Goal: Answer question/provide support: Share knowledge or assist other users

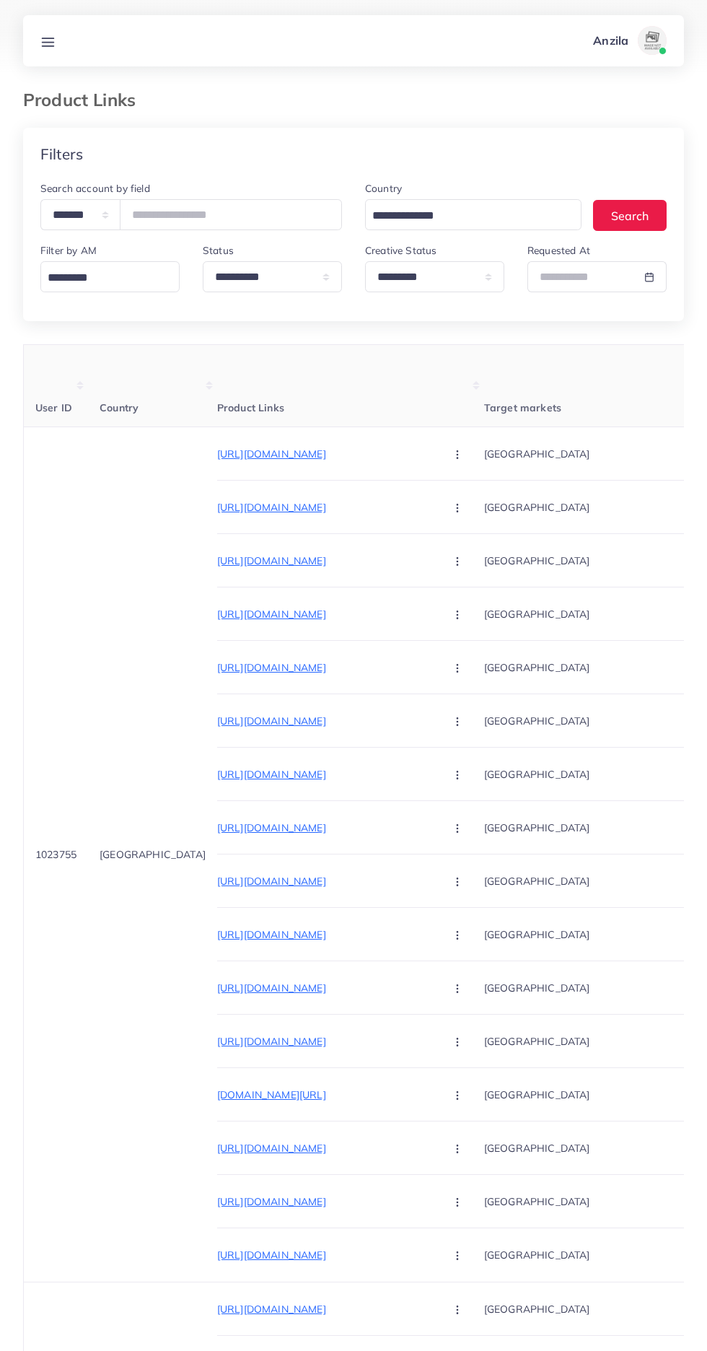
select select "*********"
click at [76, 211] on select "**********" at bounding box center [80, 214] width 80 height 31
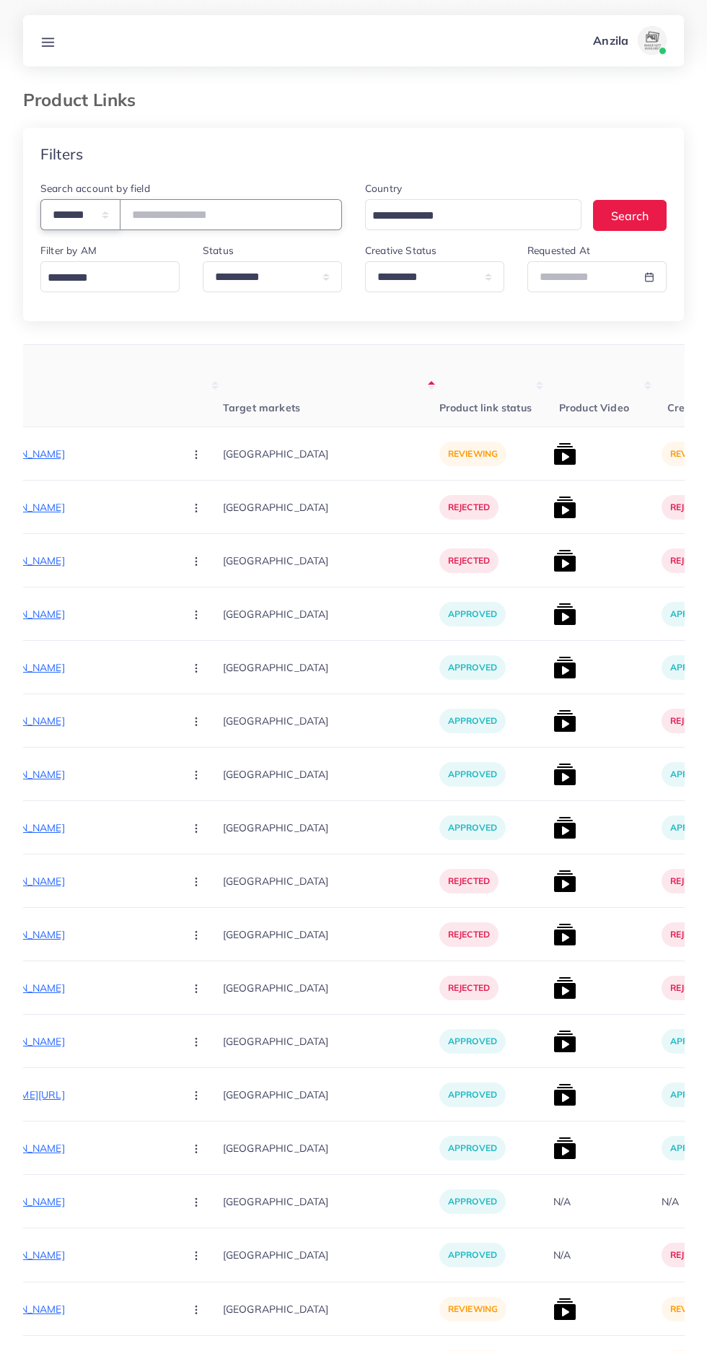
select select "*****"
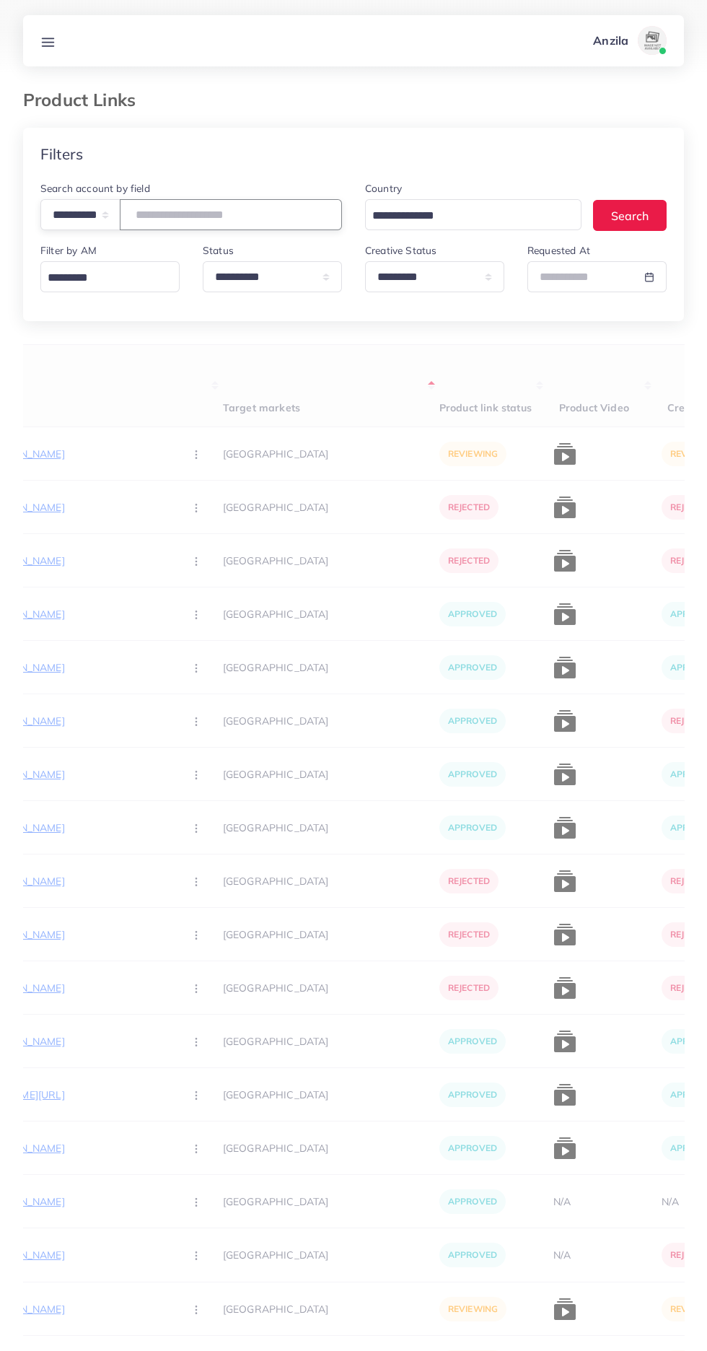
paste input "**********"
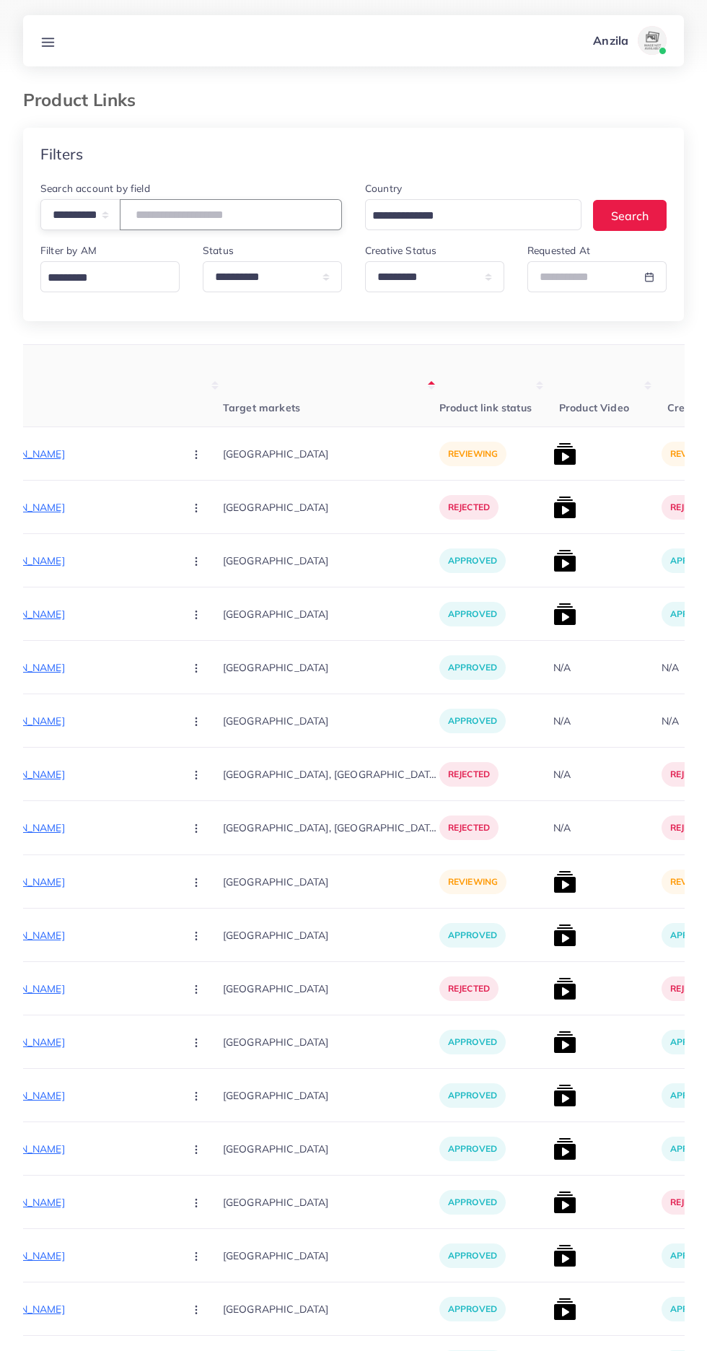
type input "**********"
click at [223, 354] on th "Target markets" at bounding box center [331, 386] width 216 height 82
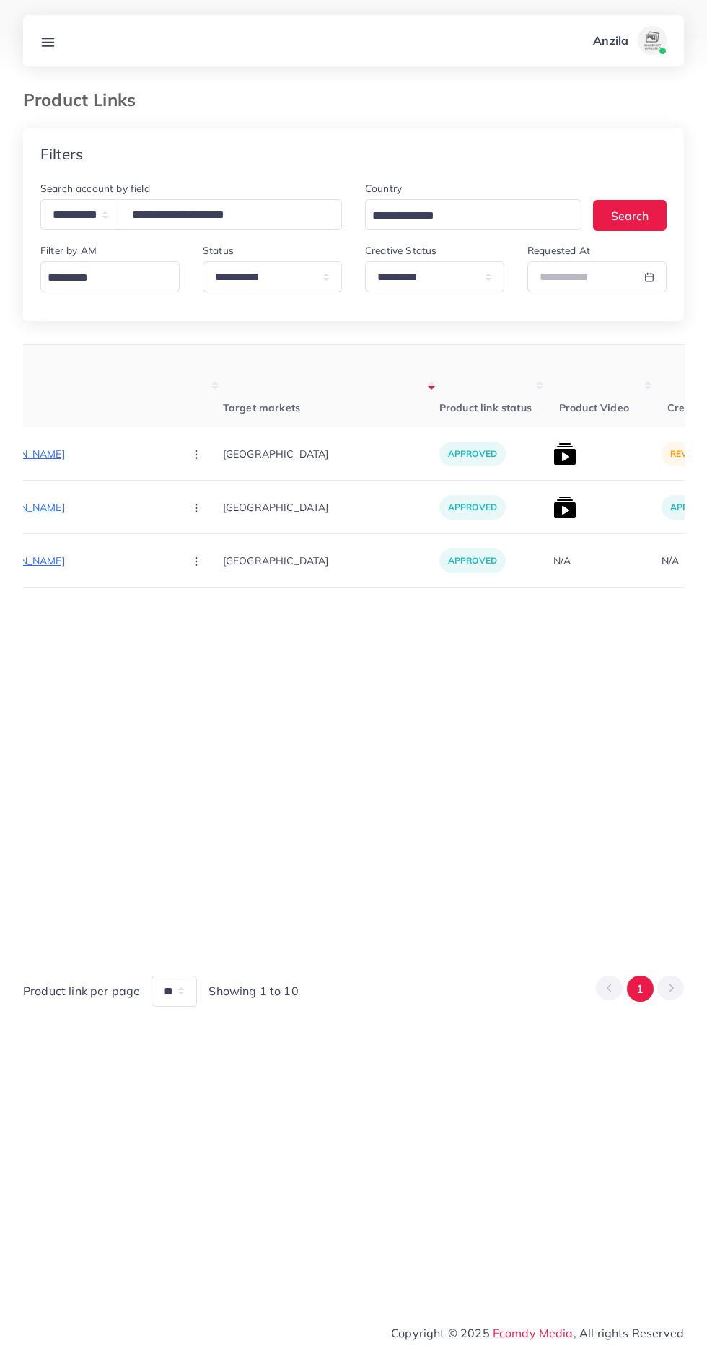
click at [553, 455] on img at bounding box center [564, 453] width 23 height 23
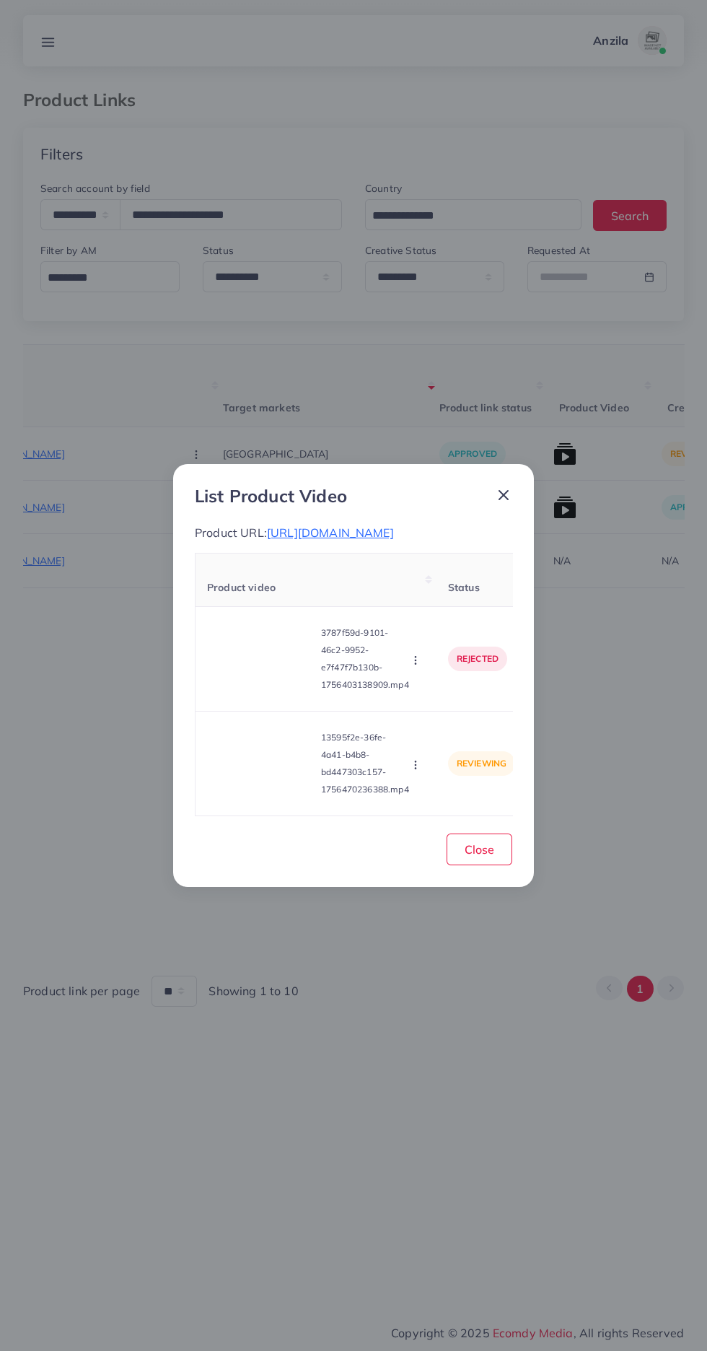
click at [271, 777] on video at bounding box center [261, 763] width 108 height 65
click at [269, 772] on icon at bounding box center [261, 763] width 23 height 23
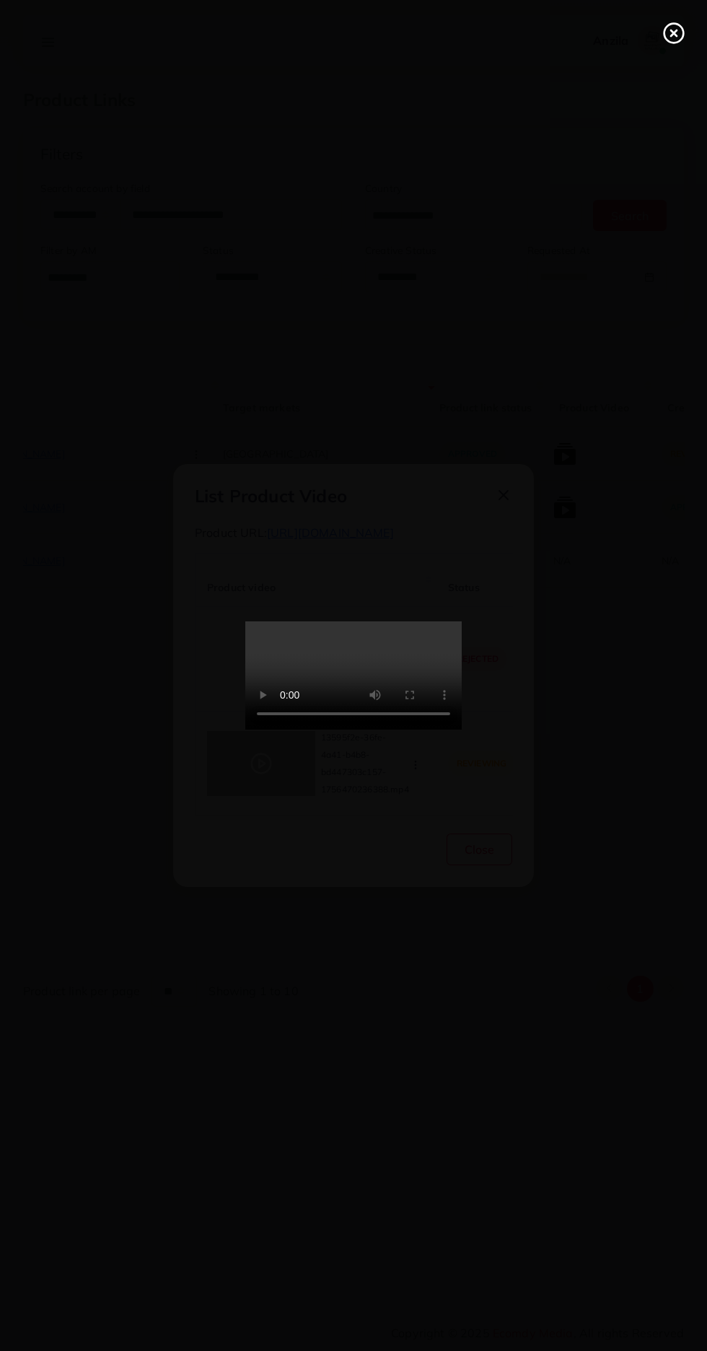
click at [674, 33] on line at bounding box center [674, 33] width 6 height 6
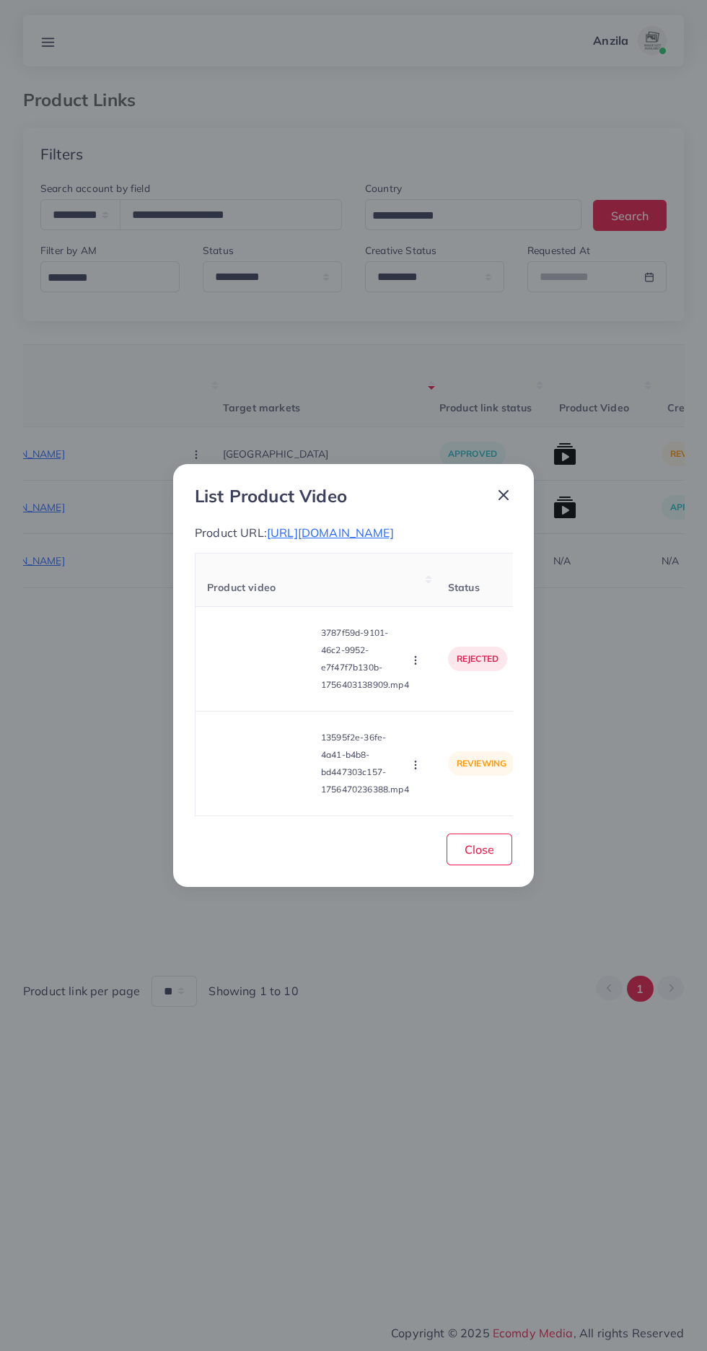
scroll to position [0, 95]
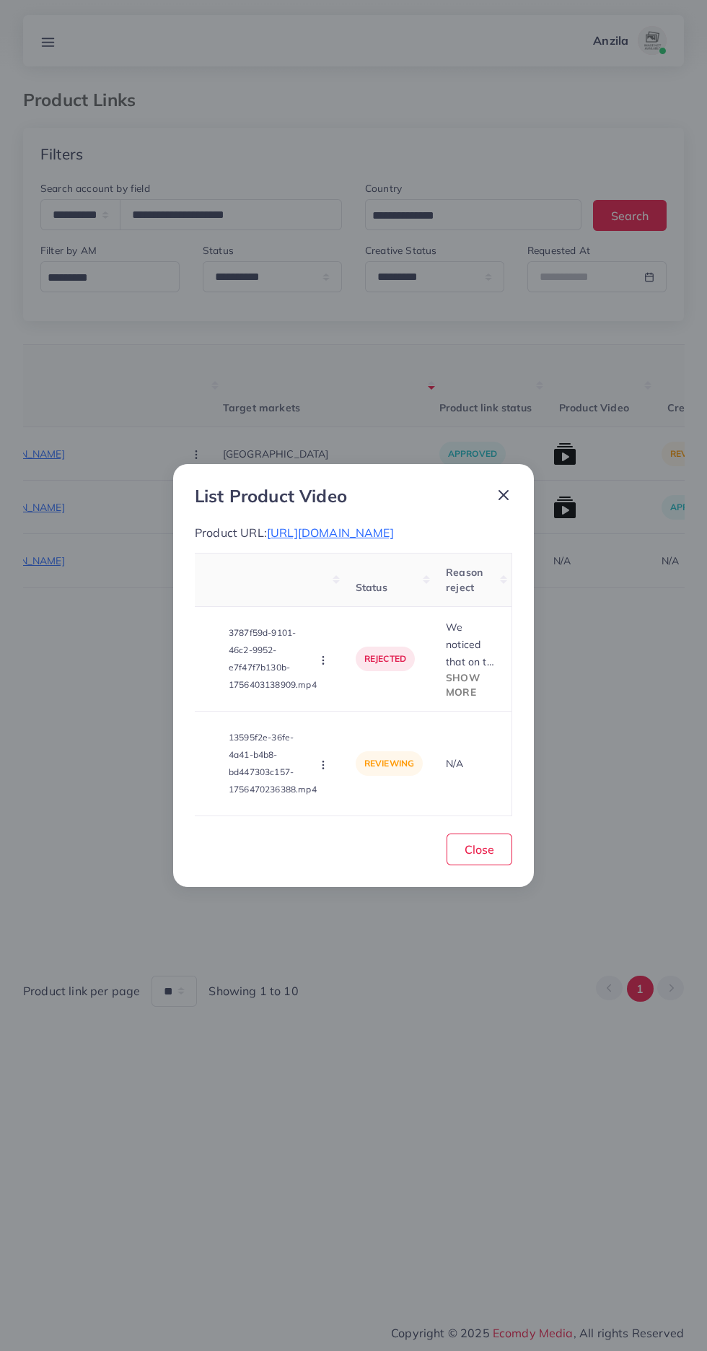
click at [474, 678] on span "Show more" at bounding box center [463, 684] width 34 height 27
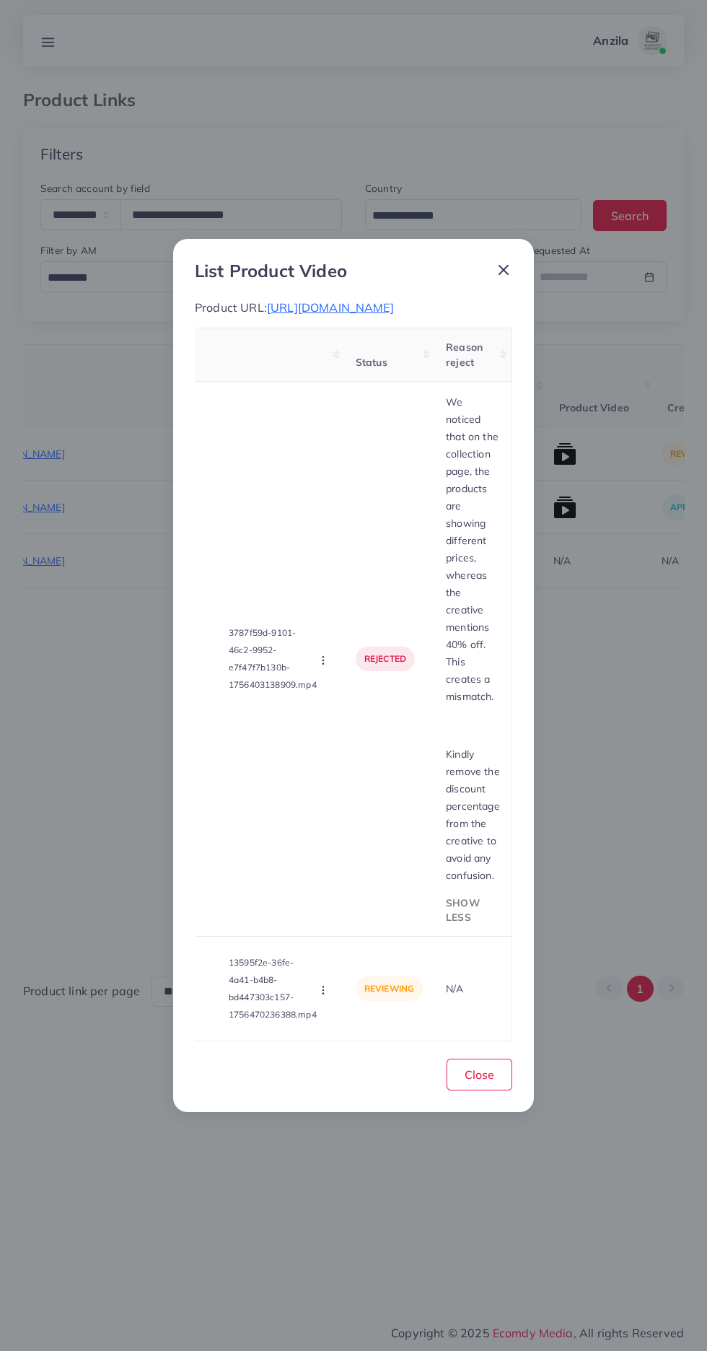
click at [394, 315] on span "https://almakkah.pk/collections/ac-covers" at bounding box center [330, 307] width 127 height 14
click at [323, 994] on circle "button" at bounding box center [323, 993] width 1 height 1
click at [380, 918] on span "Approve" at bounding box center [372, 922] width 48 height 14
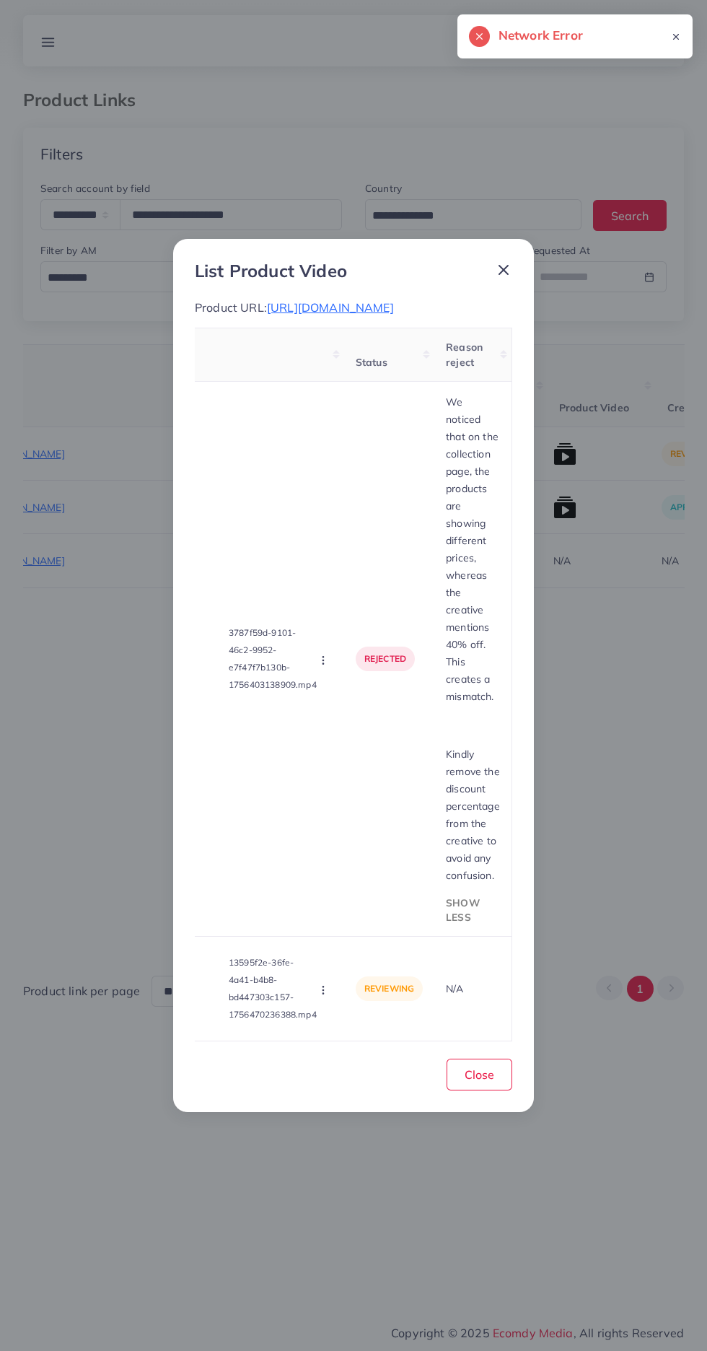
click at [323, 660] on icon "button" at bounding box center [323, 660] width 12 height 12
click at [401, 688] on link "Approve" at bounding box center [374, 695] width 114 height 32
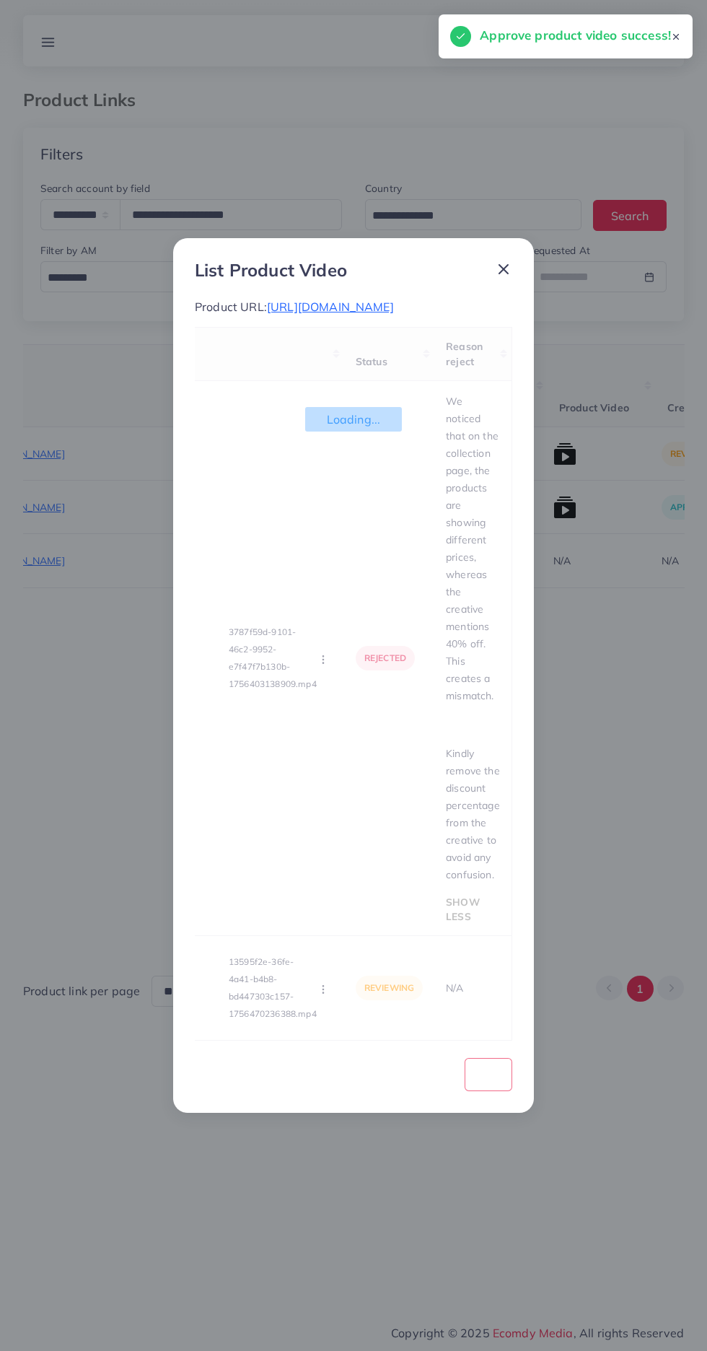
scroll to position [0, 77]
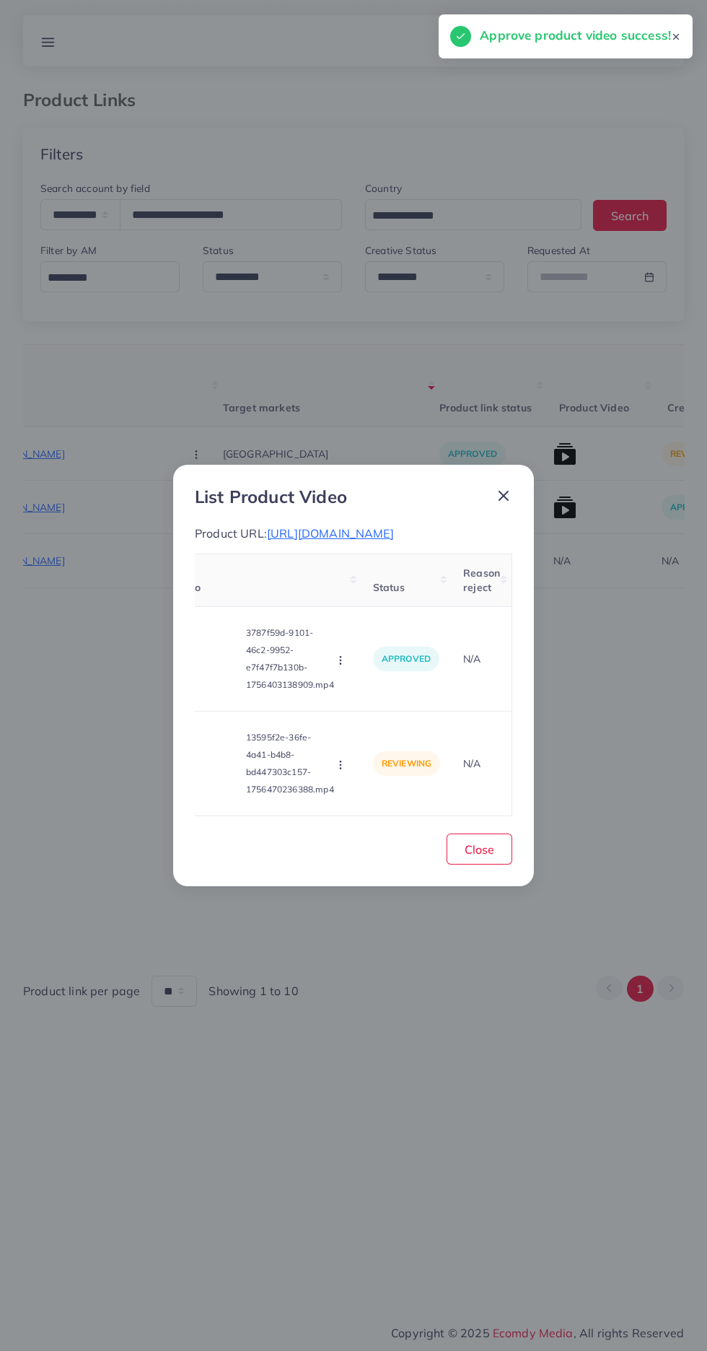
click at [341, 764] on icon "button" at bounding box center [341, 765] width 12 height 12
click at [394, 691] on span "Approve" at bounding box center [389, 696] width 48 height 14
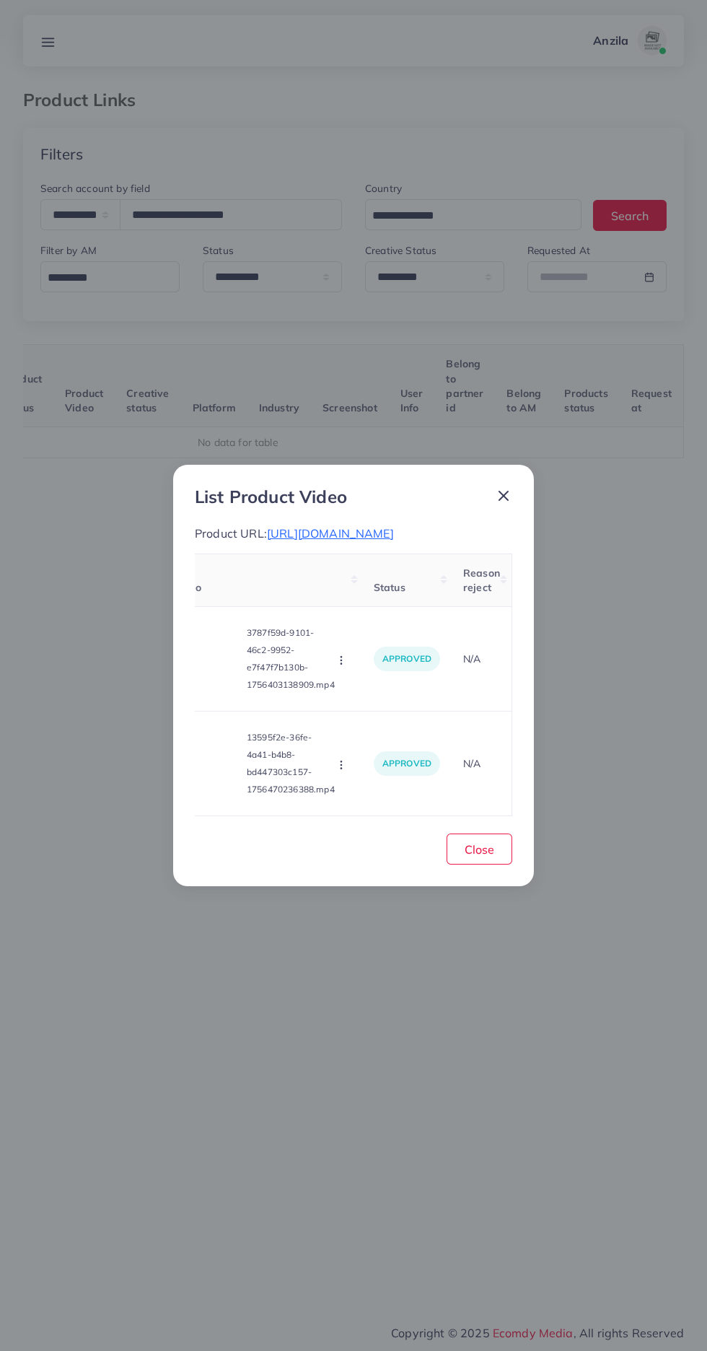
scroll to position [0, 226]
click at [479, 850] on span "Close" at bounding box center [480, 849] width 30 height 14
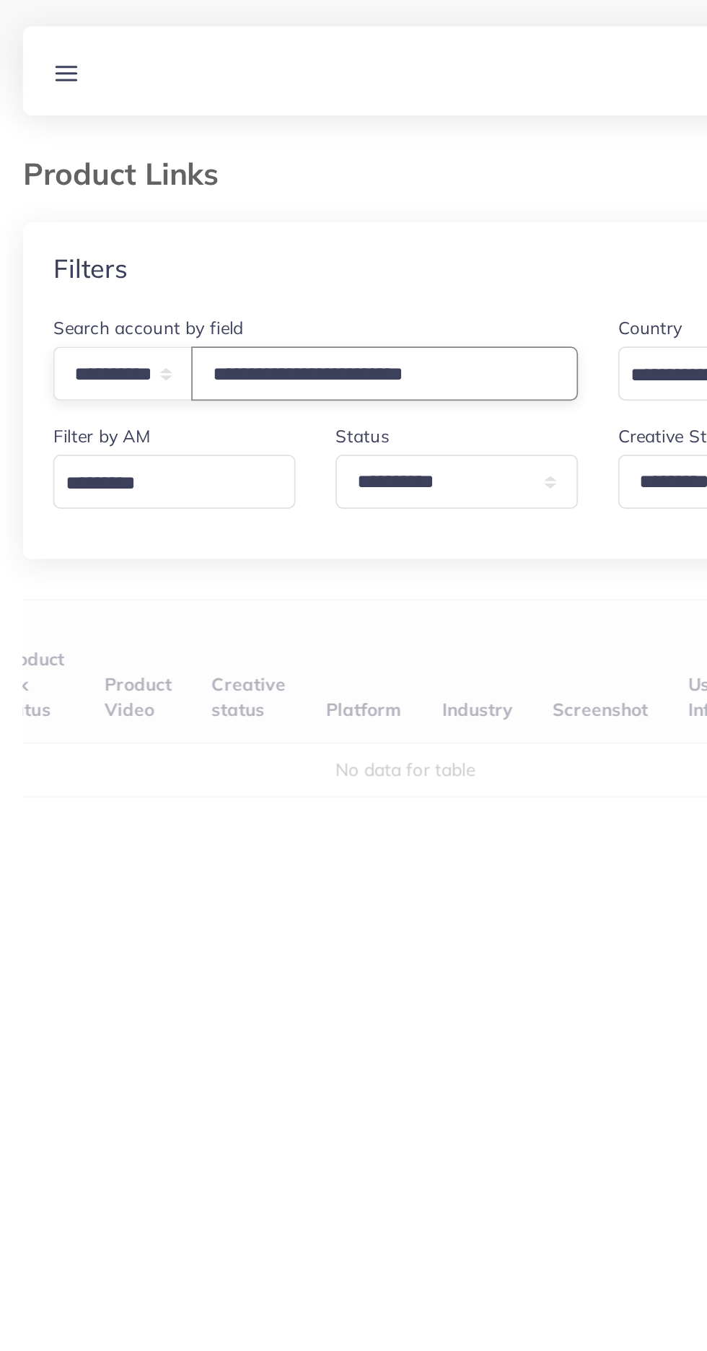
type input "**********"
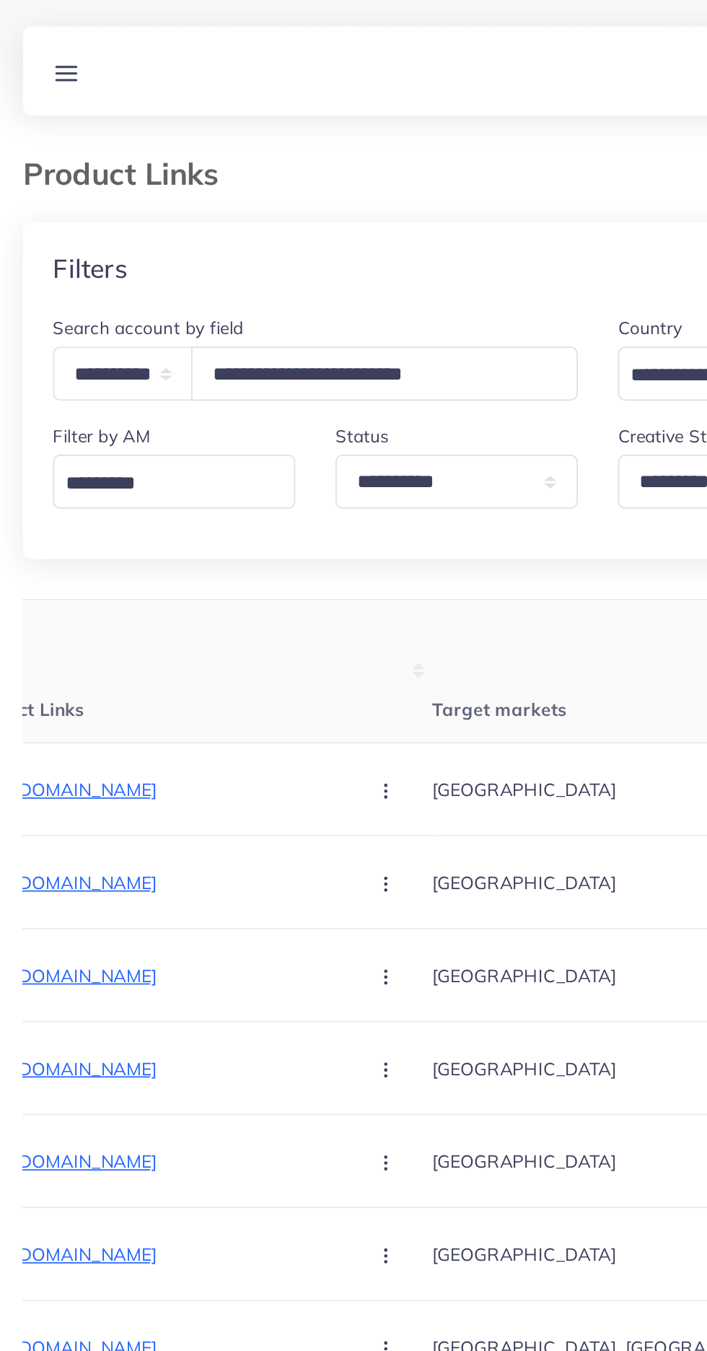
click at [363, 380] on th "Target markets" at bounding box center [366, 386] width 216 height 82
click at [329, 352] on th "Target markets" at bounding box center [366, 386] width 216 height 82
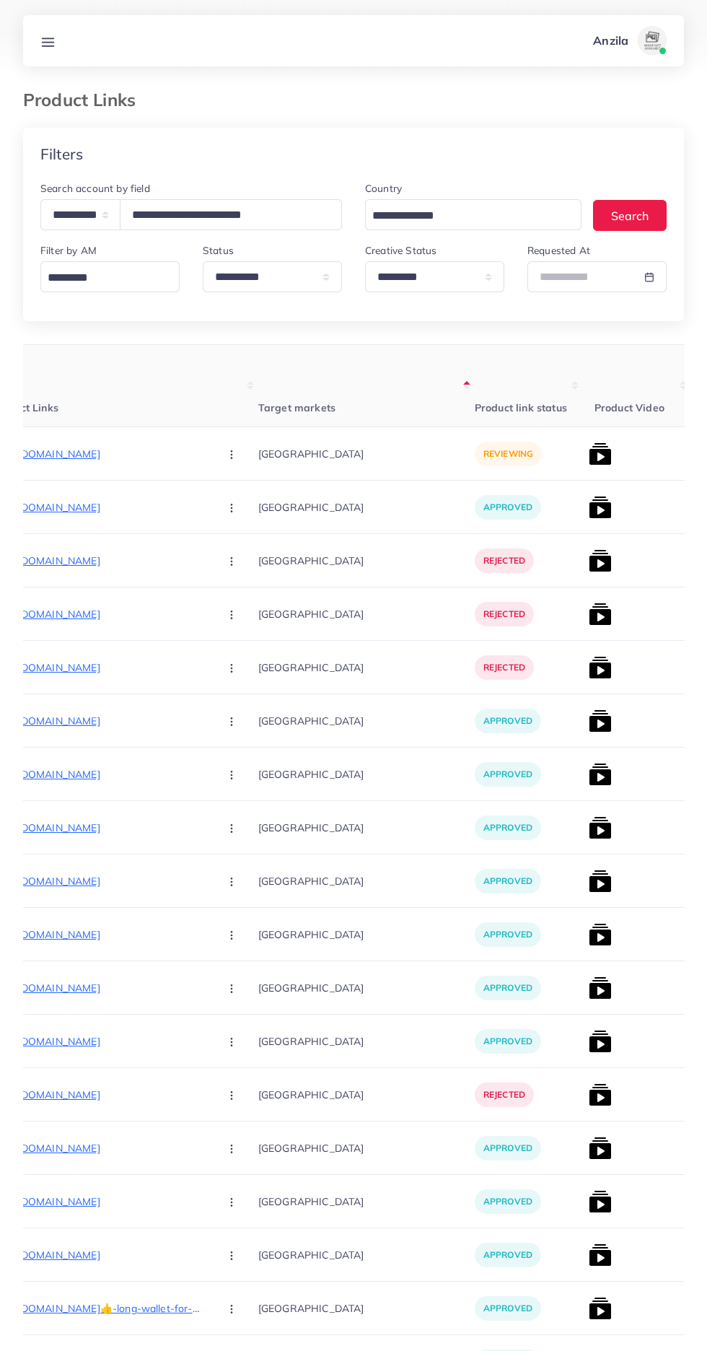
click at [126, 455] on p "https://maziicollection.store/products/transparent-glass-durable-black-helmet-1…" at bounding box center [99, 453] width 216 height 17
click at [226, 457] on icon "button" at bounding box center [232, 455] width 12 height 12
click at [239, 493] on span "Approve" at bounding box center [263, 498] width 48 height 14
click at [589, 465] on img at bounding box center [600, 453] width 23 height 23
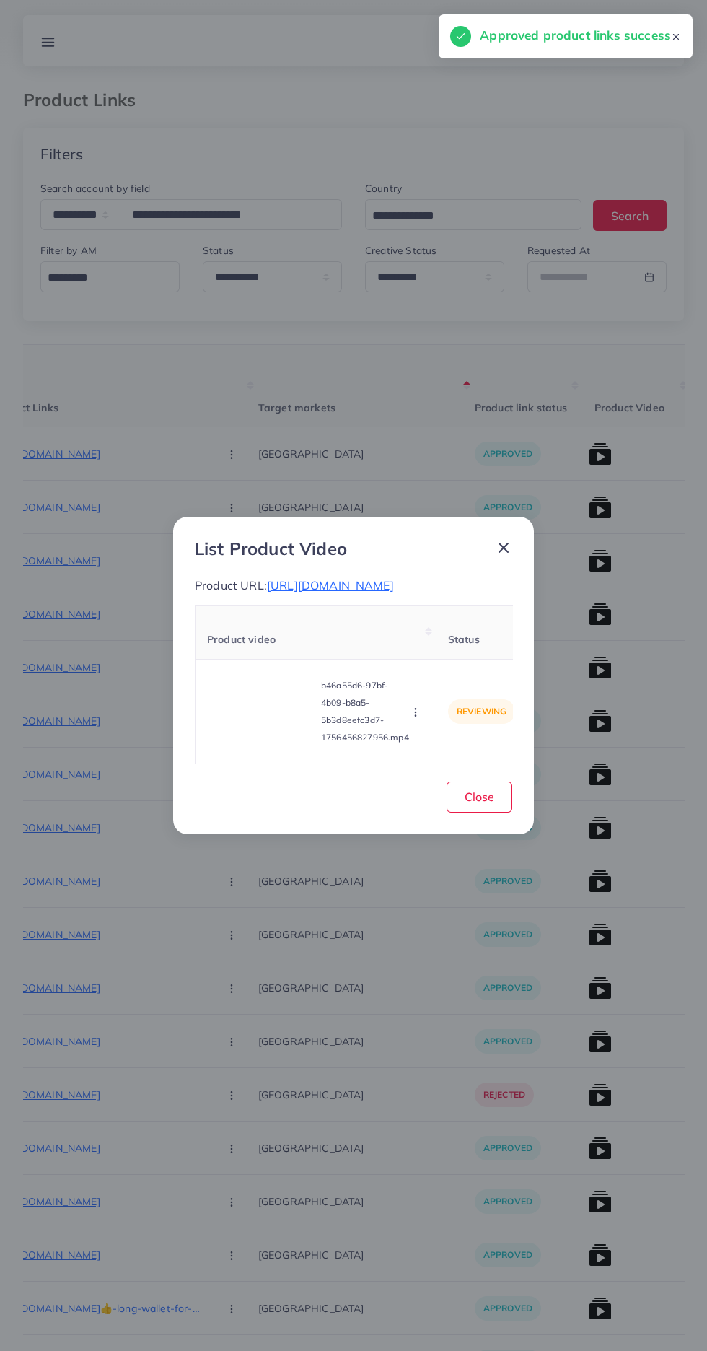
click at [258, 744] on video at bounding box center [261, 711] width 108 height 65
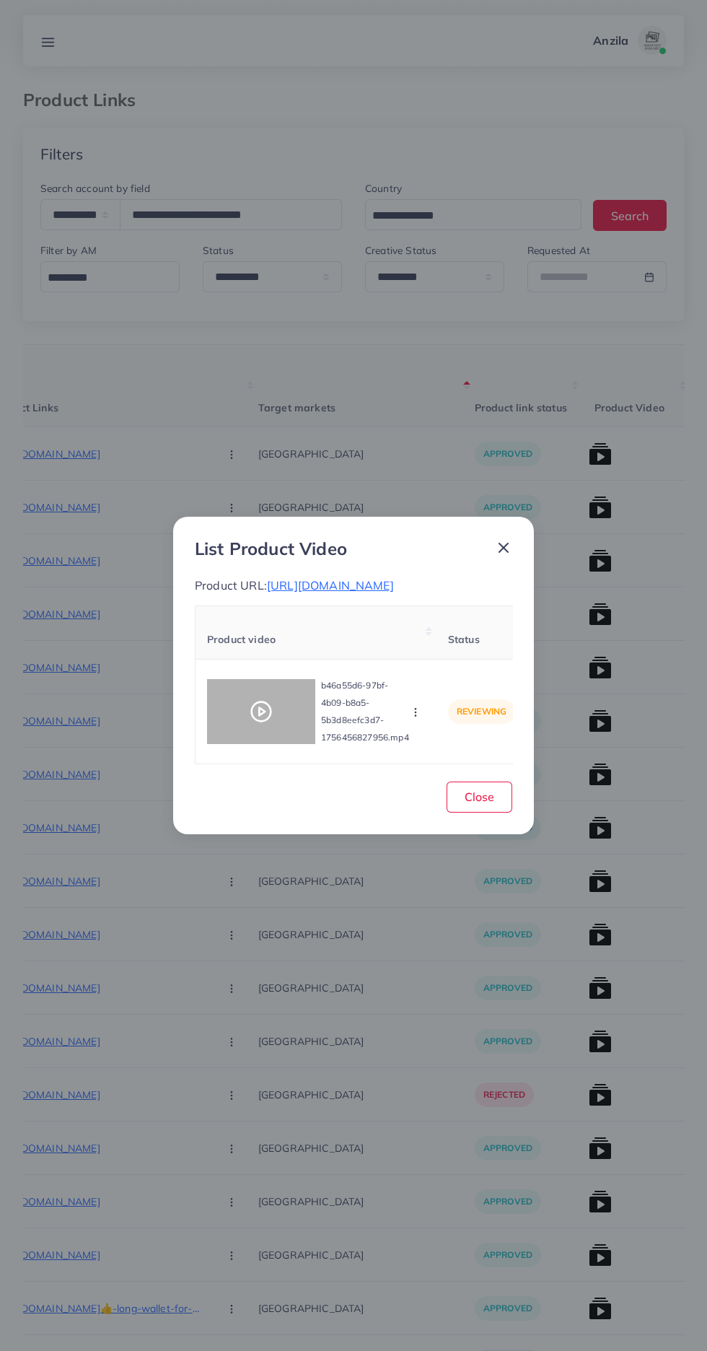
click at [255, 744] on div at bounding box center [261, 711] width 108 height 65
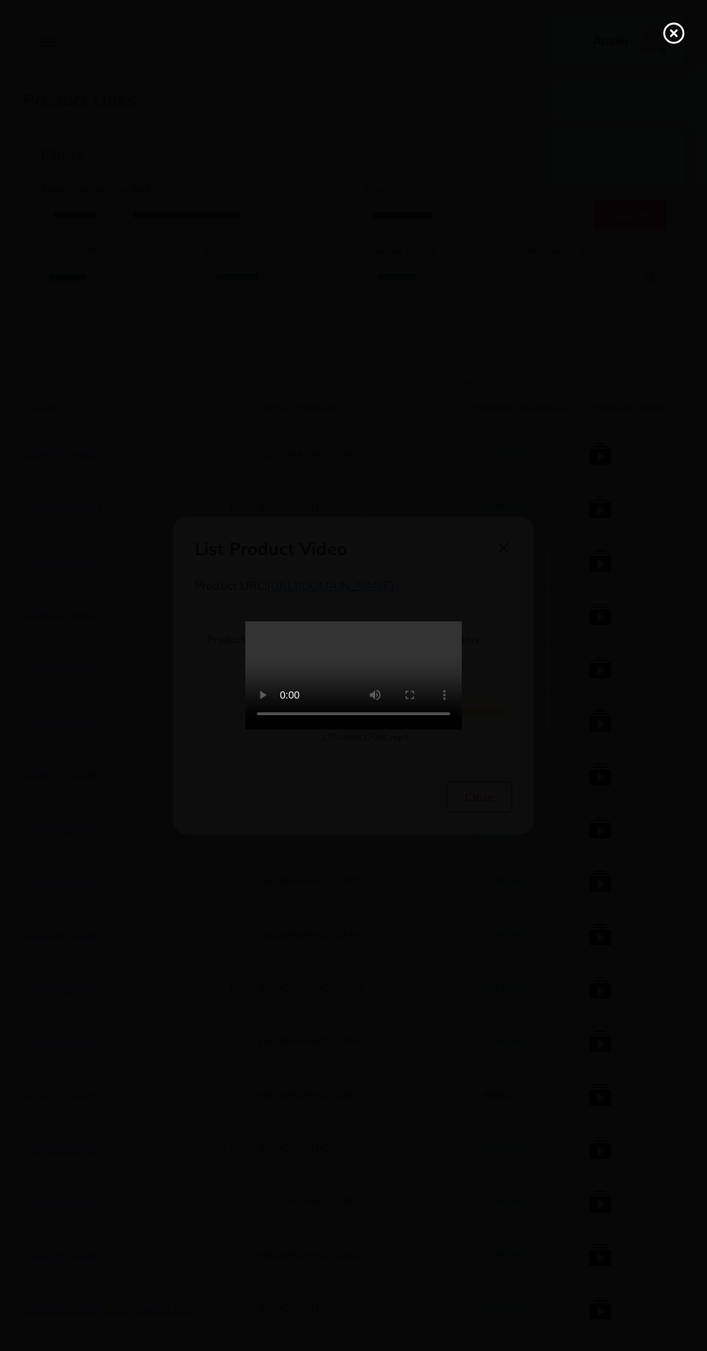
click at [665, 29] on circle at bounding box center [674, 33] width 19 height 19
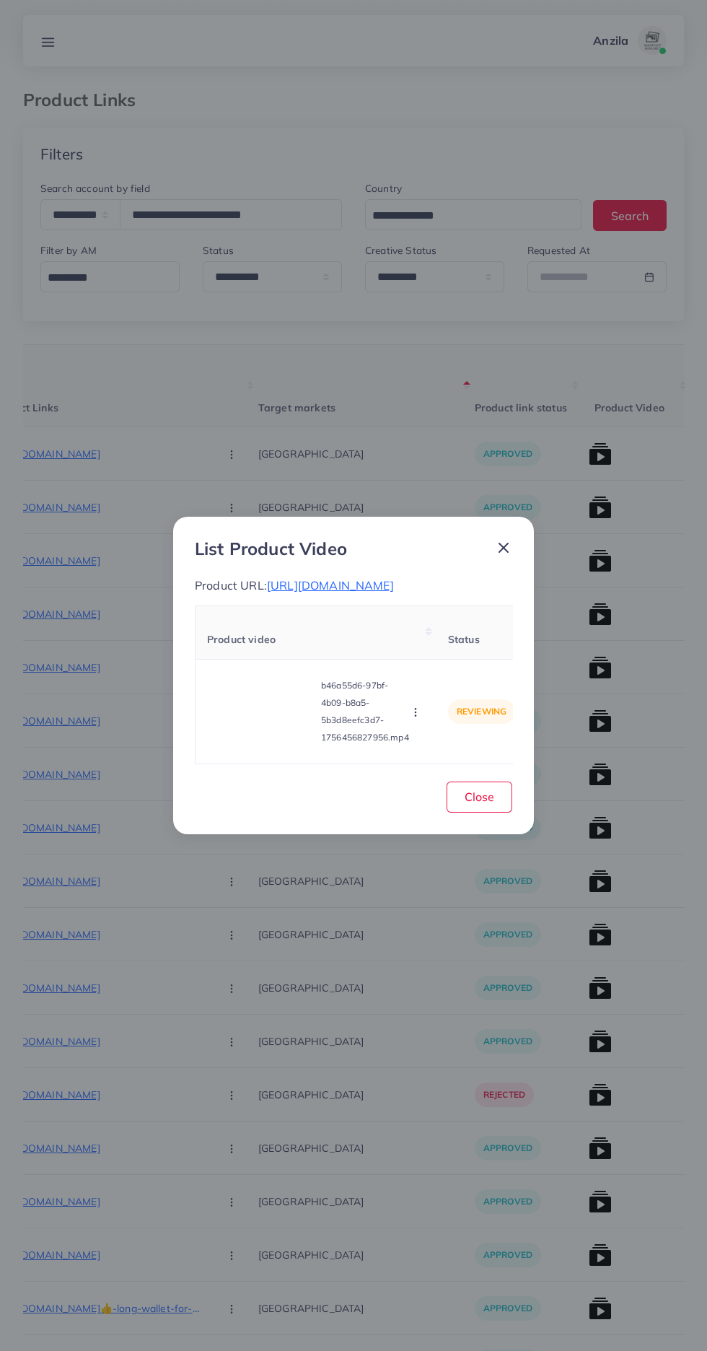
click at [418, 718] on icon "button" at bounding box center [416, 712] width 12 height 12
click at [442, 683] on span "Reject" at bounding box center [440, 676] width 35 height 14
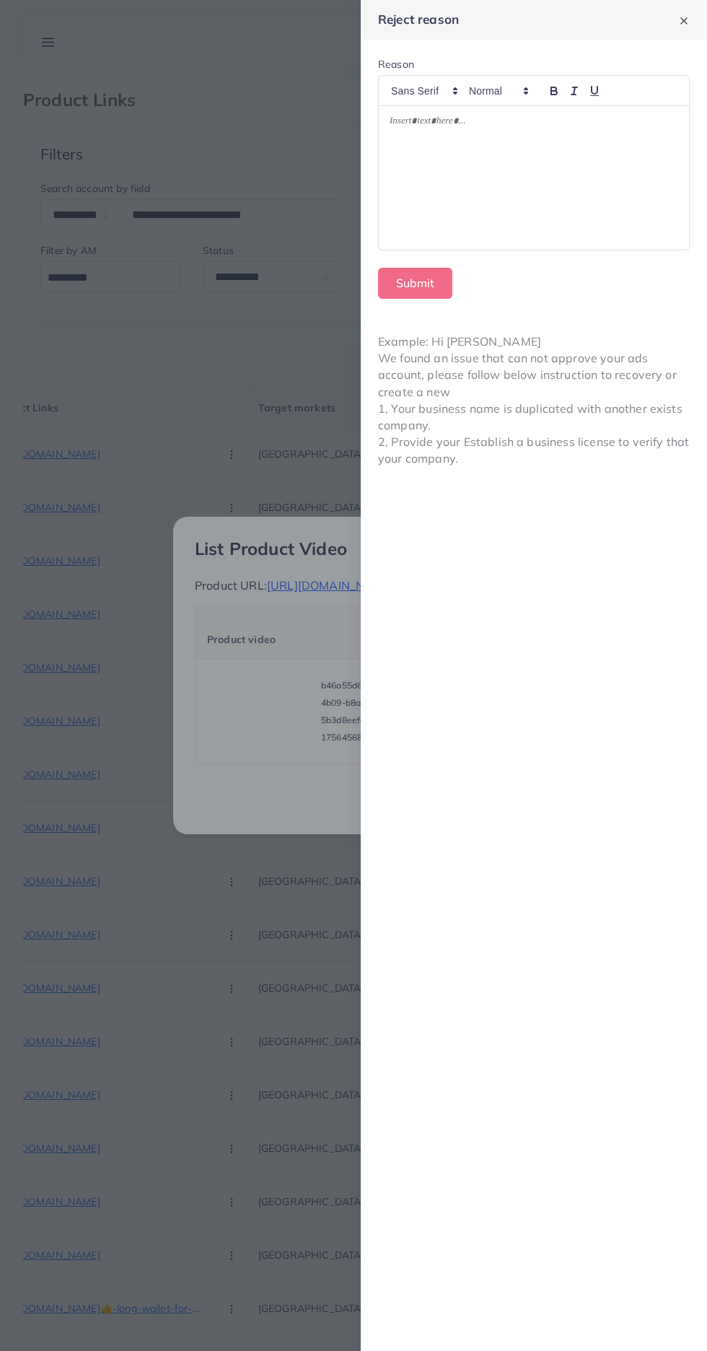
click at [284, 854] on div at bounding box center [353, 675] width 707 height 1351
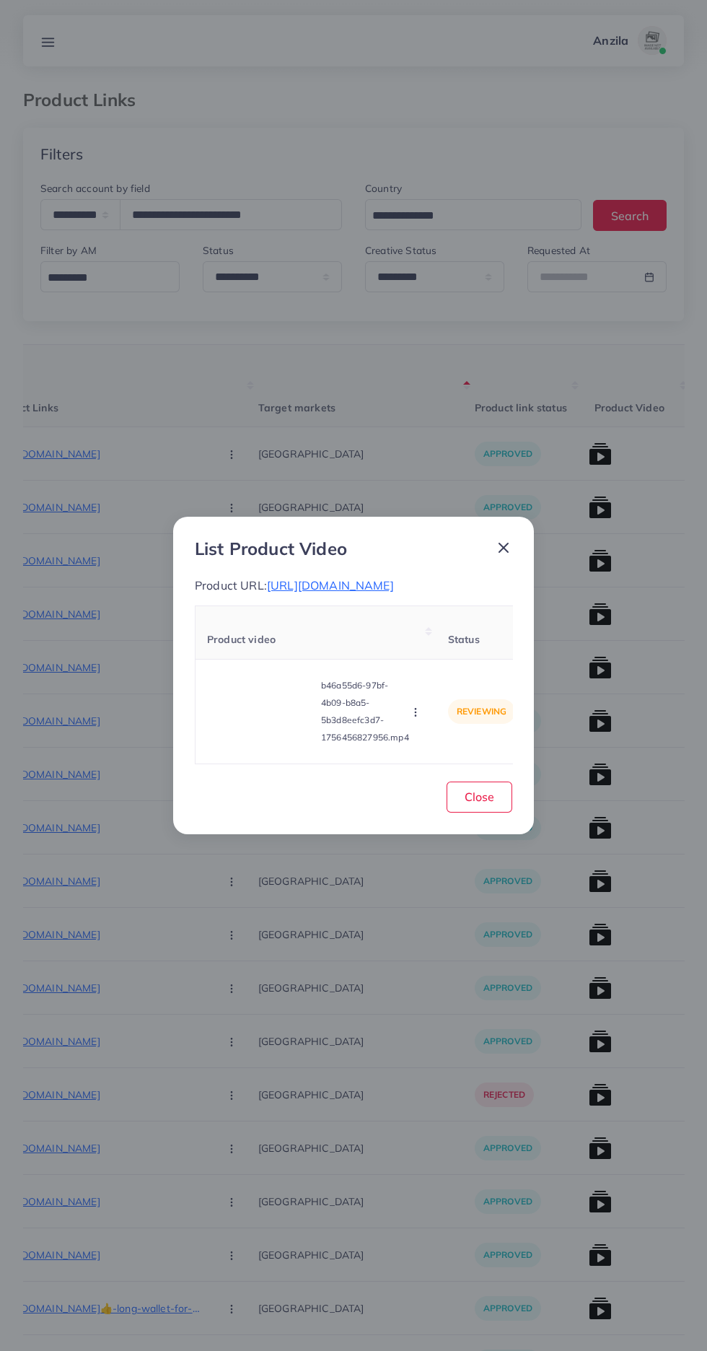
click at [411, 718] on icon "button" at bounding box center [416, 712] width 12 height 12
click at [442, 652] on span "Approve" at bounding box center [447, 644] width 48 height 14
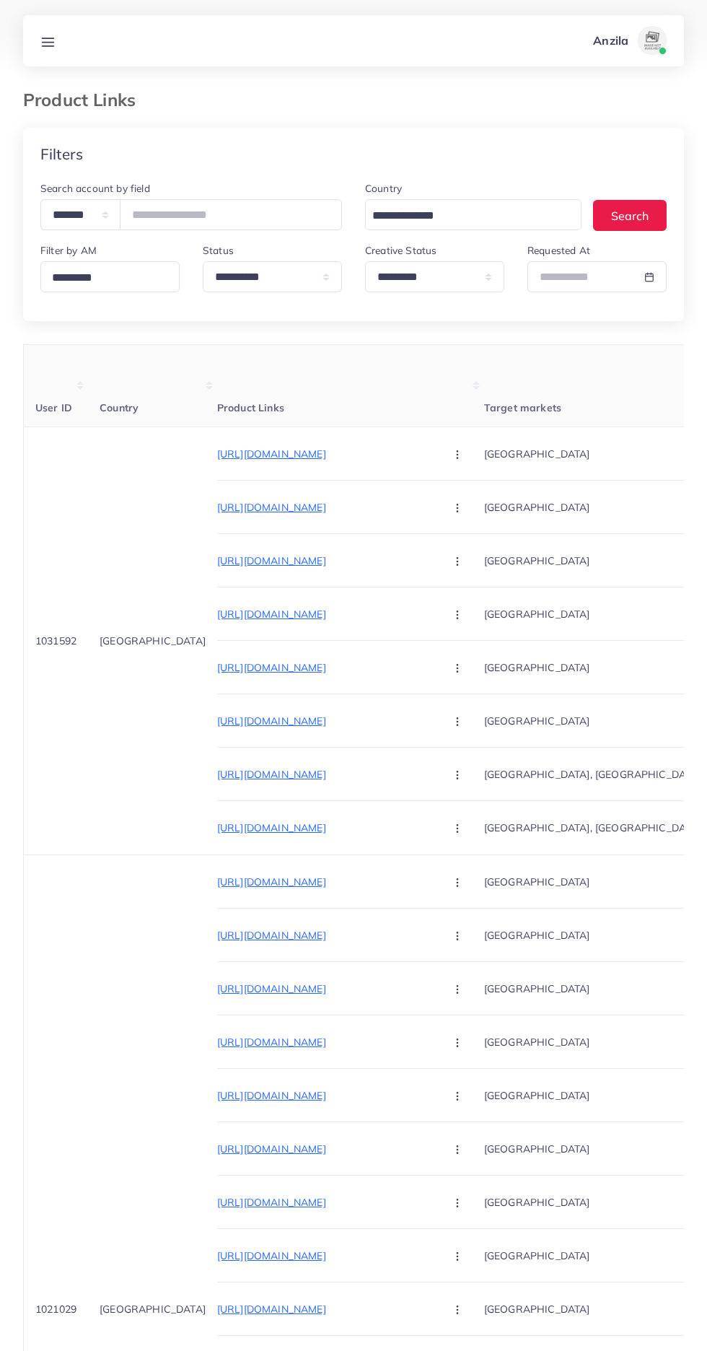
select select "*********"
click at [205, 215] on input "number" at bounding box center [231, 214] width 222 height 31
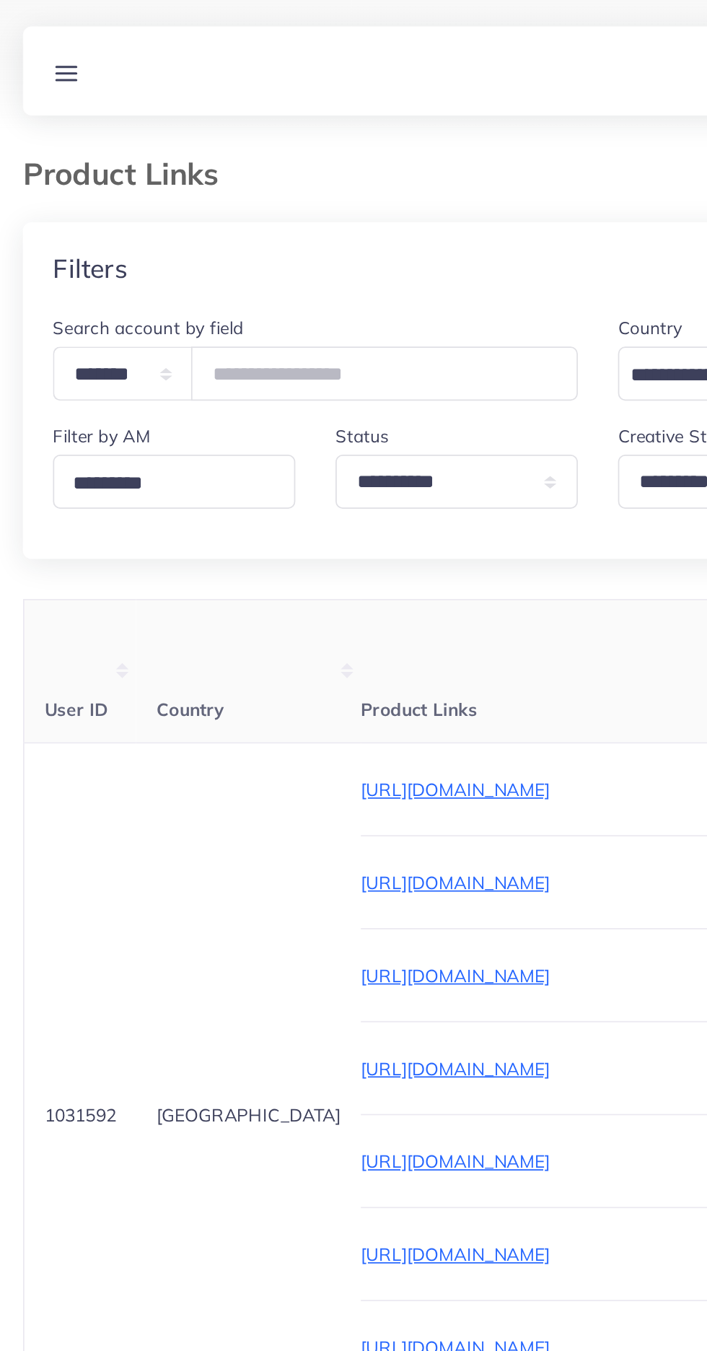
type input "*******"
click at [99, 160] on div "Filters" at bounding box center [353, 154] width 661 height 53
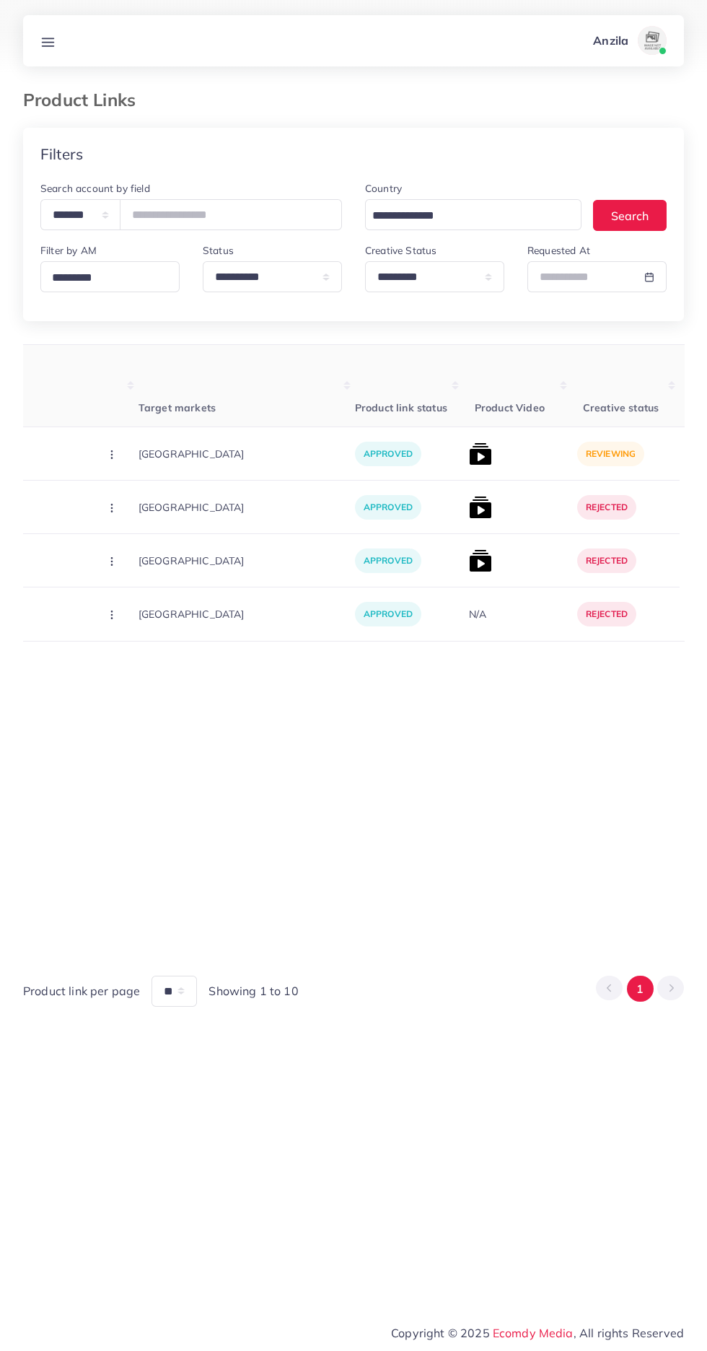
scroll to position [0, 358]
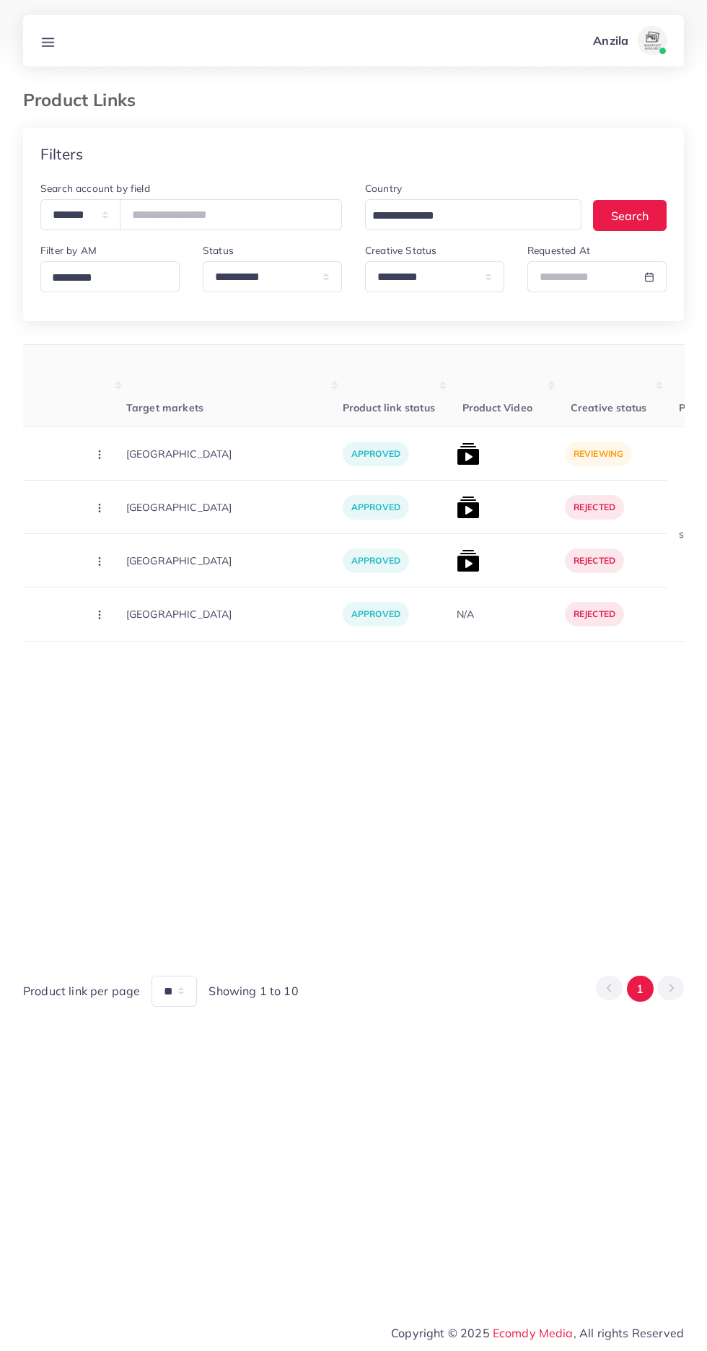
click at [457, 455] on img at bounding box center [468, 453] width 23 height 23
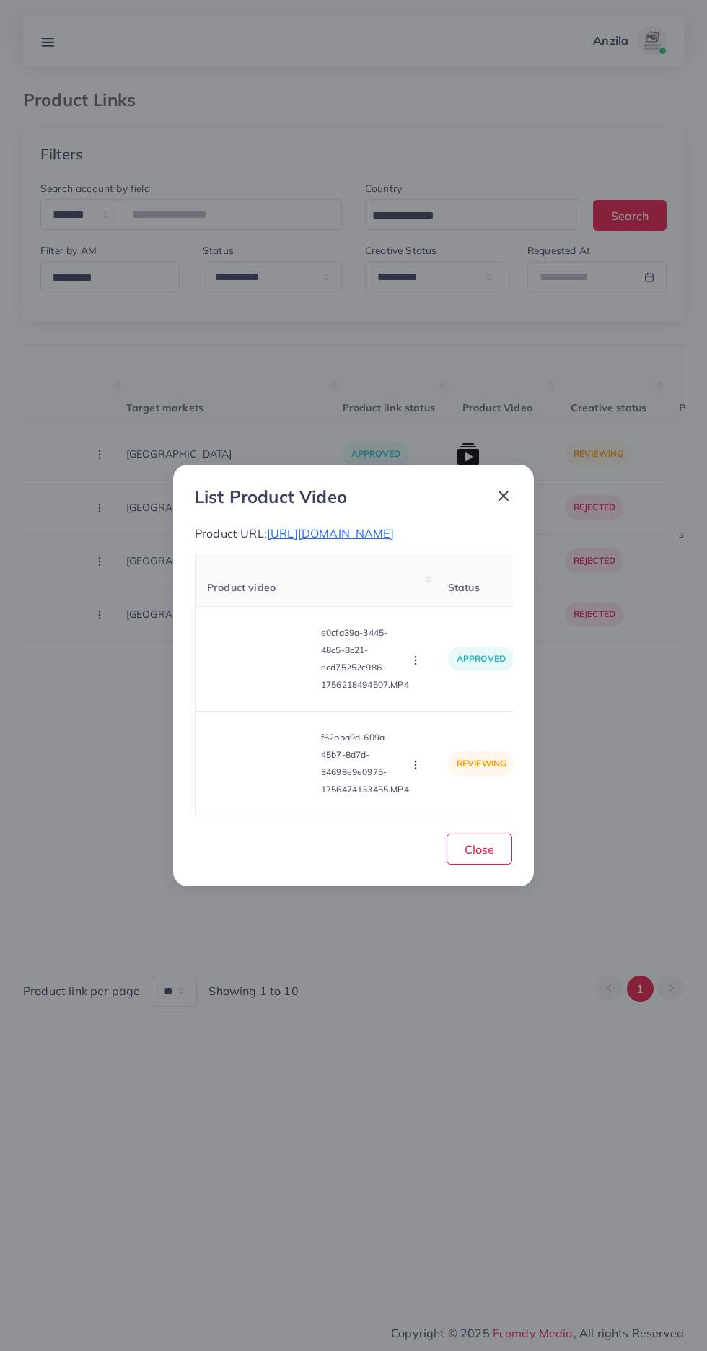
click at [240, 789] on video at bounding box center [261, 763] width 108 height 65
click at [250, 796] on div at bounding box center [261, 763] width 108 height 65
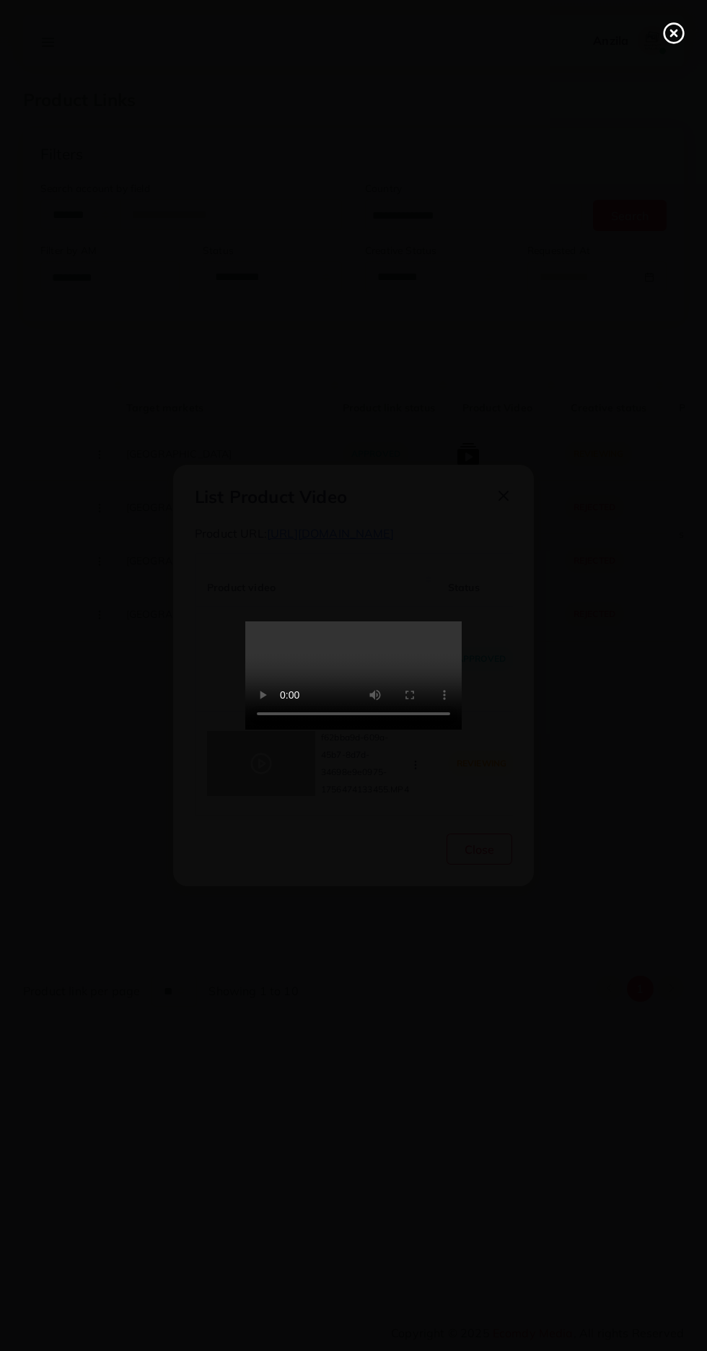
click at [678, 23] on icon at bounding box center [673, 33] width 23 height 23
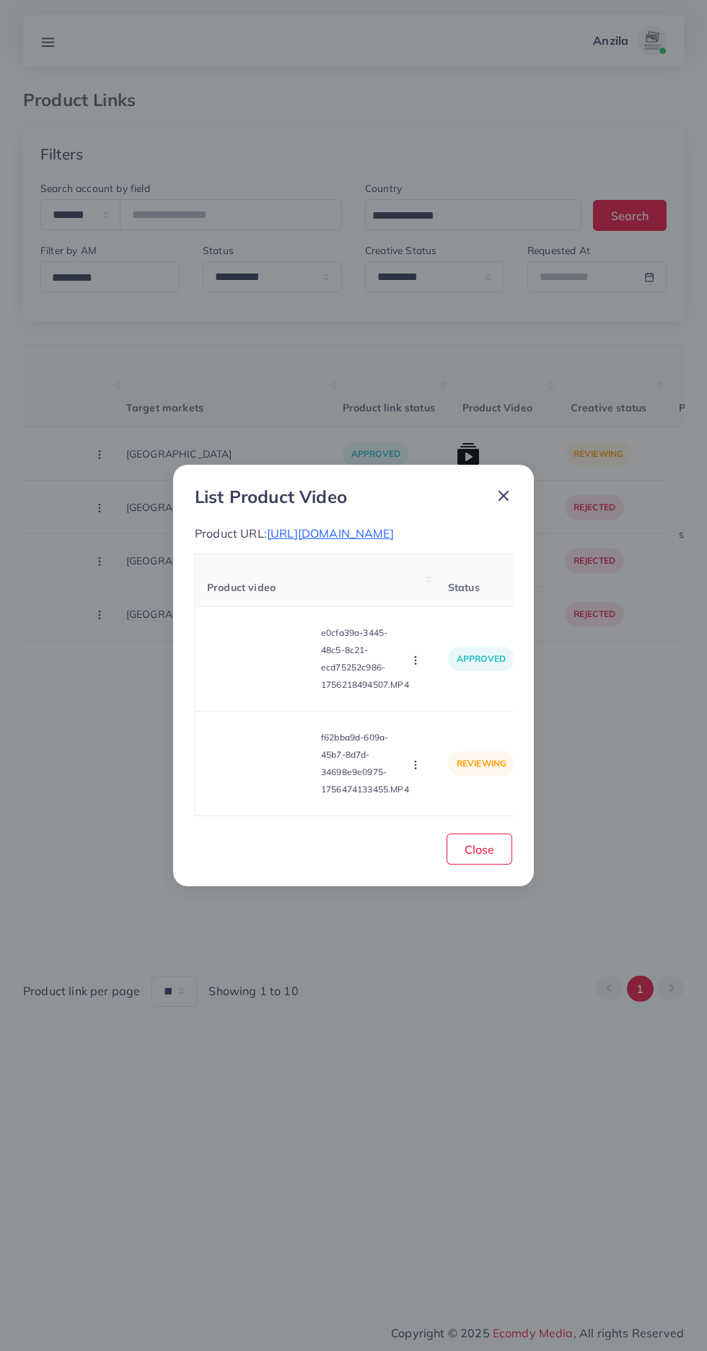
click at [416, 770] on icon "button" at bounding box center [416, 765] width 12 height 12
click at [439, 704] on span "Approve" at bounding box center [447, 696] width 48 height 14
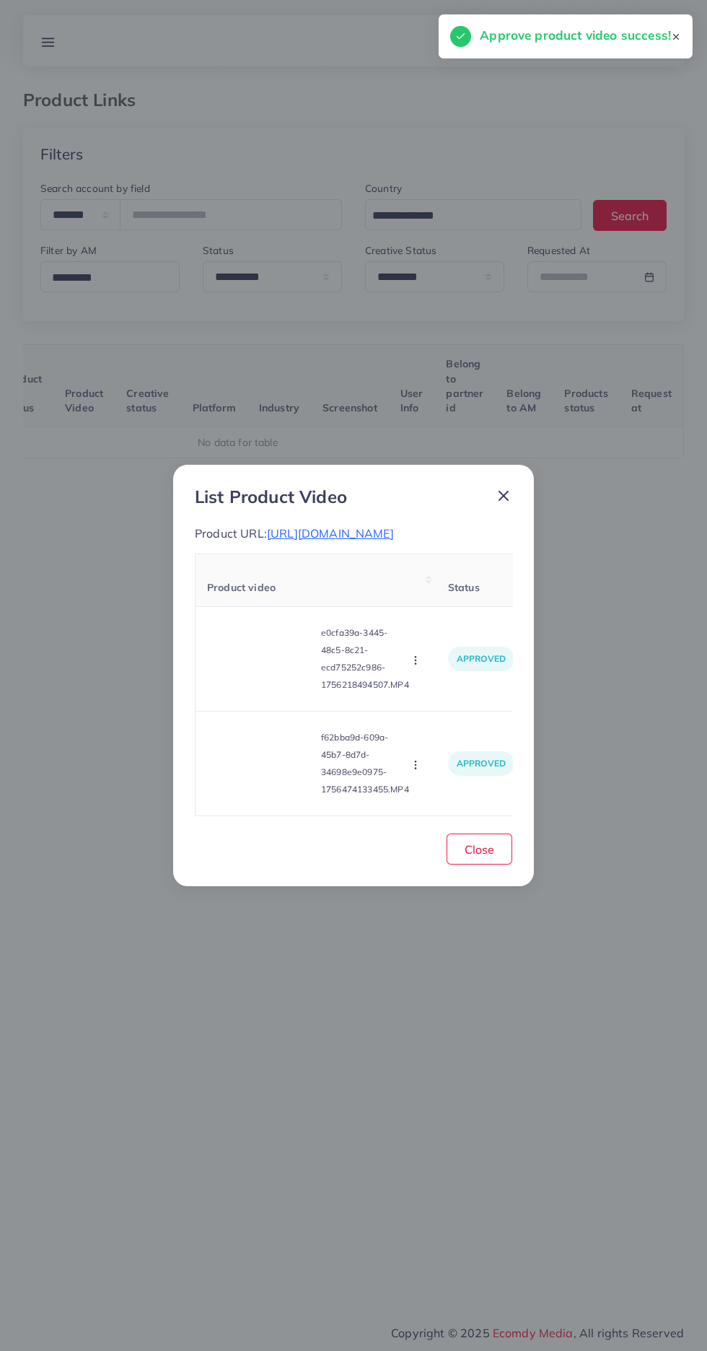
scroll to position [0, 226]
click at [492, 842] on button "Close" at bounding box center [480, 848] width 66 height 31
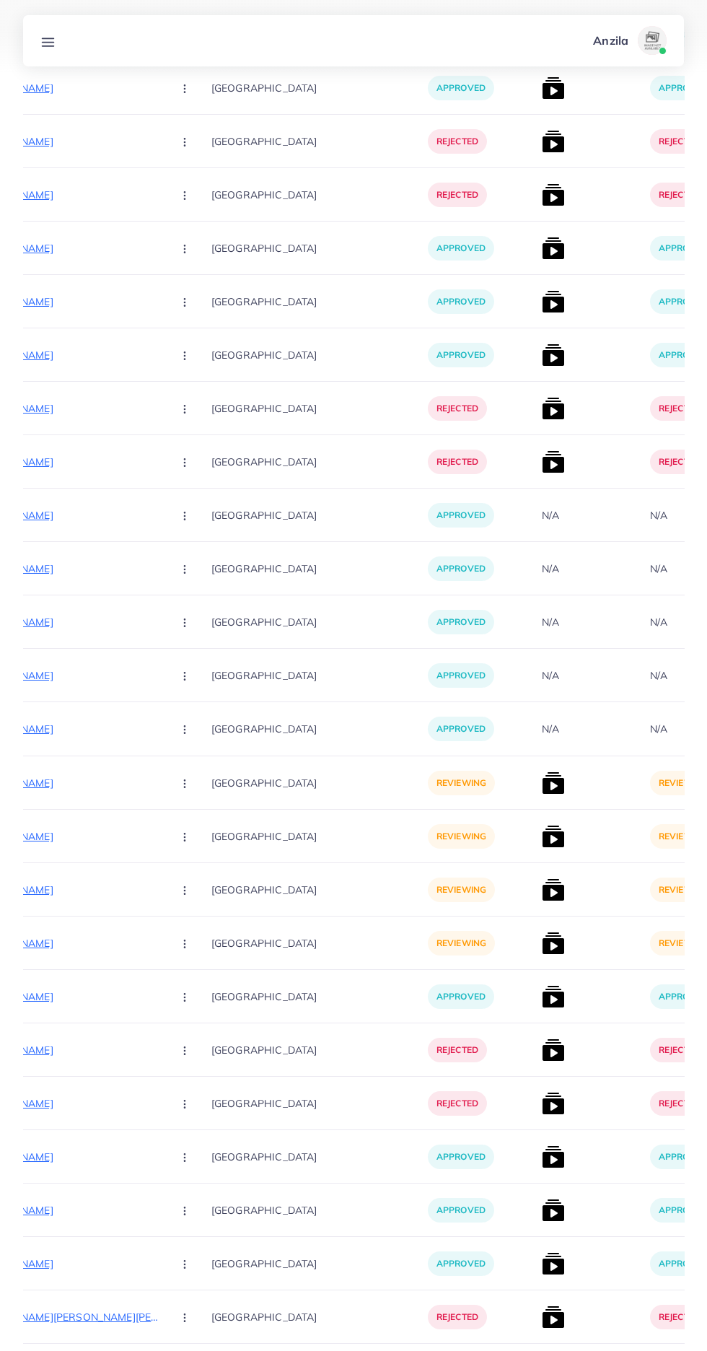
scroll to position [14697, 0]
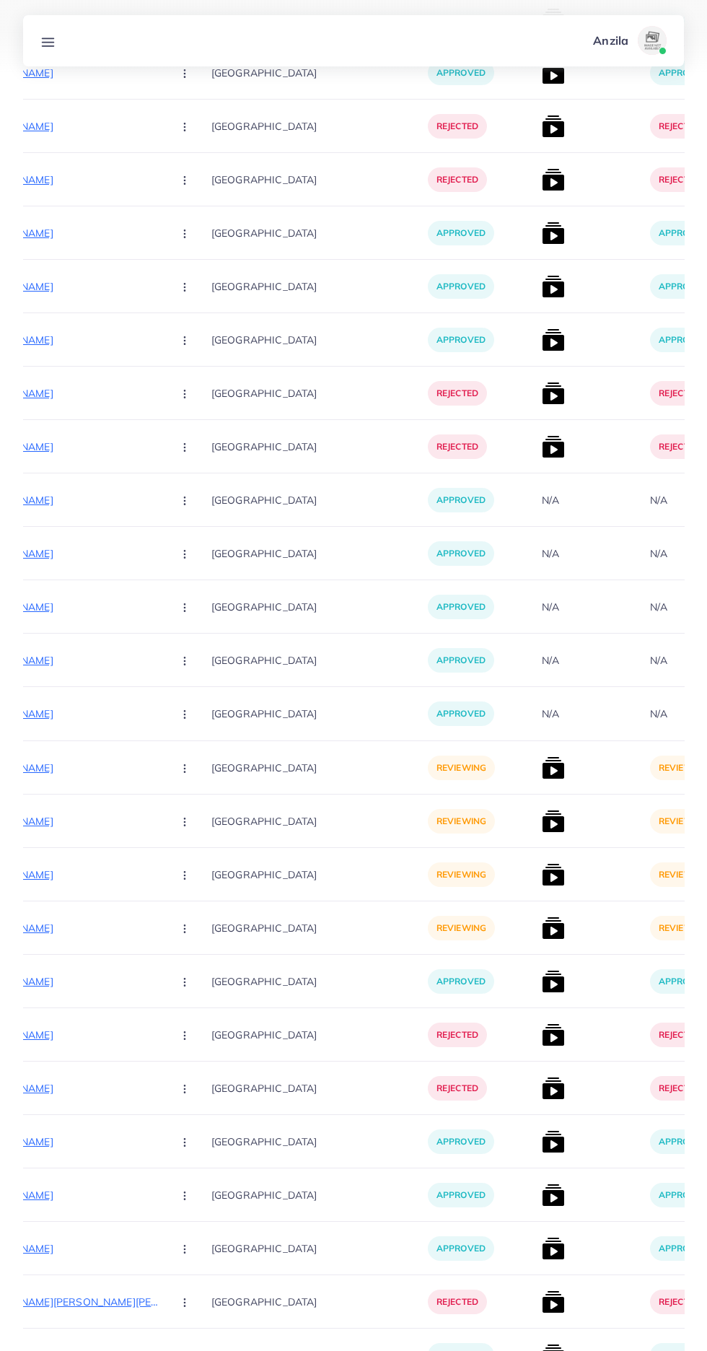
click at [75, 771] on p "https://mdmart.shop/products/relaxpoint-hand-clip-random-color" at bounding box center [52, 767] width 216 height 17
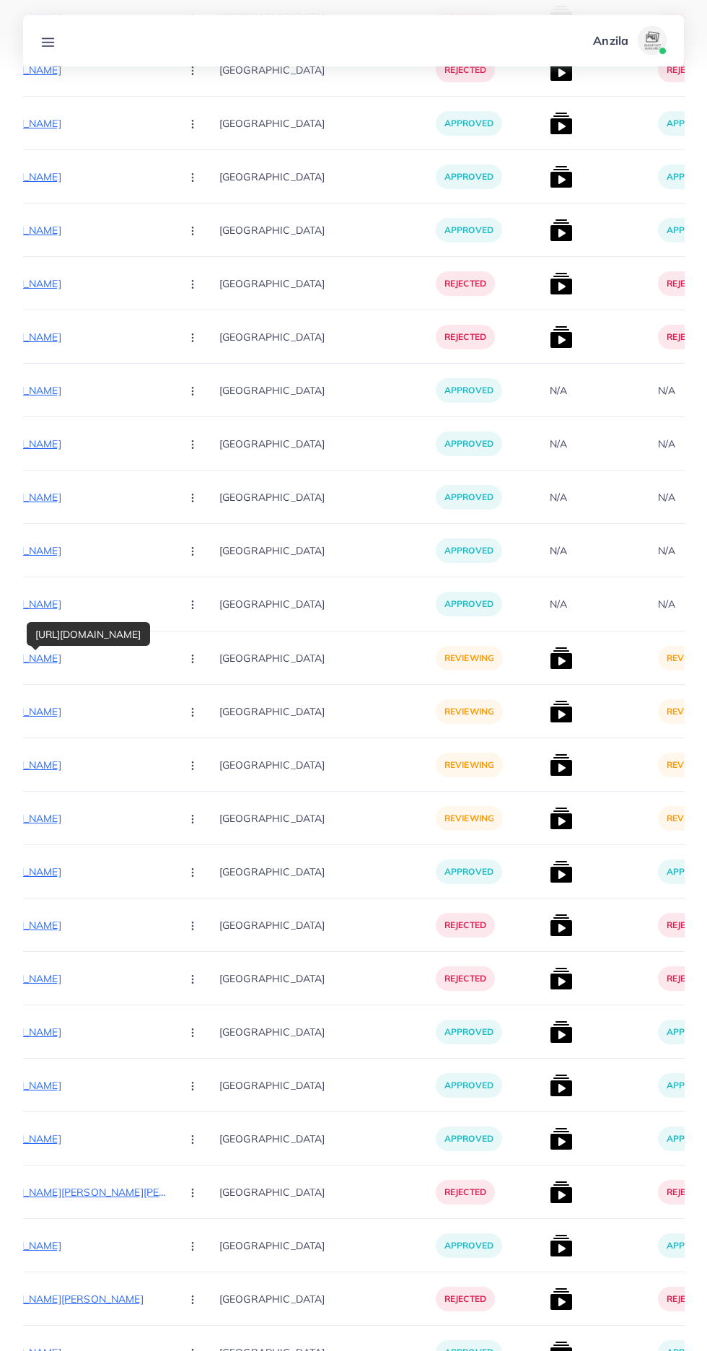
scroll to position [0, 268]
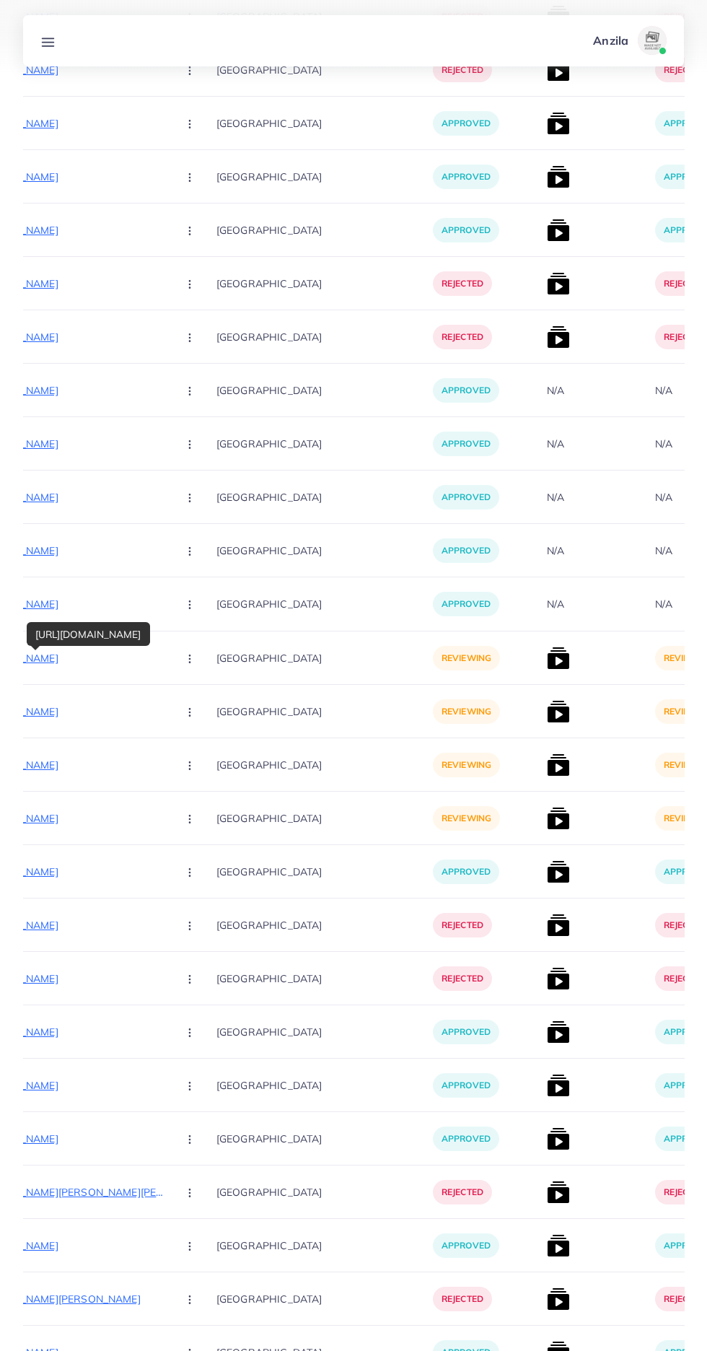
click at [166, 660] on button "button" at bounding box center [191, 657] width 51 height 32
click at [197, 730] on span "Reject" at bounding box center [214, 734] width 35 height 14
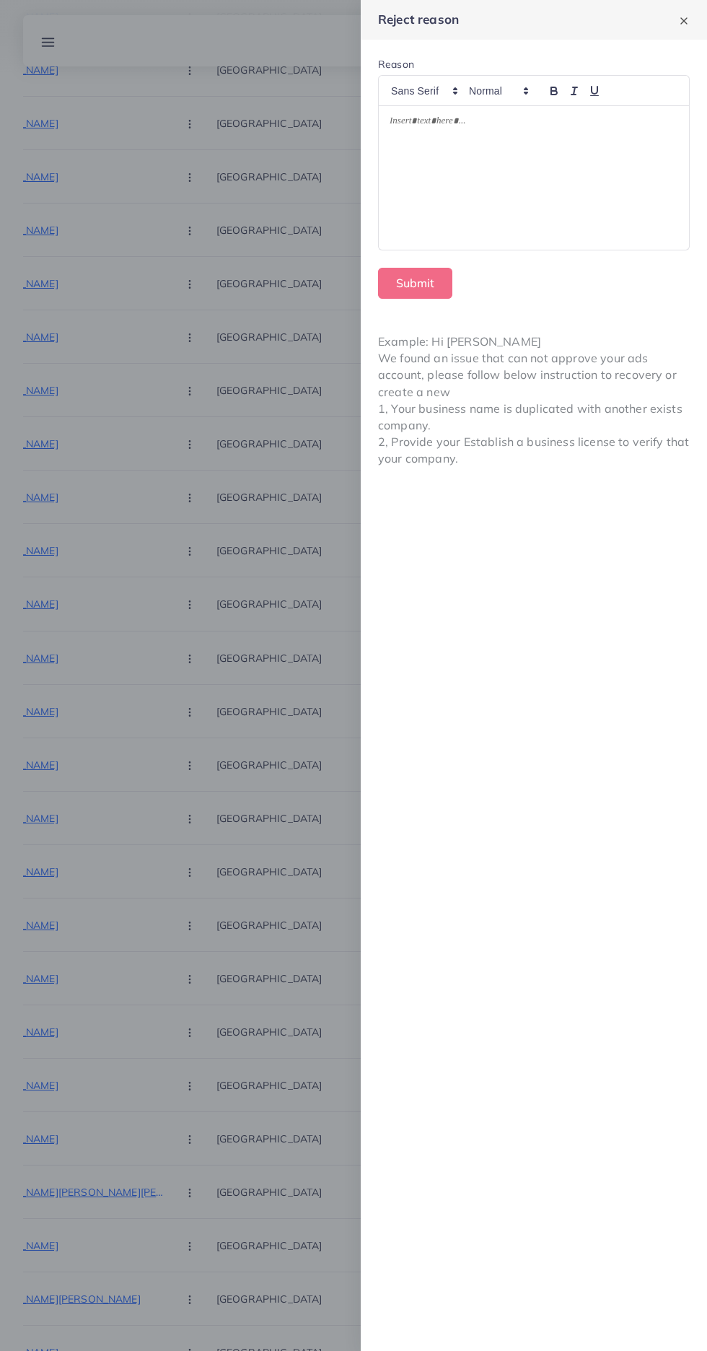
click at [599, 190] on div at bounding box center [534, 178] width 310 height 144
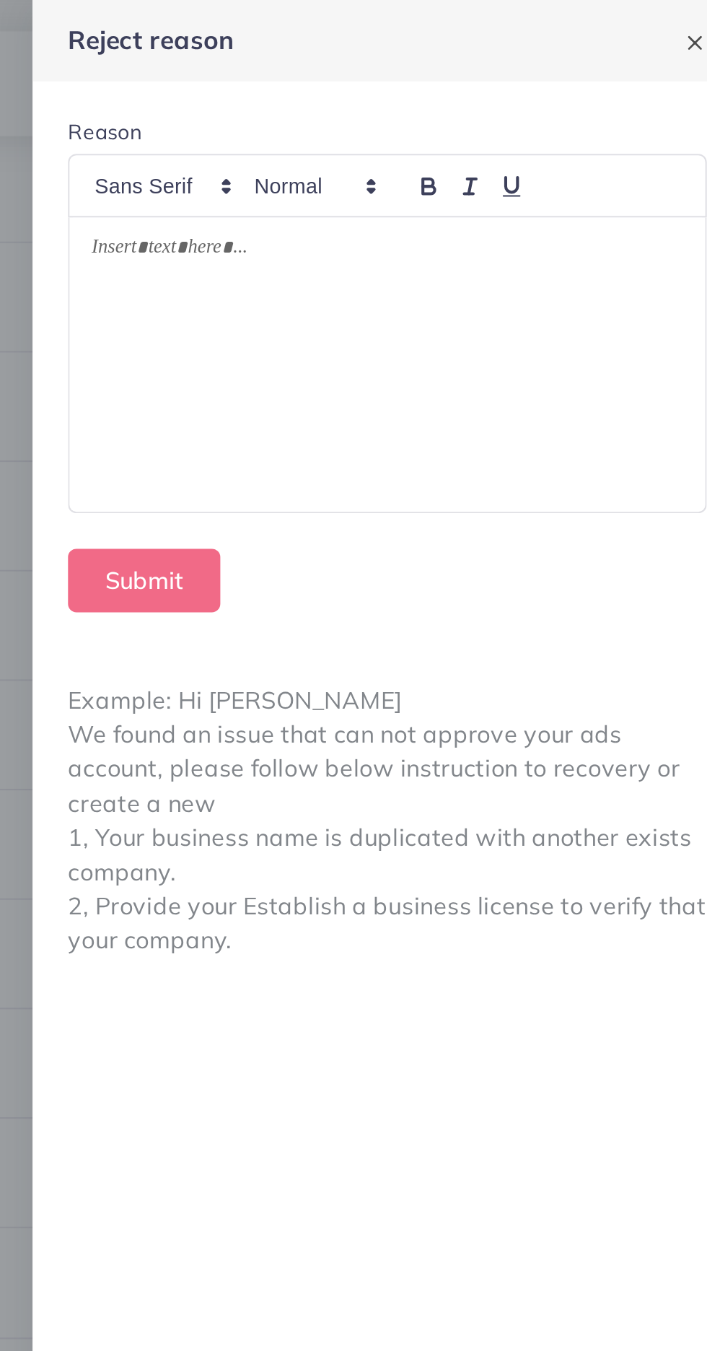
scroll to position [14785, 0]
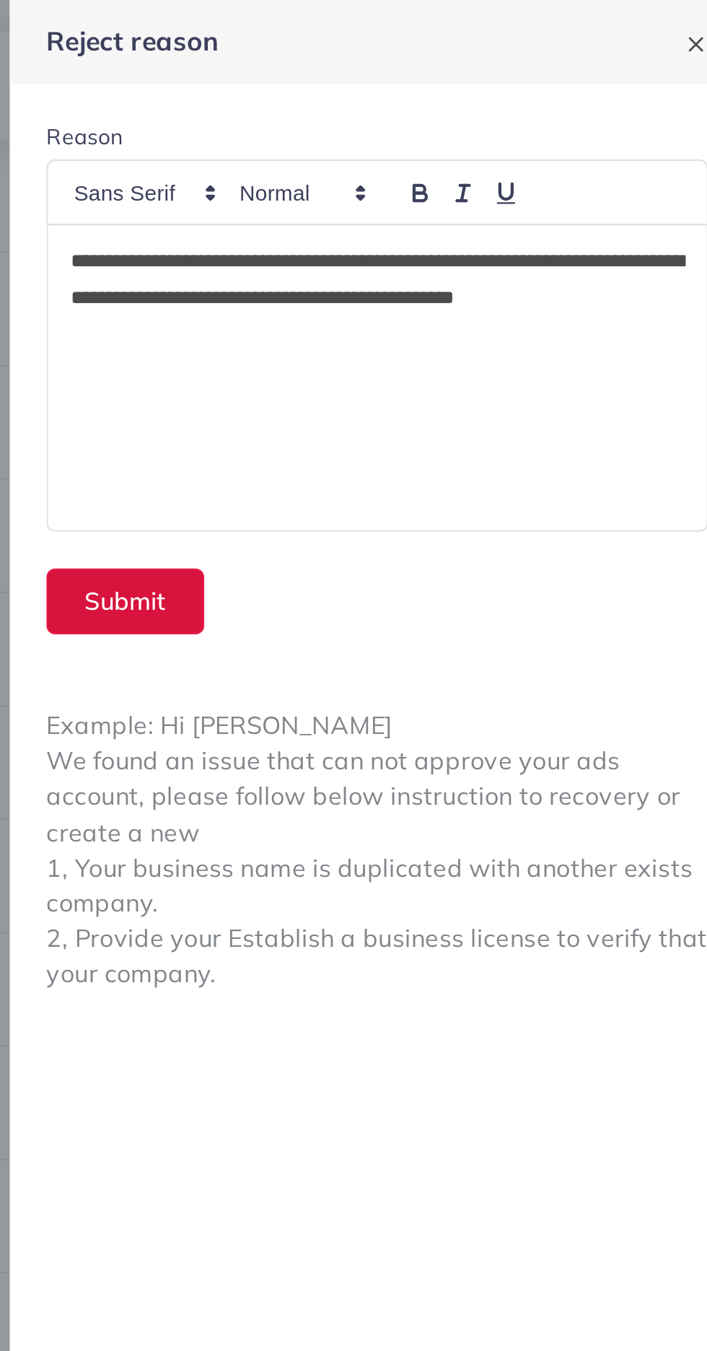
click at [433, 282] on button "Submit" at bounding box center [415, 283] width 74 height 31
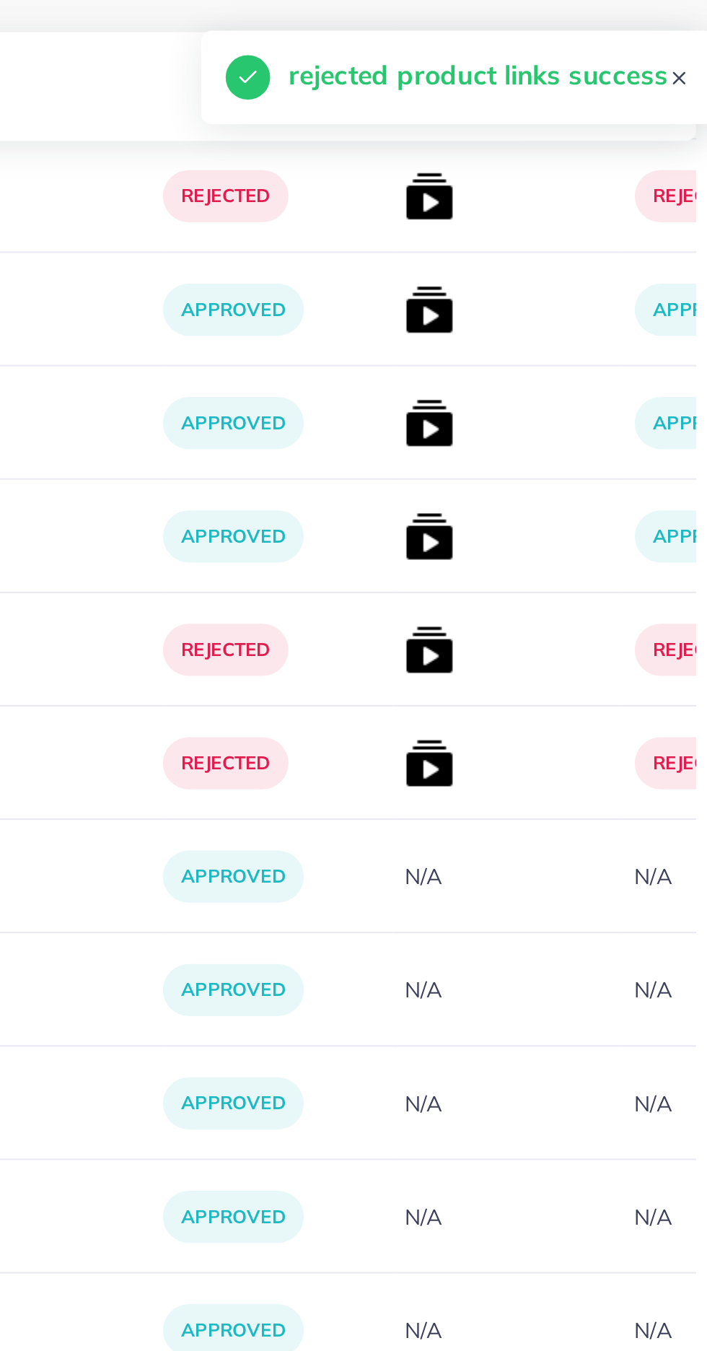
scroll to position [14680, 0]
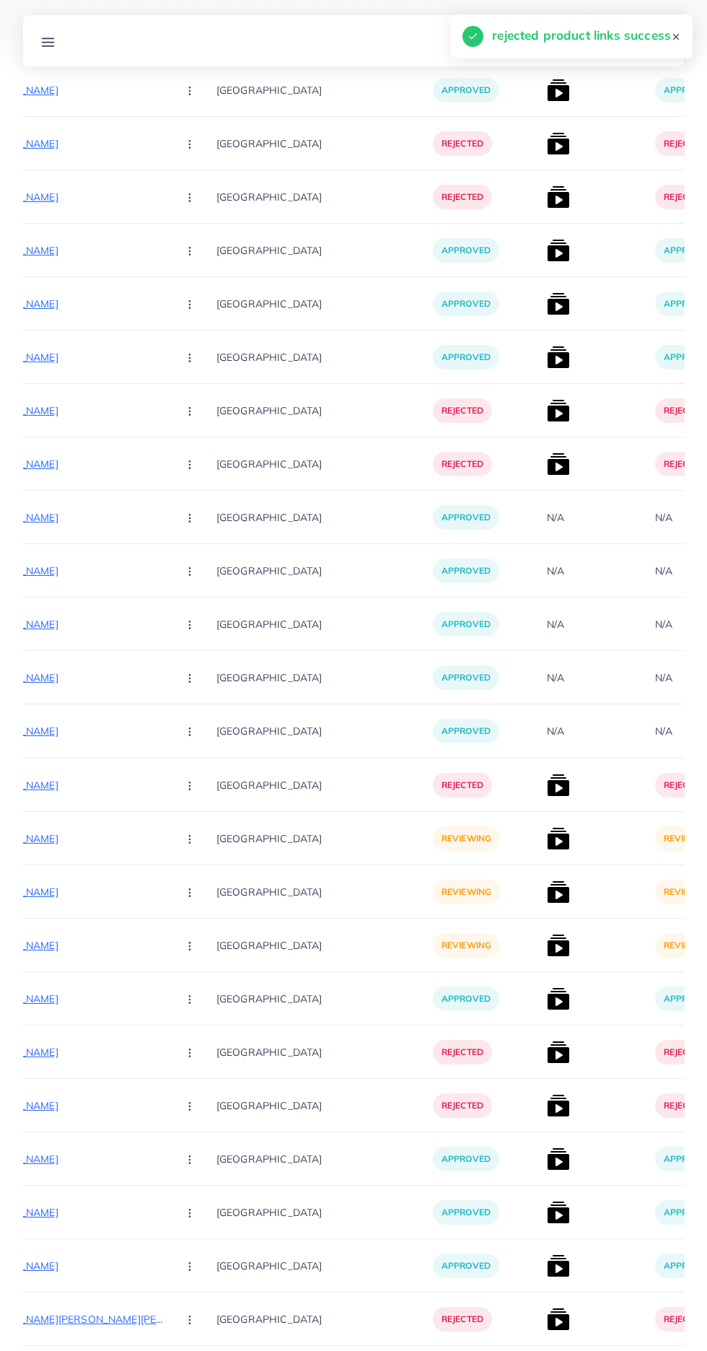
click at [83, 842] on p "https://mdmart.shop/products/4-in-1-retractable-car-charger-dual-port-usb-c-pd-…" at bounding box center [57, 838] width 216 height 17
click at [184, 835] on icon "button" at bounding box center [190, 839] width 12 height 12
click at [197, 880] on span "Approve" at bounding box center [221, 882] width 48 height 14
click at [96, 884] on p "https://mdmart.shop/products/sugar-control-li4-acupressure-hand-clip-stress-mig…" at bounding box center [57, 891] width 216 height 17
click at [189, 890] on circle "button" at bounding box center [189, 889] width 1 height 1
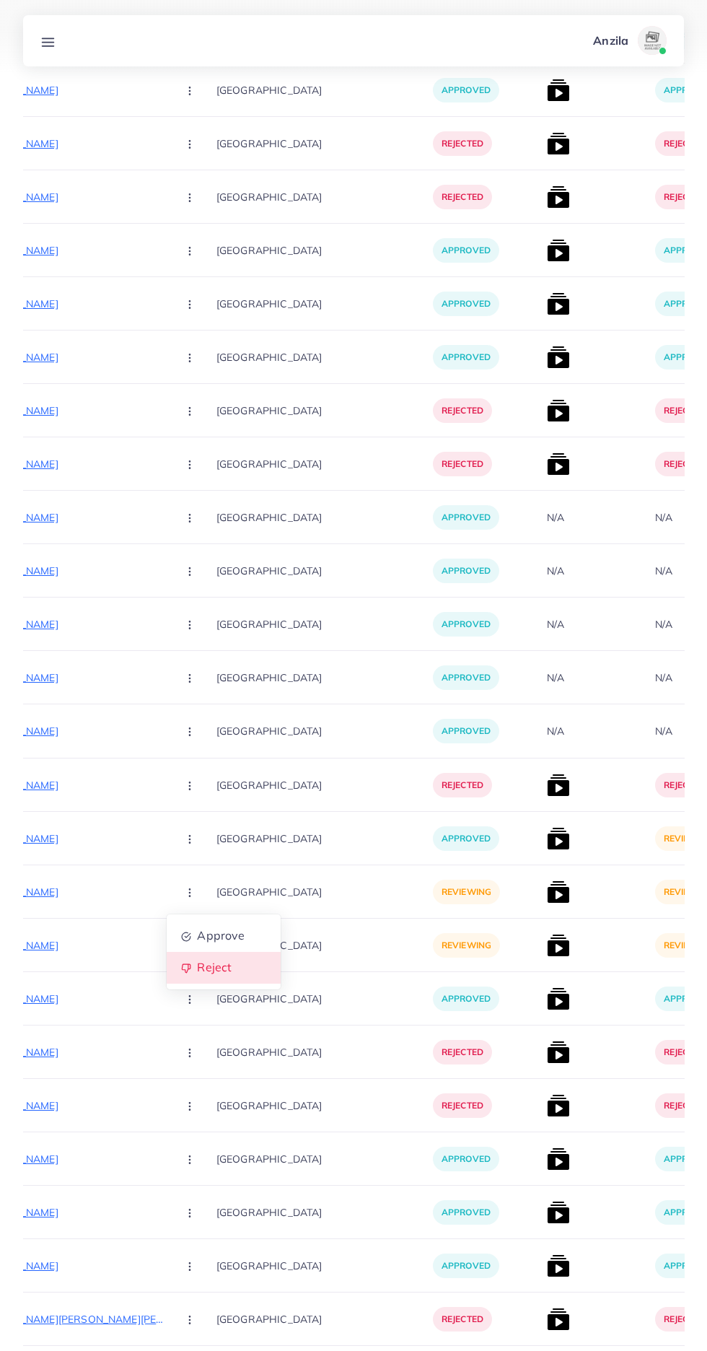
click at [185, 960] on link "Reject" at bounding box center [224, 968] width 114 height 32
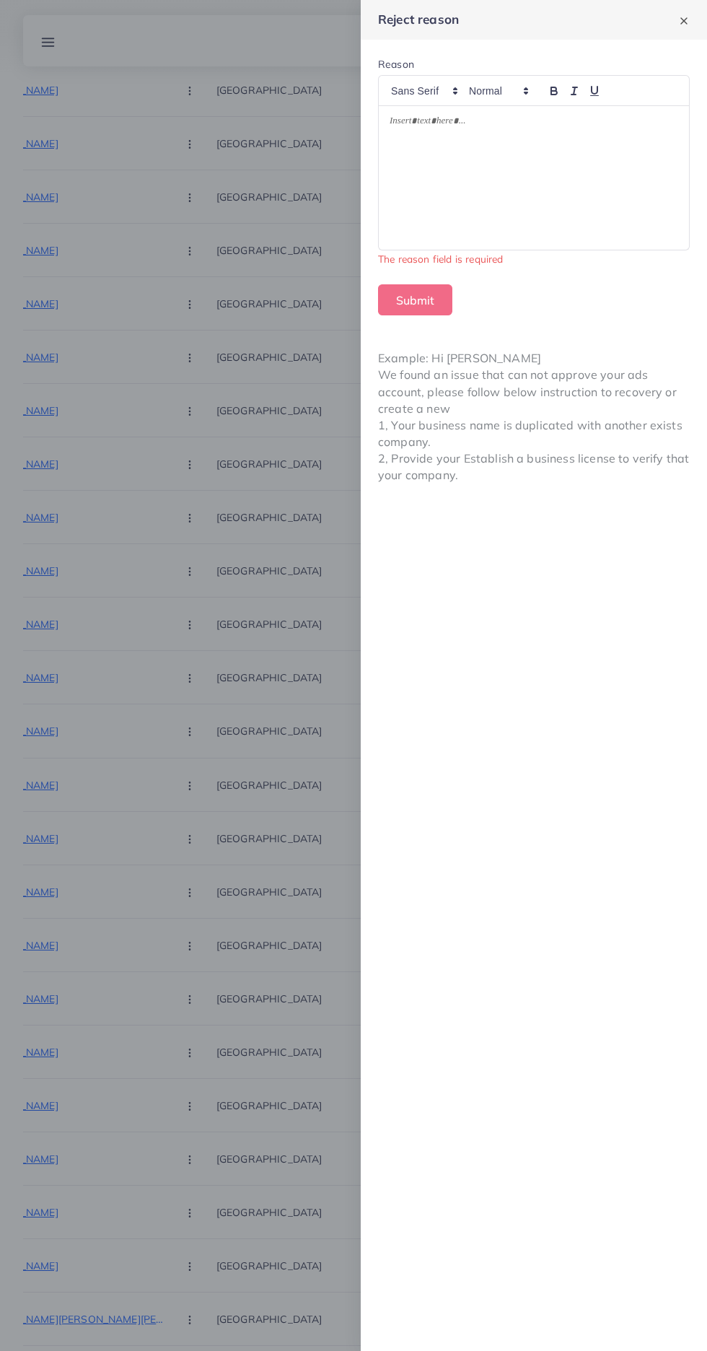
click at [609, 218] on div at bounding box center [534, 178] width 310 height 144
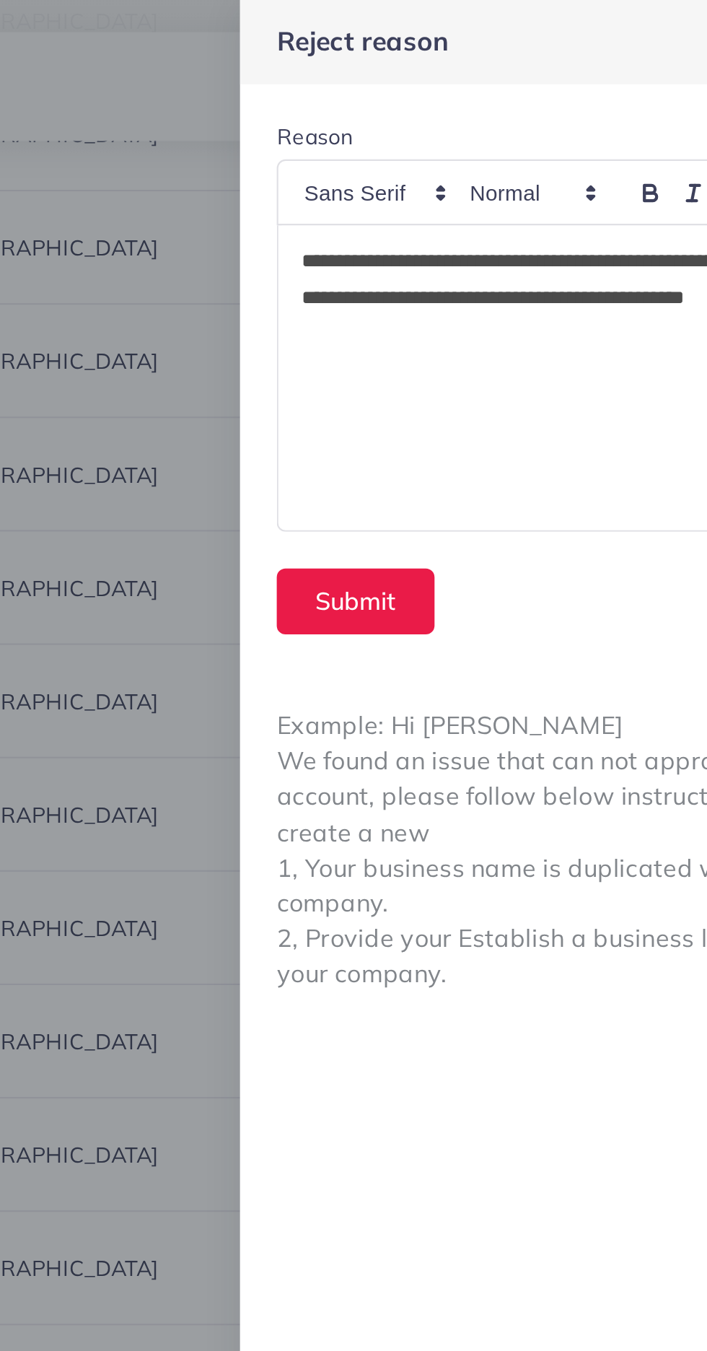
scroll to position [14635, 0]
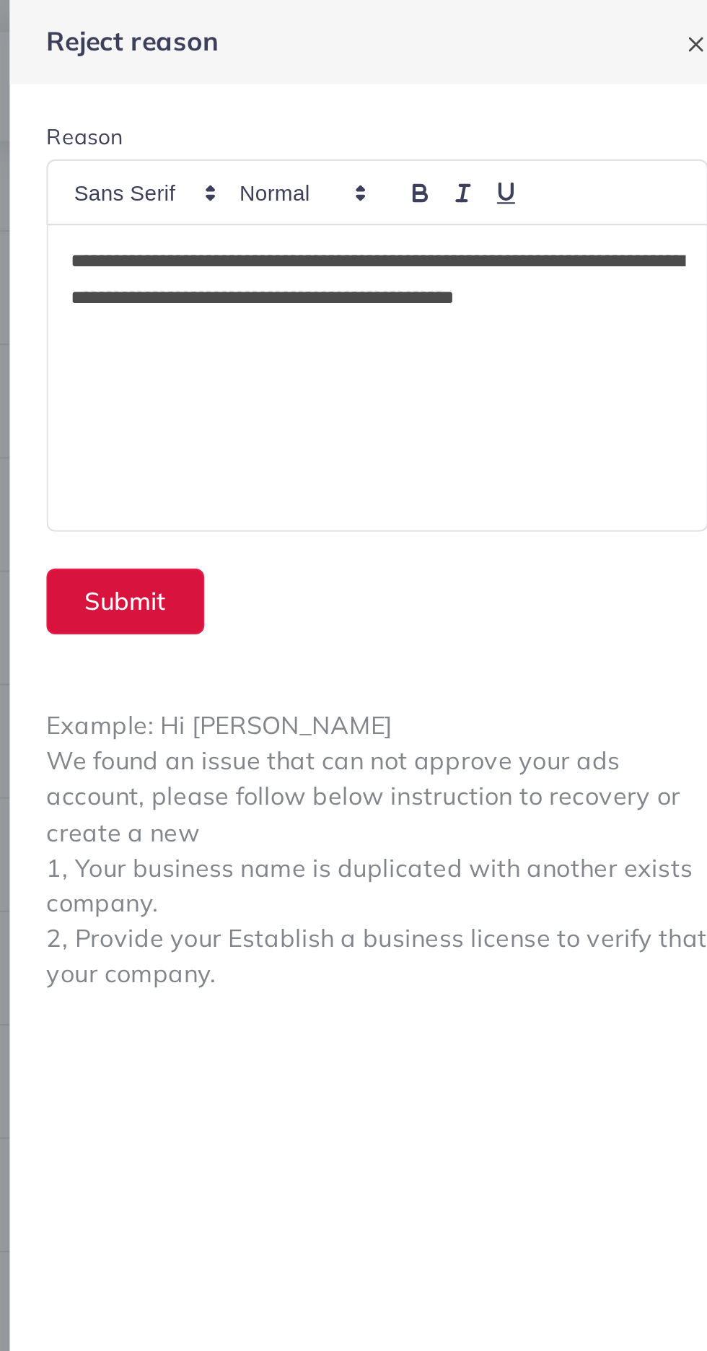
click at [424, 280] on button "Submit" at bounding box center [415, 283] width 74 height 31
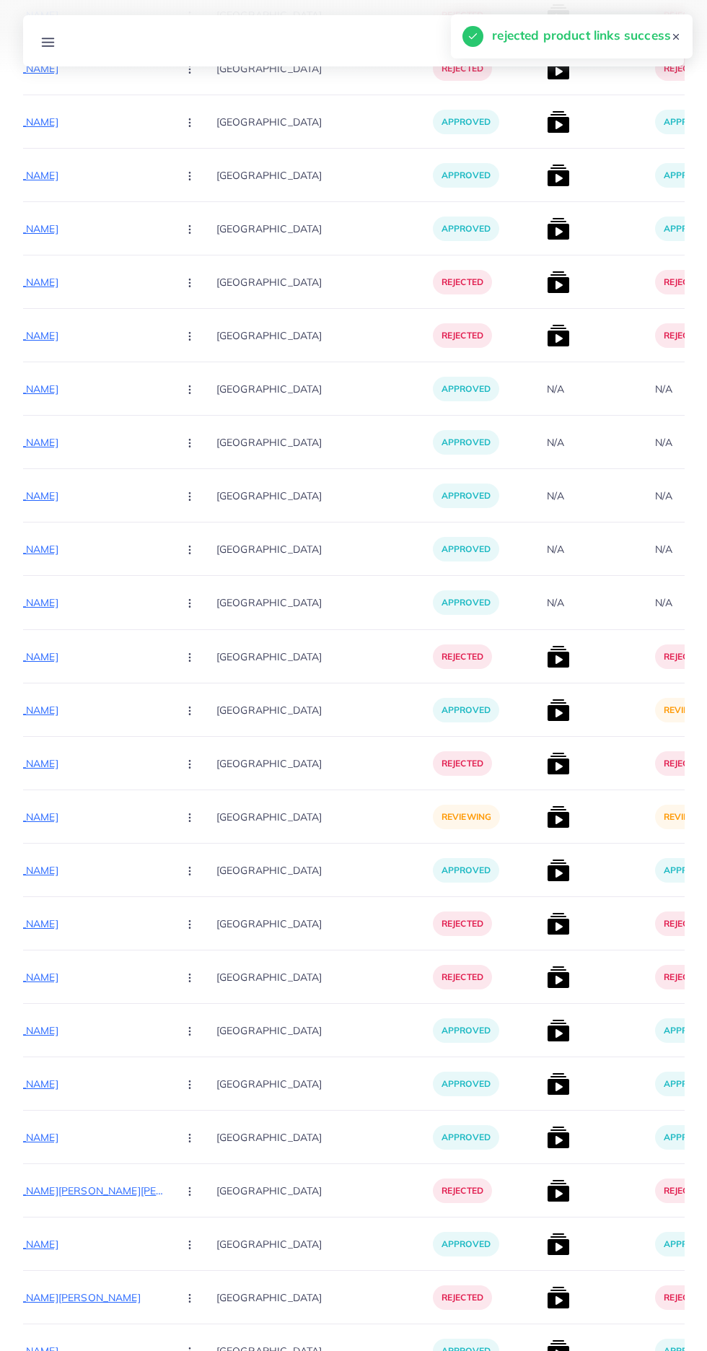
scroll to position [14819, 0]
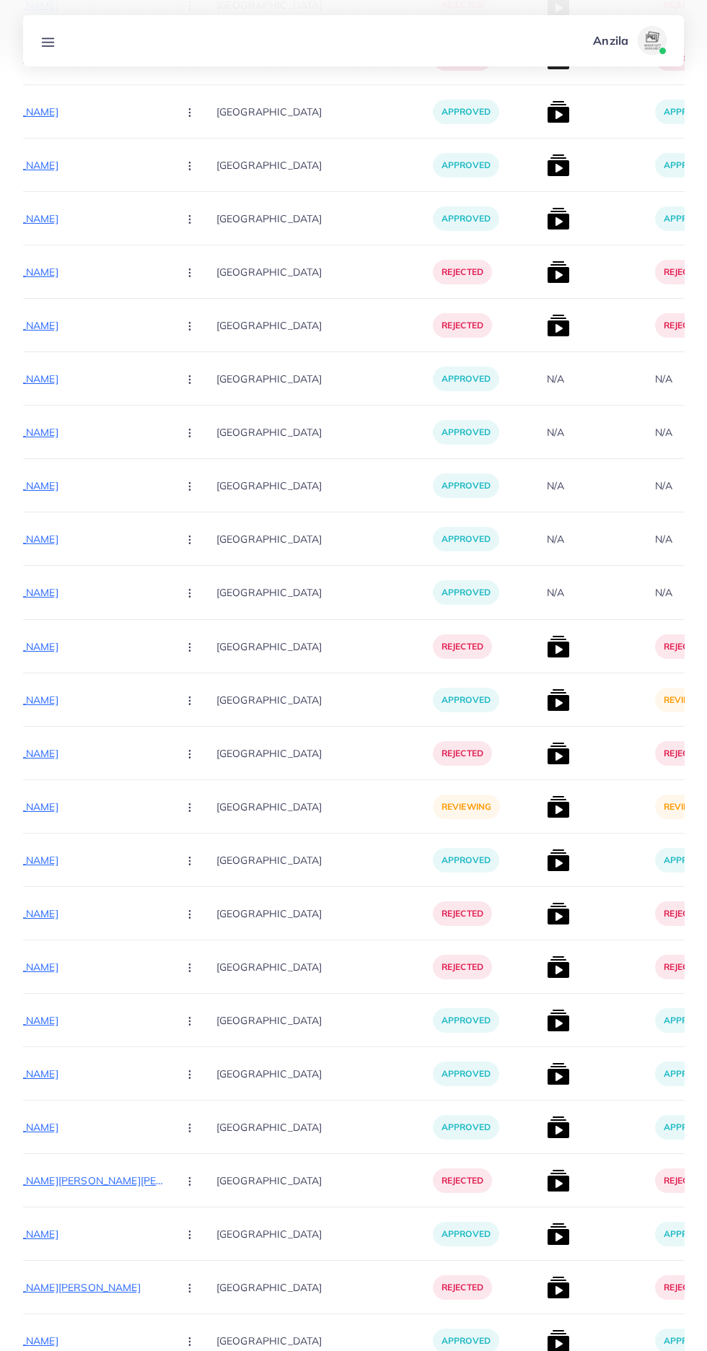
click at [58, 805] on p "https://mdmart.shop/products/ems-butterfly-portable-neck-massager" at bounding box center [57, 806] width 216 height 17
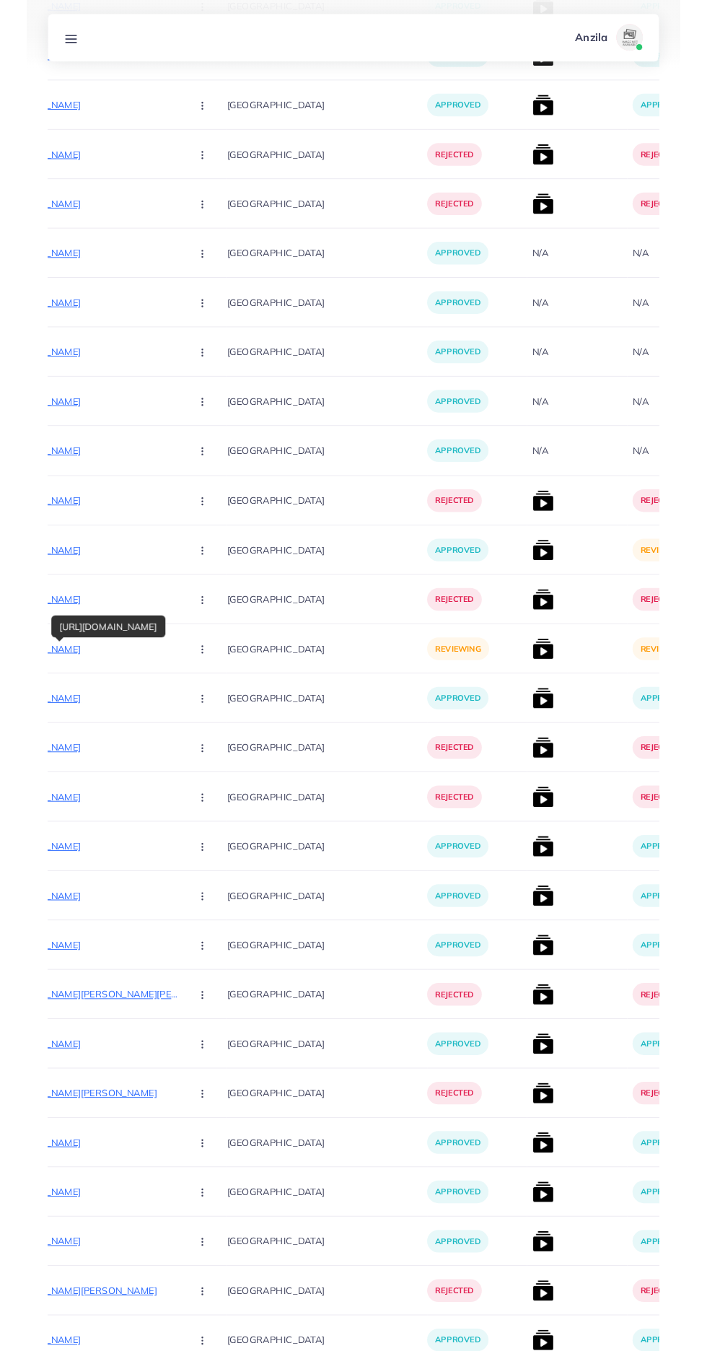
scroll to position [14928, 0]
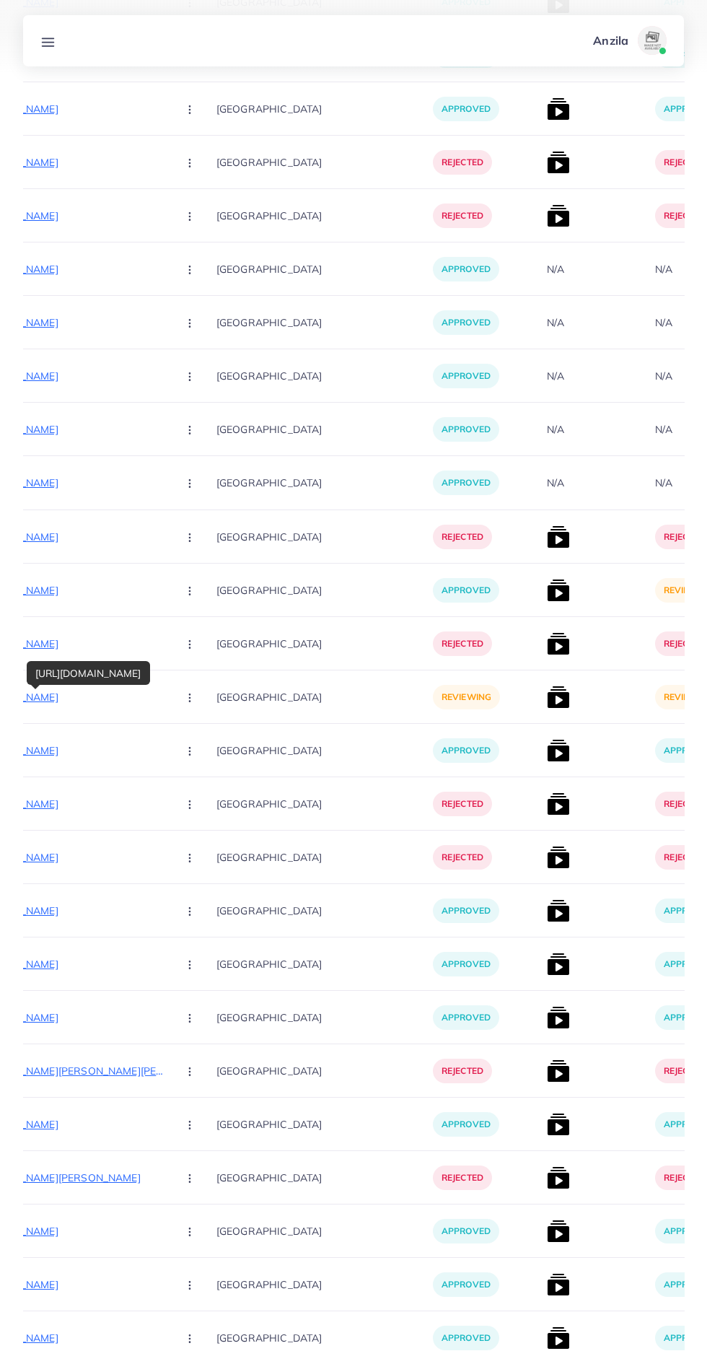
click at [189, 698] on circle "button" at bounding box center [189, 697] width 1 height 1
click at [167, 763] on link "Reject" at bounding box center [224, 773] width 114 height 32
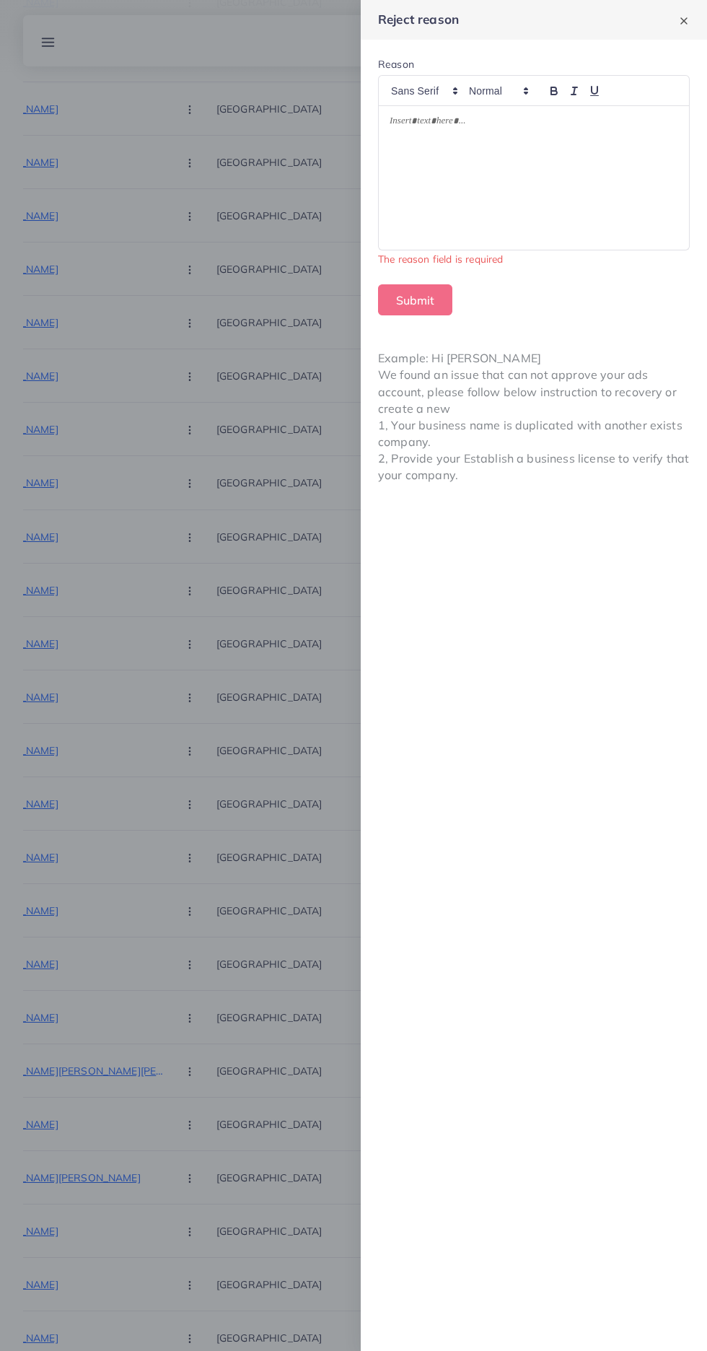
click at [626, 199] on div at bounding box center [534, 178] width 310 height 144
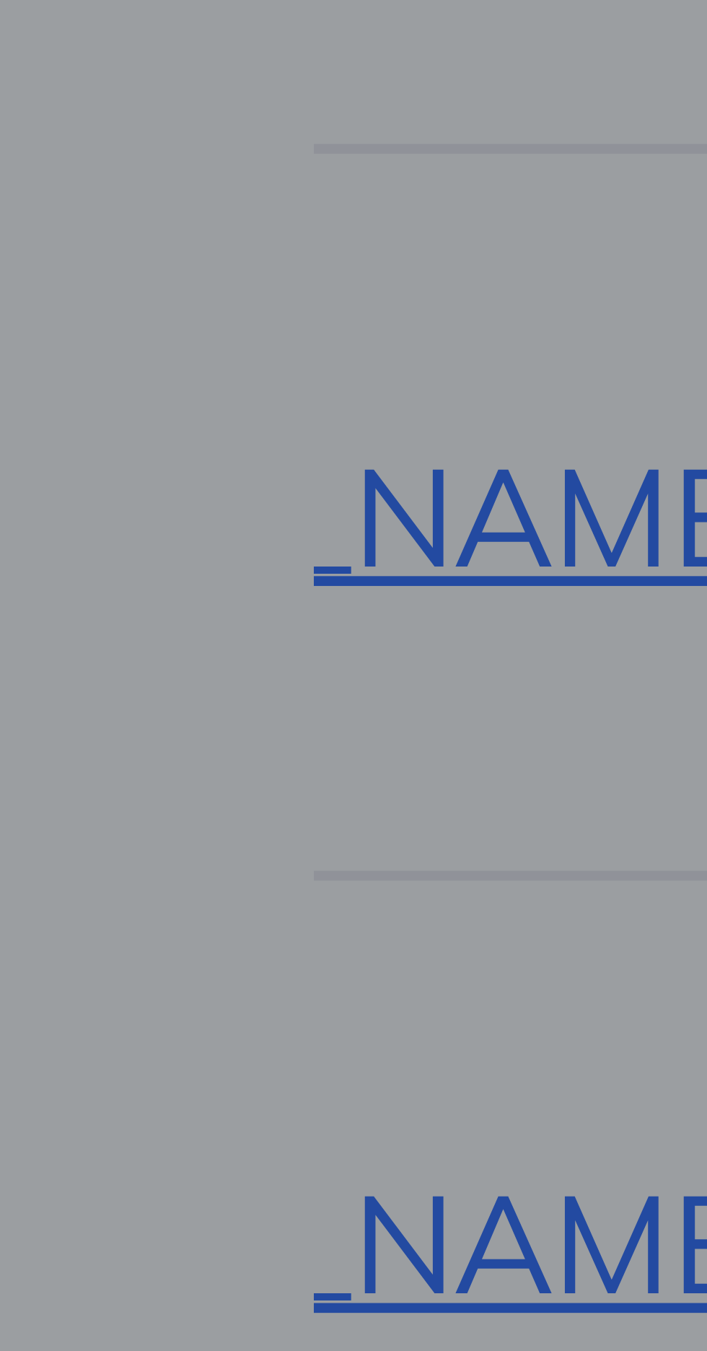
scroll to position [14889, 0]
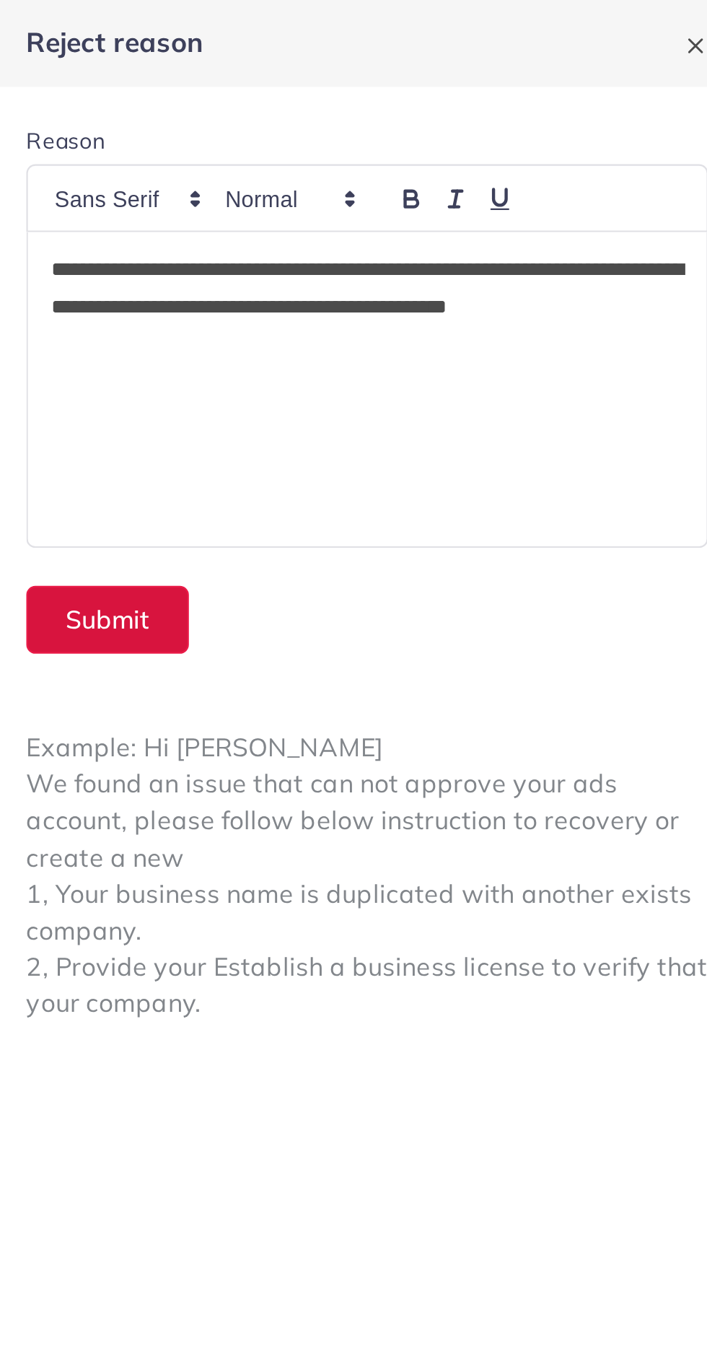
click at [416, 278] on button "Submit" at bounding box center [415, 283] width 74 height 31
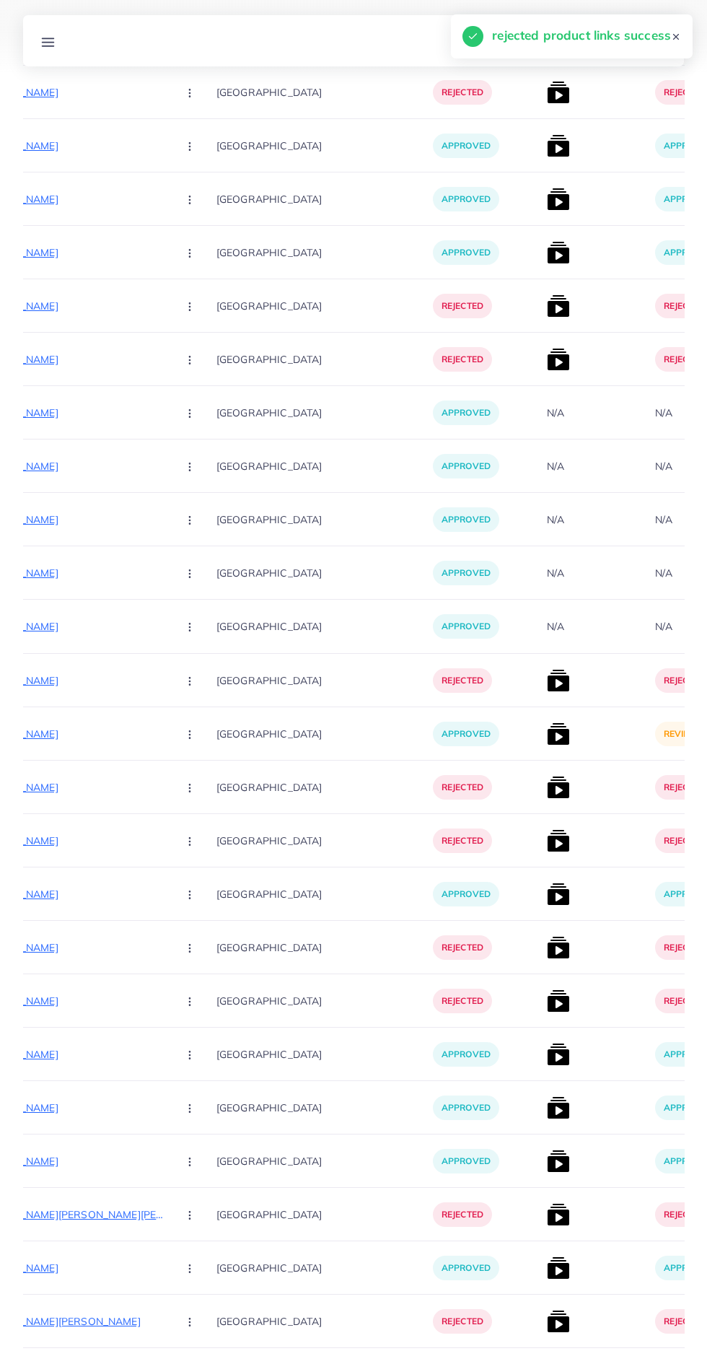
scroll to position [14801, 0]
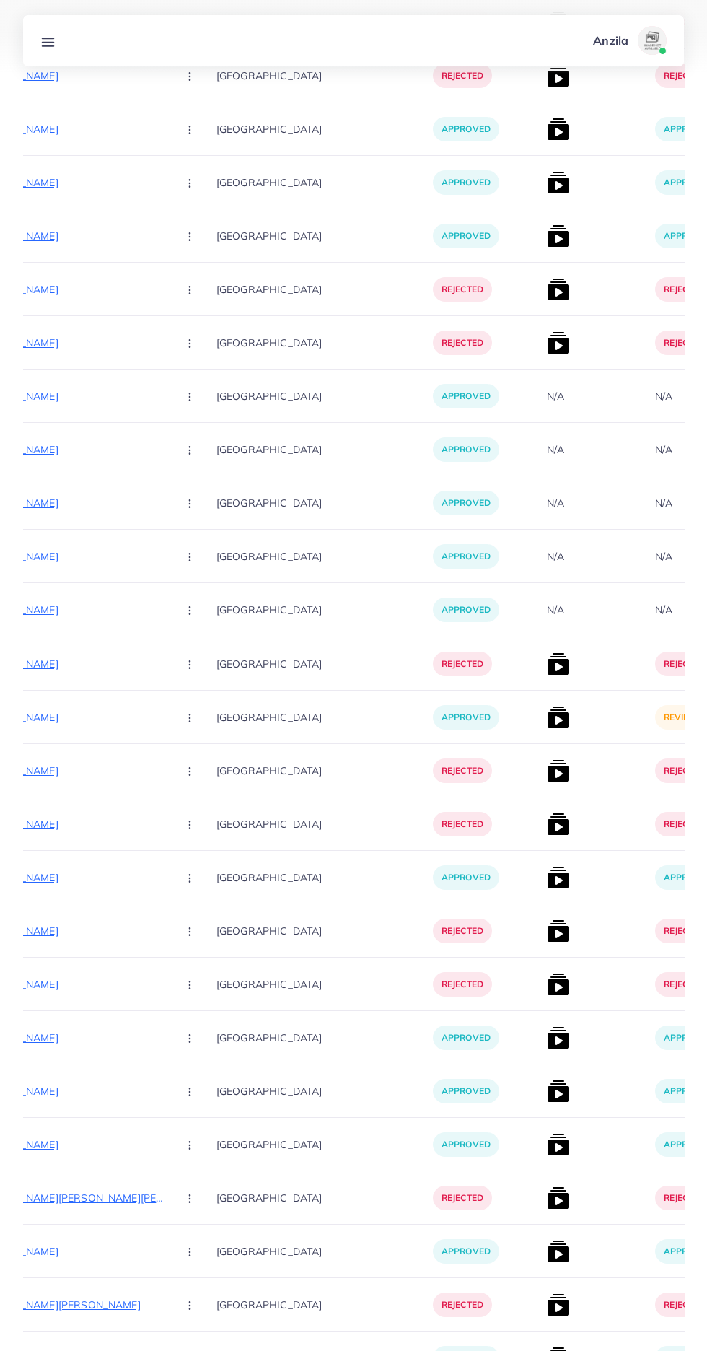
click at [547, 718] on img at bounding box center [558, 717] width 23 height 23
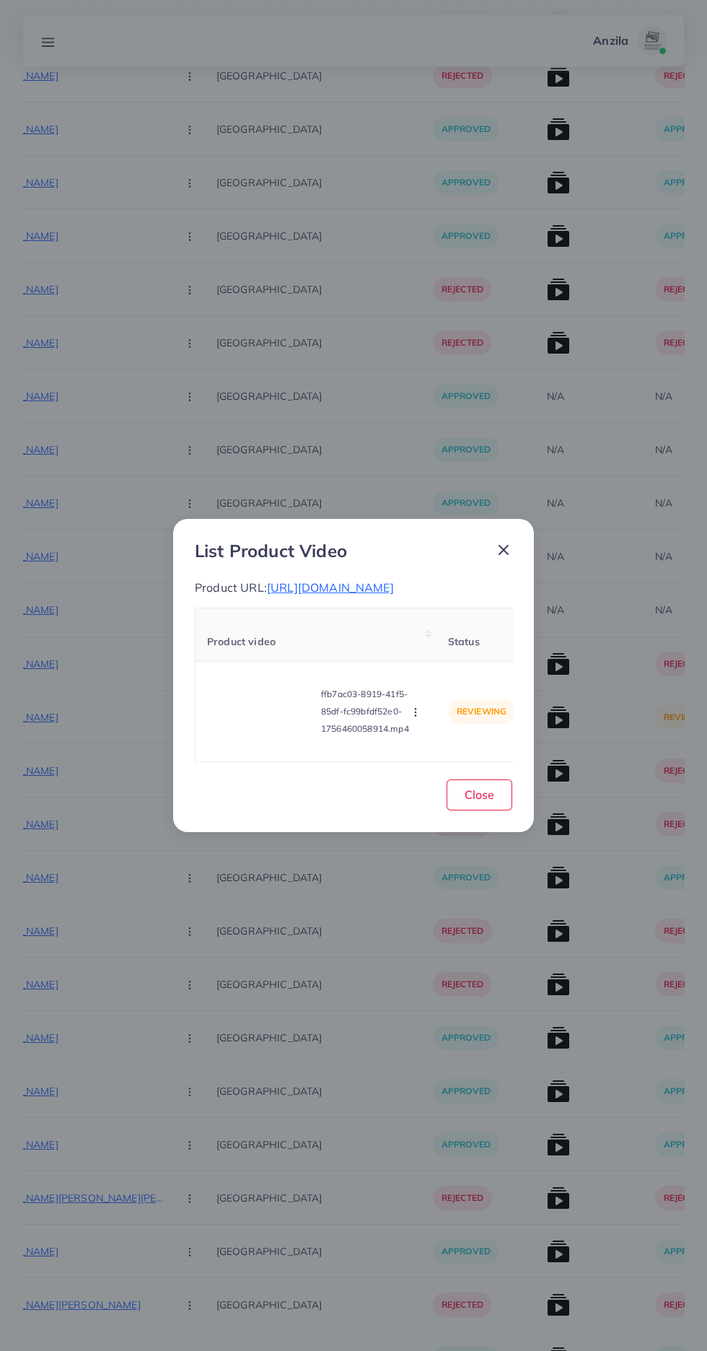
click at [245, 744] on video at bounding box center [261, 711] width 108 height 65
click at [245, 744] on div at bounding box center [261, 711] width 108 height 65
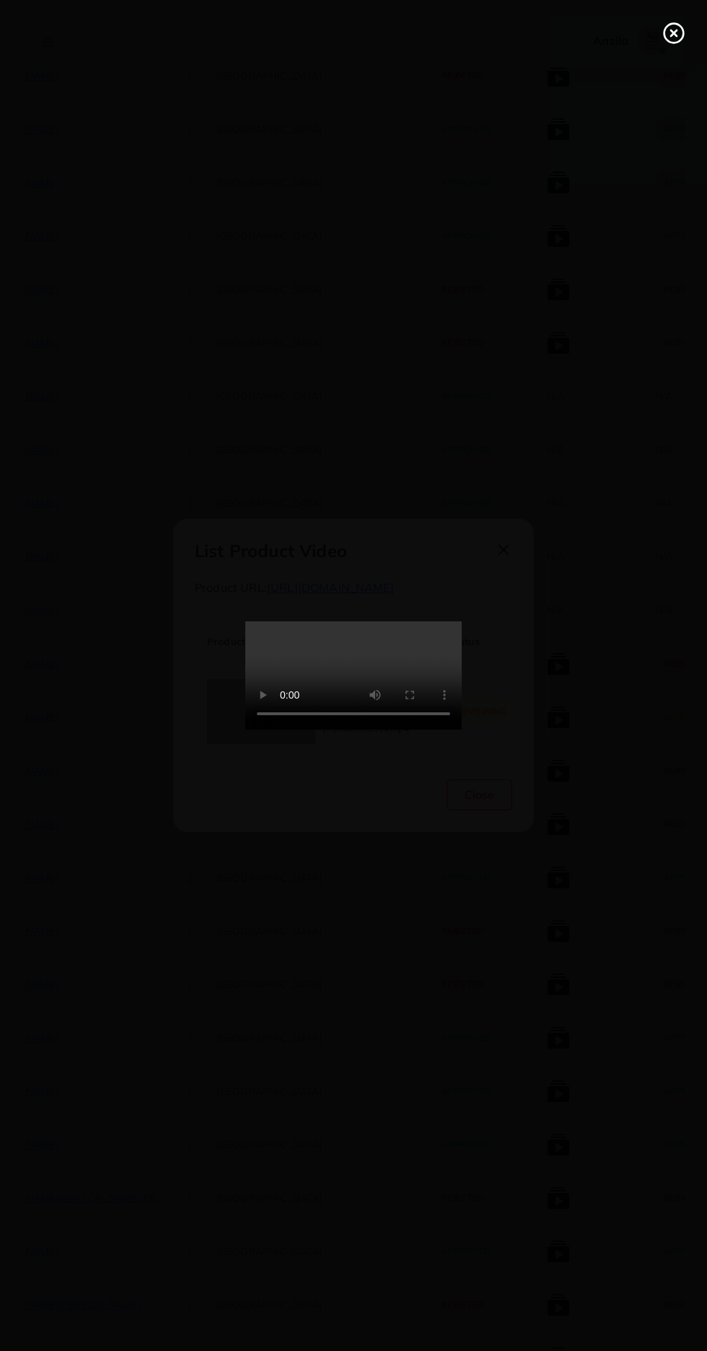
click at [683, 36] on circle at bounding box center [674, 33] width 19 height 19
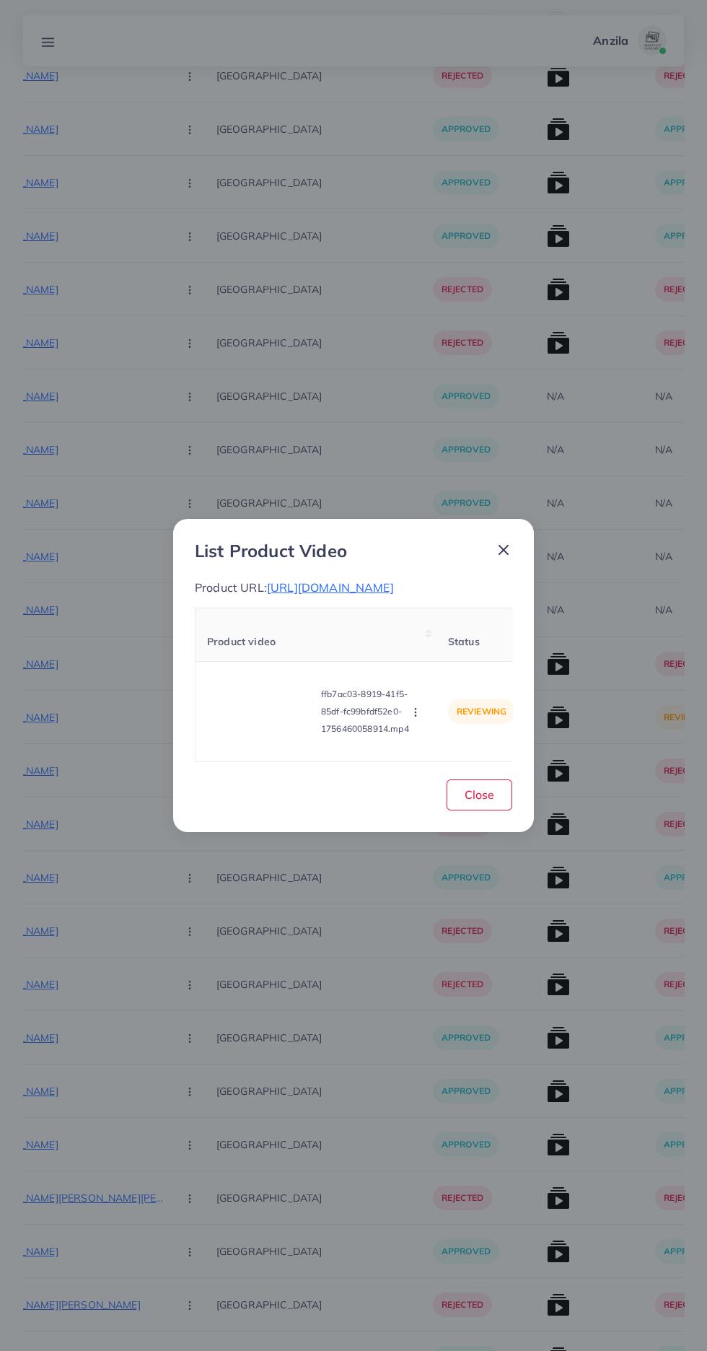
click at [418, 718] on icon "button" at bounding box center [416, 712] width 12 height 12
click at [447, 652] on span "Approve" at bounding box center [447, 644] width 48 height 14
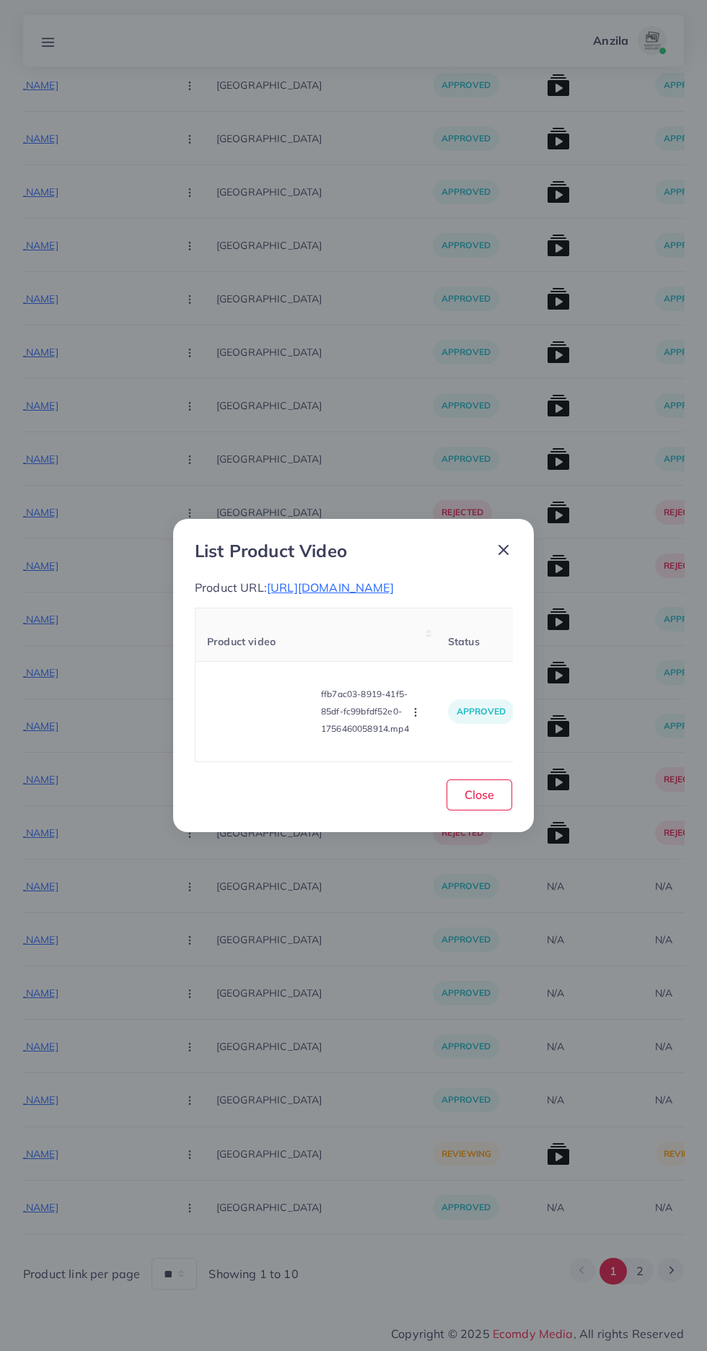
scroll to position [14202, 0]
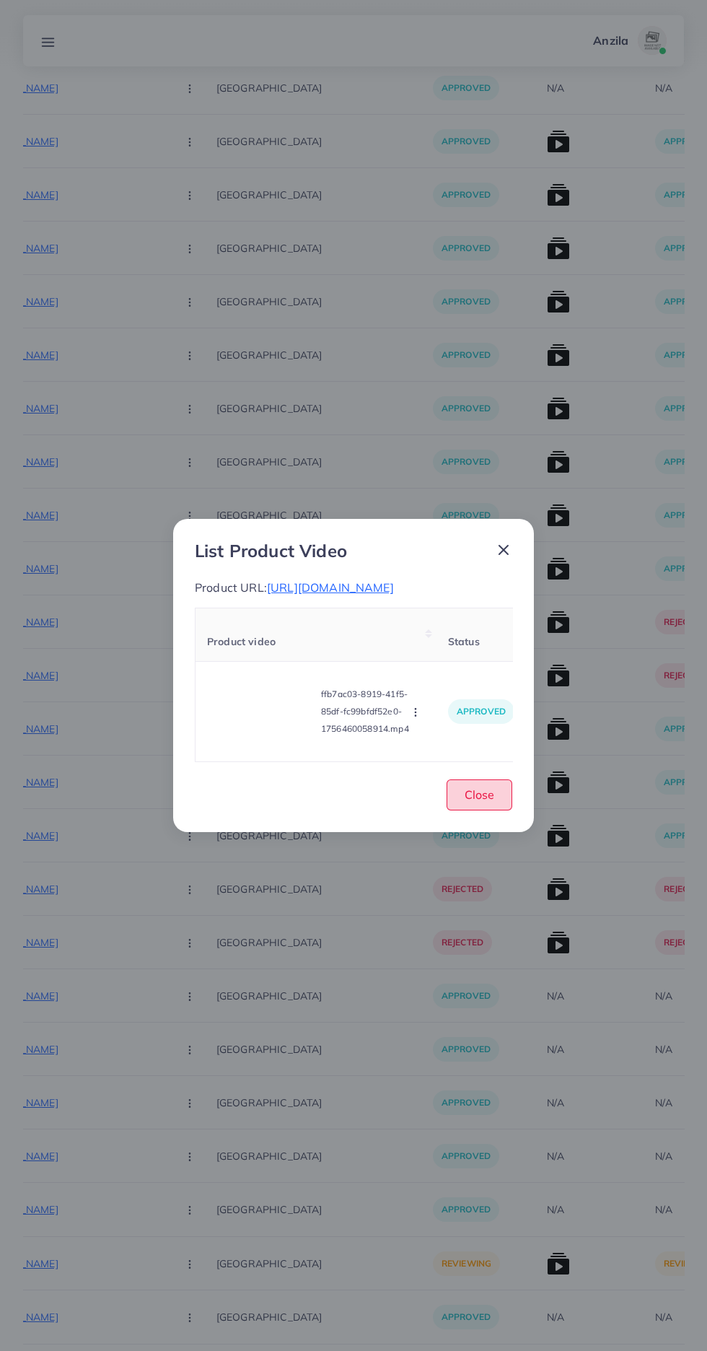
click at [499, 810] on button "Close" at bounding box center [480, 794] width 66 height 31
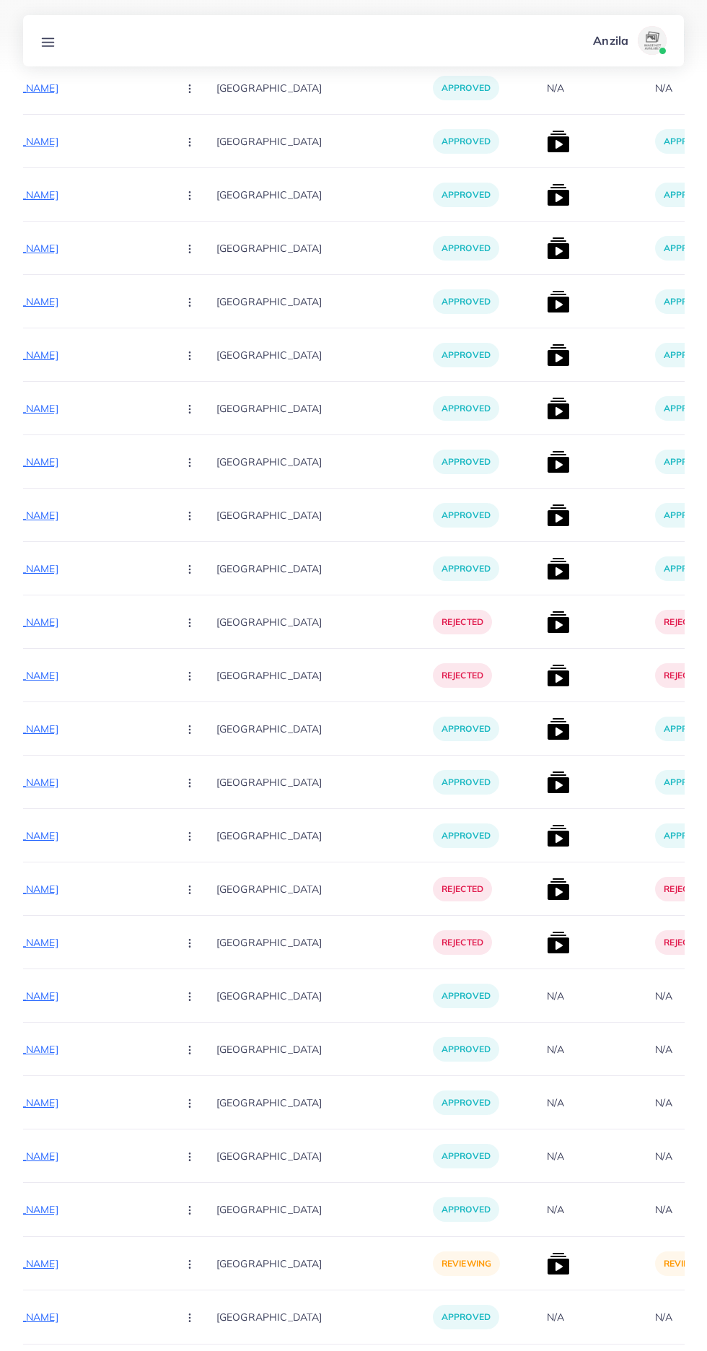
click at [66, 1262] on p "https://zaraebym.com/products/urban-drape" at bounding box center [57, 1263] width 216 height 17
click at [170, 1269] on button "button" at bounding box center [191, 1263] width 51 height 32
click at [207, 1196] on link "Approve" at bounding box center [224, 1187] width 114 height 32
click at [189, 1264] on circle "button" at bounding box center [189, 1264] width 1 height 1
click at [202, 1196] on link "Approve" at bounding box center [224, 1187] width 114 height 32
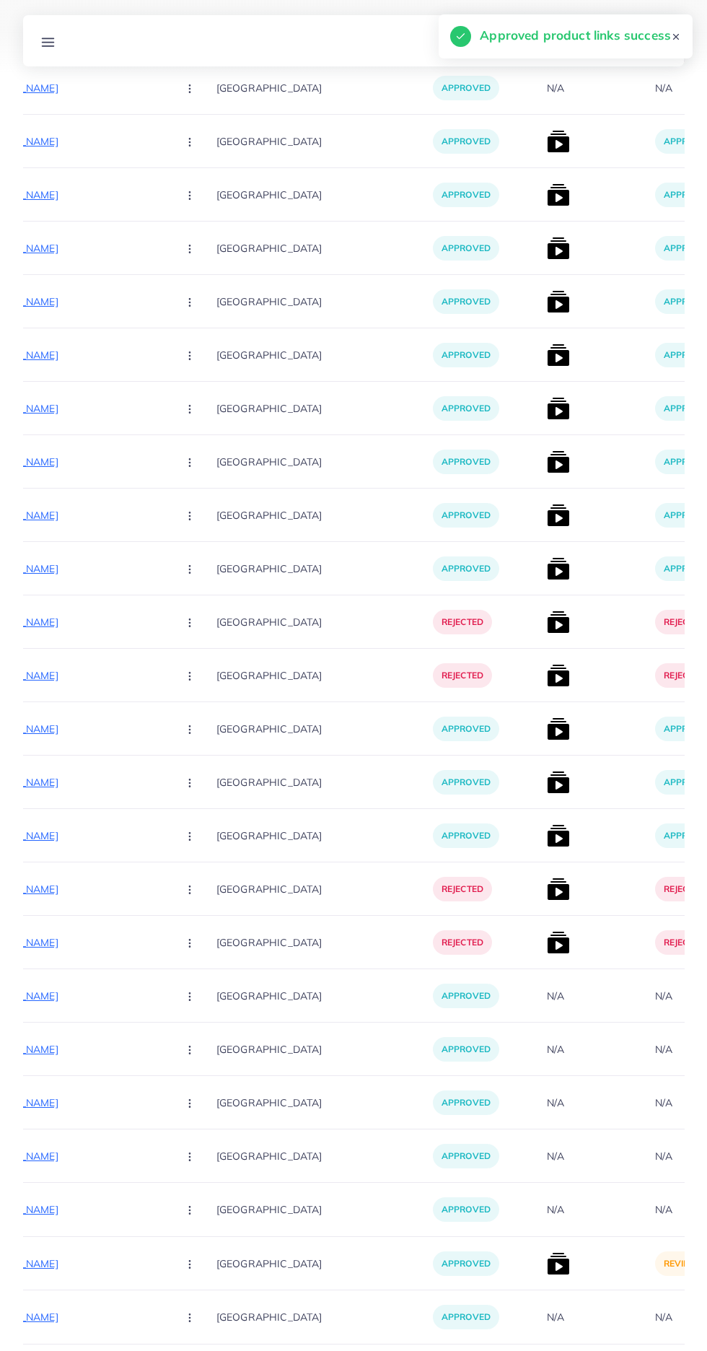
click at [547, 1267] on img at bounding box center [558, 1263] width 23 height 23
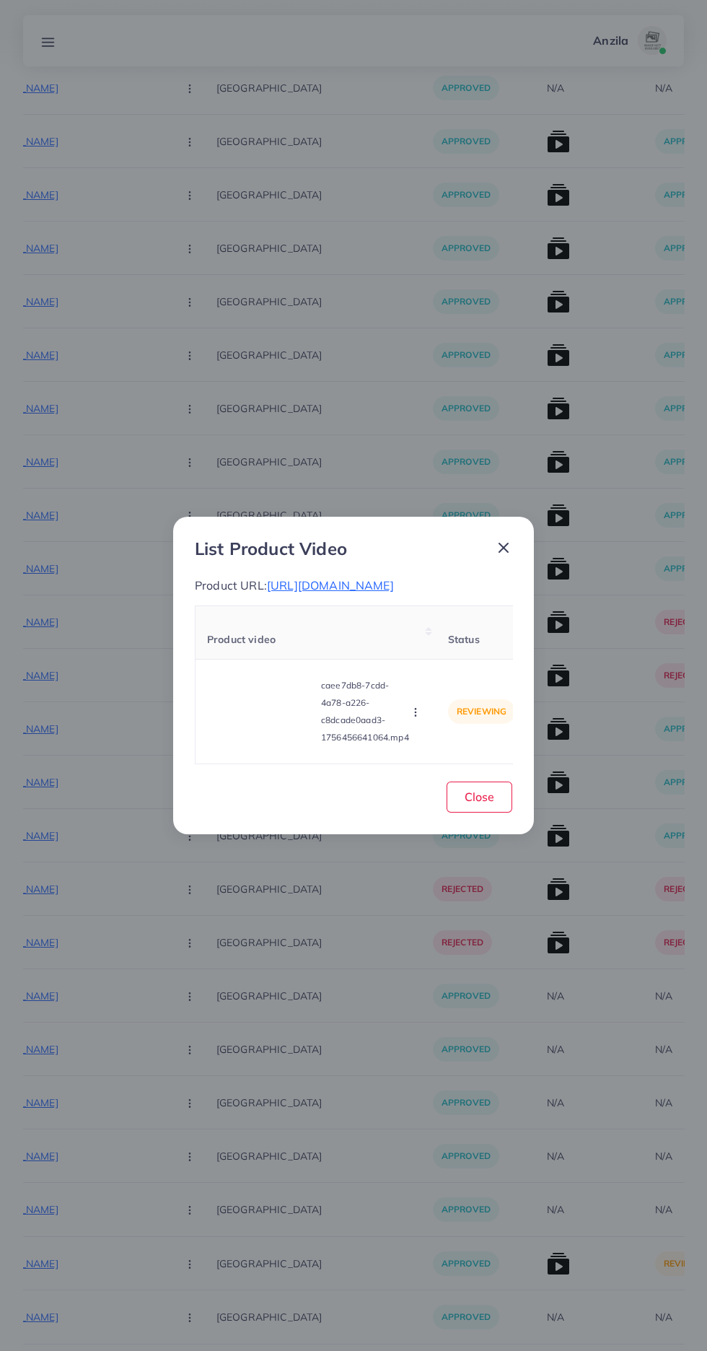
click at [275, 744] on video at bounding box center [261, 711] width 108 height 65
click at [240, 744] on div at bounding box center [261, 711] width 108 height 65
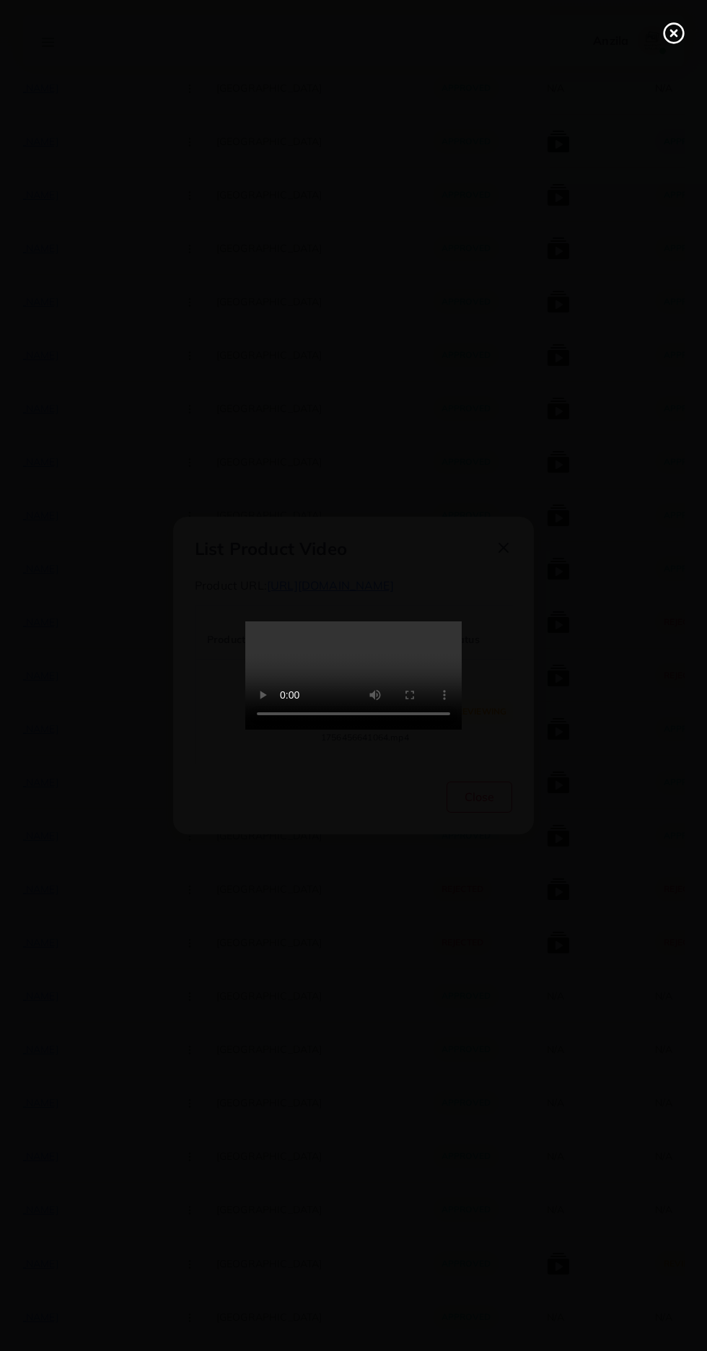
click at [674, 40] on icon at bounding box center [673, 33] width 23 height 23
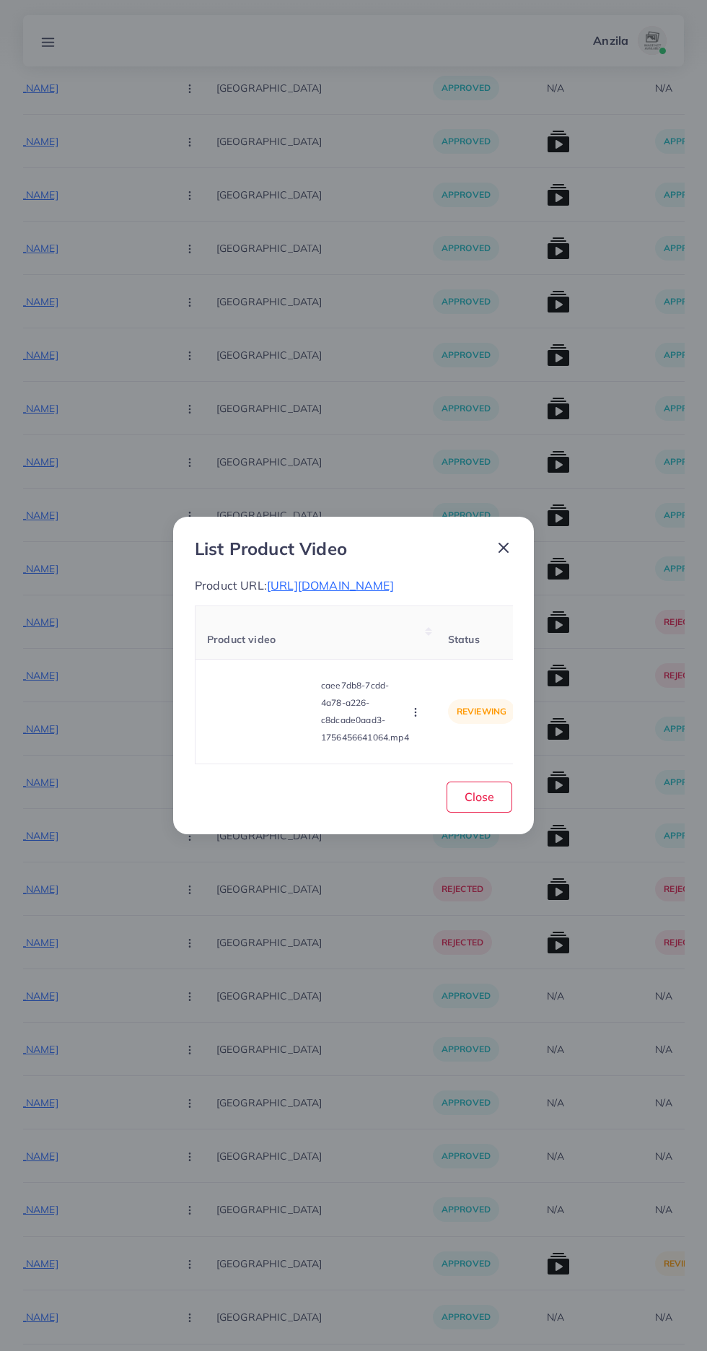
click at [418, 718] on icon "button" at bounding box center [416, 712] width 12 height 12
click at [455, 652] on span "Approve" at bounding box center [447, 644] width 48 height 14
click at [509, 813] on button "Close" at bounding box center [480, 796] width 66 height 31
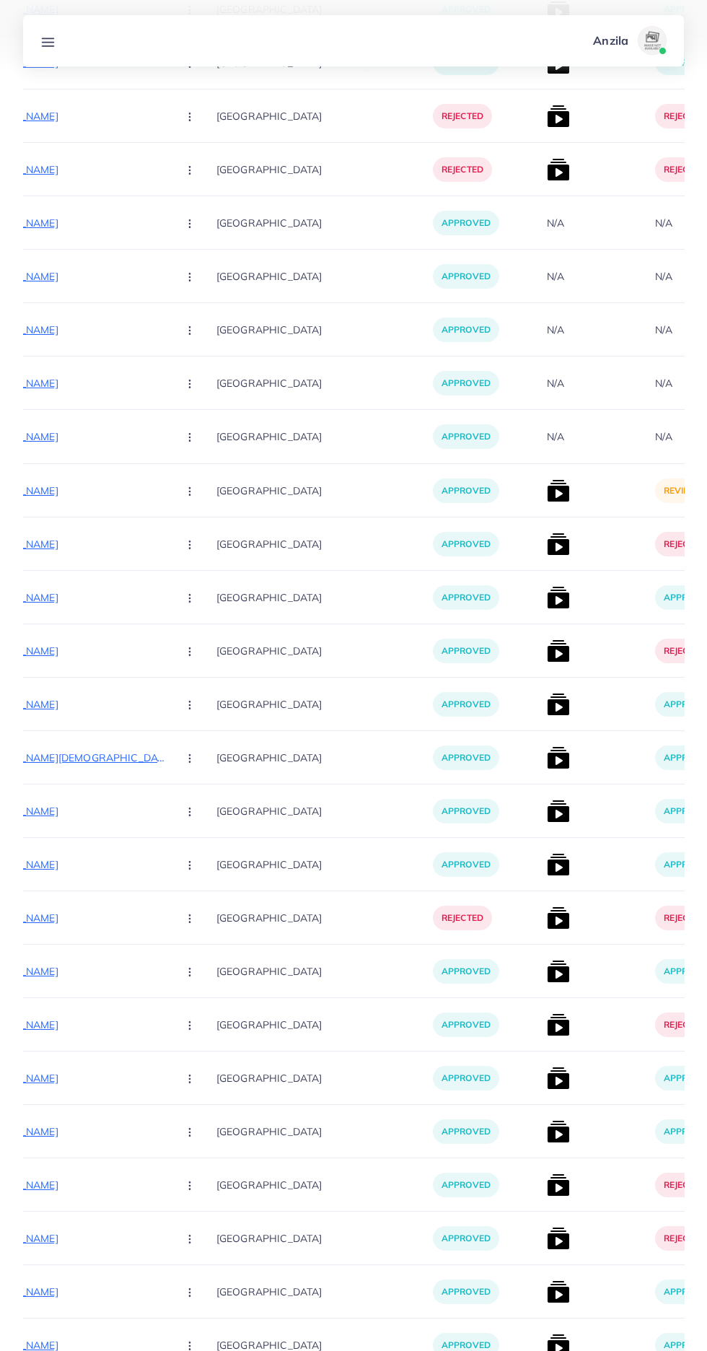
scroll to position [14971, 0]
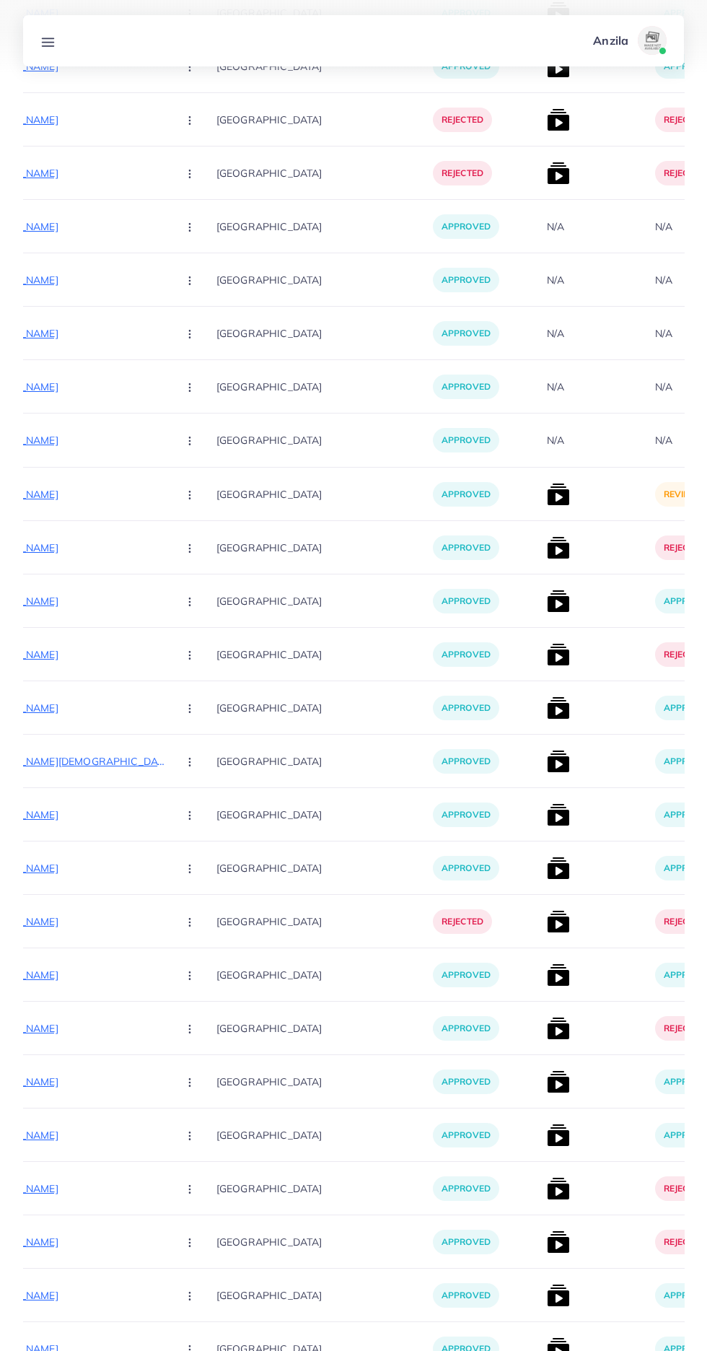
click at [547, 495] on img at bounding box center [558, 494] width 23 height 23
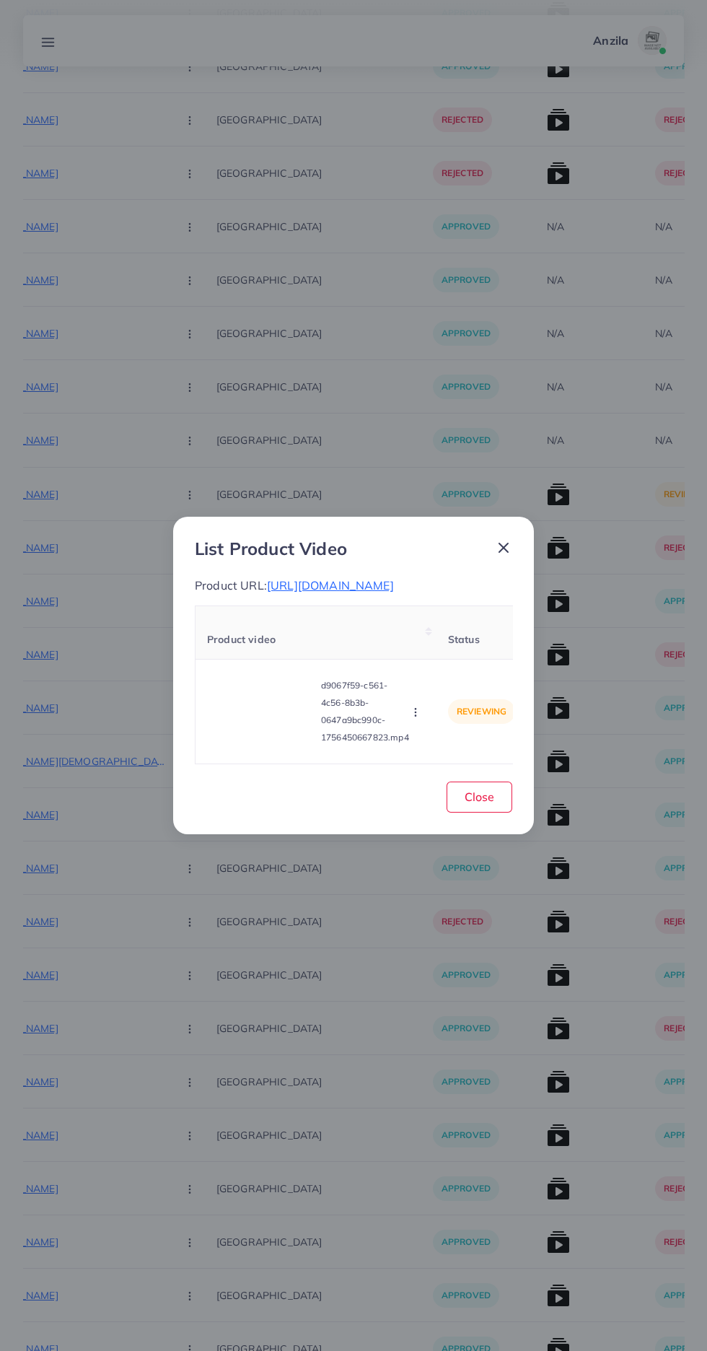
click at [276, 726] on video at bounding box center [261, 711] width 108 height 65
click at [276, 726] on div at bounding box center [261, 711] width 108 height 65
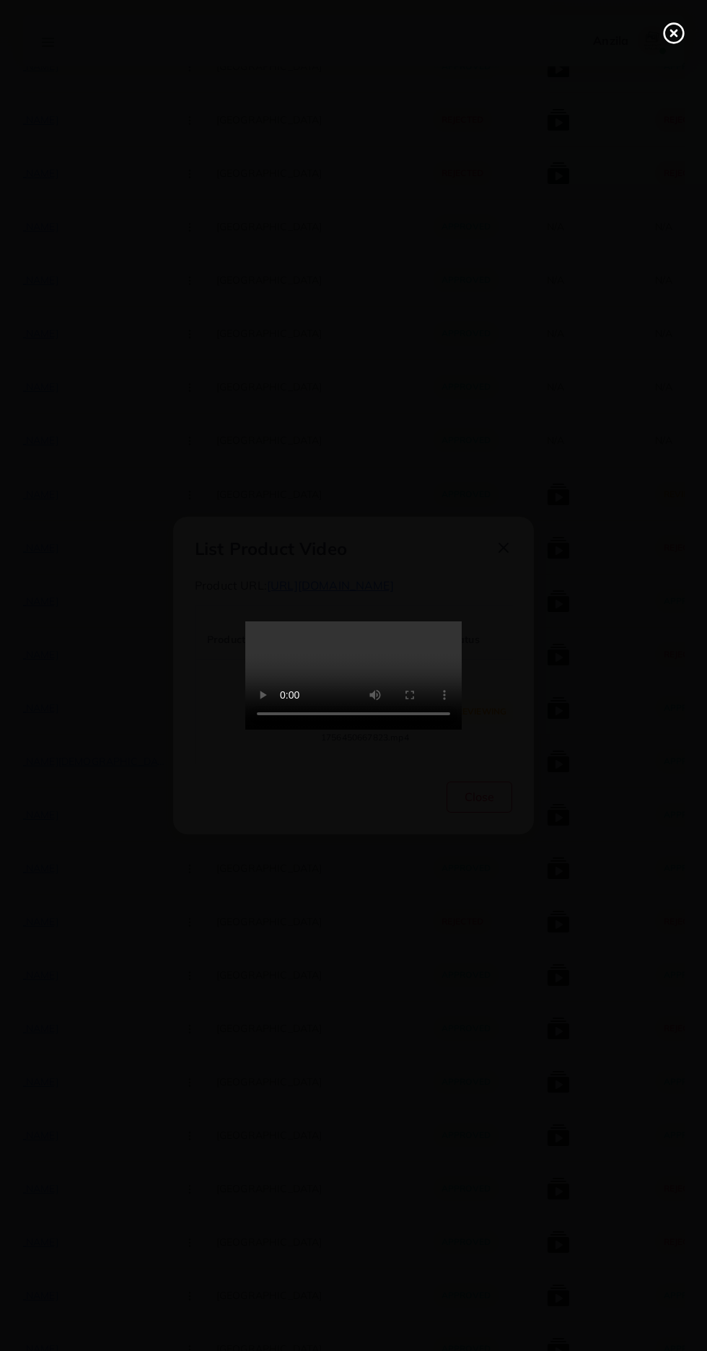
click at [678, 27] on icon at bounding box center [673, 33] width 23 height 23
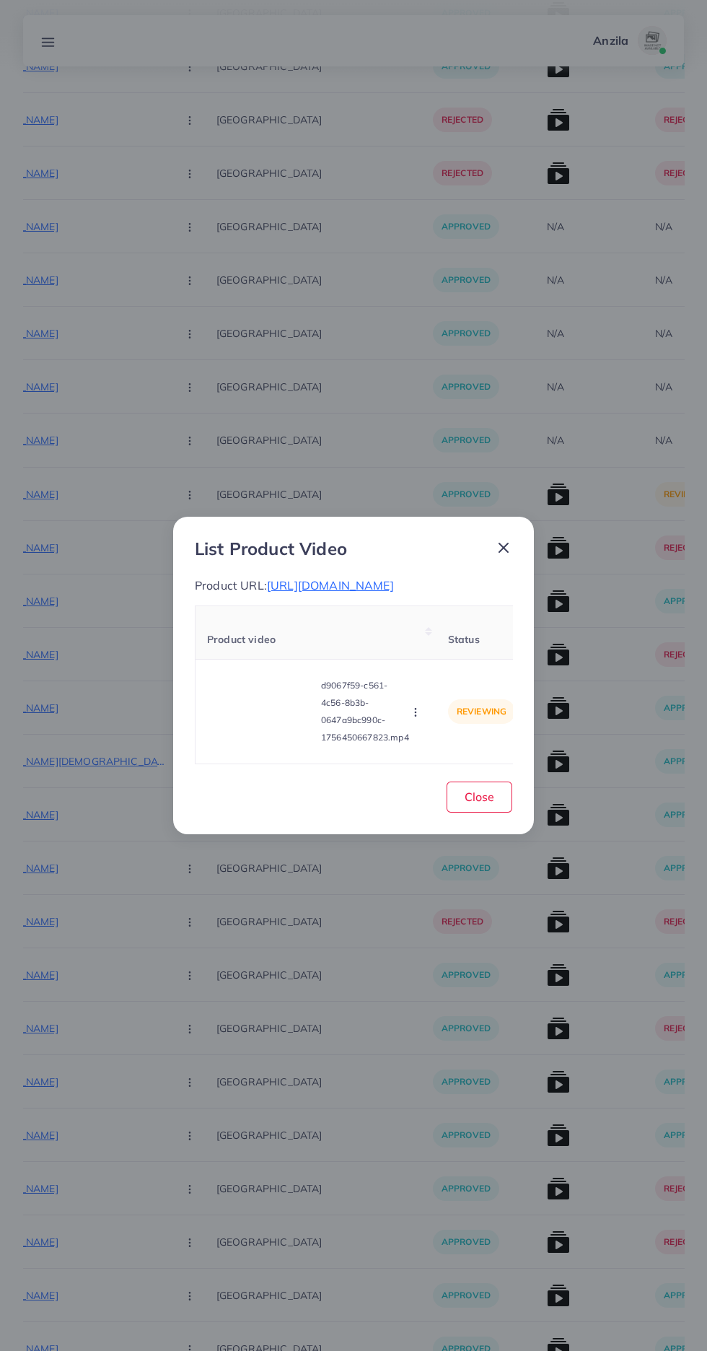
click at [394, 578] on span "https://usama-mart.online/products/oud-al-layl-the-king-100ml" at bounding box center [330, 585] width 127 height 14
click at [415, 718] on icon "button" at bounding box center [416, 712] width 12 height 12
click at [461, 683] on link "Reject" at bounding box center [450, 676] width 114 height 32
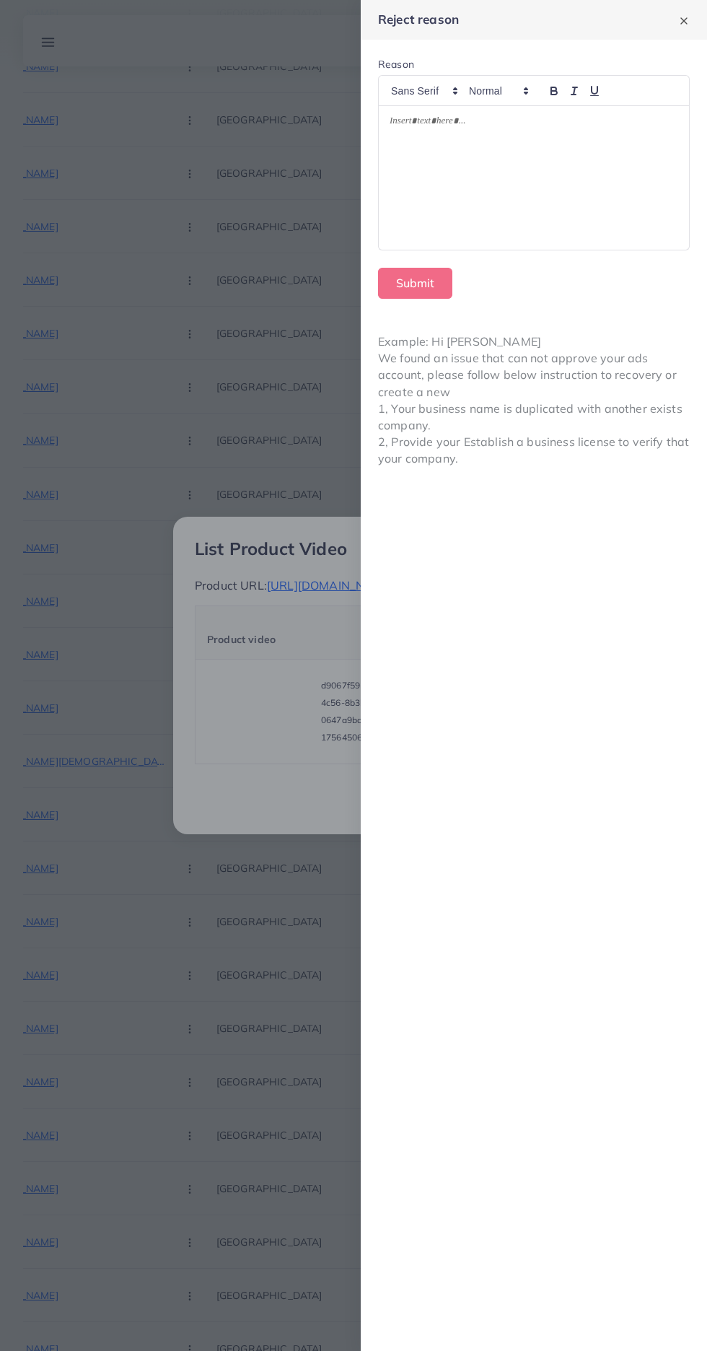
click at [470, 234] on div at bounding box center [534, 178] width 310 height 144
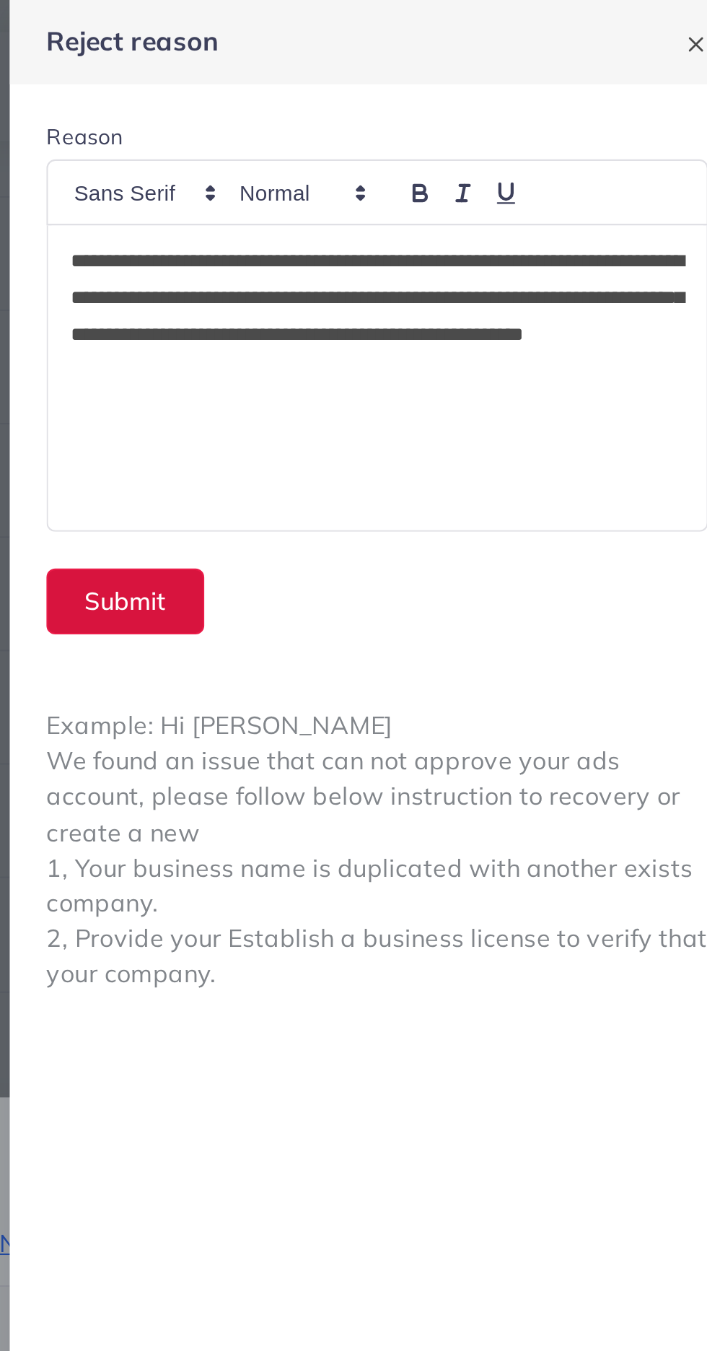
click at [408, 284] on button "Submit" at bounding box center [415, 283] width 74 height 31
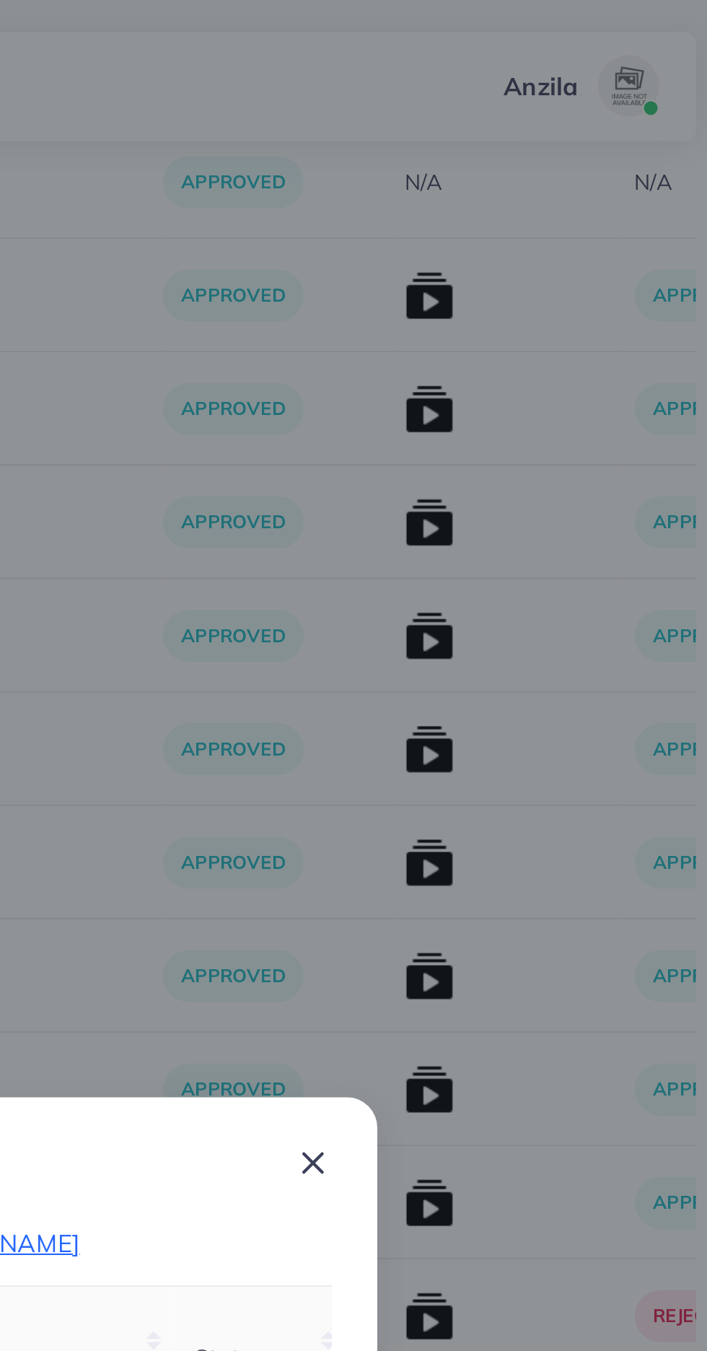
scroll to position [14204, 0]
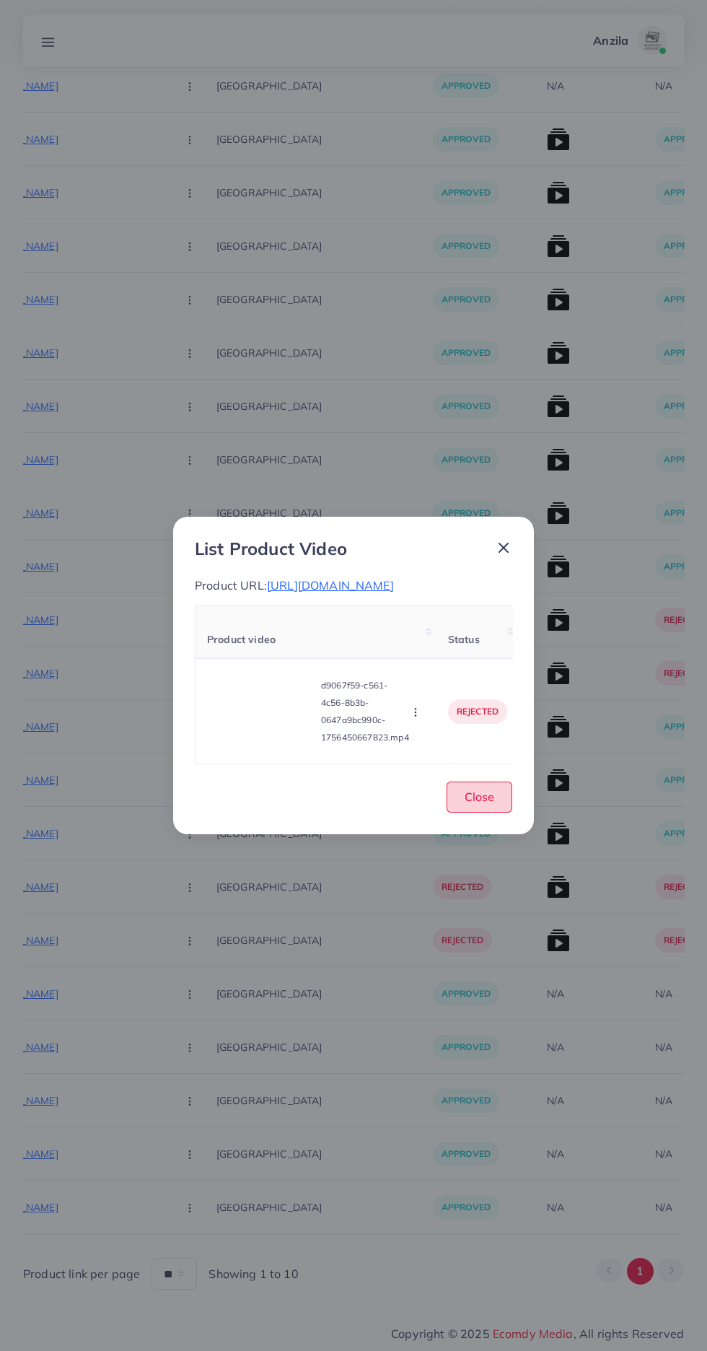
click at [502, 809] on button "Close" at bounding box center [480, 796] width 66 height 31
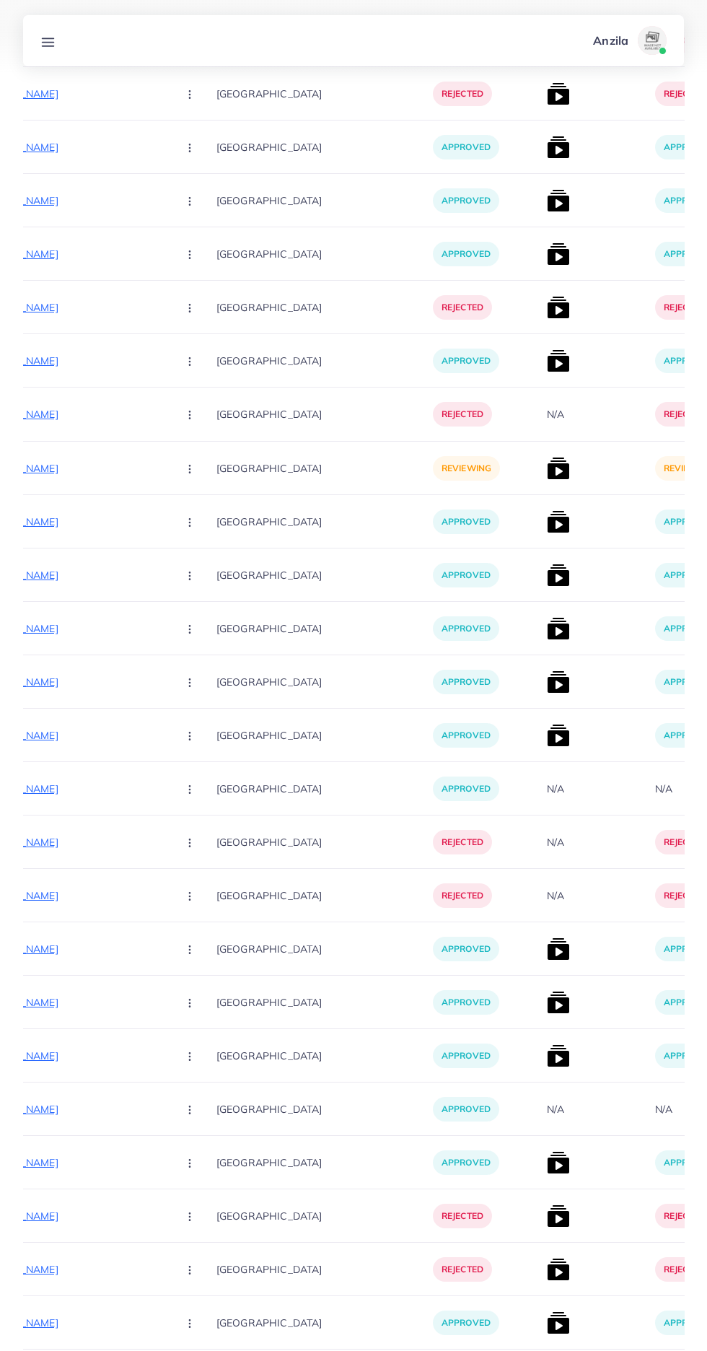
scroll to position [12697, 0]
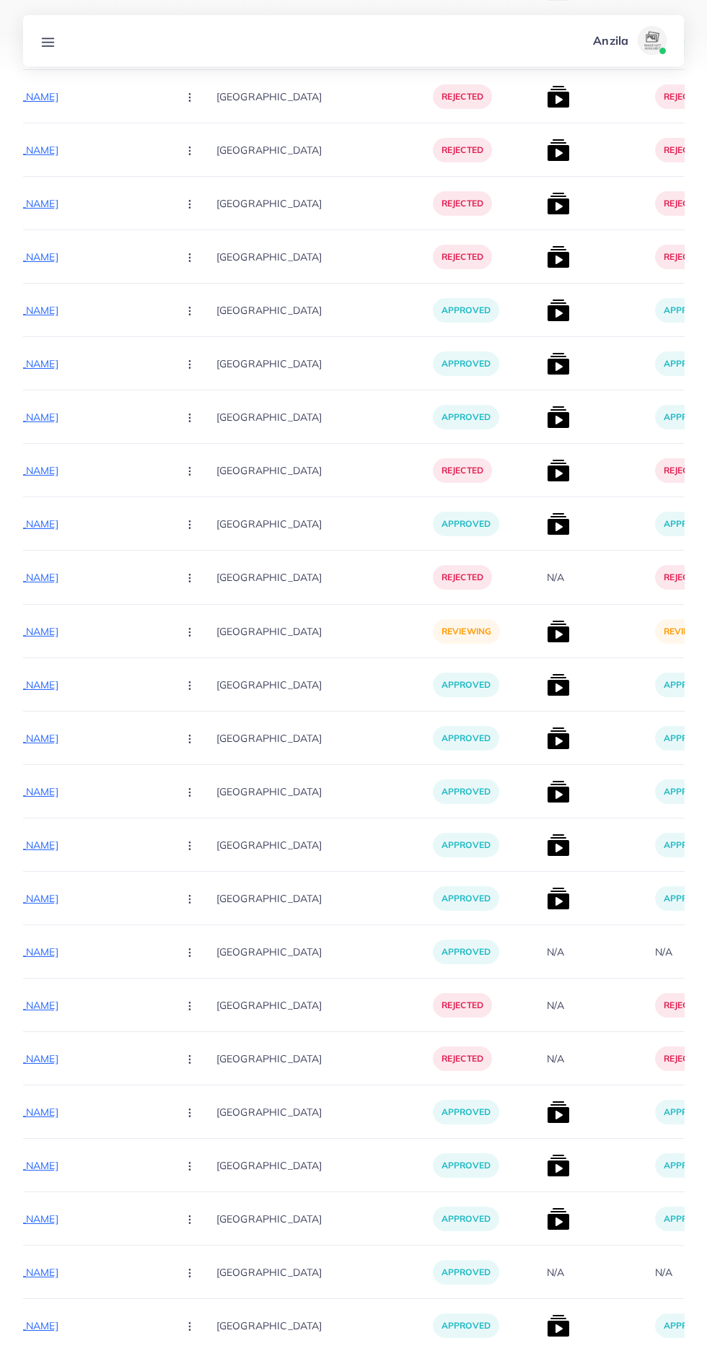
click at [102, 635] on p "https://www.asiastore1.com/products/3dlamp" at bounding box center [57, 631] width 216 height 17
click at [189, 632] on circle "button" at bounding box center [189, 631] width 1 height 1
click at [197, 678] on span "Approve" at bounding box center [221, 675] width 48 height 14
click at [547, 640] on img at bounding box center [558, 631] width 23 height 23
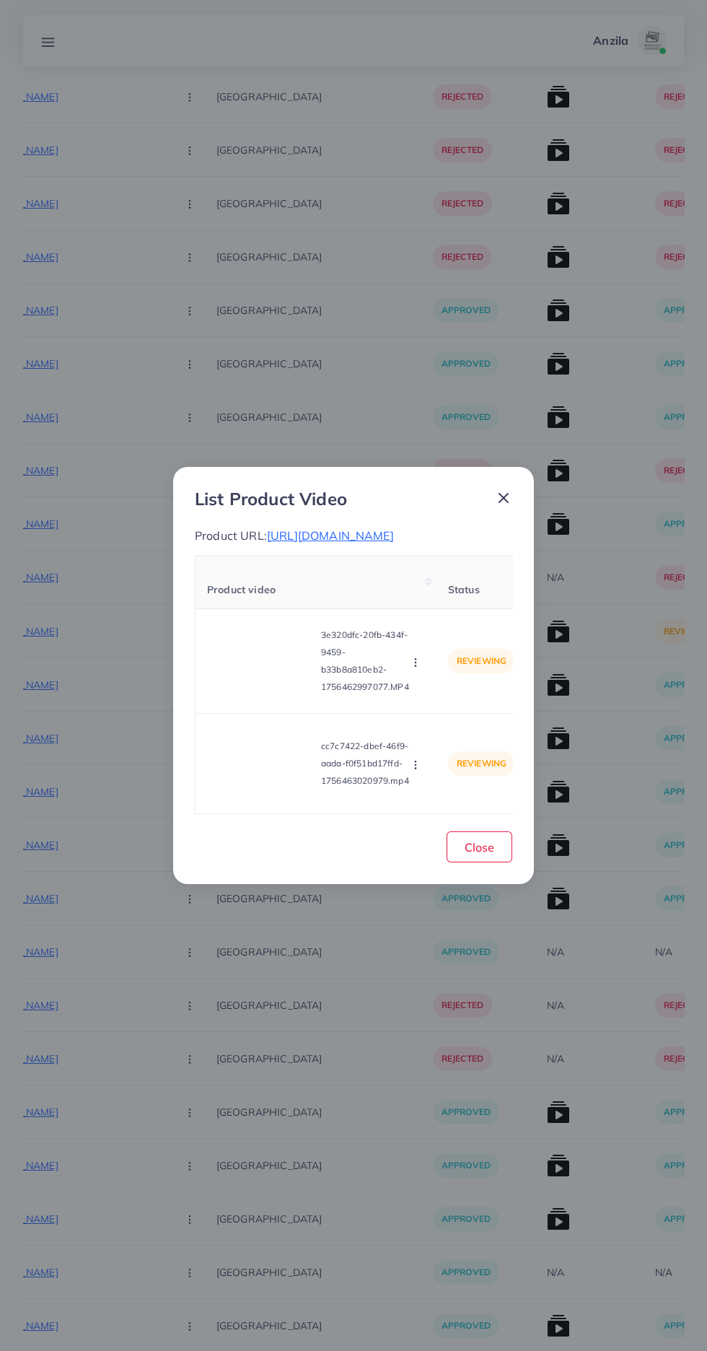
click at [286, 673] on video at bounding box center [261, 661] width 108 height 65
click at [283, 678] on div at bounding box center [261, 661] width 108 height 65
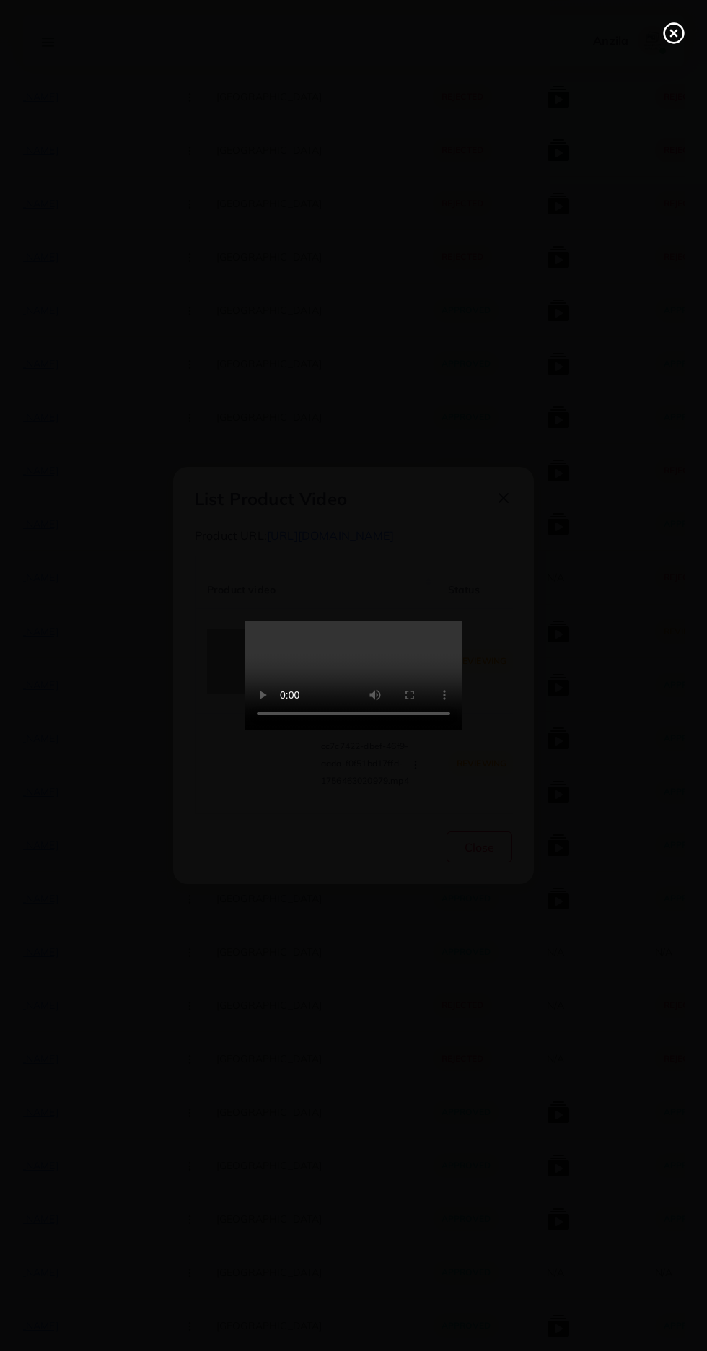
click at [668, 40] on circle at bounding box center [674, 33] width 19 height 19
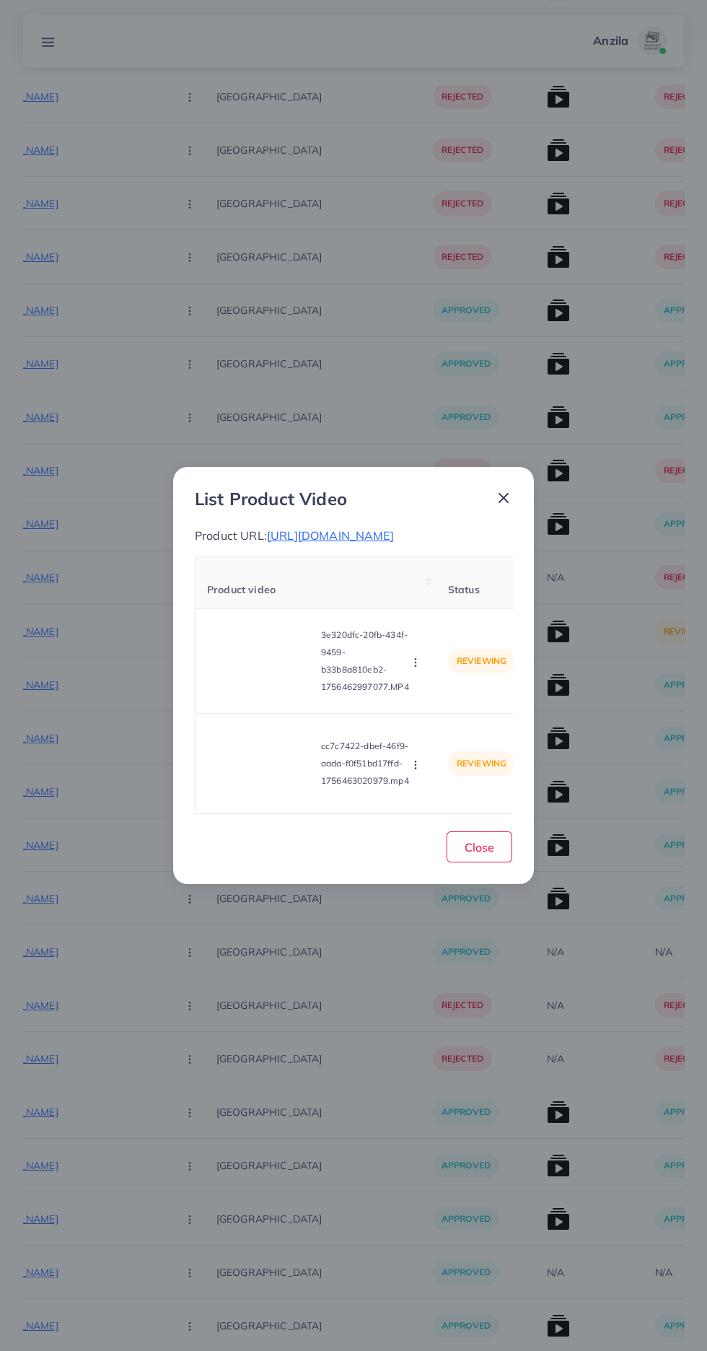
click at [398, 544] on p "Product URL: https://www.asiastore1.com/products/3dlamp" at bounding box center [353, 535] width 317 height 17
click at [394, 542] on span "https://www.asiastore1.com/products/3dlamp" at bounding box center [330, 535] width 127 height 14
click at [416, 662] on circle "button" at bounding box center [415, 662] width 1 height 1
click at [459, 684] on ul "Approve Reject" at bounding box center [449, 713] width 115 height 76
click at [443, 704] on span "Approve" at bounding box center [447, 696] width 48 height 14
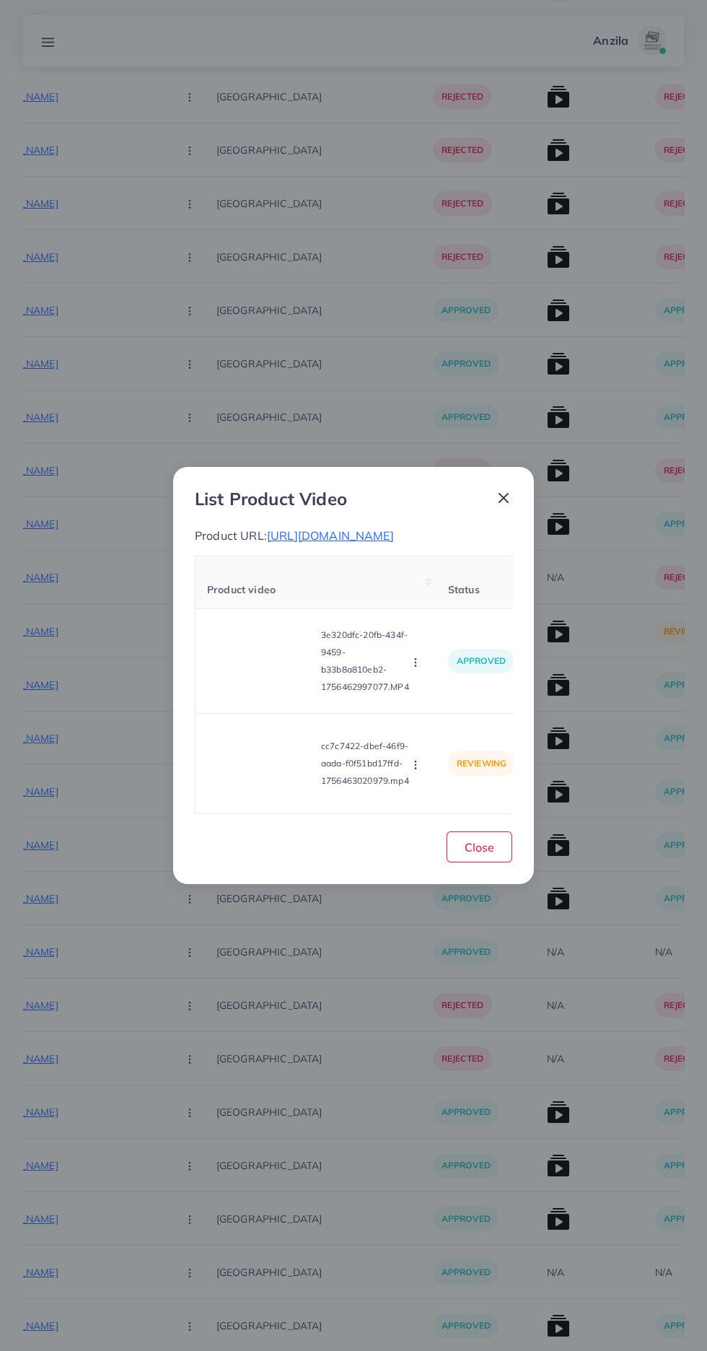
click at [272, 776] on video at bounding box center [261, 763] width 108 height 65
click at [287, 780] on div at bounding box center [261, 763] width 108 height 65
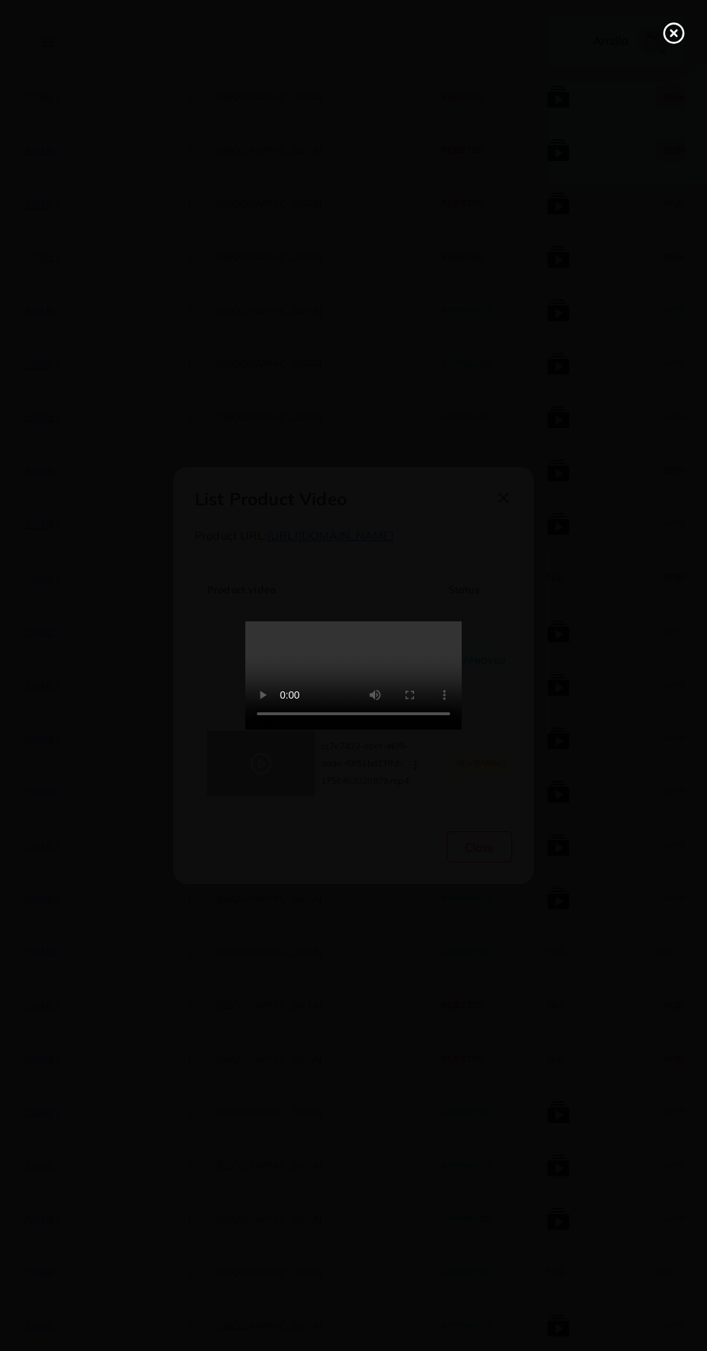
click at [677, 24] on circle at bounding box center [674, 33] width 19 height 19
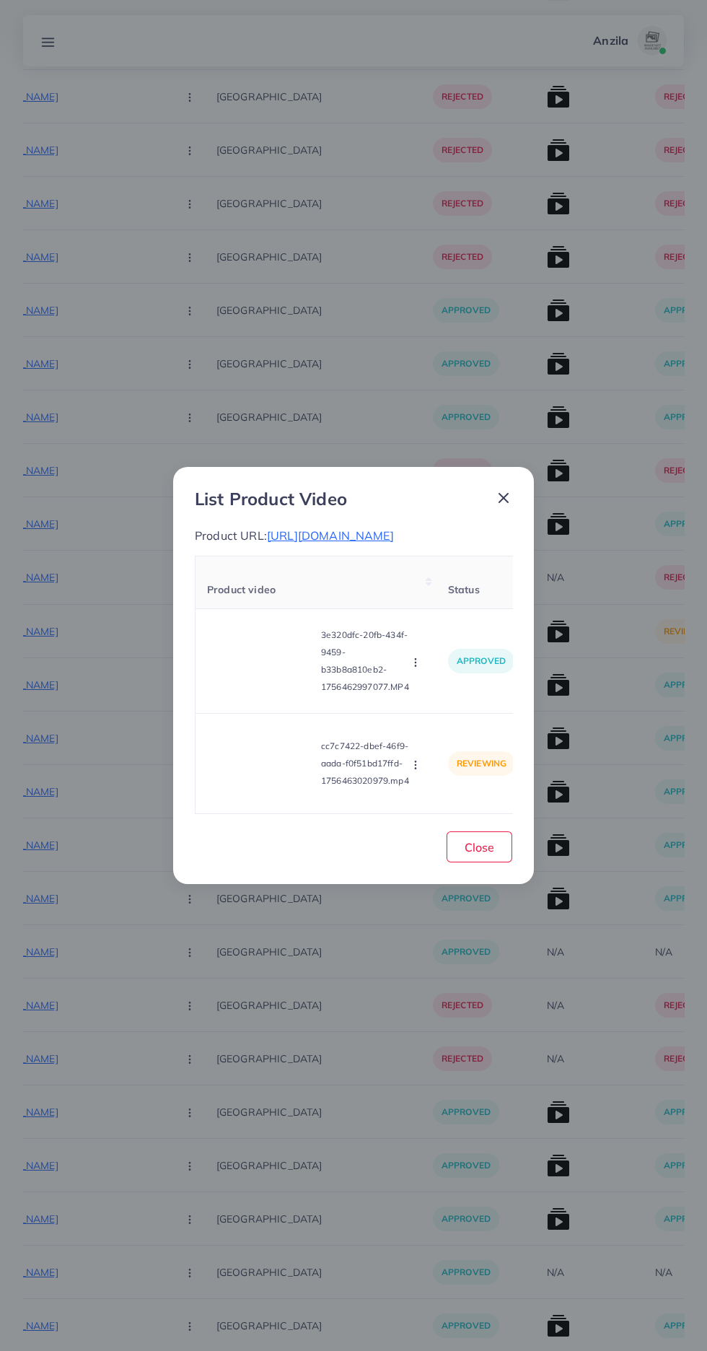
click at [416, 765] on circle "button" at bounding box center [415, 764] width 1 height 1
click at [460, 696] on link "Approve" at bounding box center [450, 697] width 114 height 32
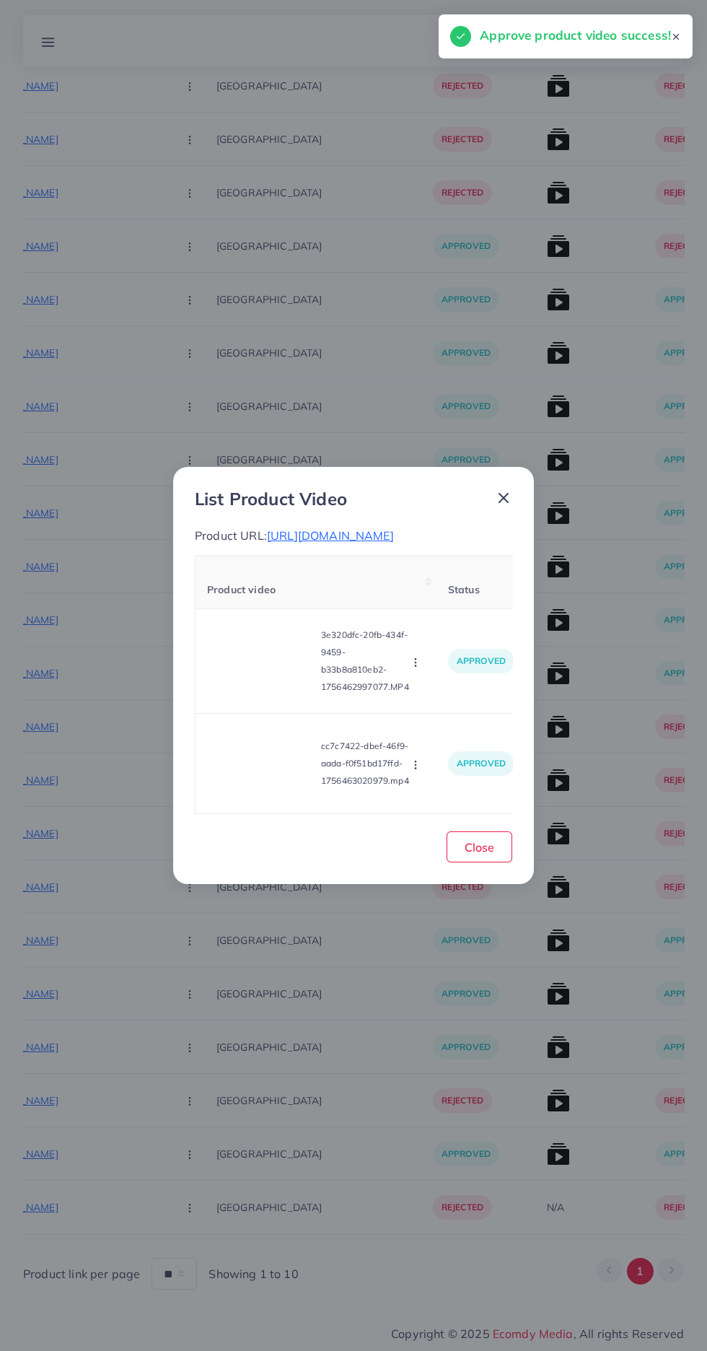
scroll to position [12067, 0]
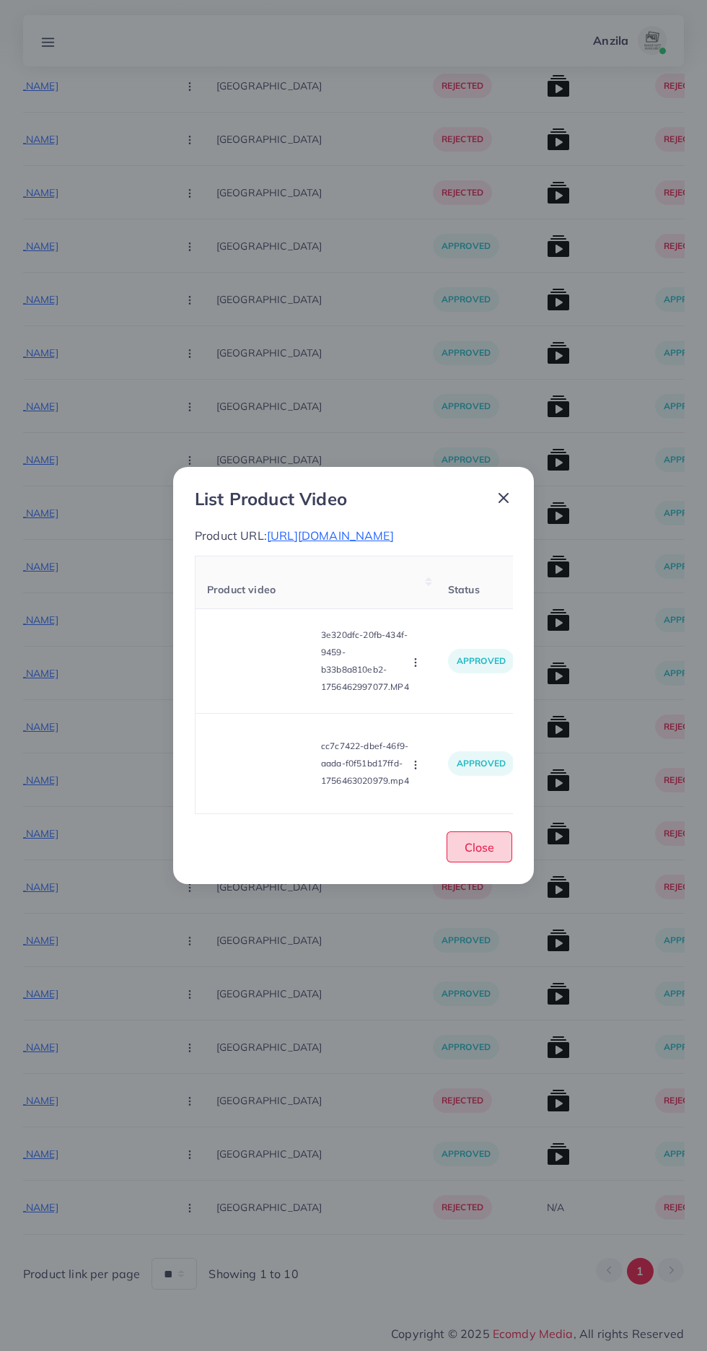
click at [479, 854] on span "Close" at bounding box center [480, 847] width 30 height 14
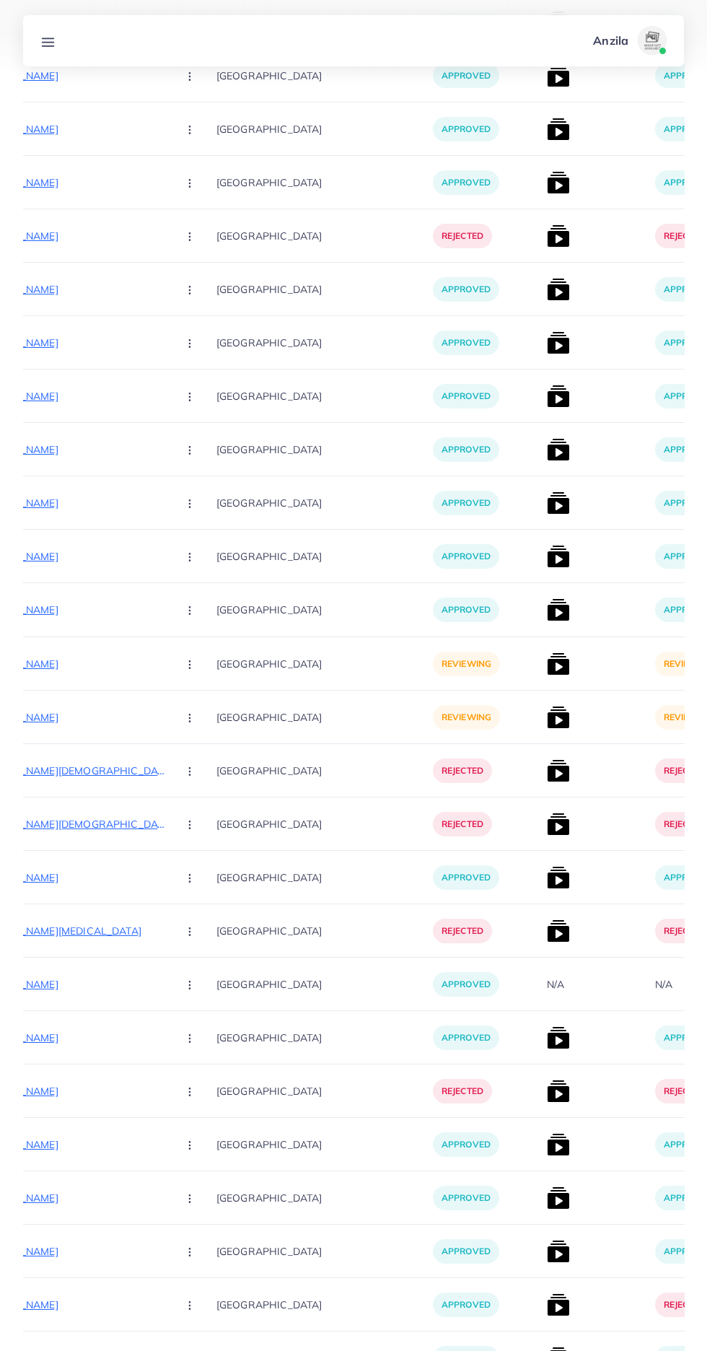
scroll to position [8839, 0]
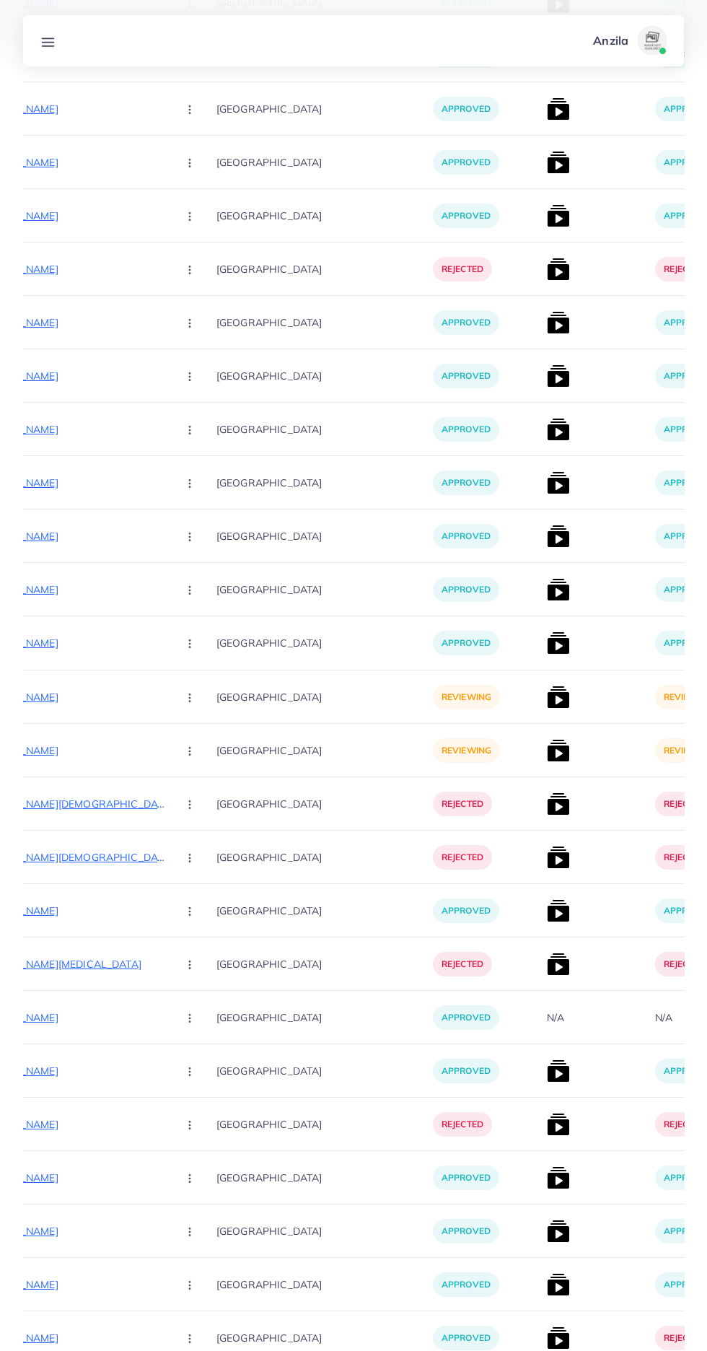
click at [100, 698] on p "https://emarkaz.online/products/40pcs-combination-socket-wrench-set" at bounding box center [57, 696] width 216 height 17
click at [189, 701] on circle "button" at bounding box center [189, 701] width 1 height 1
click at [197, 740] on span "Approve" at bounding box center [221, 741] width 48 height 14
click at [103, 744] on p "https://al-haadi.store/products/40pcs-combination-socket-wrench-set" at bounding box center [57, 750] width 216 height 17
click at [189, 751] on circle "button" at bounding box center [189, 750] width 1 height 1
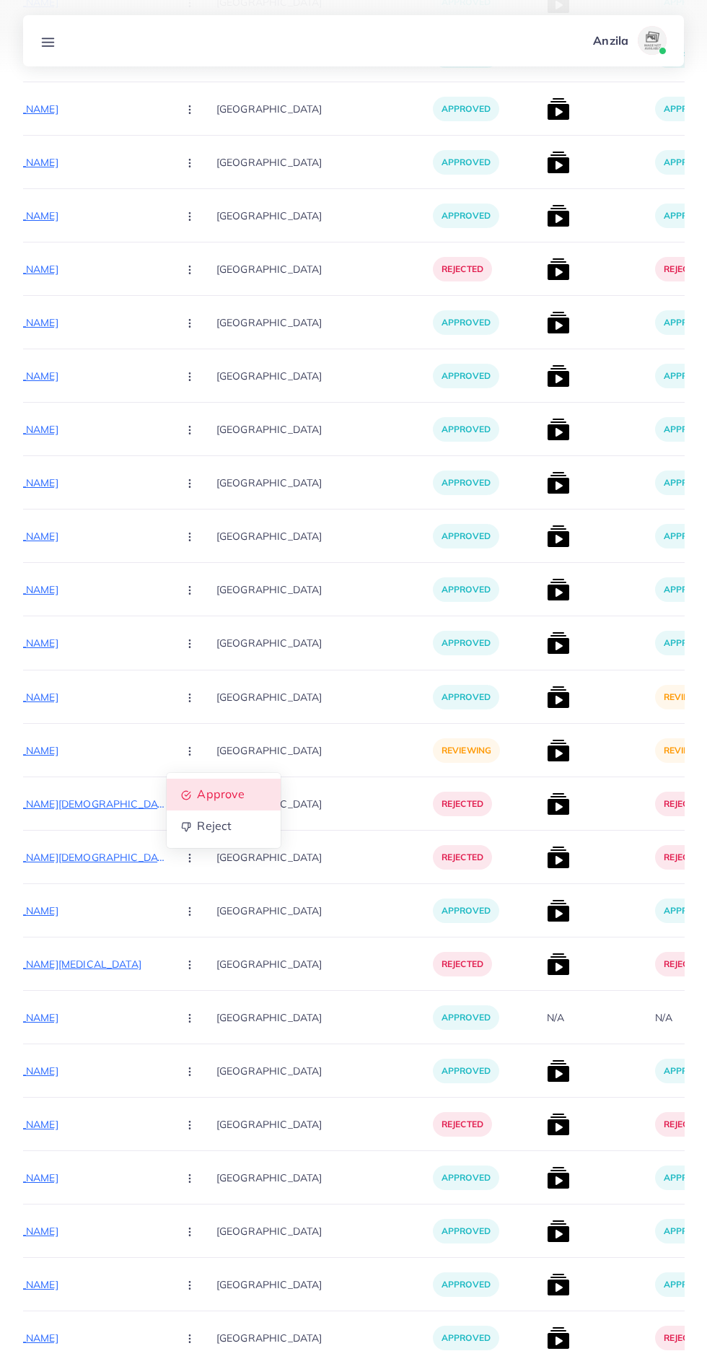
click at [201, 789] on span "Approve" at bounding box center [221, 794] width 48 height 14
click at [547, 701] on img at bounding box center [558, 697] width 23 height 23
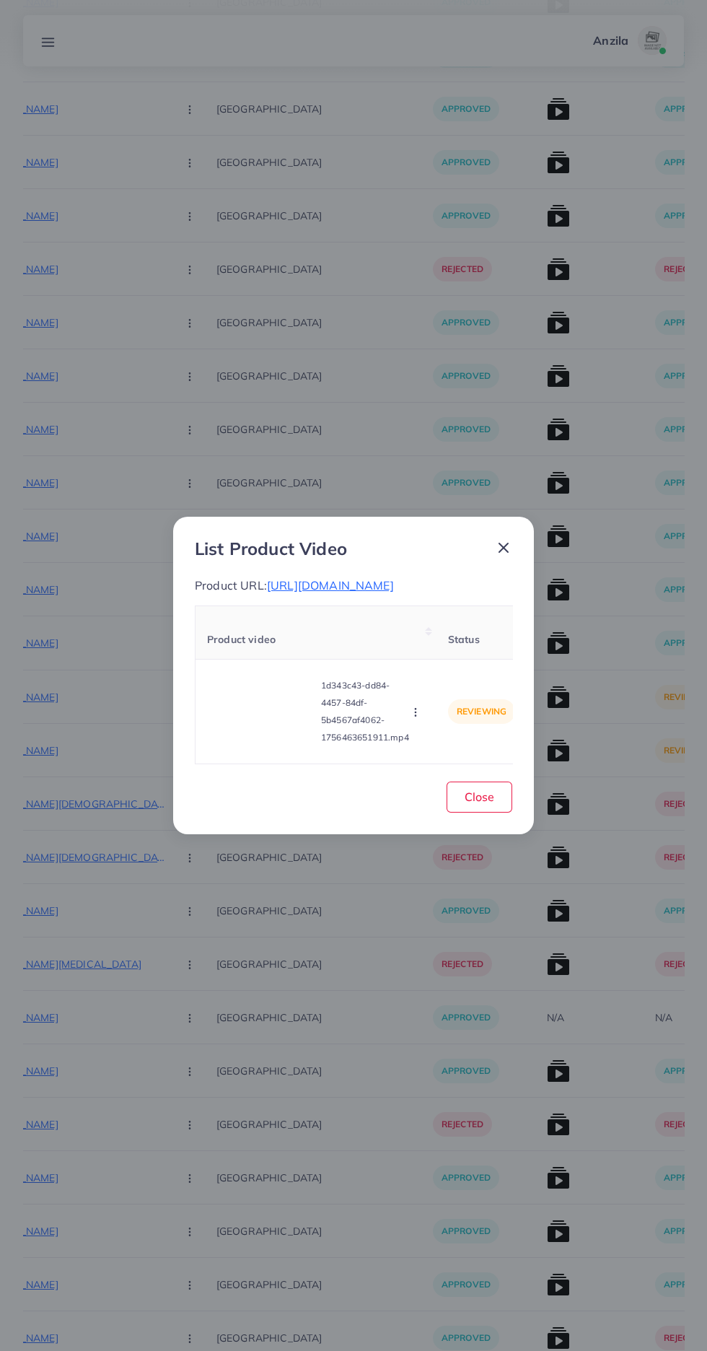
click at [271, 727] on video at bounding box center [261, 711] width 108 height 65
click at [267, 717] on icon at bounding box center [261, 711] width 23 height 23
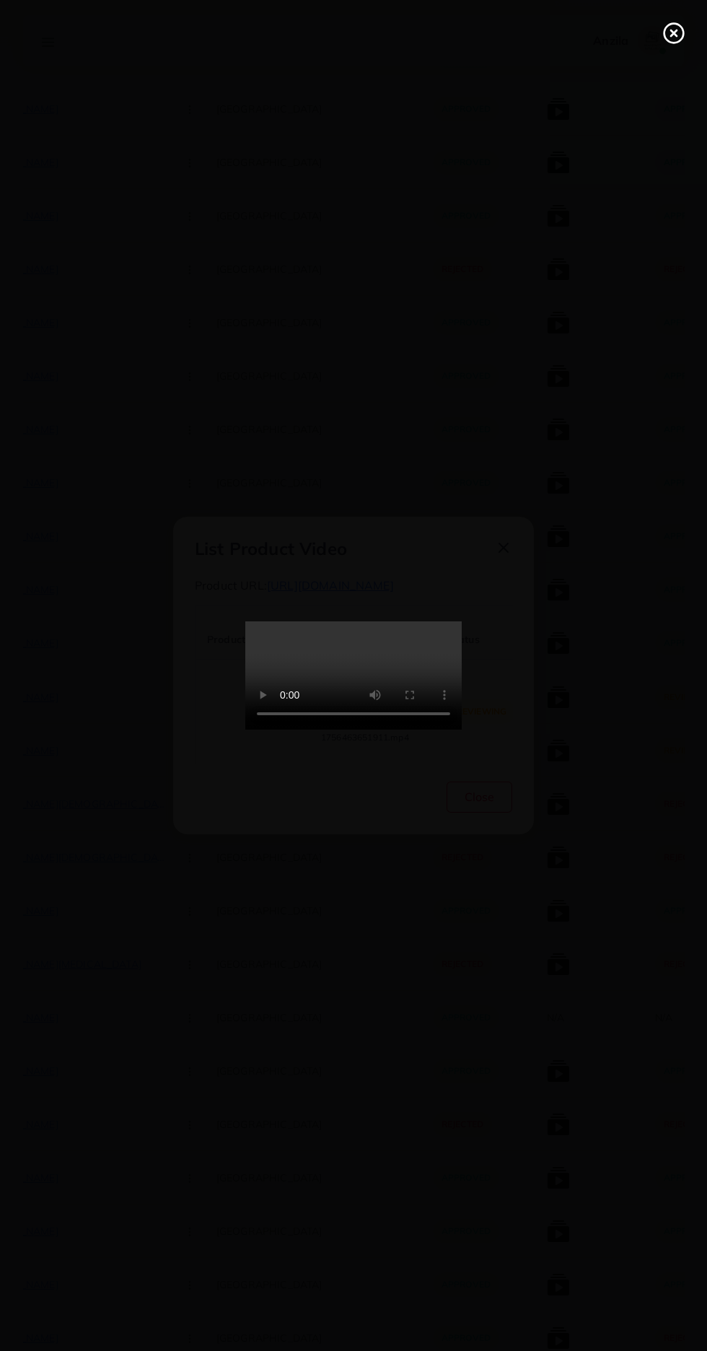
click at [670, 27] on icon at bounding box center [673, 33] width 23 height 23
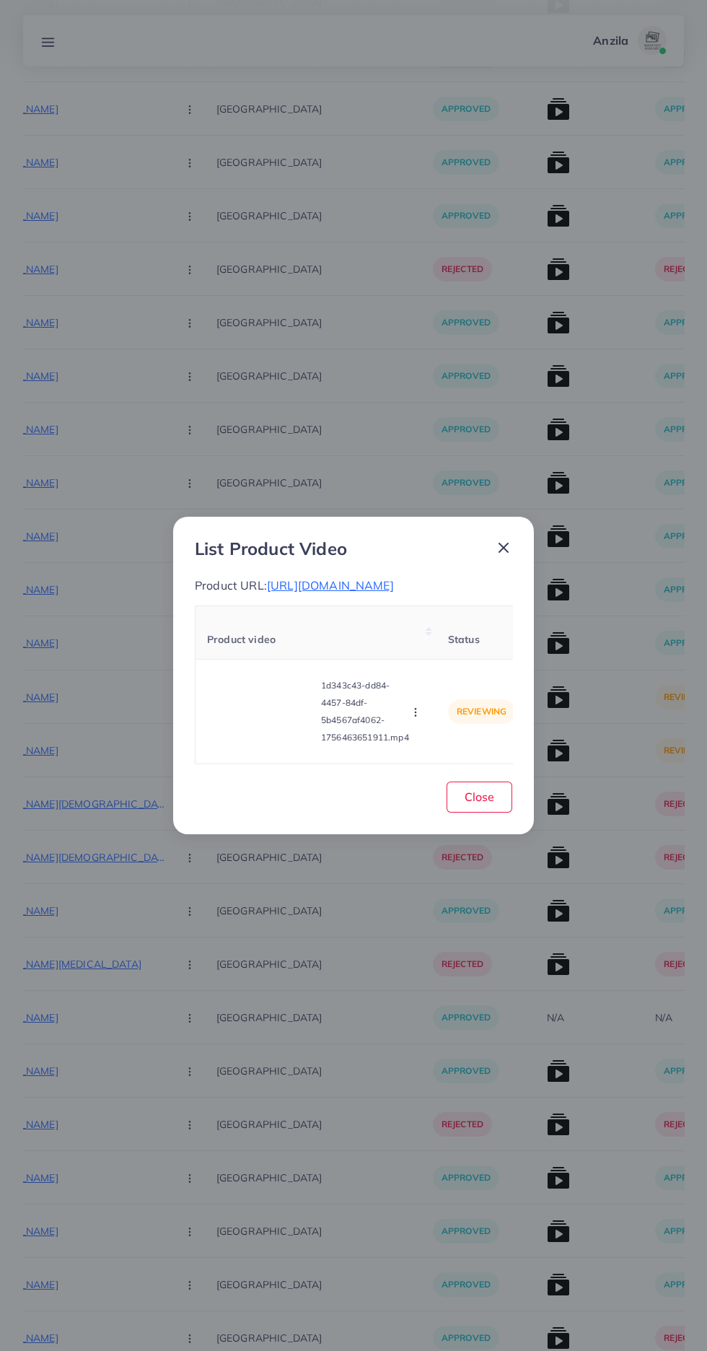
click at [424, 719] on button "button" at bounding box center [417, 711] width 16 height 14
click at [457, 629] on th "Status" at bounding box center [482, 632] width 90 height 53
click at [460, 646] on span "Status" at bounding box center [464, 639] width 32 height 13
click at [414, 718] on icon "button" at bounding box center [416, 712] width 12 height 12
click at [439, 652] on span "Approve" at bounding box center [447, 644] width 48 height 14
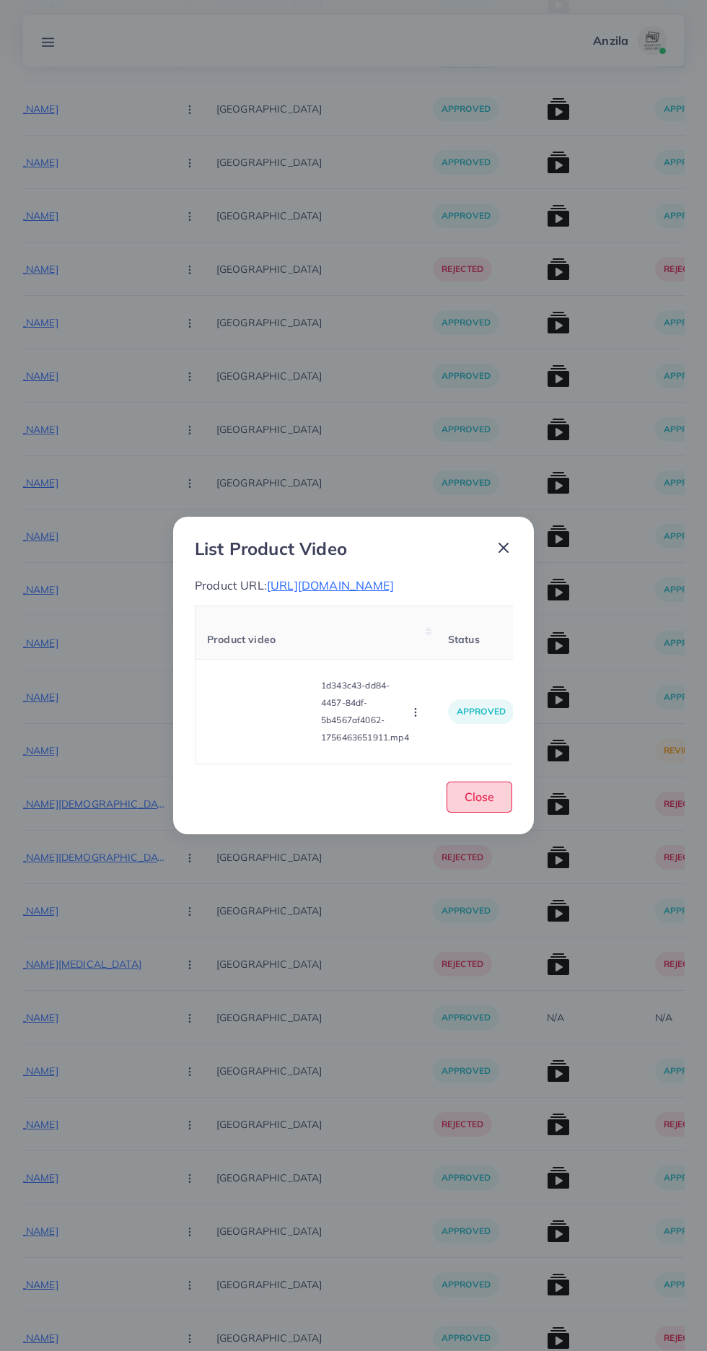
click at [481, 804] on span "Close" at bounding box center [480, 796] width 30 height 14
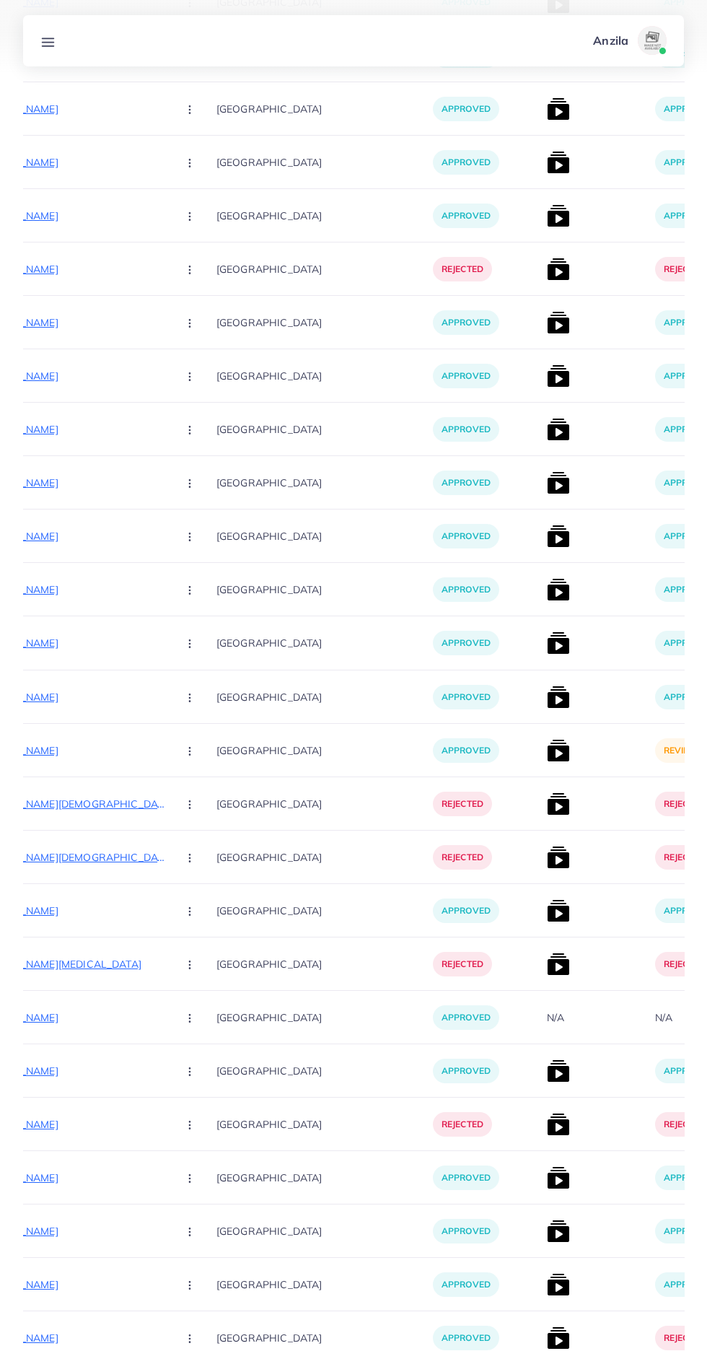
click at [547, 745] on img at bounding box center [558, 750] width 23 height 23
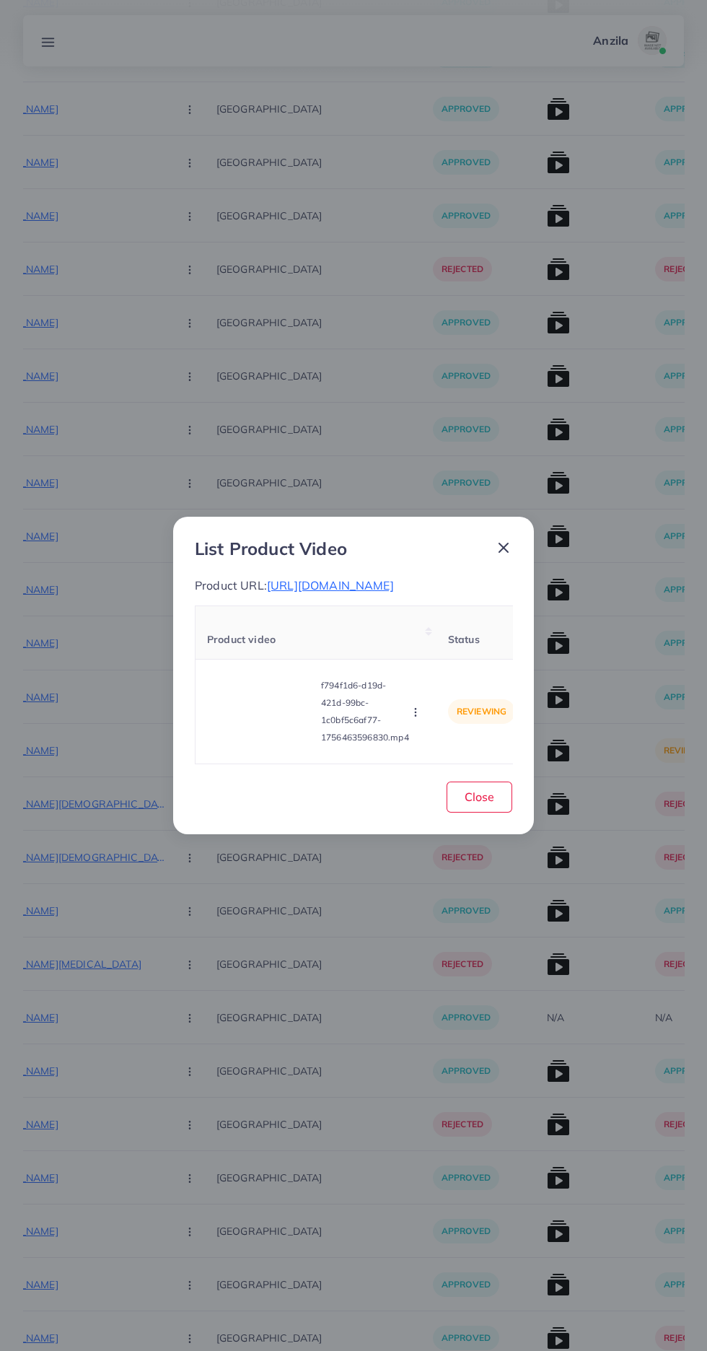
click at [268, 744] on video at bounding box center [261, 711] width 108 height 65
click at [266, 723] on icon at bounding box center [261, 711] width 23 height 23
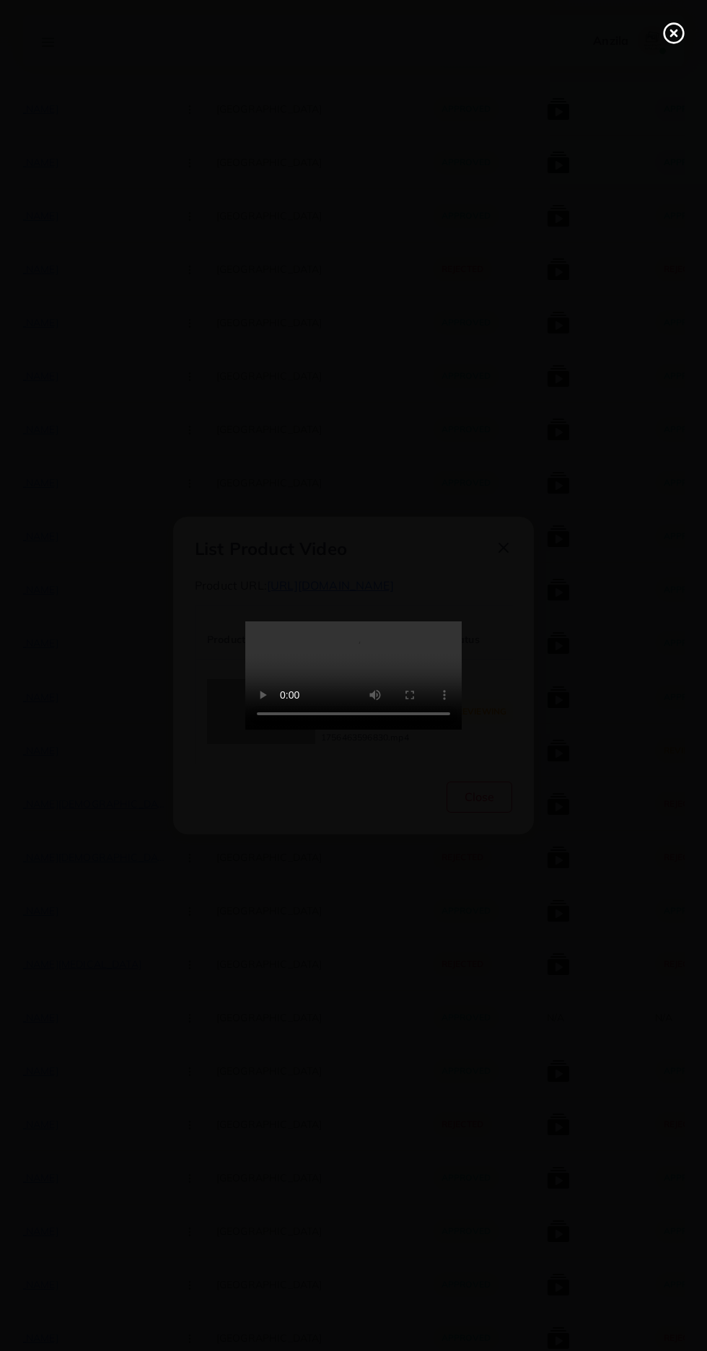
click at [673, 33] on line at bounding box center [674, 33] width 6 height 6
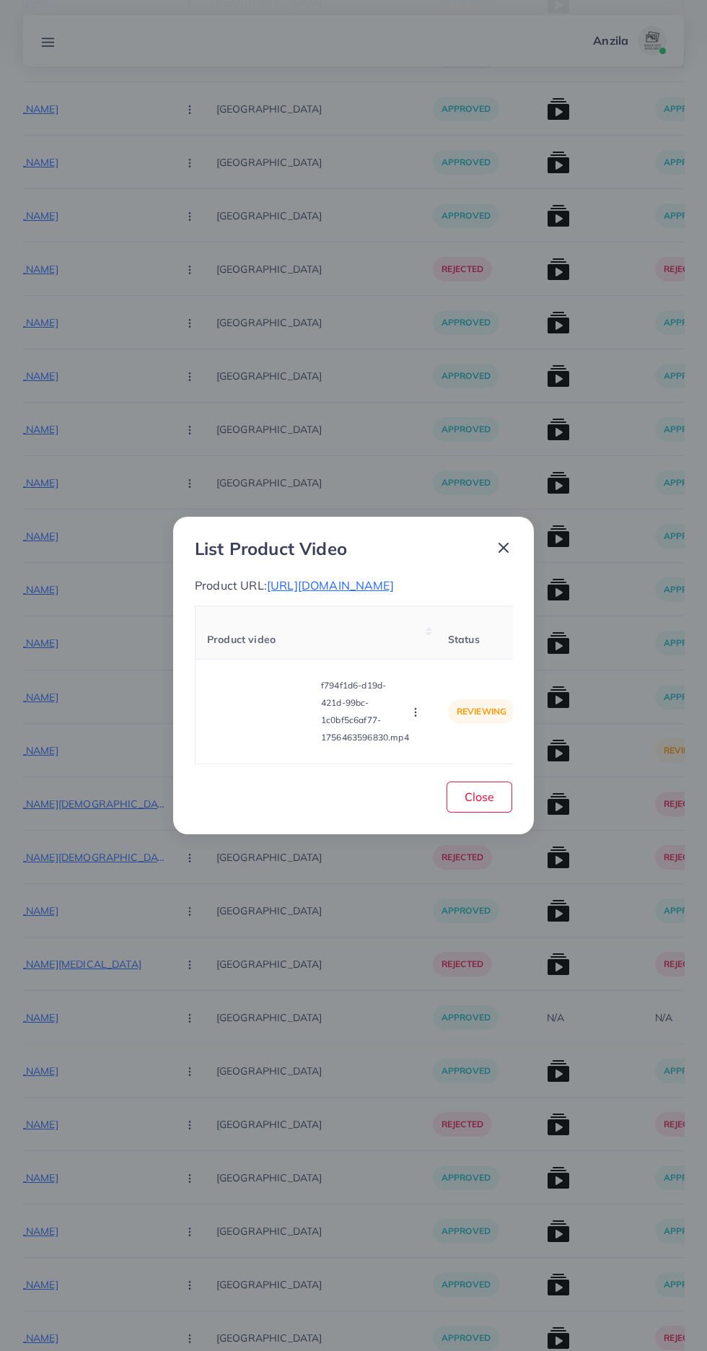
click at [411, 718] on icon "button" at bounding box center [416, 712] width 12 height 12
click at [449, 652] on span "Approve" at bounding box center [447, 644] width 48 height 14
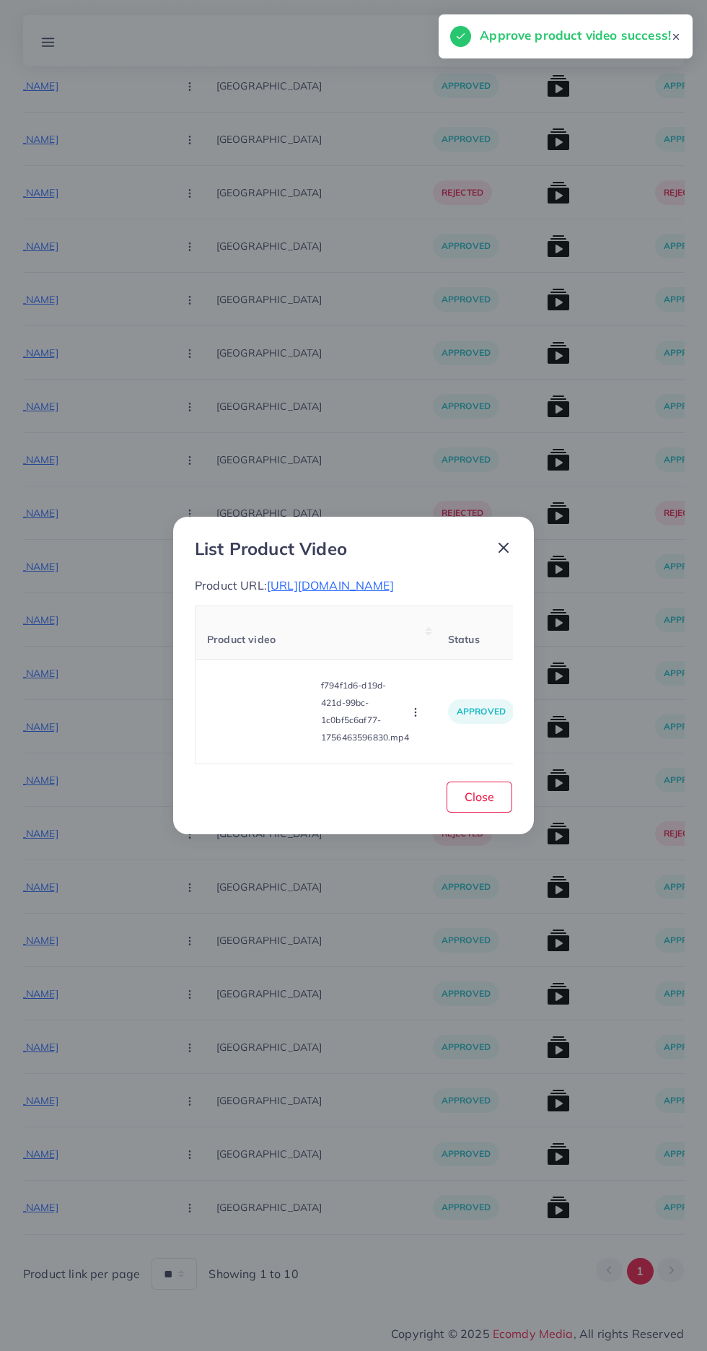
scroll to position [8275, 0]
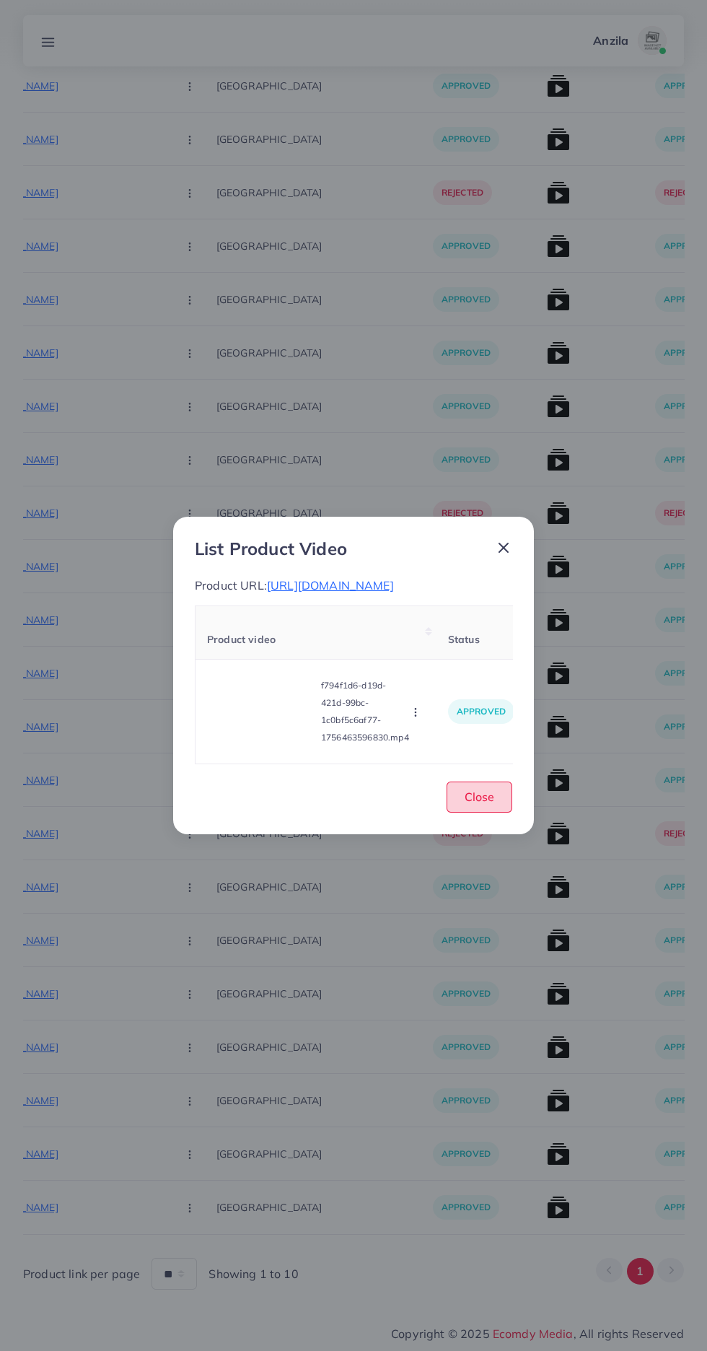
click at [476, 804] on span "Close" at bounding box center [480, 796] width 30 height 14
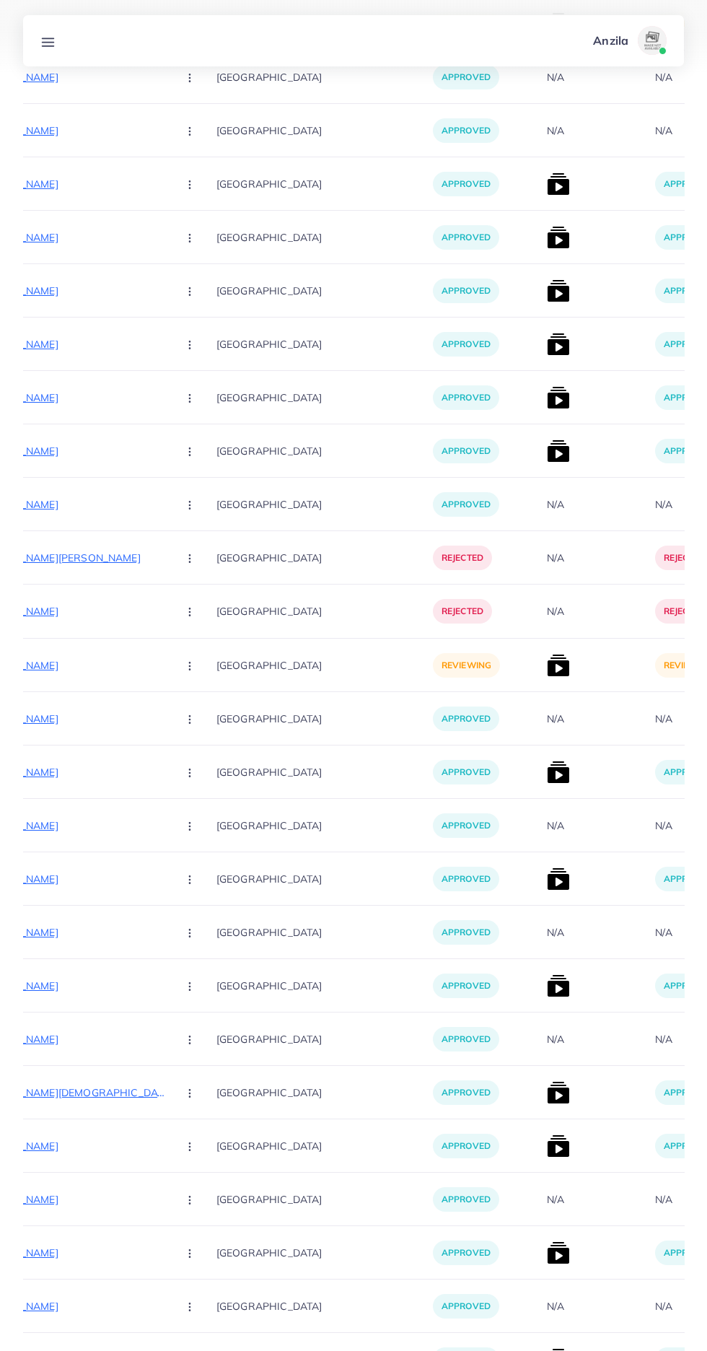
scroll to position [6464, 0]
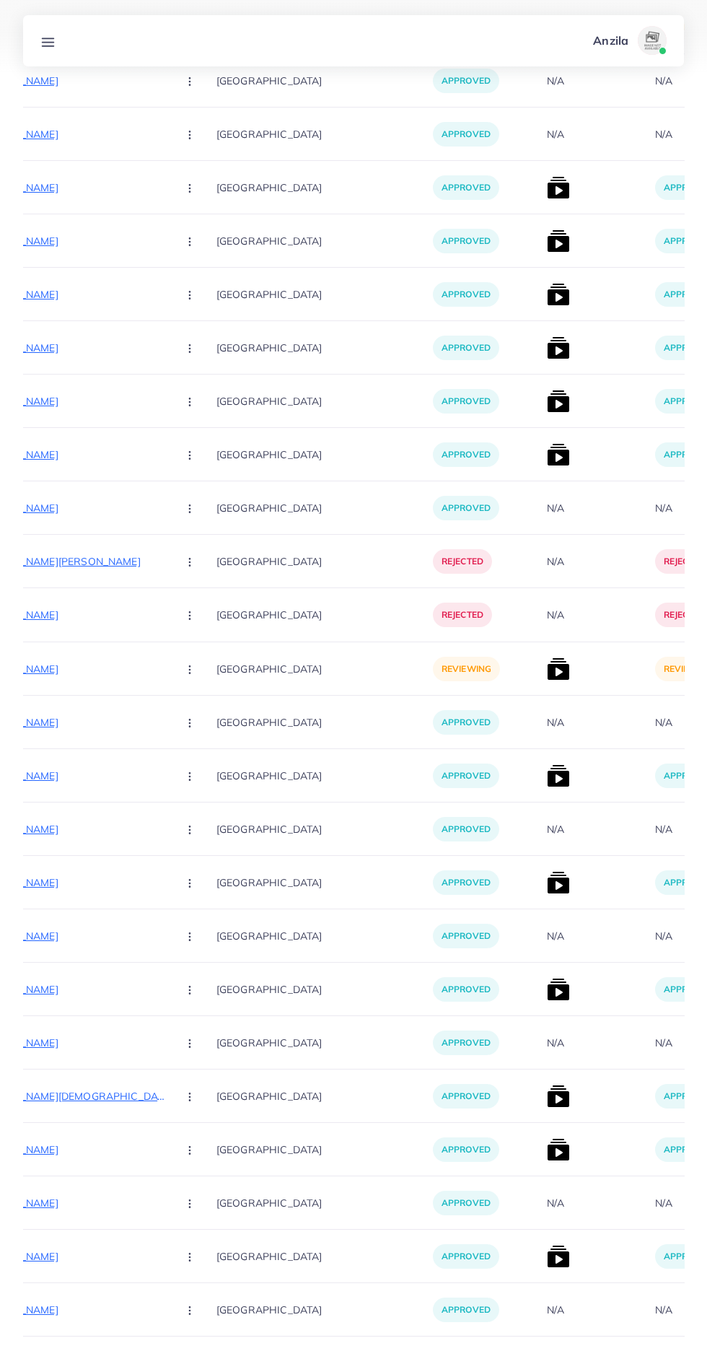
click at [92, 636] on div "https://chinacart.pk/products/2-in-1-battery-operated-eyebrow-trimmer Approve R…" at bounding box center [82, 614] width 267 height 53
click at [88, 675] on p "https://gentify.store/products/premium-minimal-couple-watches" at bounding box center [57, 668] width 216 height 17
click at [189, 670] on circle "button" at bounding box center [189, 669] width 1 height 1
click at [208, 708] on link "Approve" at bounding box center [224, 713] width 114 height 32
click at [547, 669] on img at bounding box center [558, 668] width 23 height 23
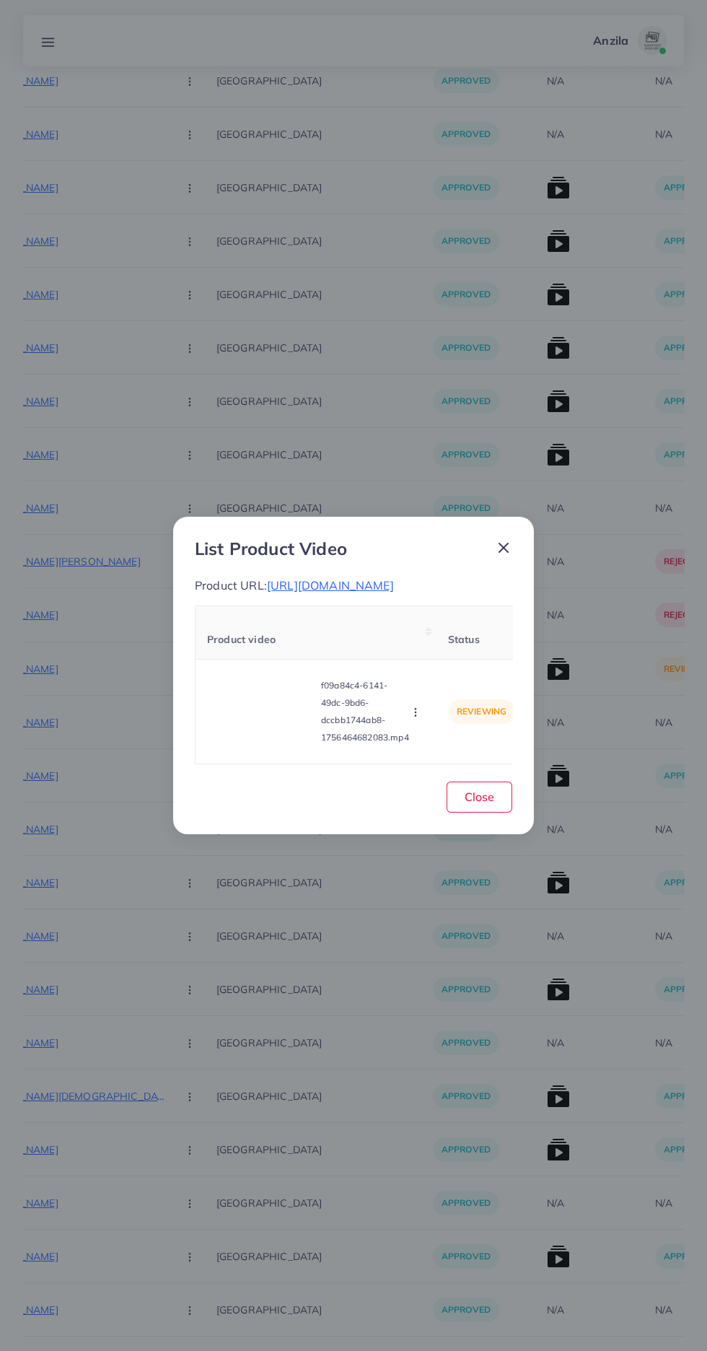
click at [256, 717] on video at bounding box center [261, 711] width 108 height 65
click at [261, 715] on polygon at bounding box center [262, 711] width 6 height 8
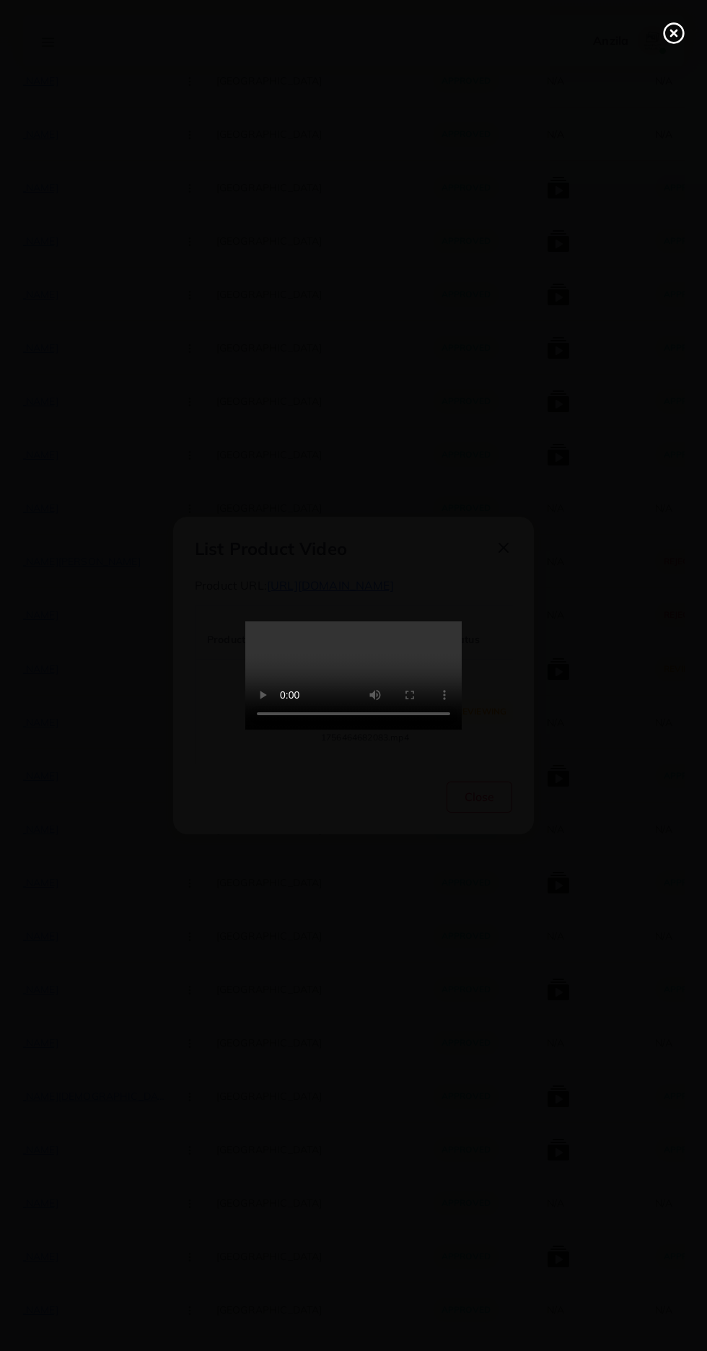
click at [628, 8] on div at bounding box center [353, 675] width 707 height 1351
click at [674, 33] on line at bounding box center [674, 33] width 6 height 6
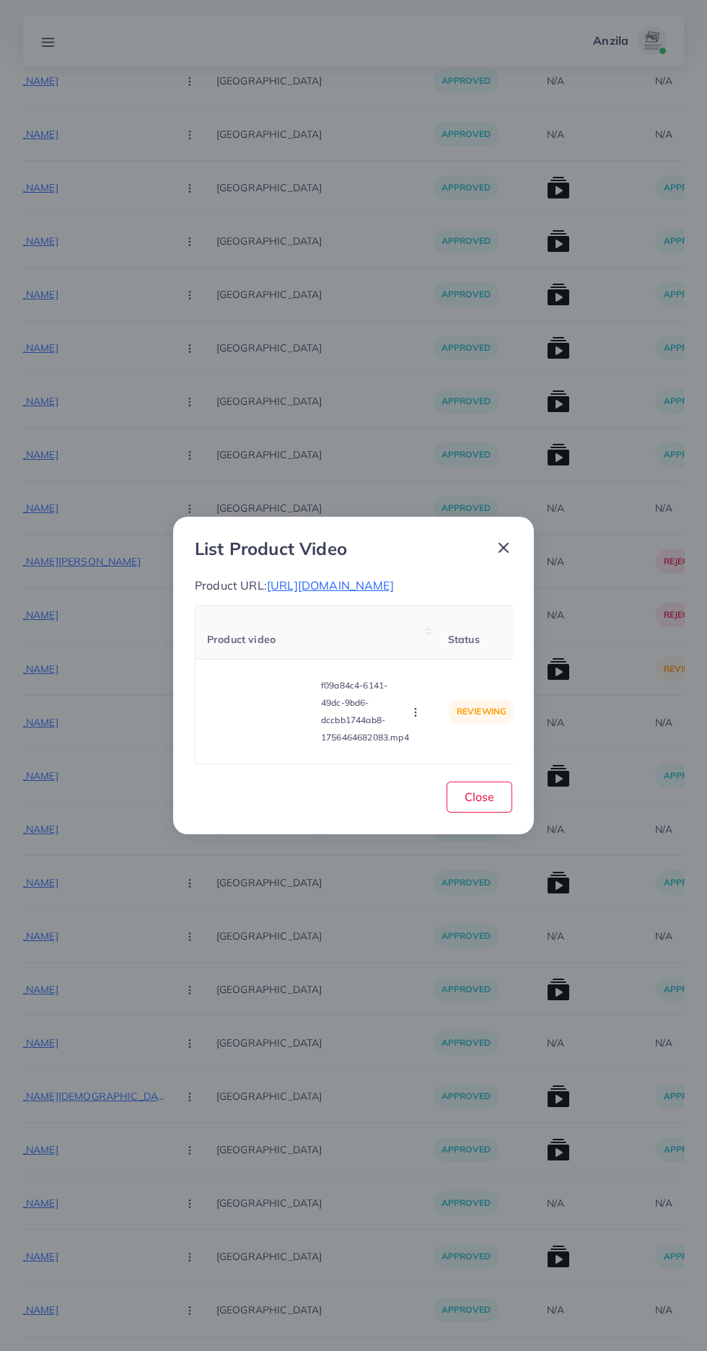
click at [416, 713] on circle "button" at bounding box center [415, 712] width 1 height 1
click at [452, 647] on span "Approve" at bounding box center [447, 644] width 48 height 14
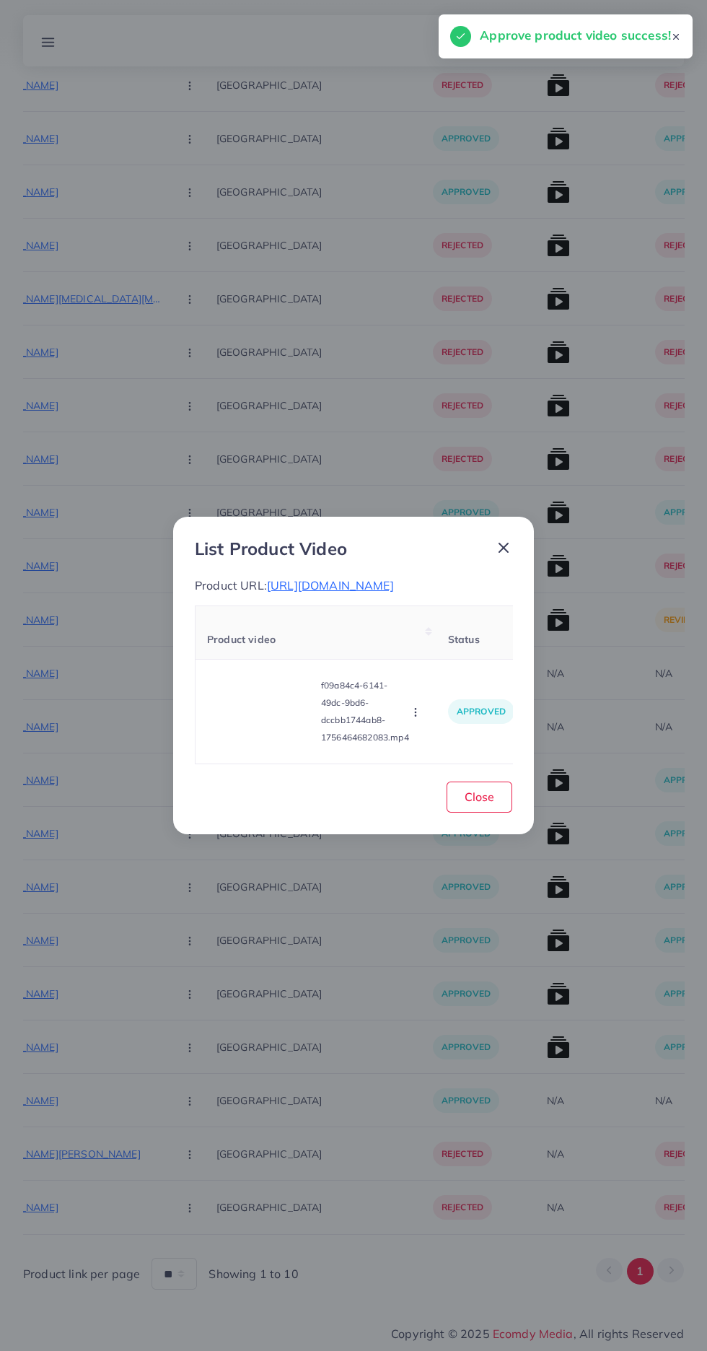
scroll to position [5872, 0]
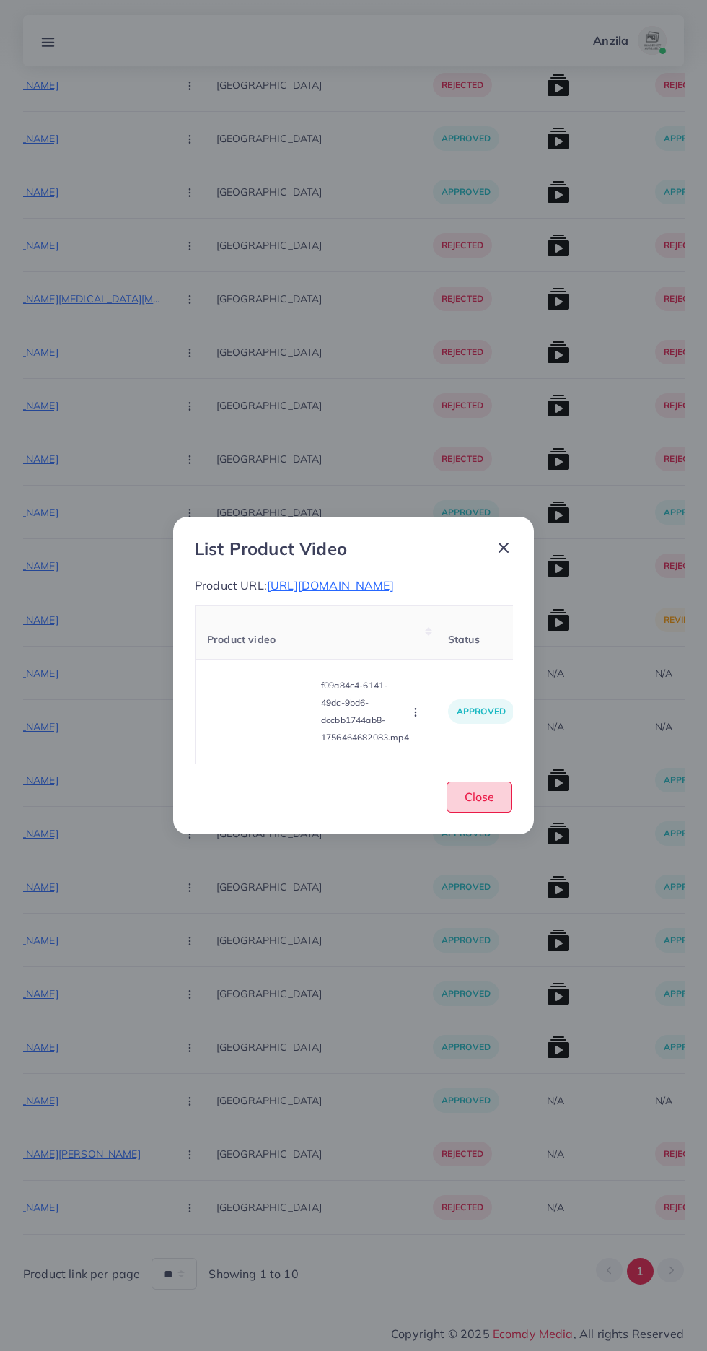
click at [499, 800] on button "Close" at bounding box center [480, 796] width 66 height 31
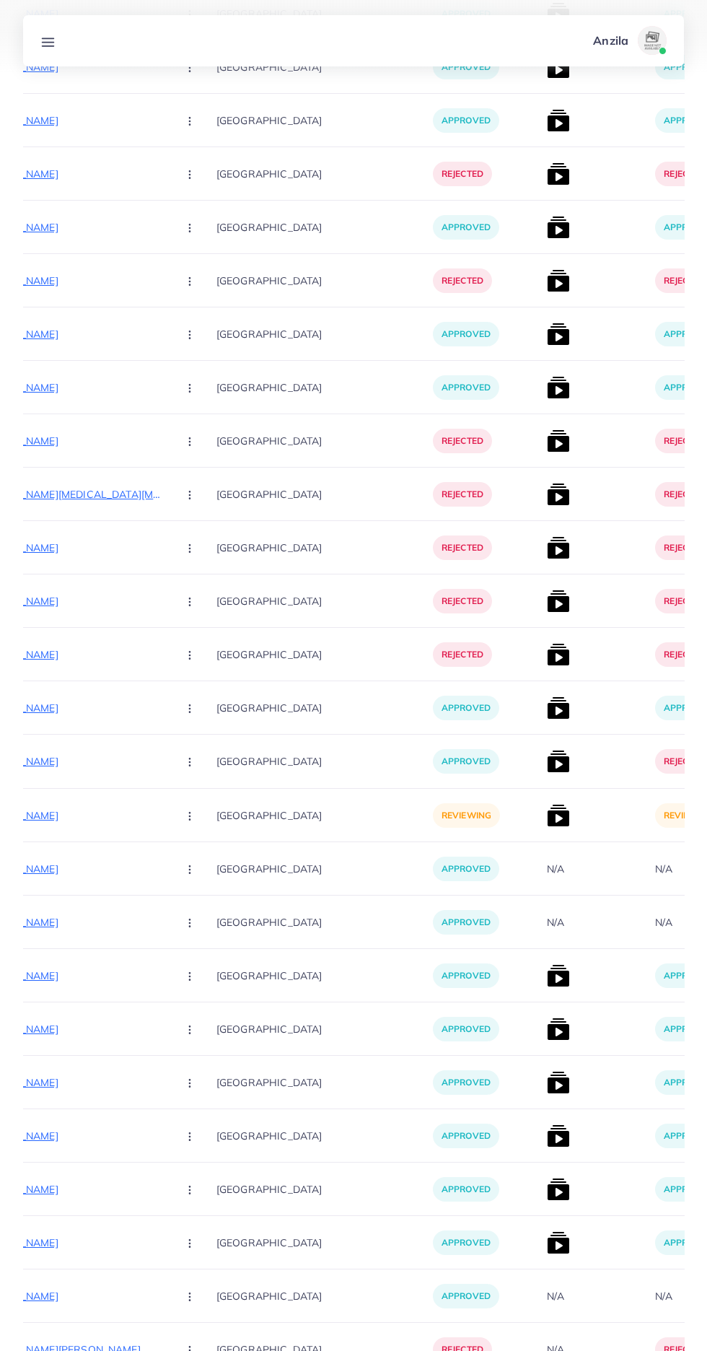
scroll to position [5672, 0]
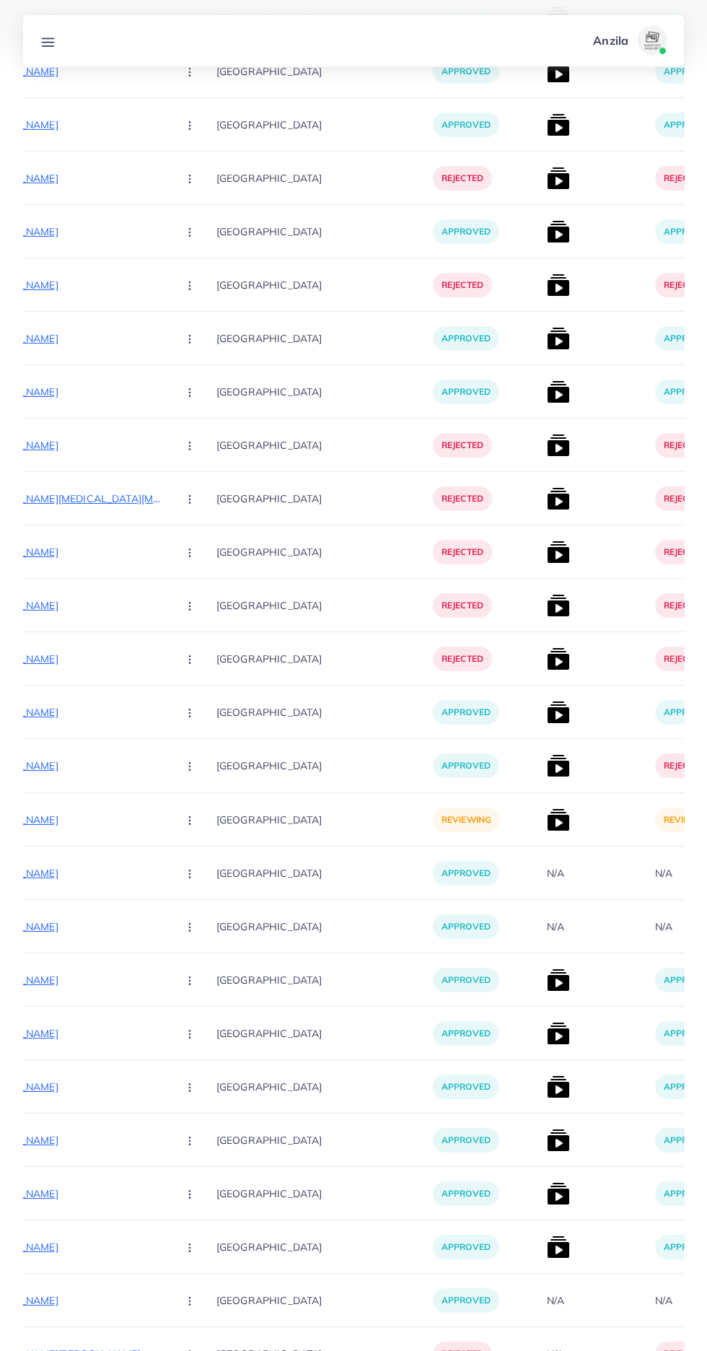
click at [97, 828] on p "https://chinacart.pk/products/high-pressure-water-hose-nozzle" at bounding box center [57, 819] width 216 height 17
click at [189, 820] on circle "button" at bounding box center [189, 820] width 1 height 1
click at [197, 889] on span "Reject" at bounding box center [214, 895] width 35 height 14
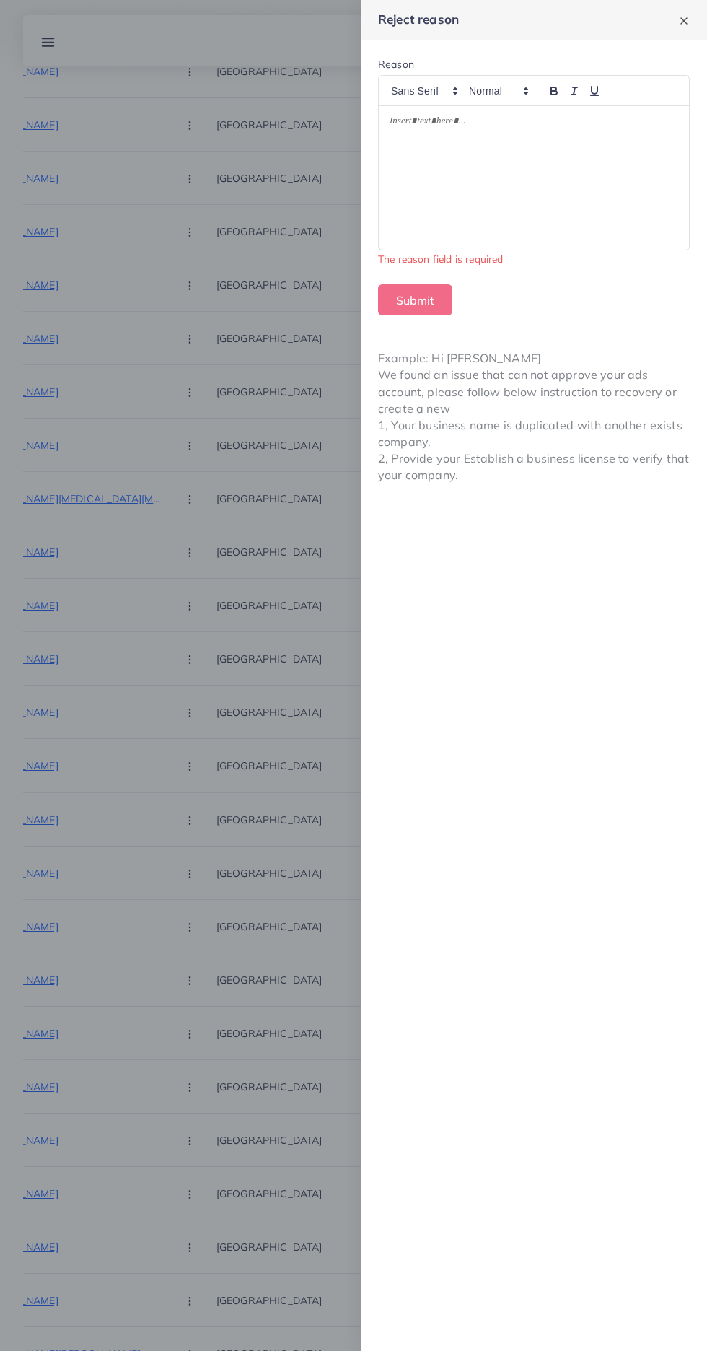
click at [602, 169] on div at bounding box center [534, 178] width 310 height 144
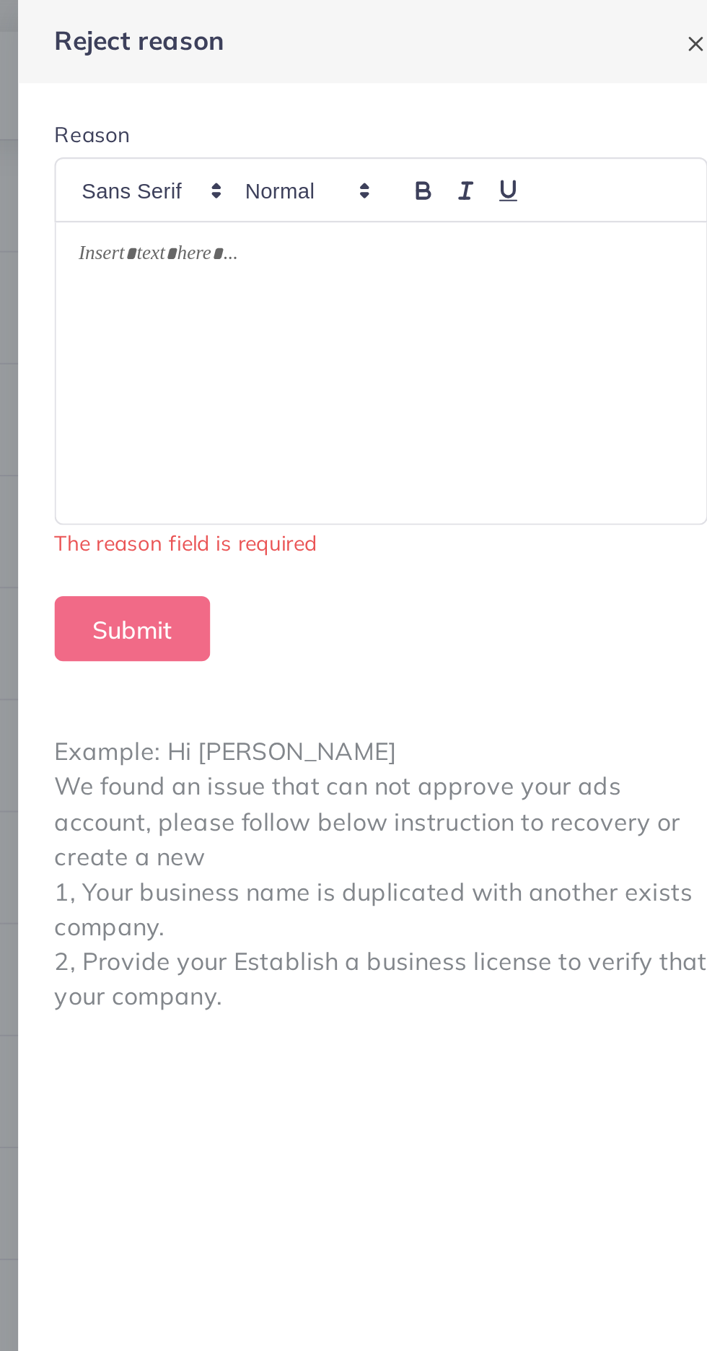
scroll to position [5649, 0]
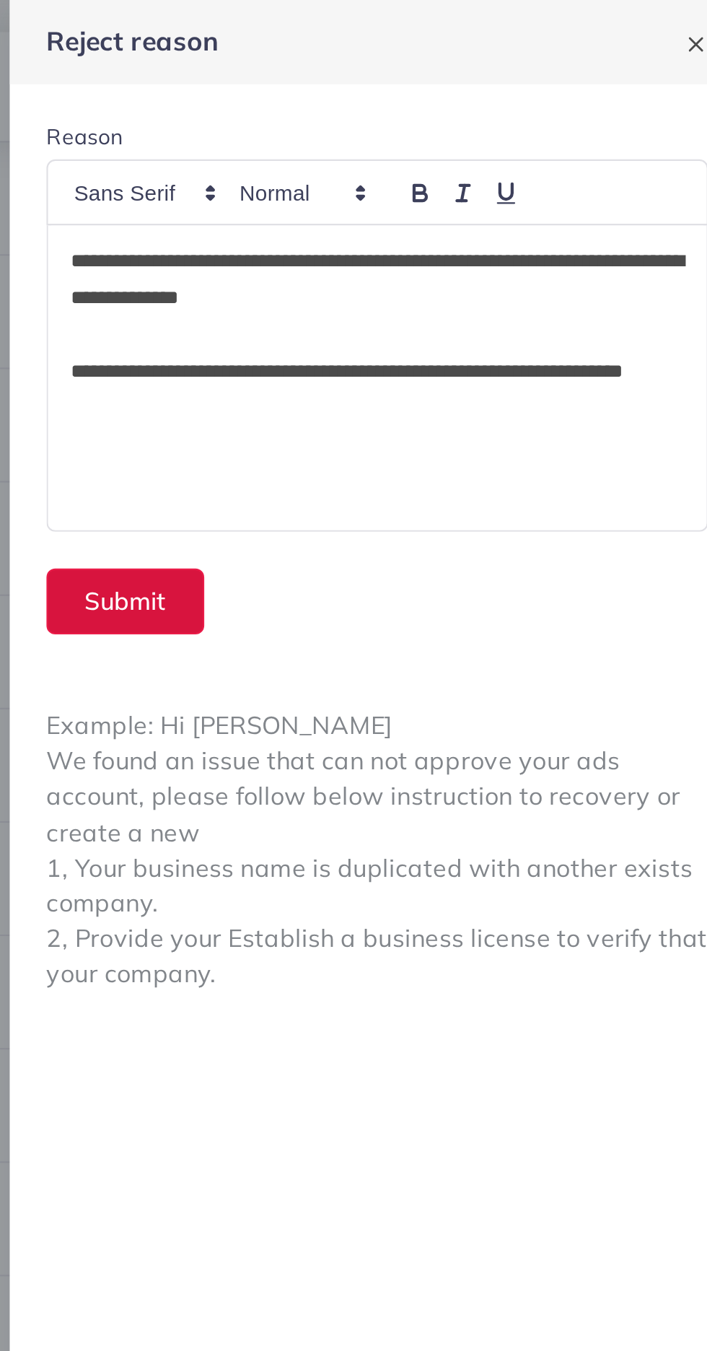
click at [400, 278] on button "Submit" at bounding box center [415, 283] width 74 height 31
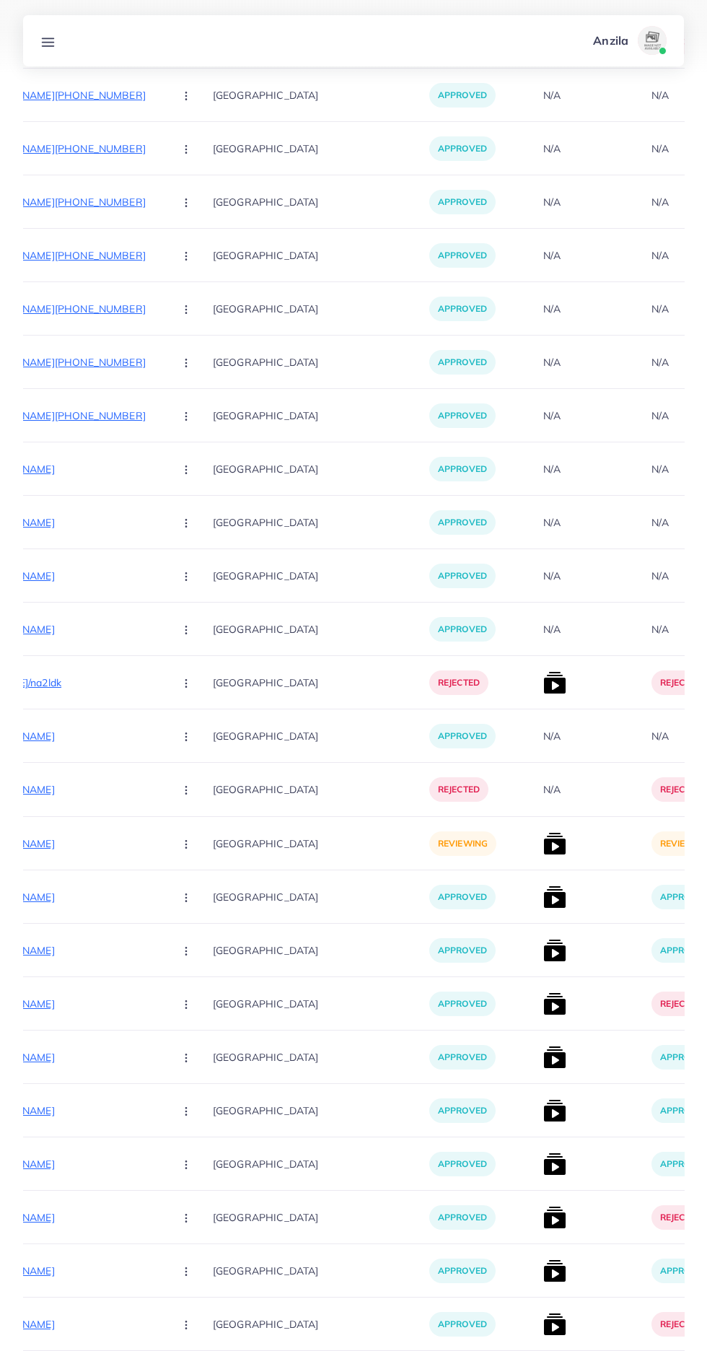
scroll to position [4214, 0]
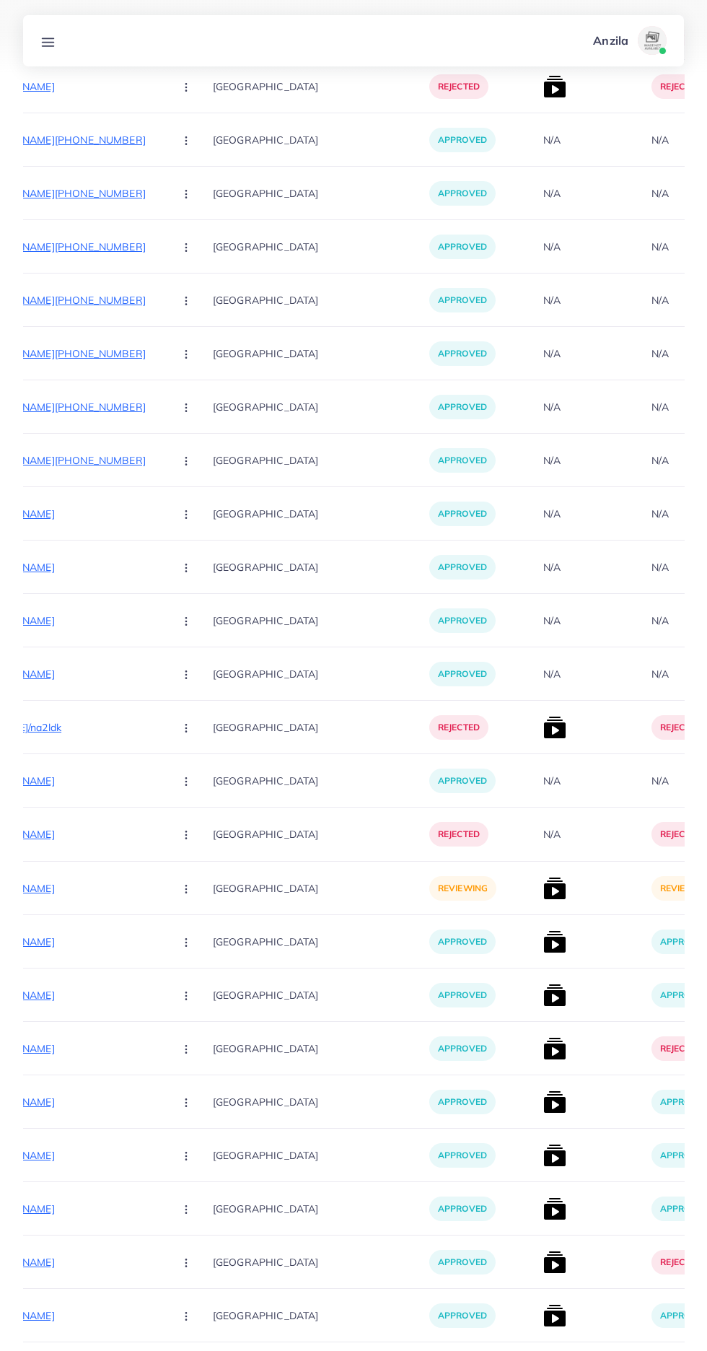
click at [57, 890] on p "https://rukhebahar.com/collections/diamond-linen" at bounding box center [54, 888] width 216 height 17
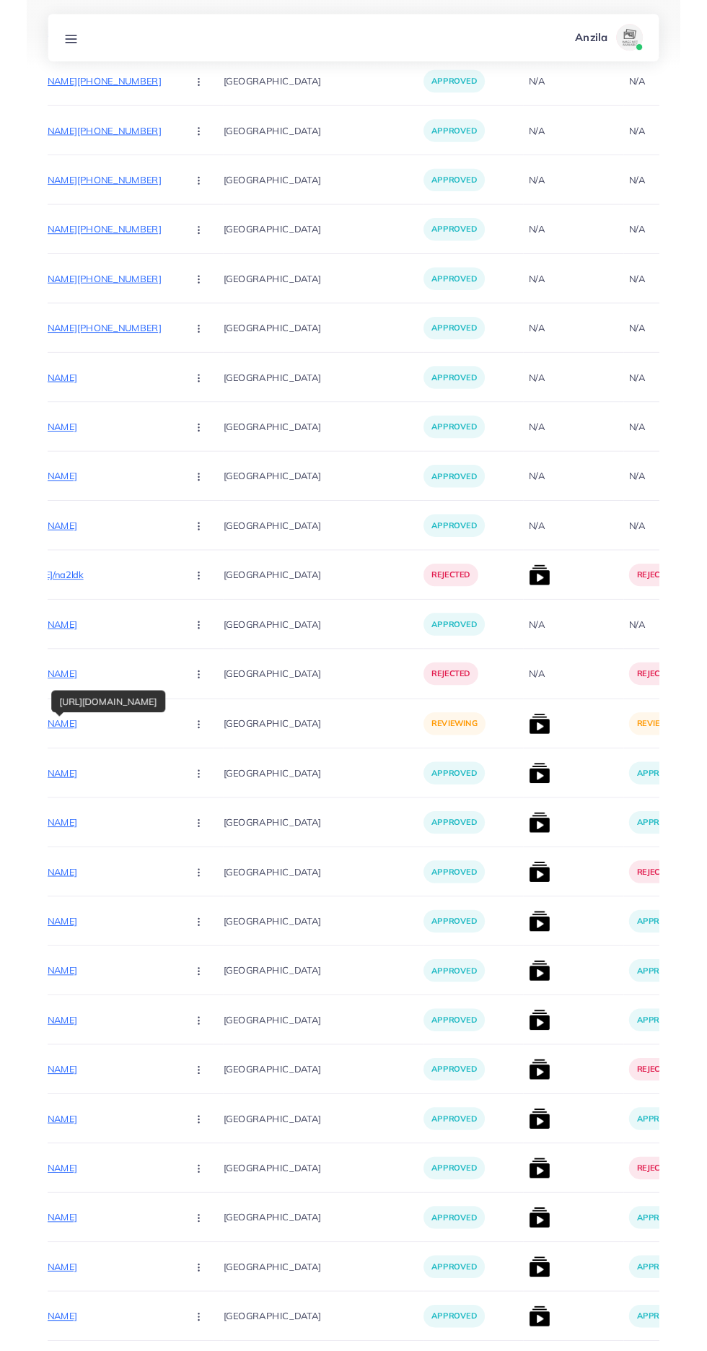
scroll to position [4324, 0]
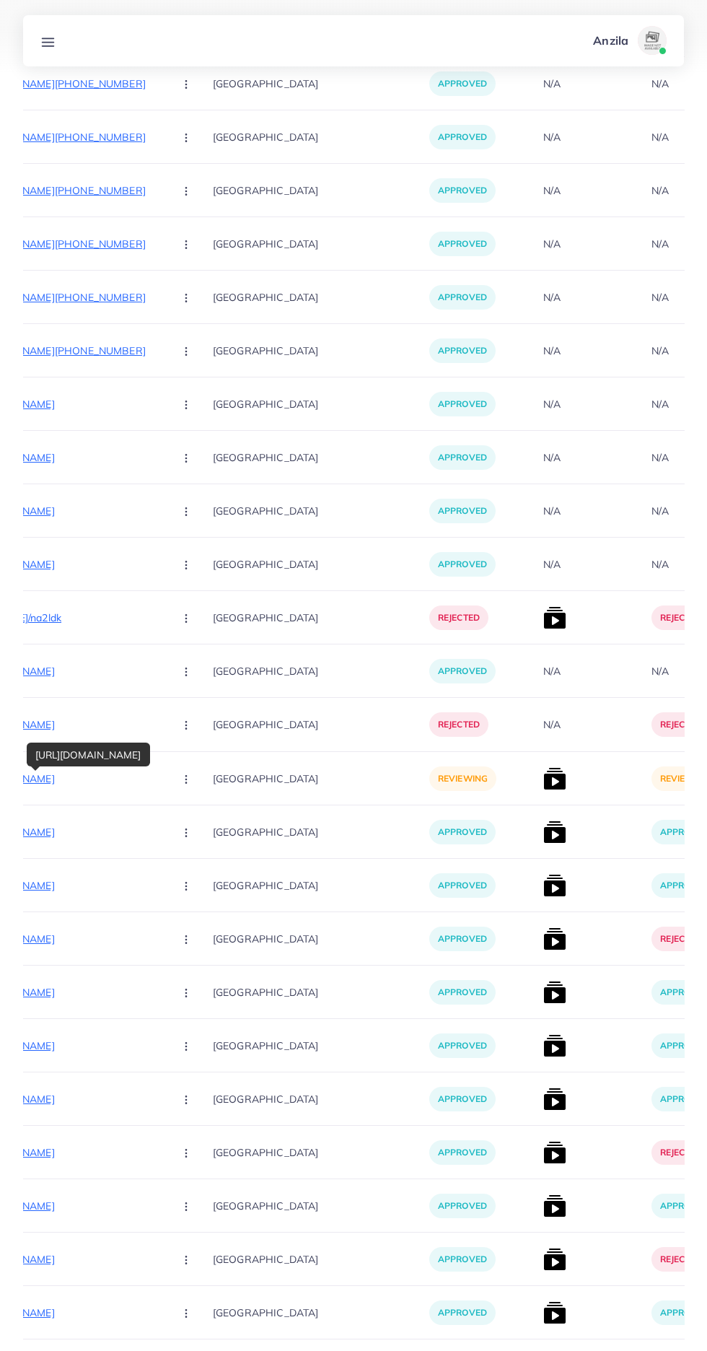
click at [185, 779] on circle "button" at bounding box center [185, 779] width 1 height 1
click at [203, 822] on link "Approve" at bounding box center [220, 823] width 114 height 32
click at [543, 779] on img at bounding box center [554, 778] width 23 height 23
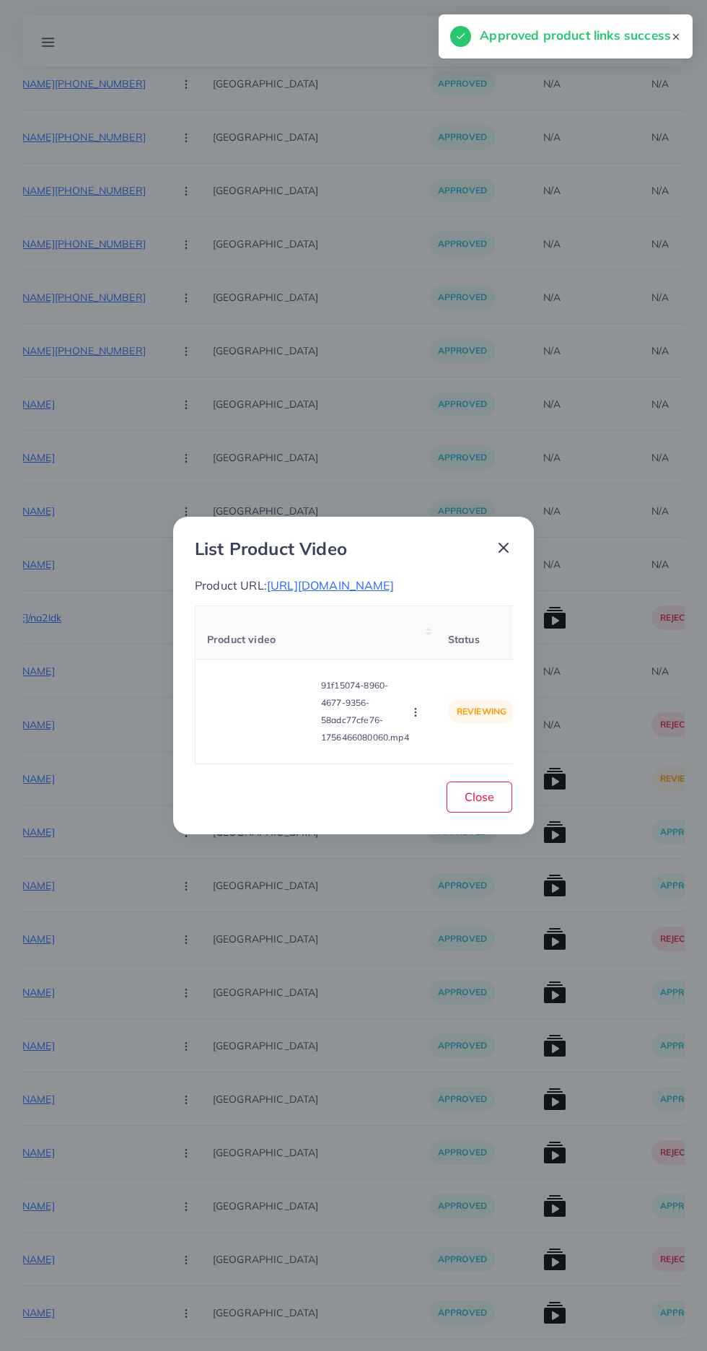
click at [247, 740] on video at bounding box center [261, 711] width 108 height 65
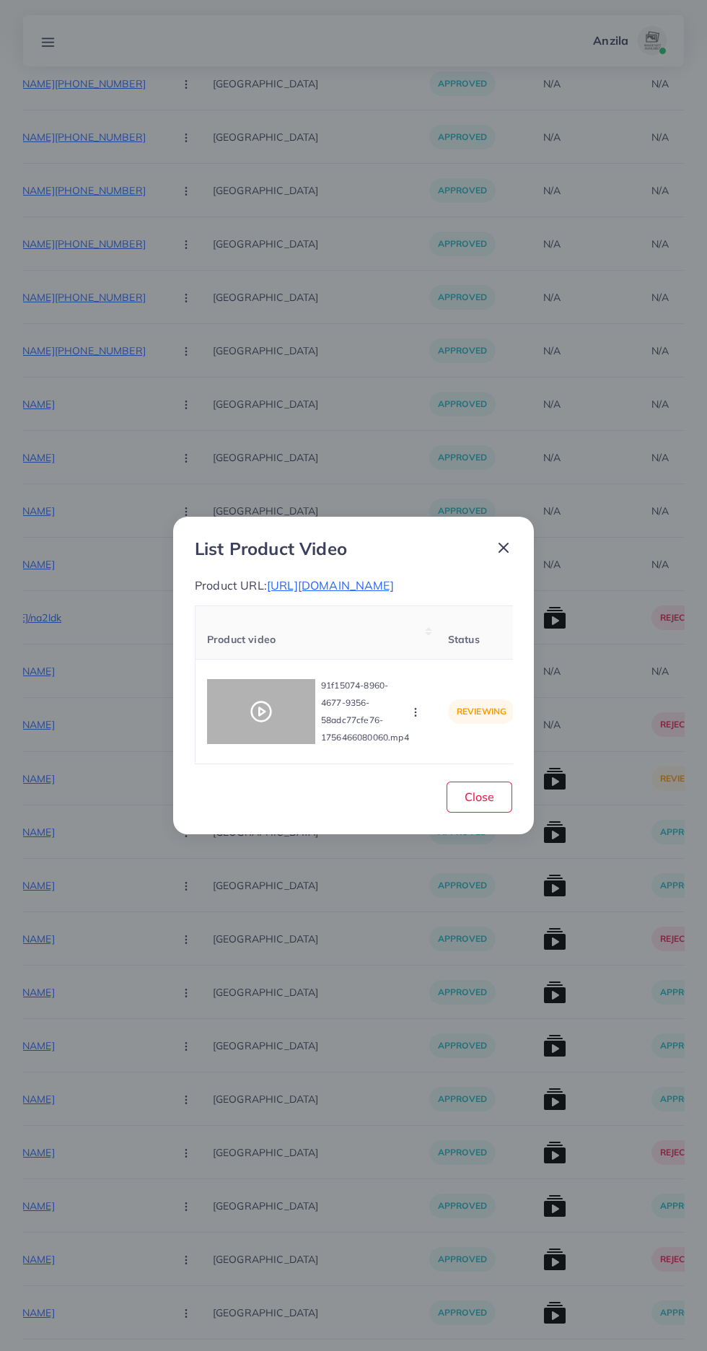
click at [266, 706] on div at bounding box center [261, 711] width 108 height 65
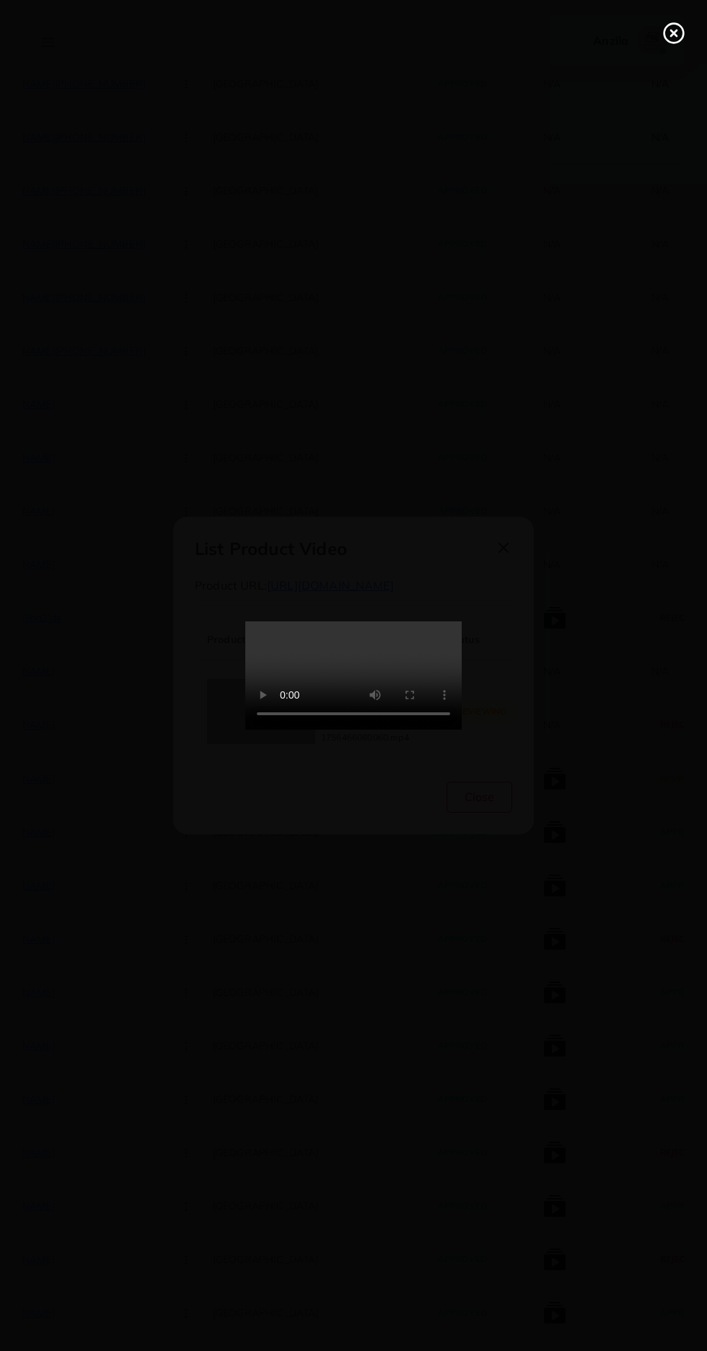
click at [673, 33] on line at bounding box center [674, 33] width 6 height 6
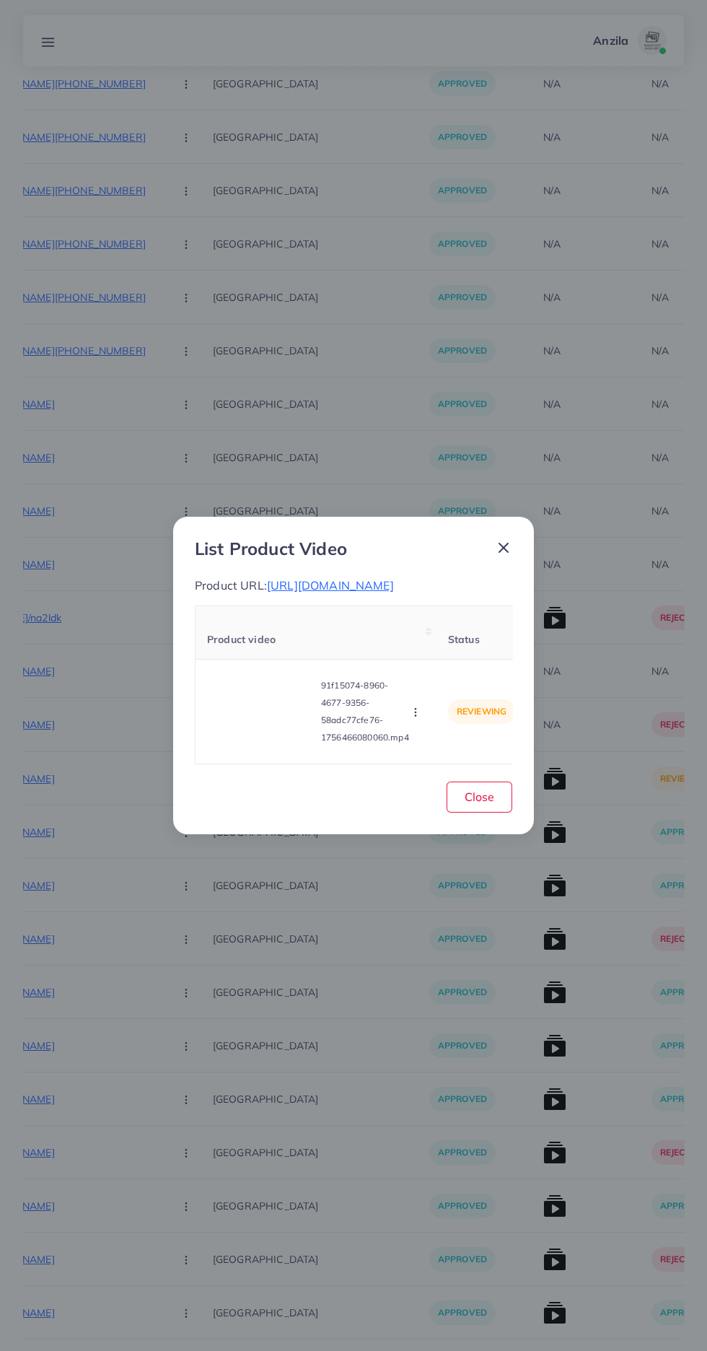
click at [416, 713] on circle "button" at bounding box center [415, 712] width 1 height 1
click at [433, 652] on span "Approve" at bounding box center [447, 644] width 48 height 14
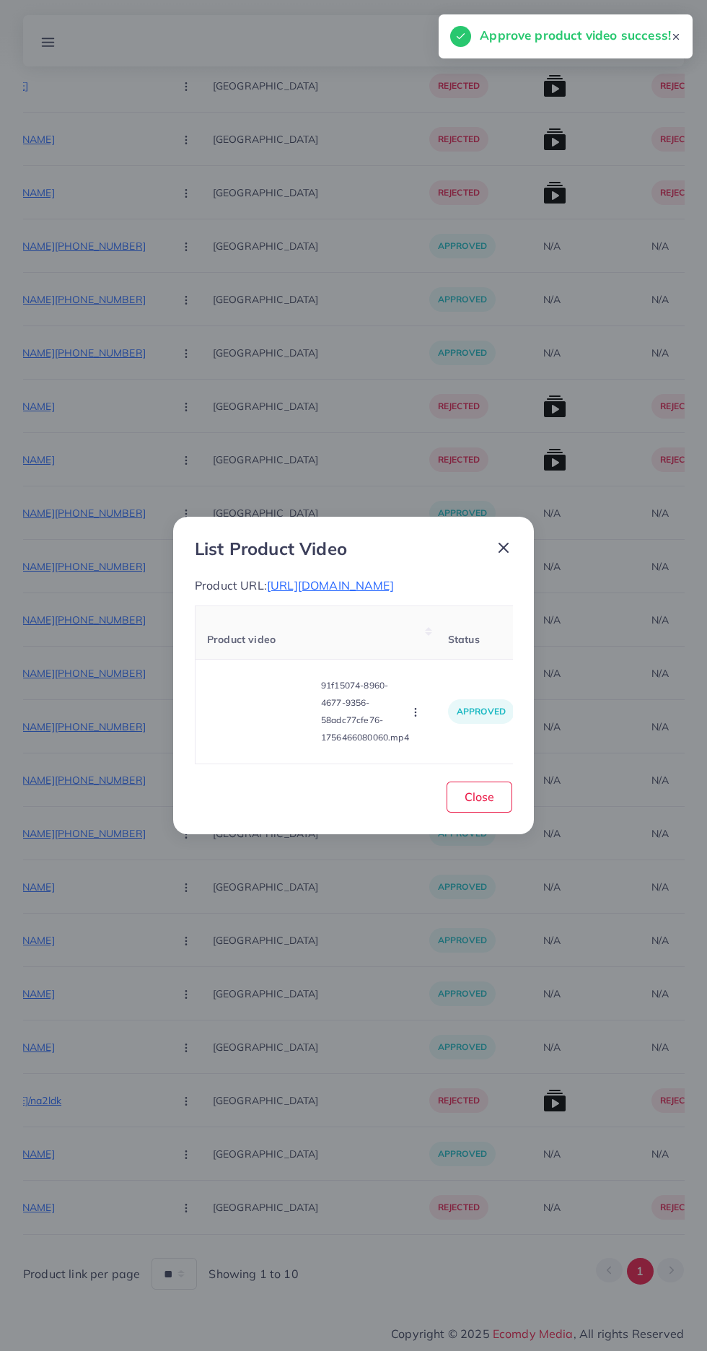
scroll to position [3841, 0]
click at [489, 804] on span "Close" at bounding box center [480, 796] width 30 height 14
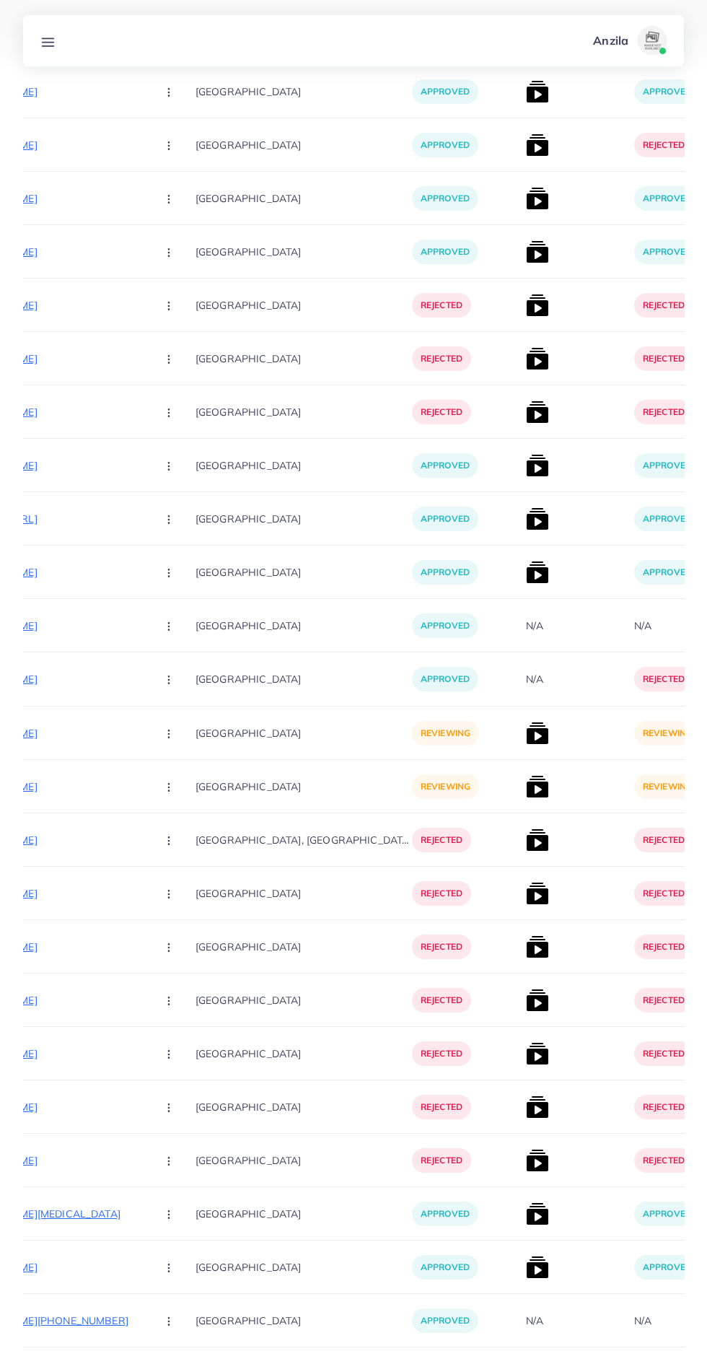
scroll to position [1890, 0]
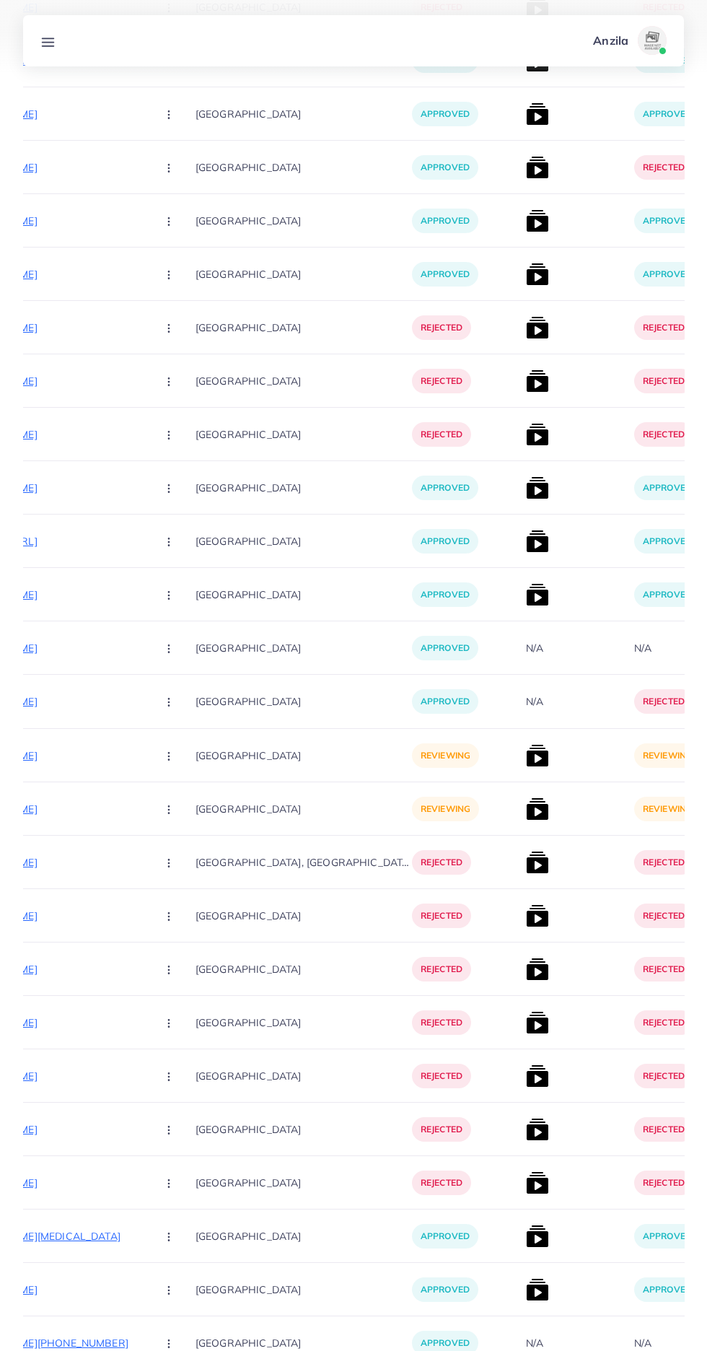
click at [82, 758] on p "https://degitalimporium.store/products/air-31-transparent-wireless-stereo-earbu…" at bounding box center [37, 755] width 216 height 17
click at [86, 808] on p "https://degitalimporium.store/products/pink-heart-wireless-earbuds-for-girls-ki…" at bounding box center [37, 808] width 216 height 17
click at [76, 814] on p "https://degitalimporium.store/products/pink-heart-wireless-earbuds-for-girls-ki…" at bounding box center [37, 808] width 216 height 17
click at [168, 810] on circle "button" at bounding box center [168, 809] width 1 height 1
click at [176, 860] on span "Approve" at bounding box center [200, 853] width 48 height 14
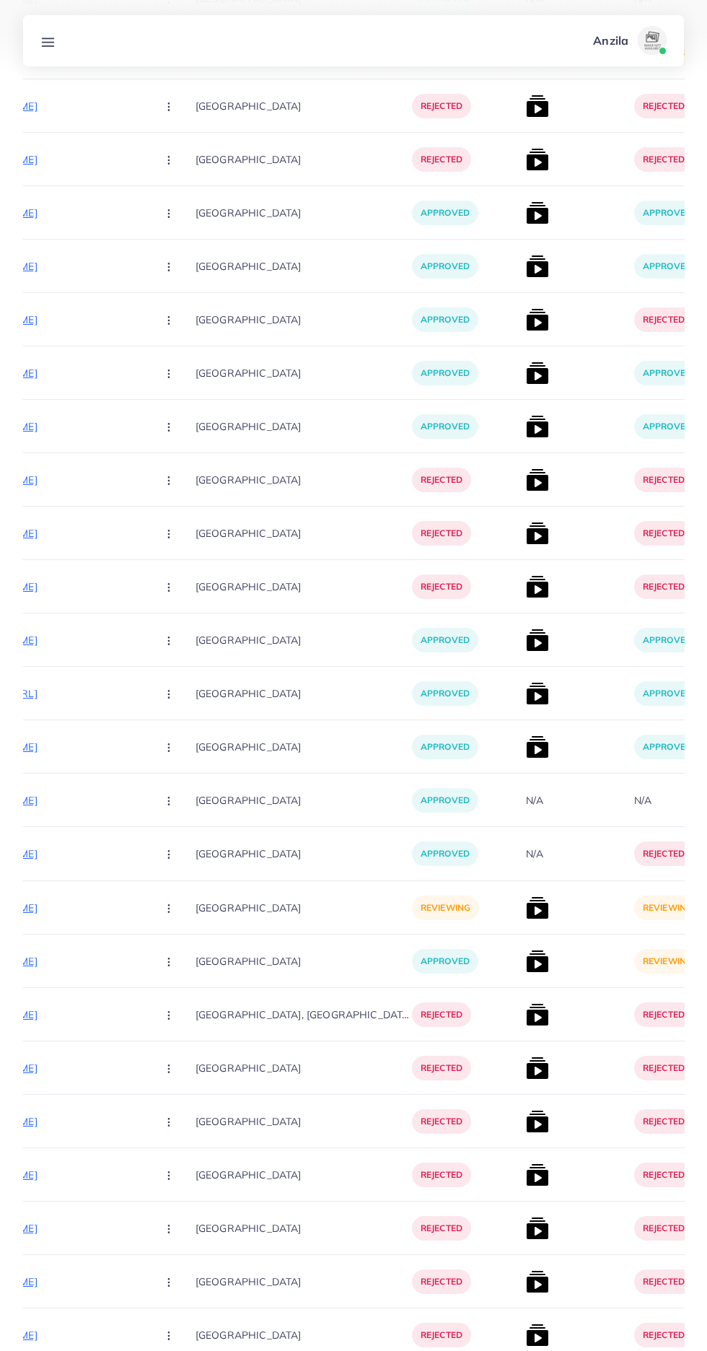
scroll to position [2440, 0]
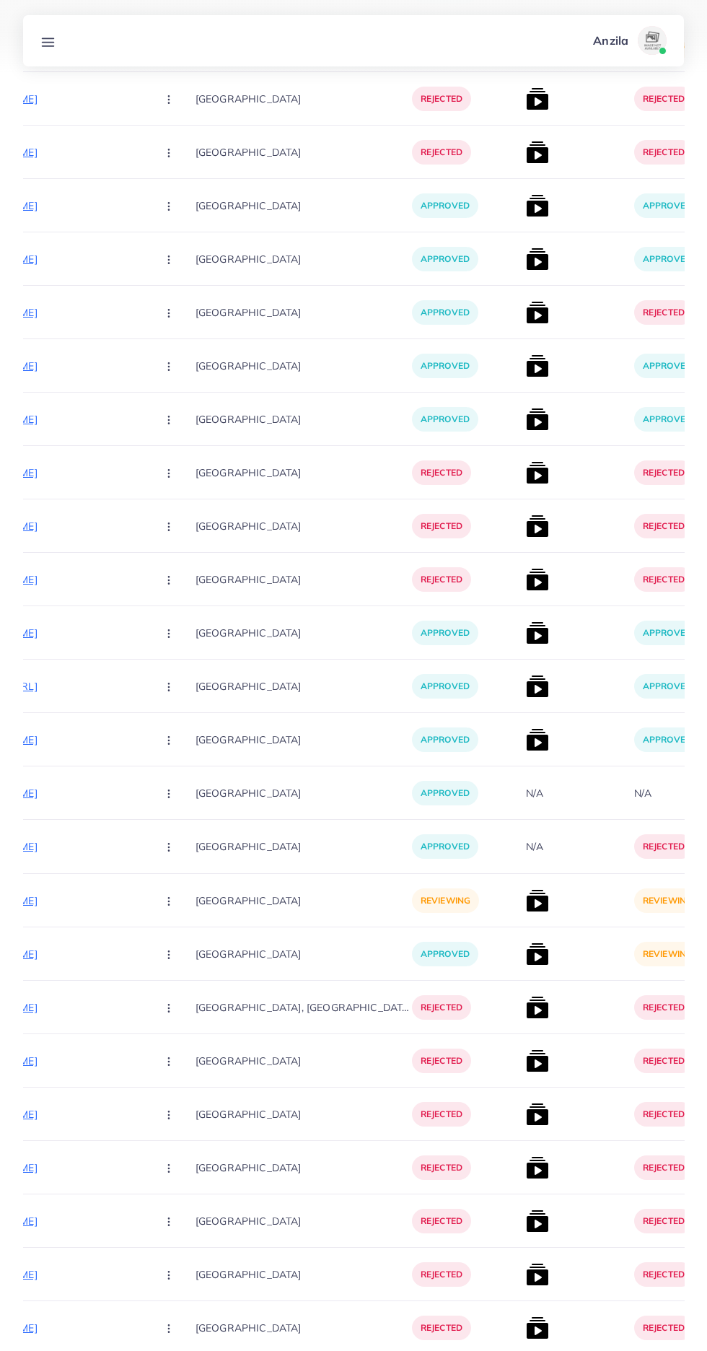
click at [526, 958] on img at bounding box center [537, 953] width 23 height 23
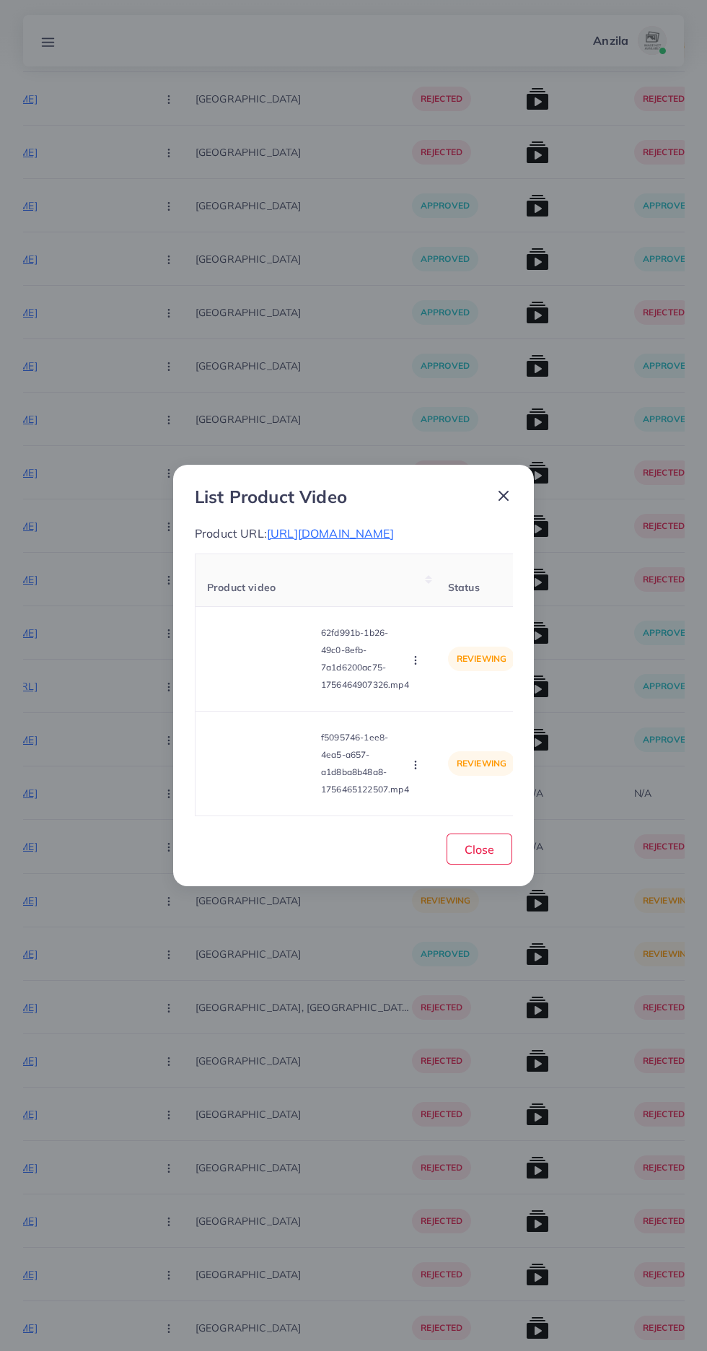
click at [262, 691] on video at bounding box center [261, 658] width 108 height 65
click at [243, 691] on div at bounding box center [261, 658] width 108 height 65
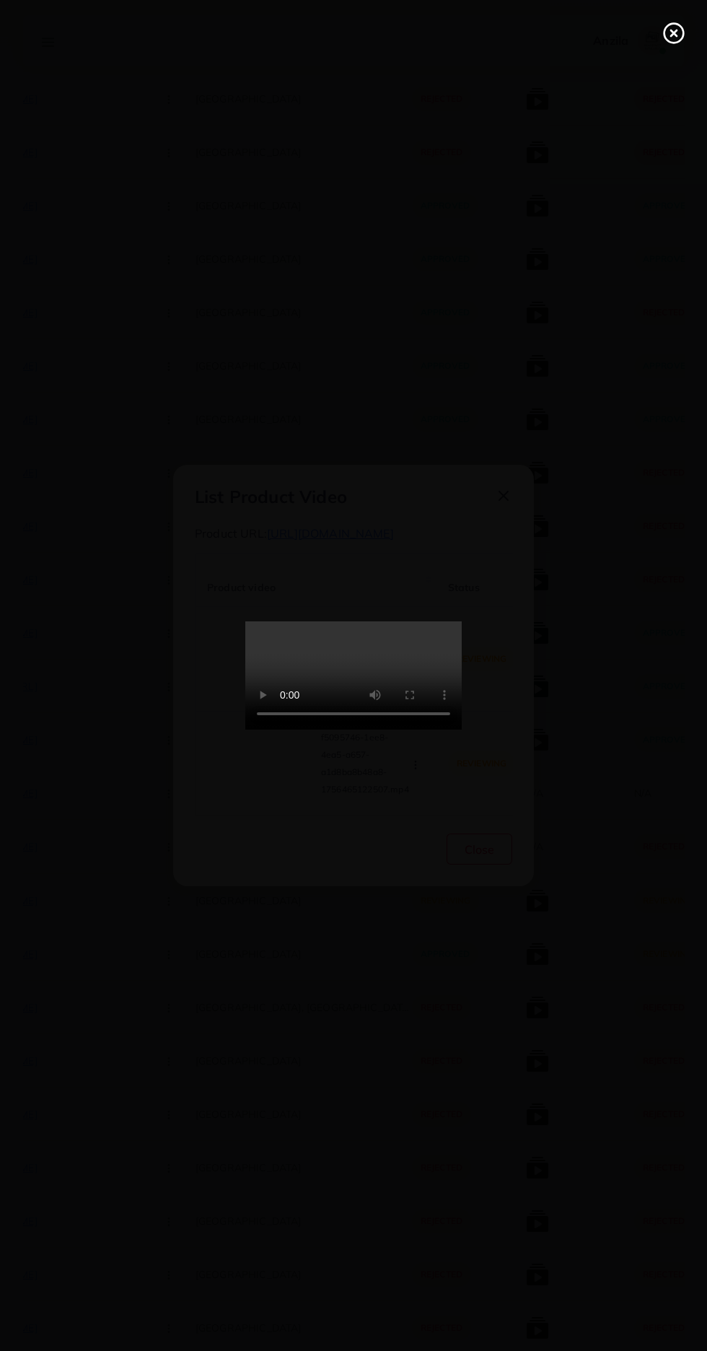
click at [666, 32] on icon at bounding box center [673, 33] width 23 height 23
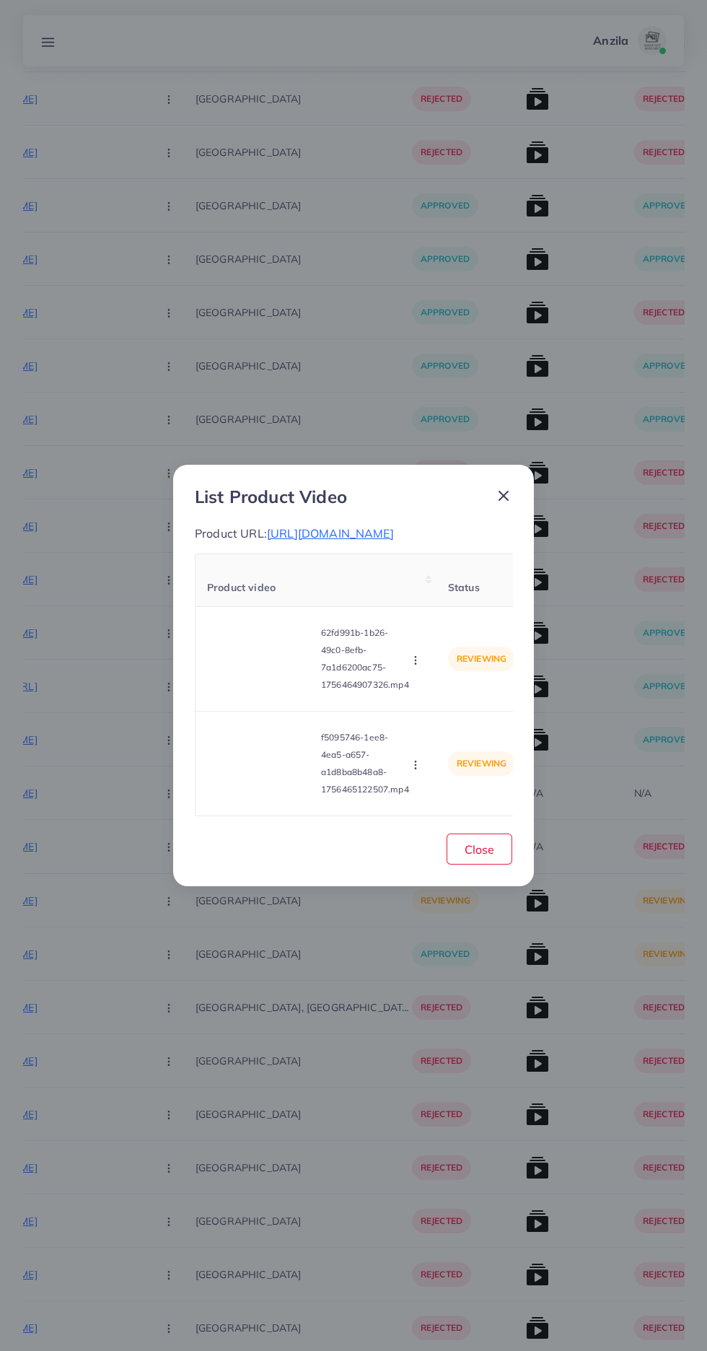
click at [419, 666] on icon "button" at bounding box center [416, 660] width 12 height 12
click at [445, 701] on span "Approve" at bounding box center [447, 694] width 48 height 14
click at [245, 796] on video at bounding box center [261, 763] width 108 height 65
click at [256, 775] on icon at bounding box center [261, 763] width 23 height 23
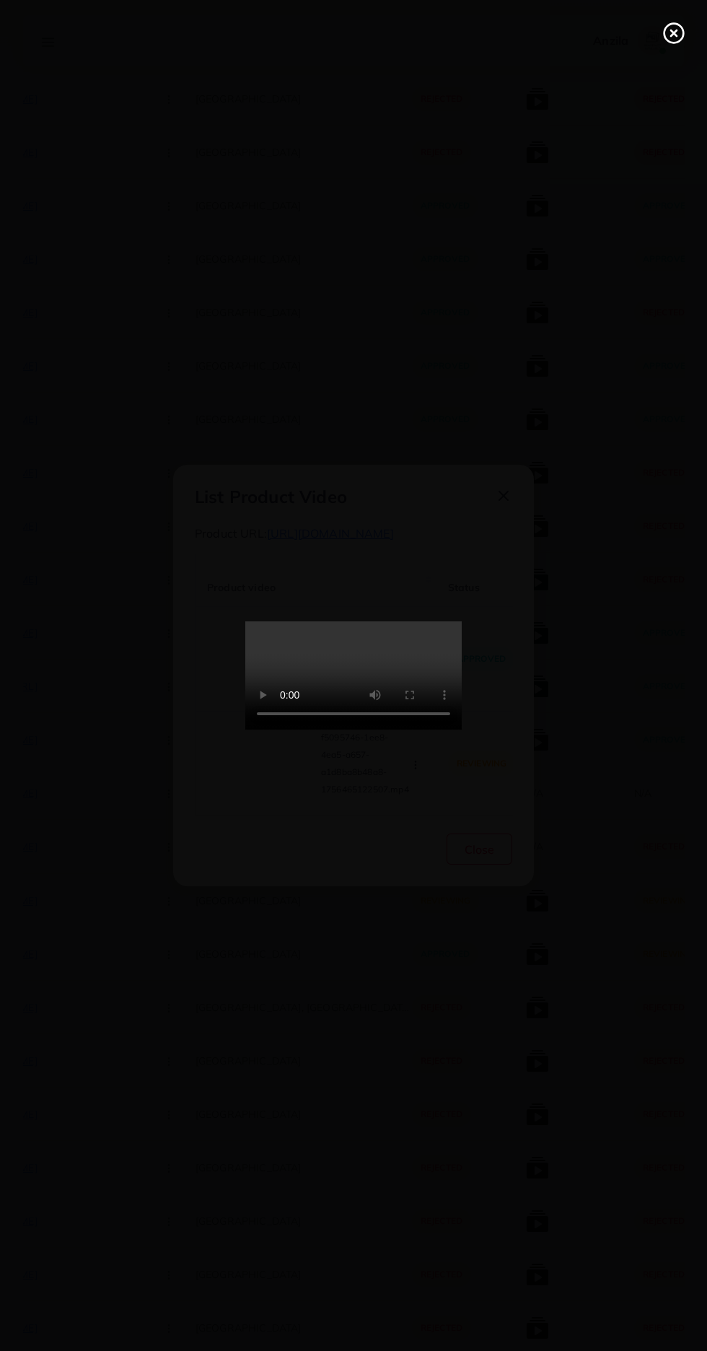
click at [665, 31] on circle at bounding box center [674, 33] width 19 height 19
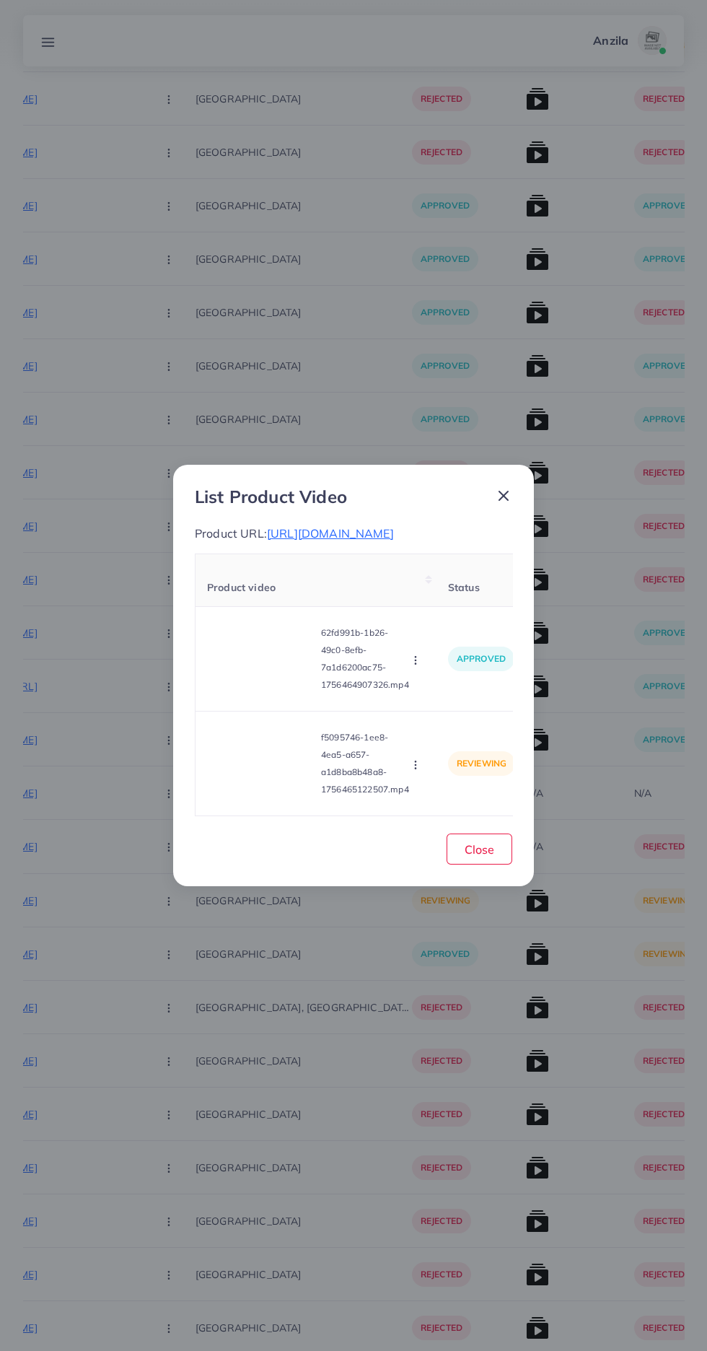
click at [413, 771] on icon "button" at bounding box center [416, 765] width 12 height 12
click at [454, 704] on span "Approve" at bounding box center [447, 696] width 48 height 14
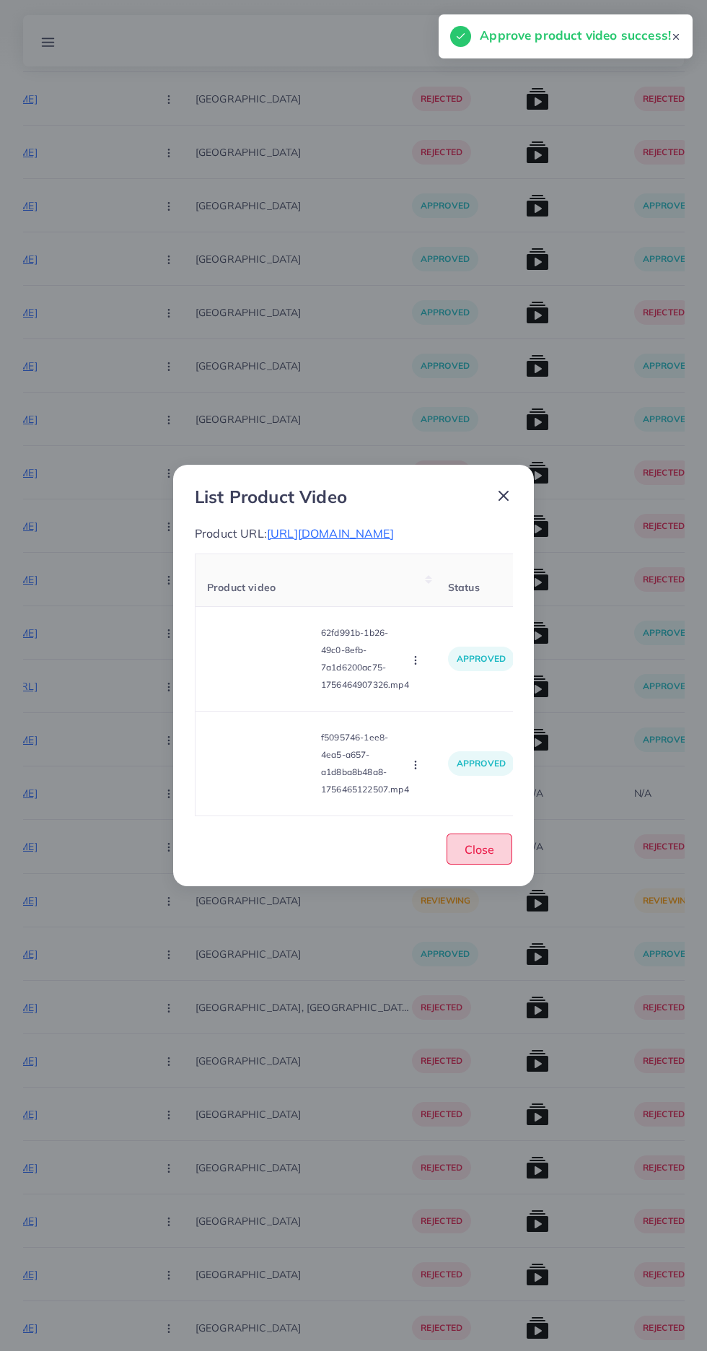
click at [508, 864] on button "Close" at bounding box center [480, 848] width 66 height 31
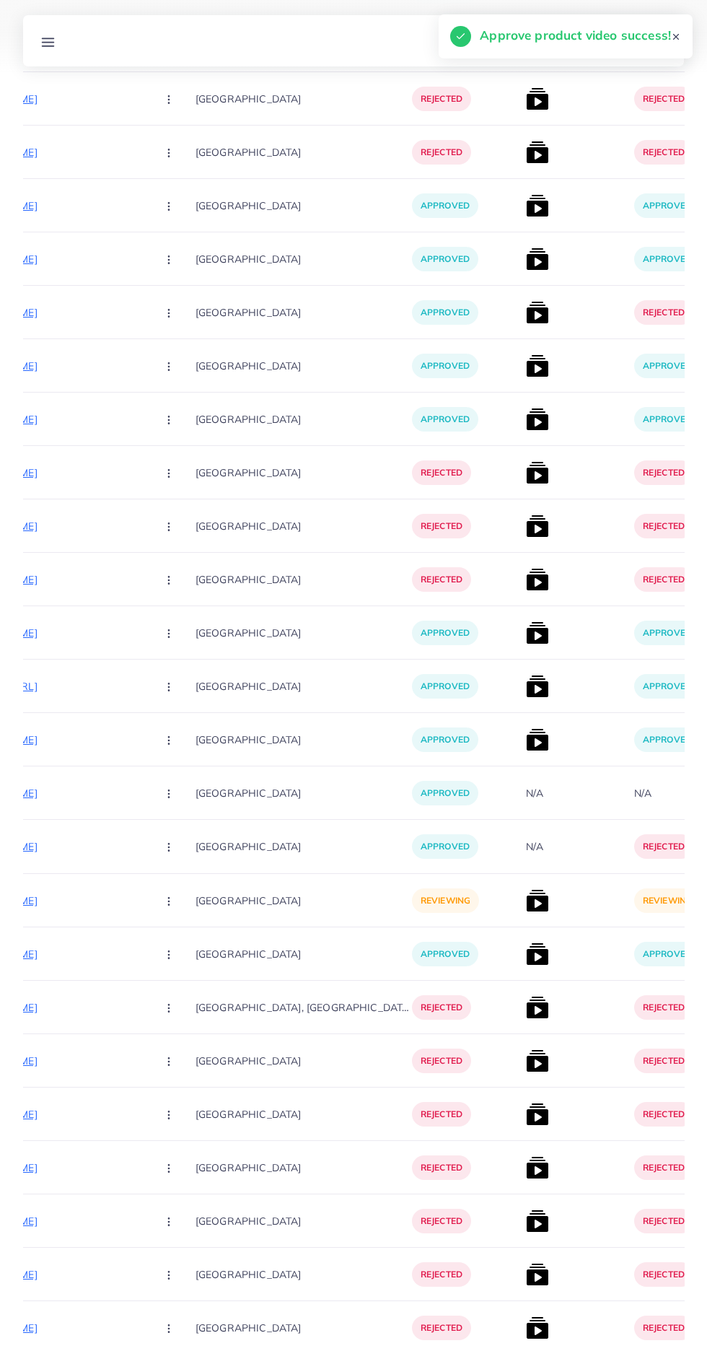
click at [146, 895] on button "button" at bounding box center [170, 900] width 51 height 32
click at [176, 976] on span "Reject" at bounding box center [193, 976] width 35 height 14
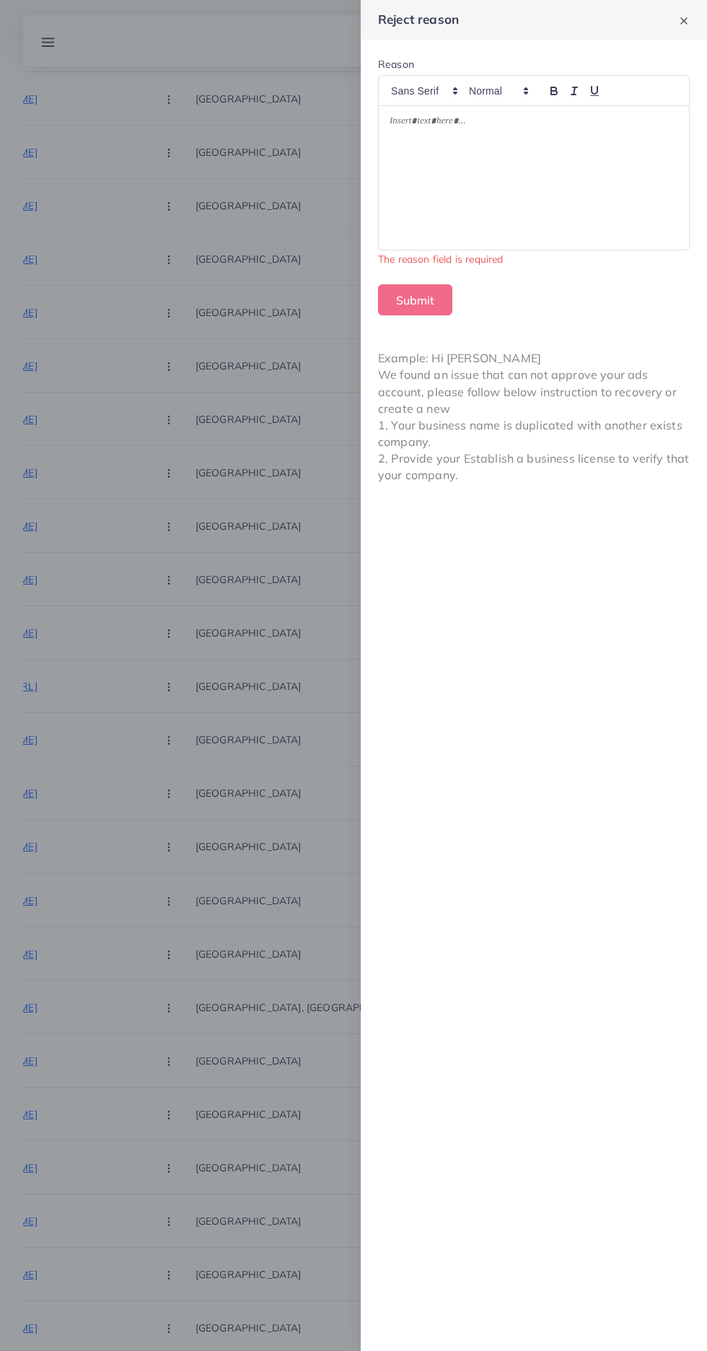
click at [503, 201] on div at bounding box center [534, 178] width 310 height 144
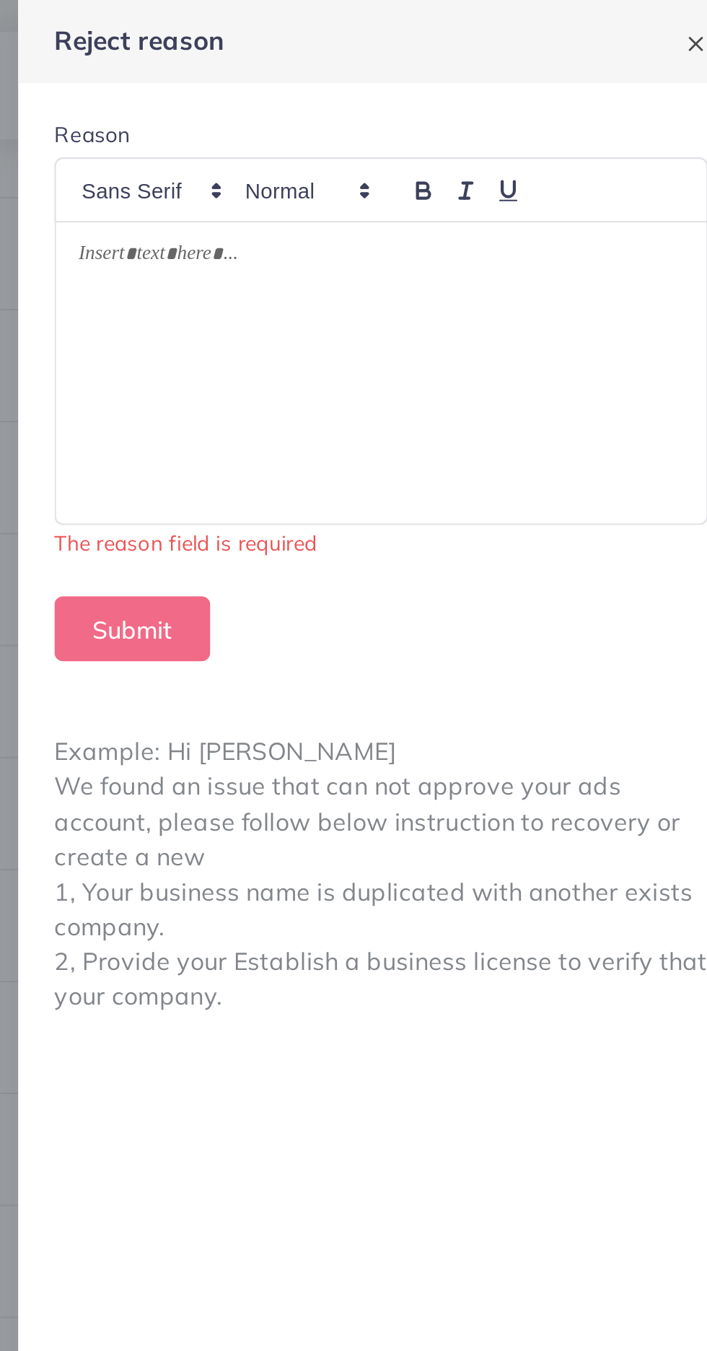
scroll to position [2418, 0]
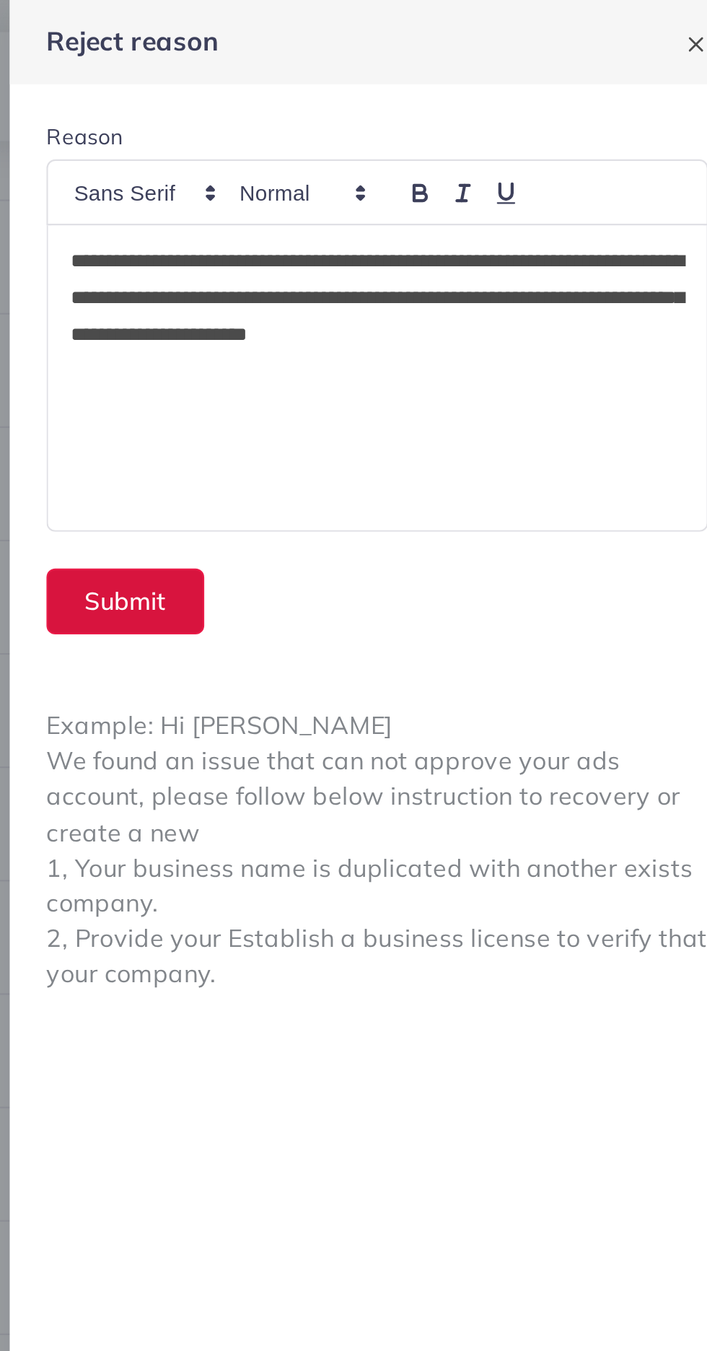
click at [411, 286] on button "Submit" at bounding box center [415, 283] width 74 height 31
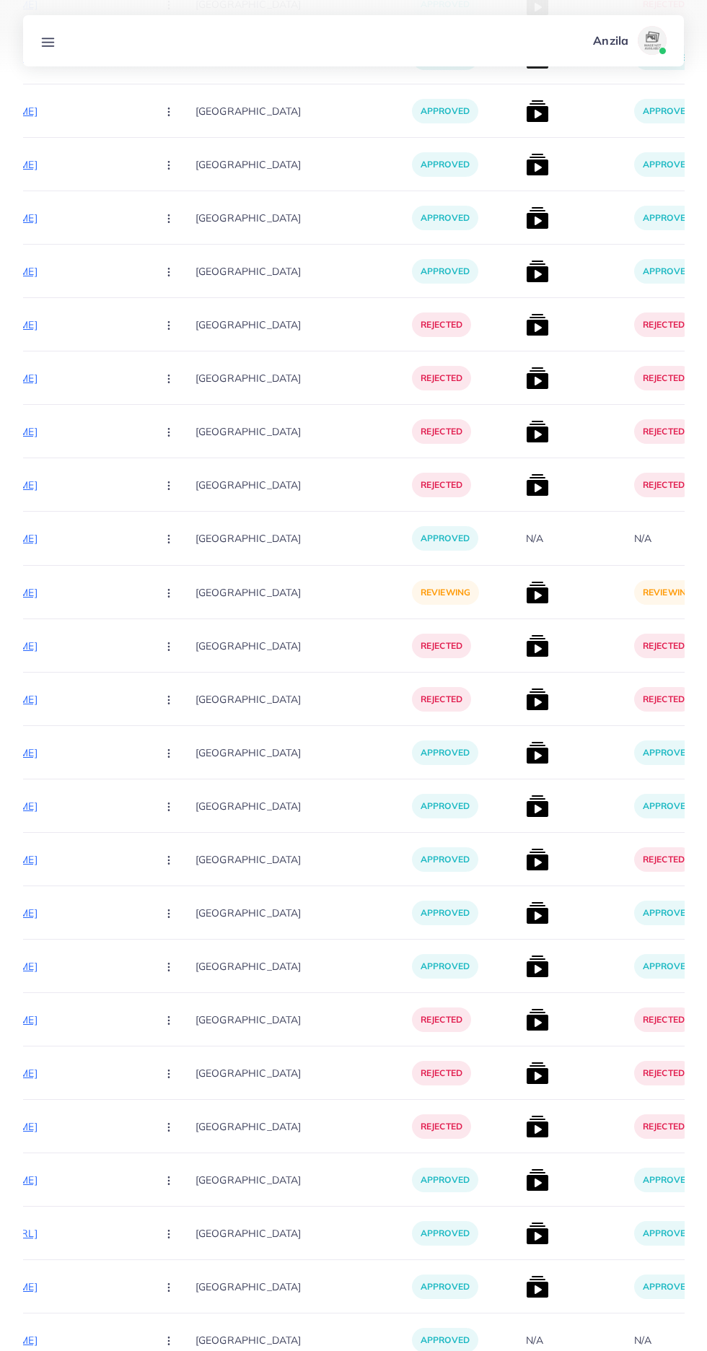
scroll to position [1891, 0]
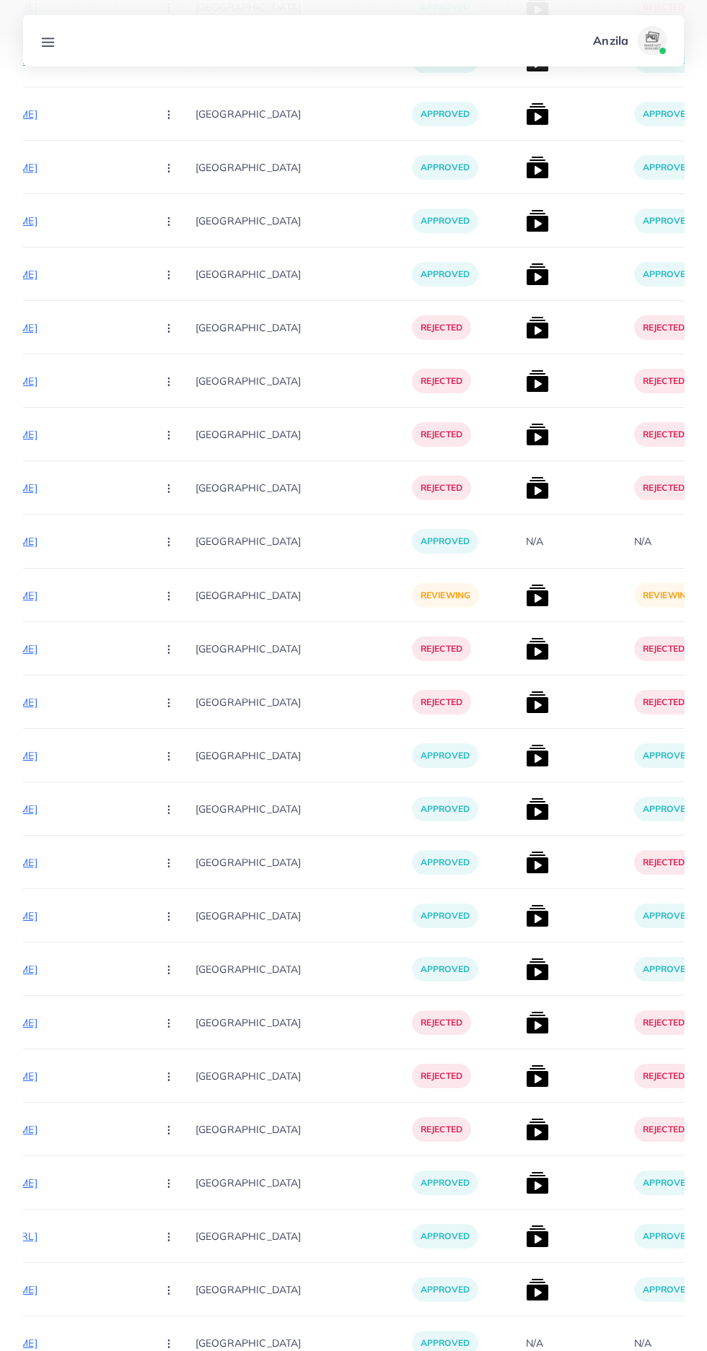
click at [88, 596] on p "https://waazify.com/products/lurex-regalia-strap-watch" at bounding box center [37, 595] width 216 height 17
click at [145, 597] on button "button" at bounding box center [170, 595] width 51 height 32
click at [160, 673] on icon at bounding box center [165, 672] width 10 height 10
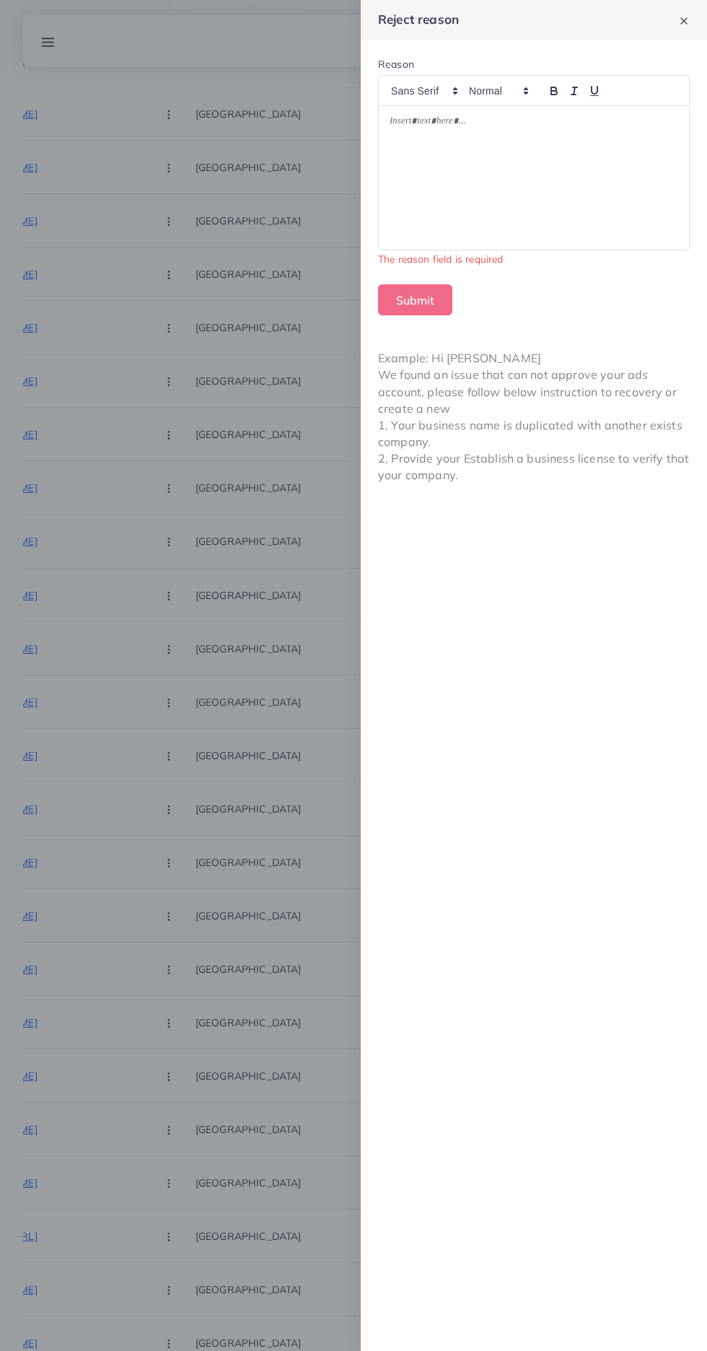
click at [431, 186] on div at bounding box center [534, 178] width 310 height 144
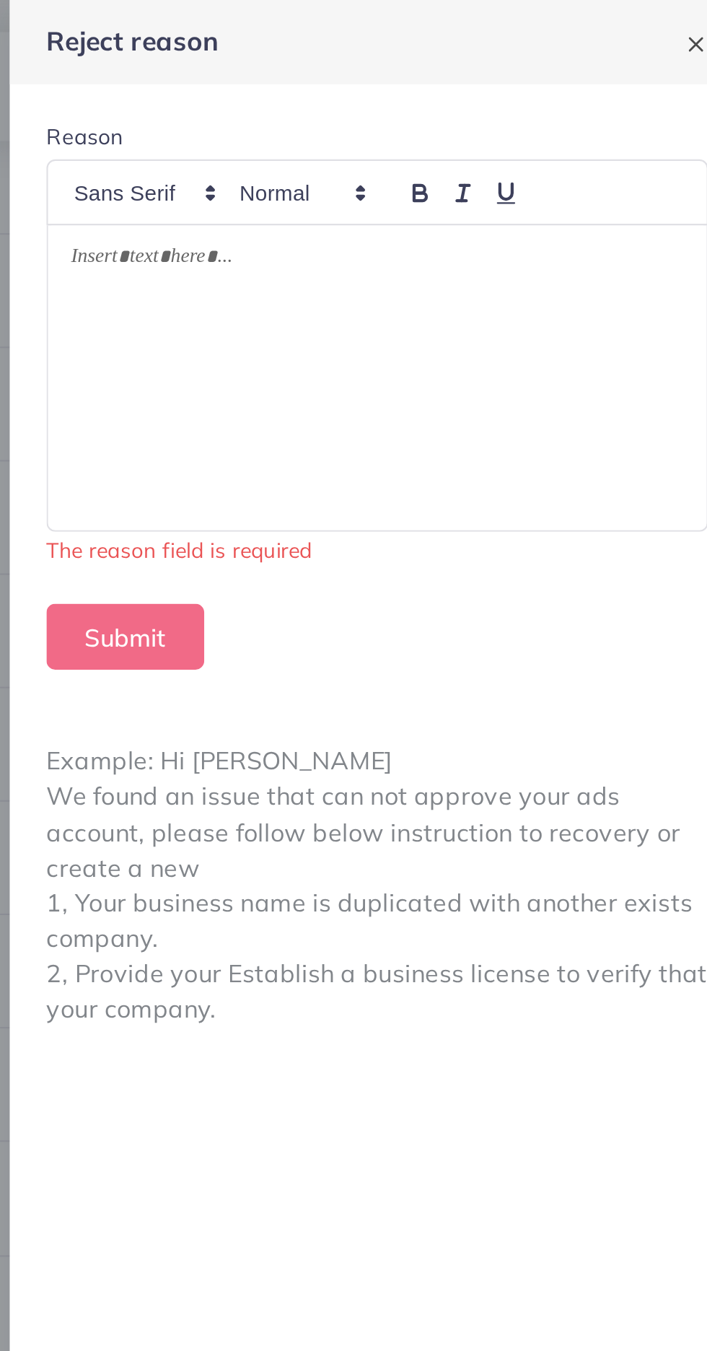
scroll to position [226, 0]
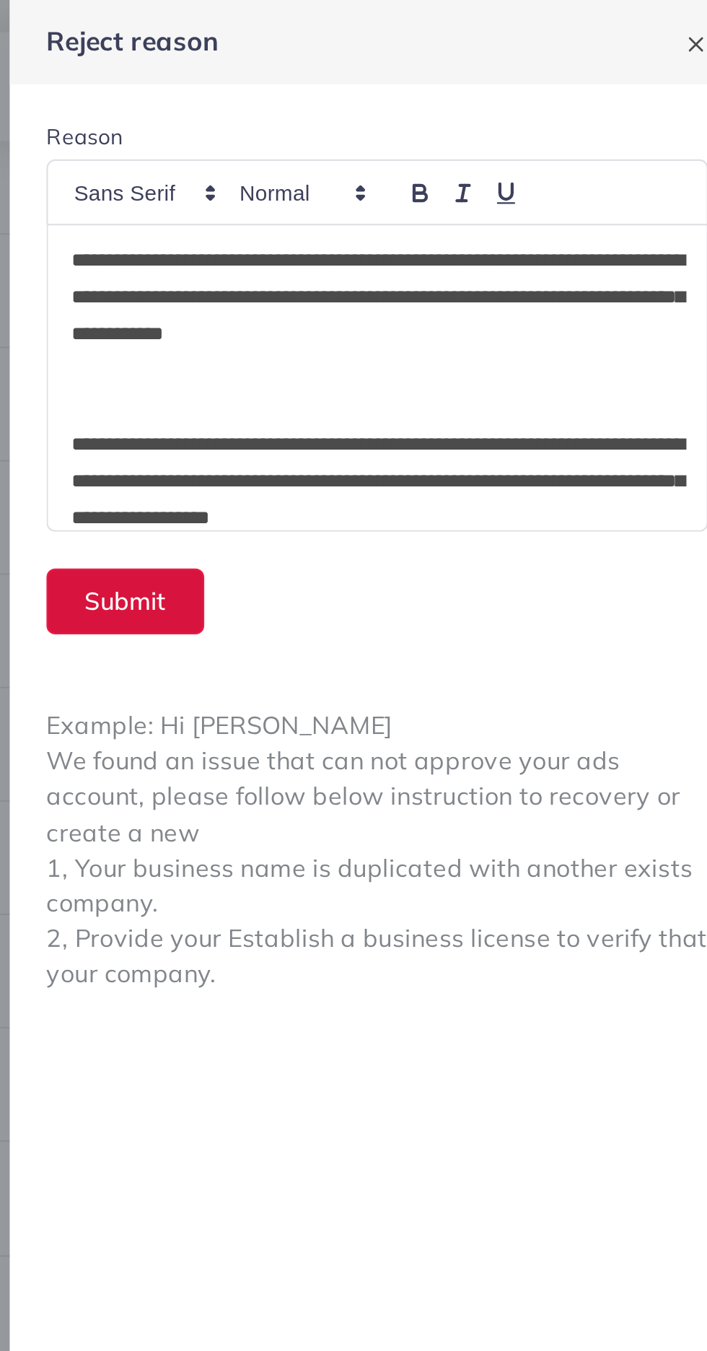
click at [420, 280] on button "Submit" at bounding box center [415, 283] width 74 height 31
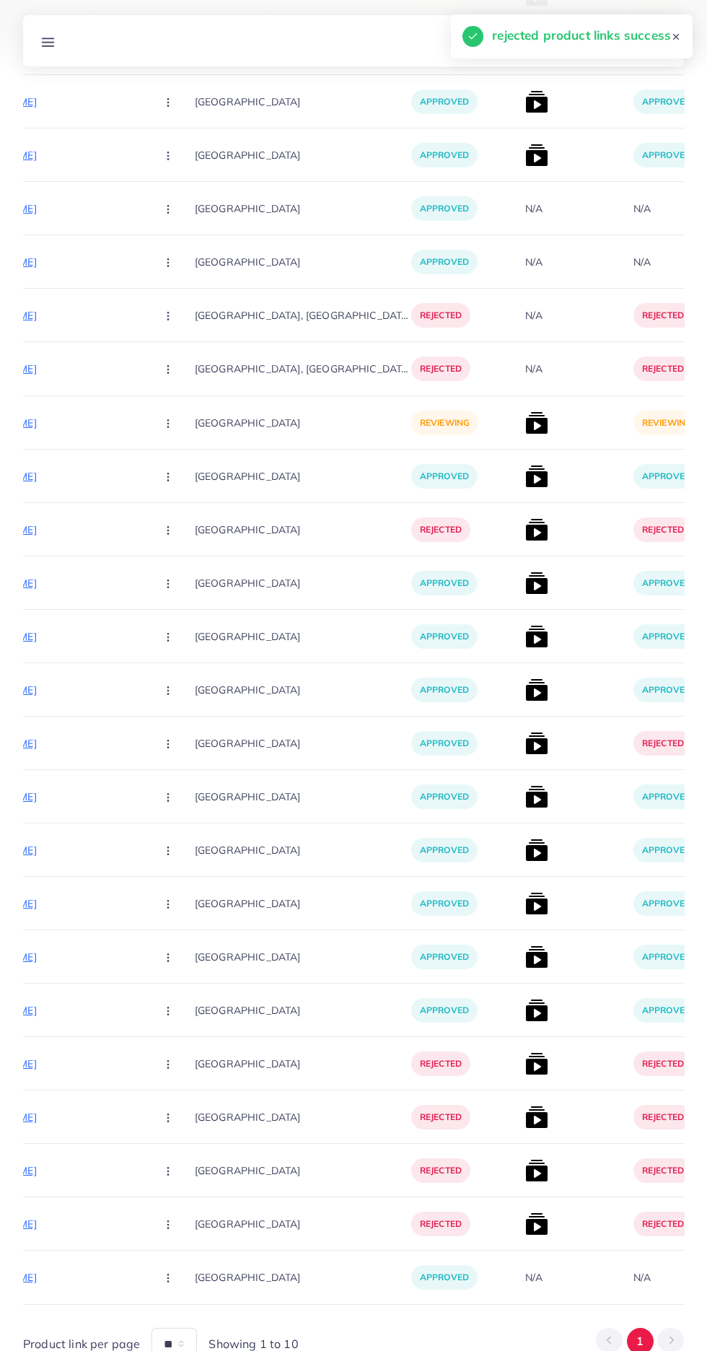
scroll to position [908, 0]
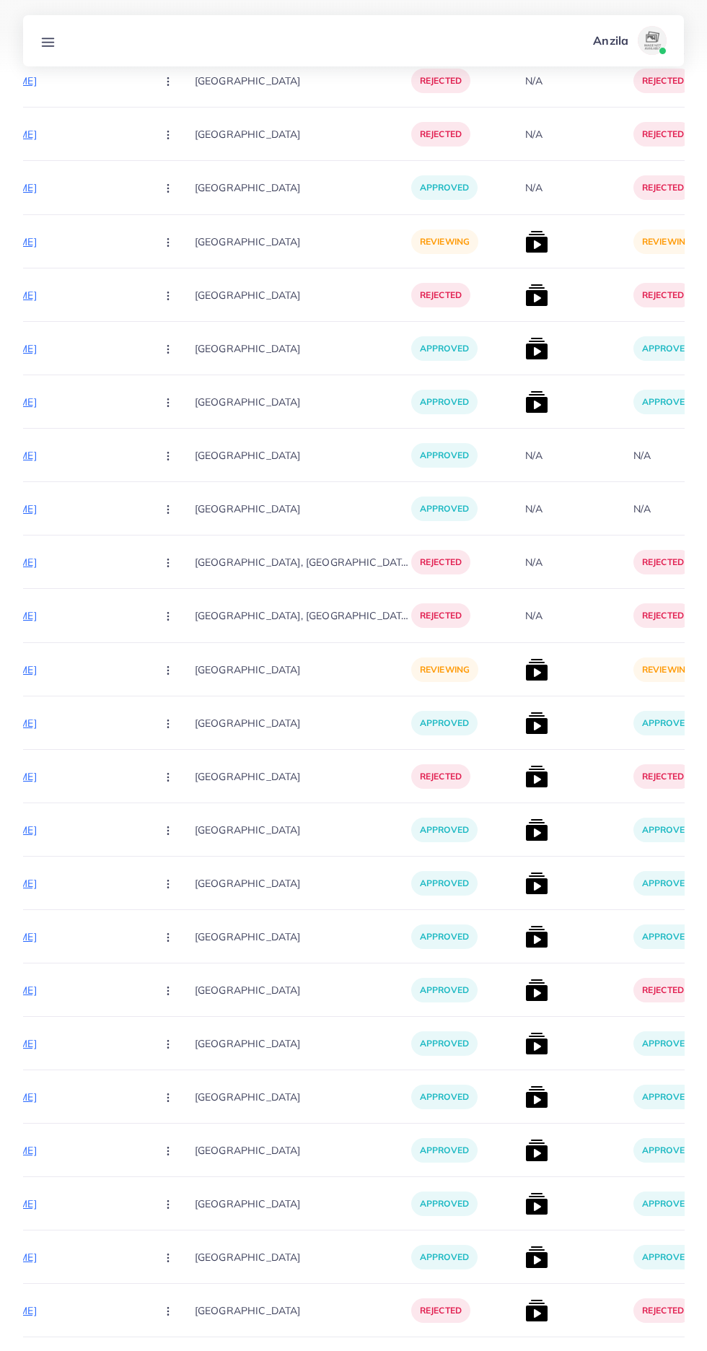
click at [53, 666] on p "https://gulfvalley.store/products/stainless-steel-manual-juicer-fruit-lemon-lim…" at bounding box center [36, 669] width 216 height 17
click at [162, 672] on icon "button" at bounding box center [168, 671] width 12 height 12
click at [175, 710] on span "Approve" at bounding box center [199, 713] width 48 height 14
click at [525, 673] on img at bounding box center [536, 669] width 23 height 23
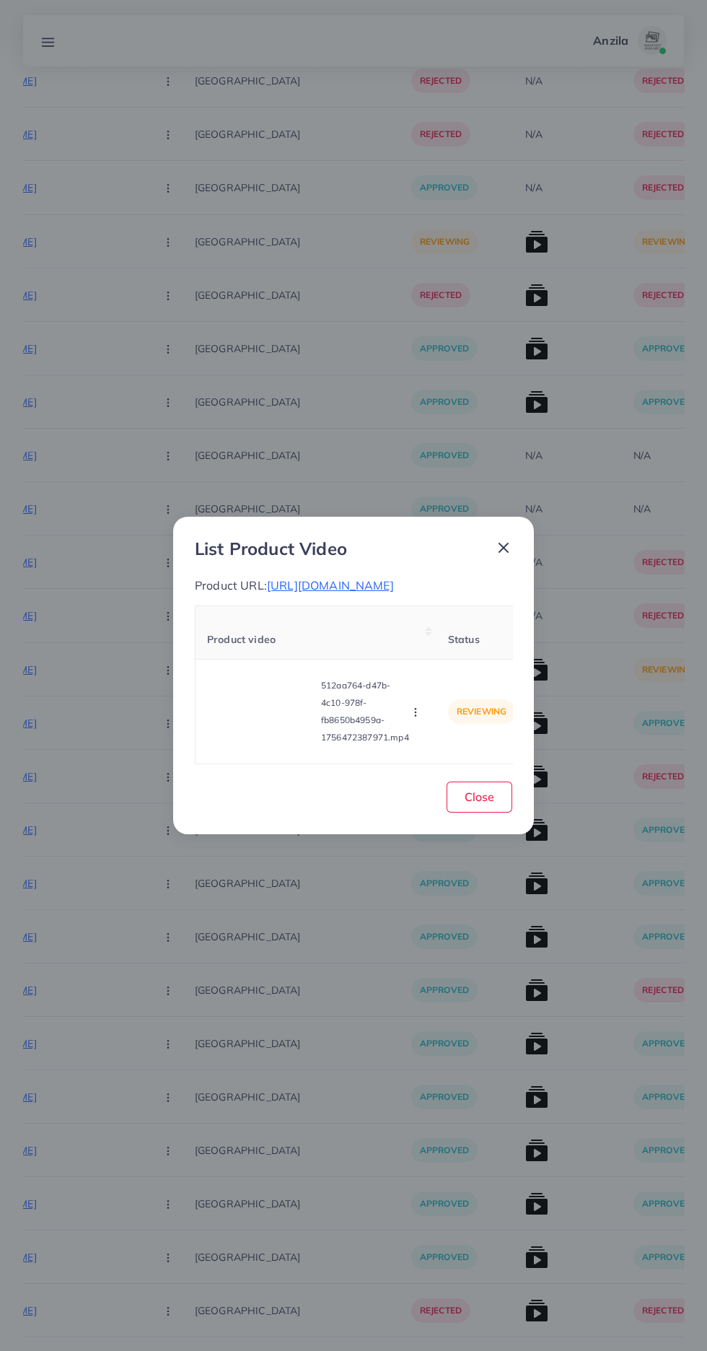
click at [253, 740] on video at bounding box center [261, 711] width 108 height 65
click at [253, 740] on div at bounding box center [261, 711] width 108 height 65
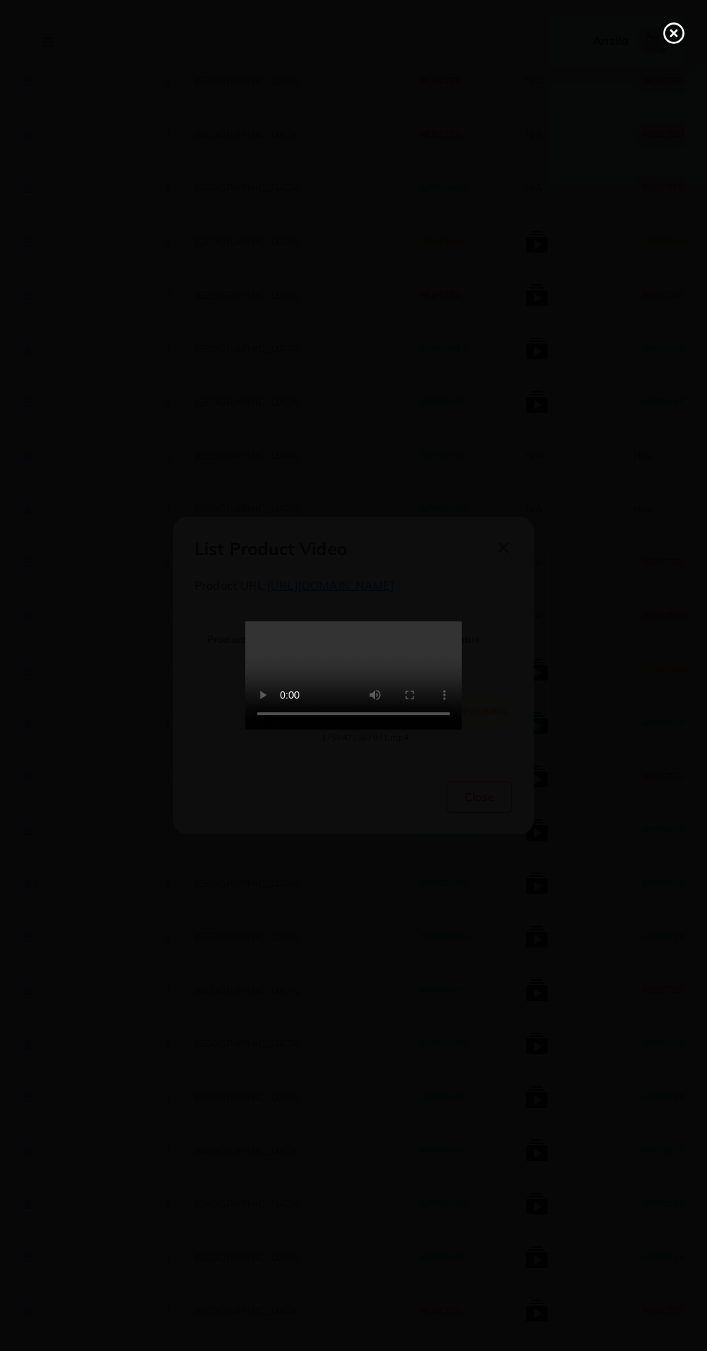
click at [670, 43] on circle at bounding box center [674, 33] width 19 height 19
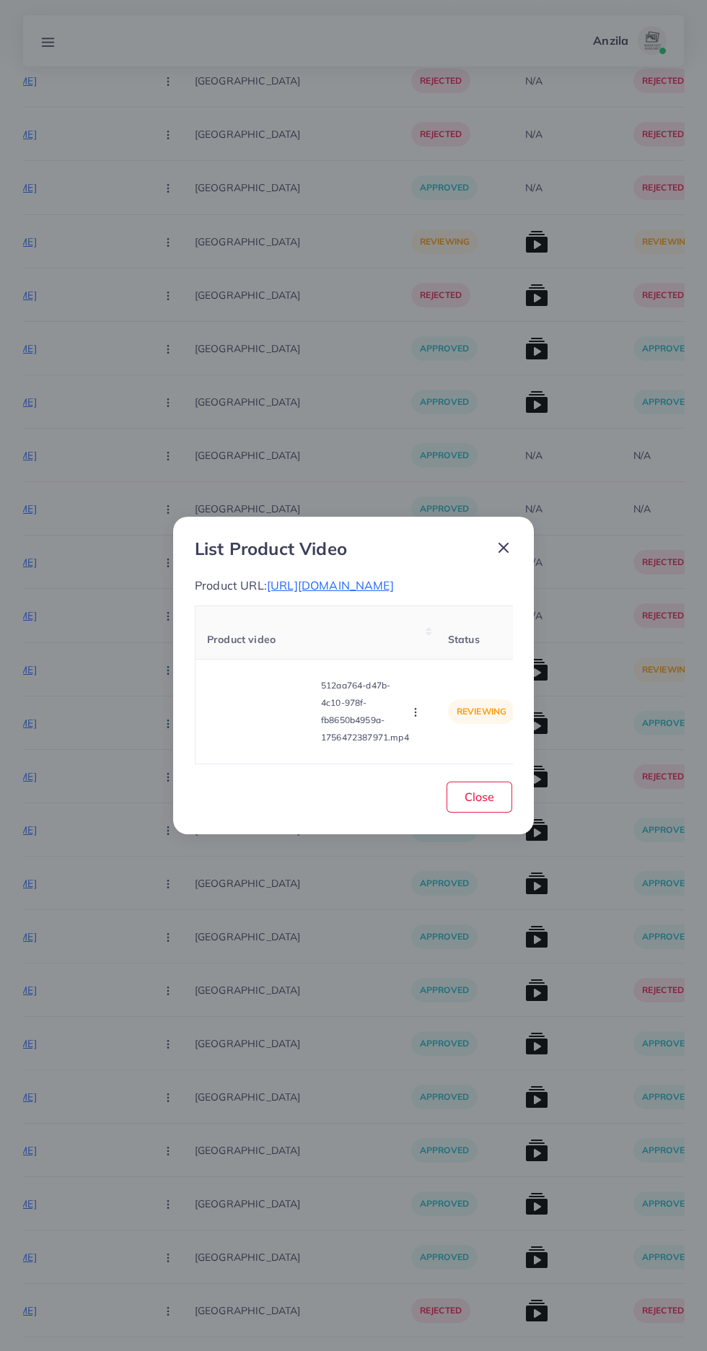
click at [416, 713] on circle "button" at bounding box center [415, 712] width 1 height 1
click at [455, 645] on link "Approve" at bounding box center [450, 645] width 114 height 32
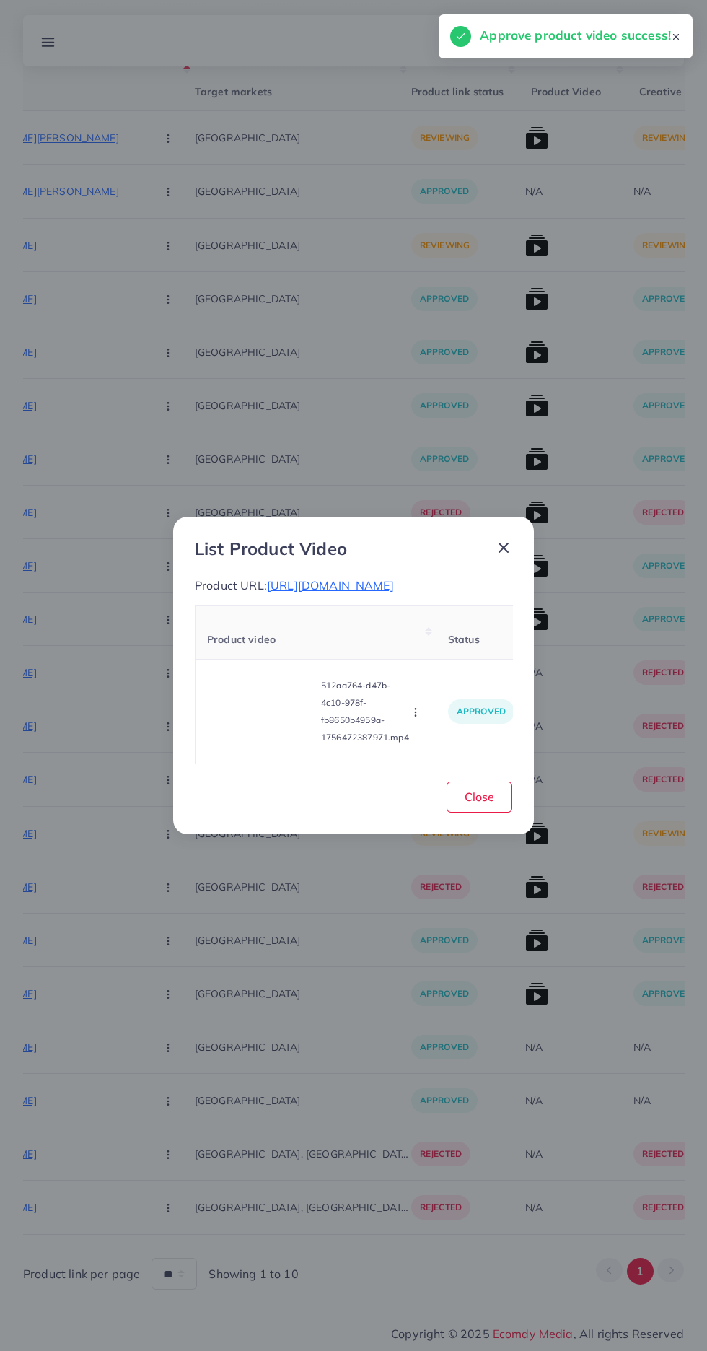
scroll to position [316, 0]
click at [493, 813] on button "Close" at bounding box center [480, 796] width 66 height 31
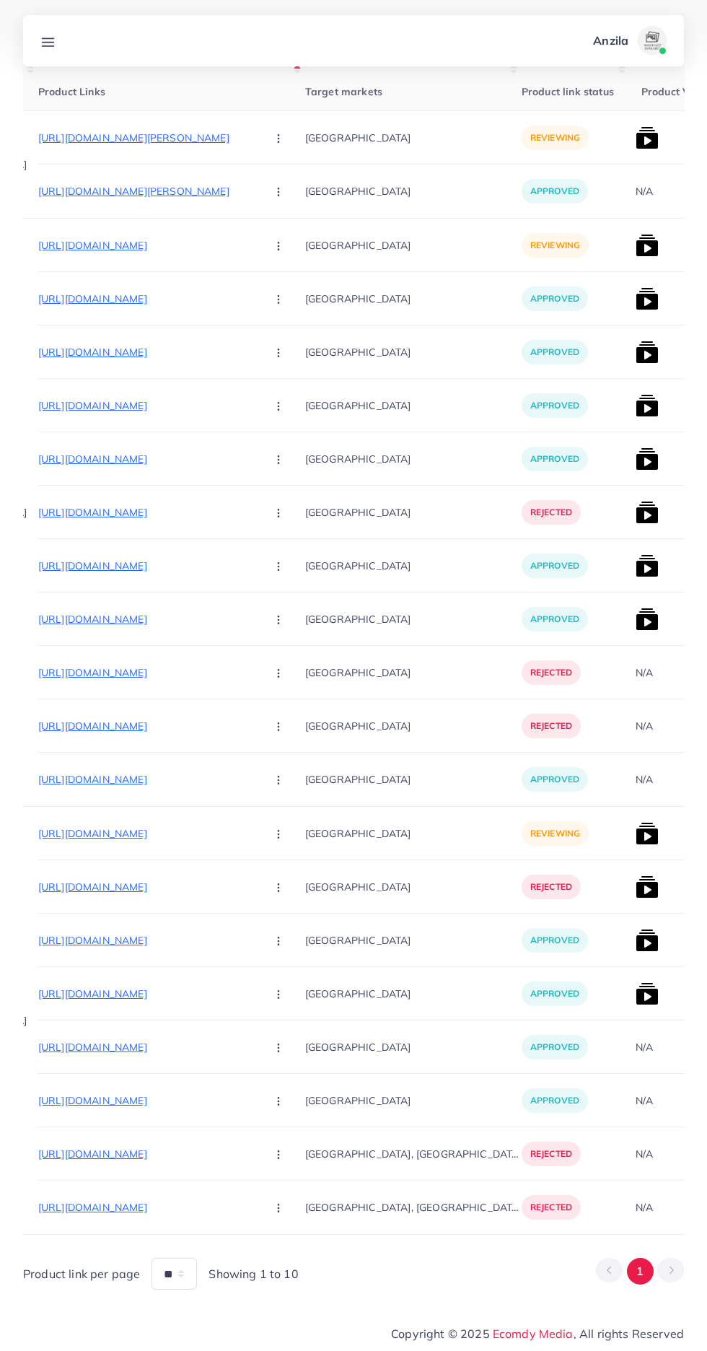
scroll to position [0, 169]
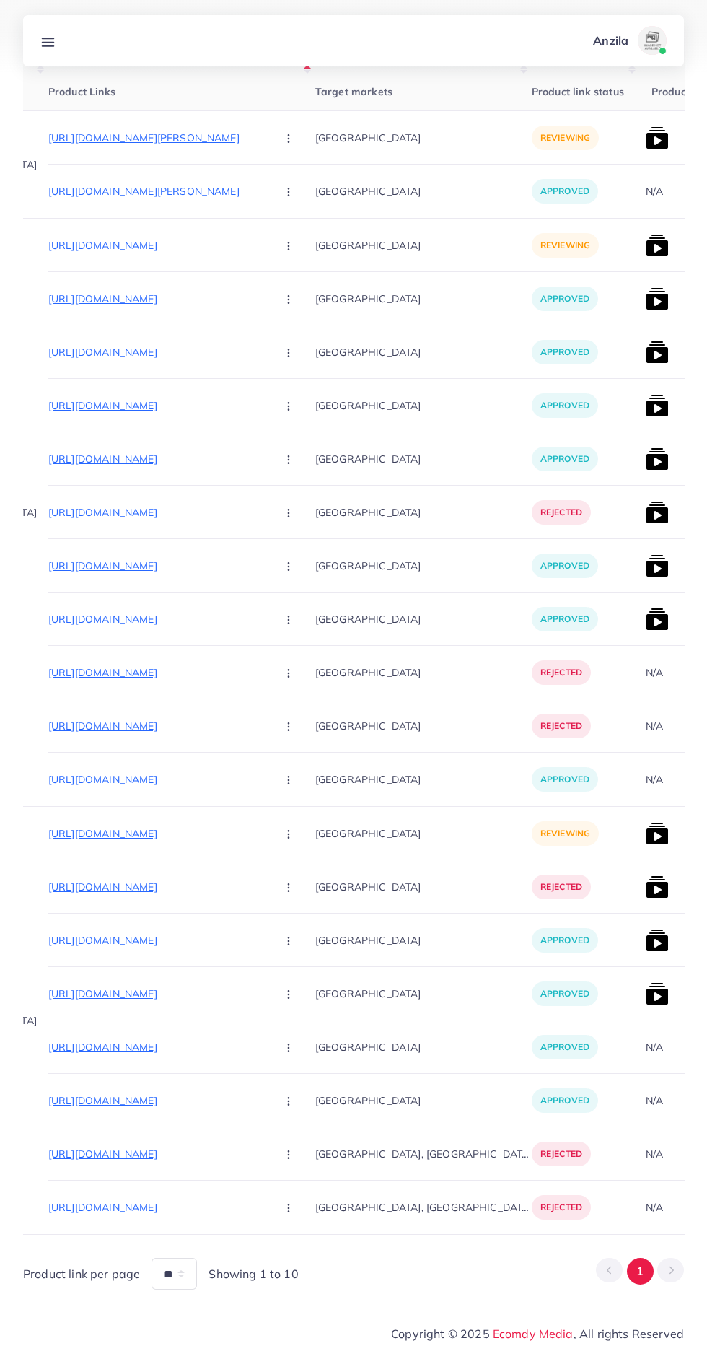
click at [89, 832] on p "https://nkherbal.store/collections/all" at bounding box center [156, 833] width 216 height 17
click at [139, 830] on p "https://nkherbal.store/collections/all" at bounding box center [156, 833] width 216 height 17
click at [170, 940] on p "https://royalbloom.store/products/%F0%9D%97%95%F0%9D%97%AE%F0%9D%97%AF%F0%9D%98…" at bounding box center [156, 940] width 216 height 17
click at [387, 1025] on div "[GEOGRAPHIC_DATA]" at bounding box center [423, 1046] width 216 height 53
click at [288, 834] on circle "button" at bounding box center [288, 833] width 1 height 1
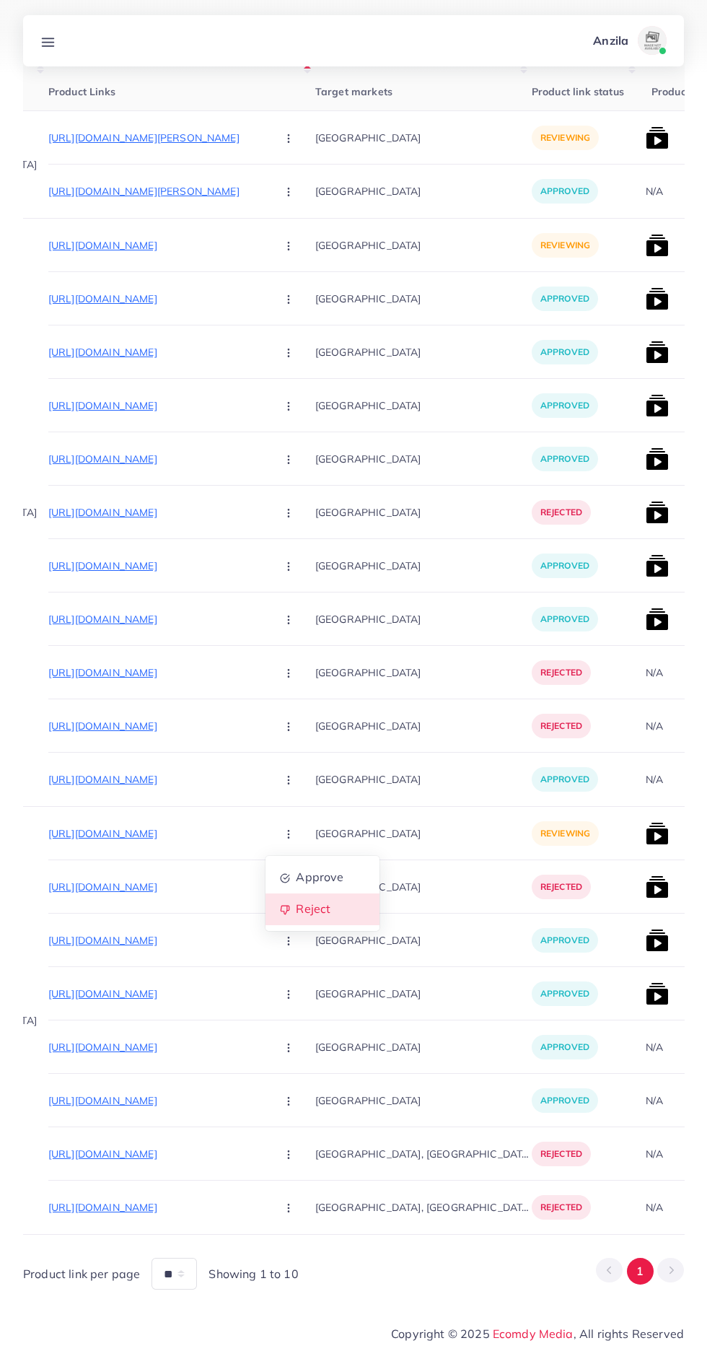
click at [296, 908] on span "Reject" at bounding box center [313, 909] width 35 height 14
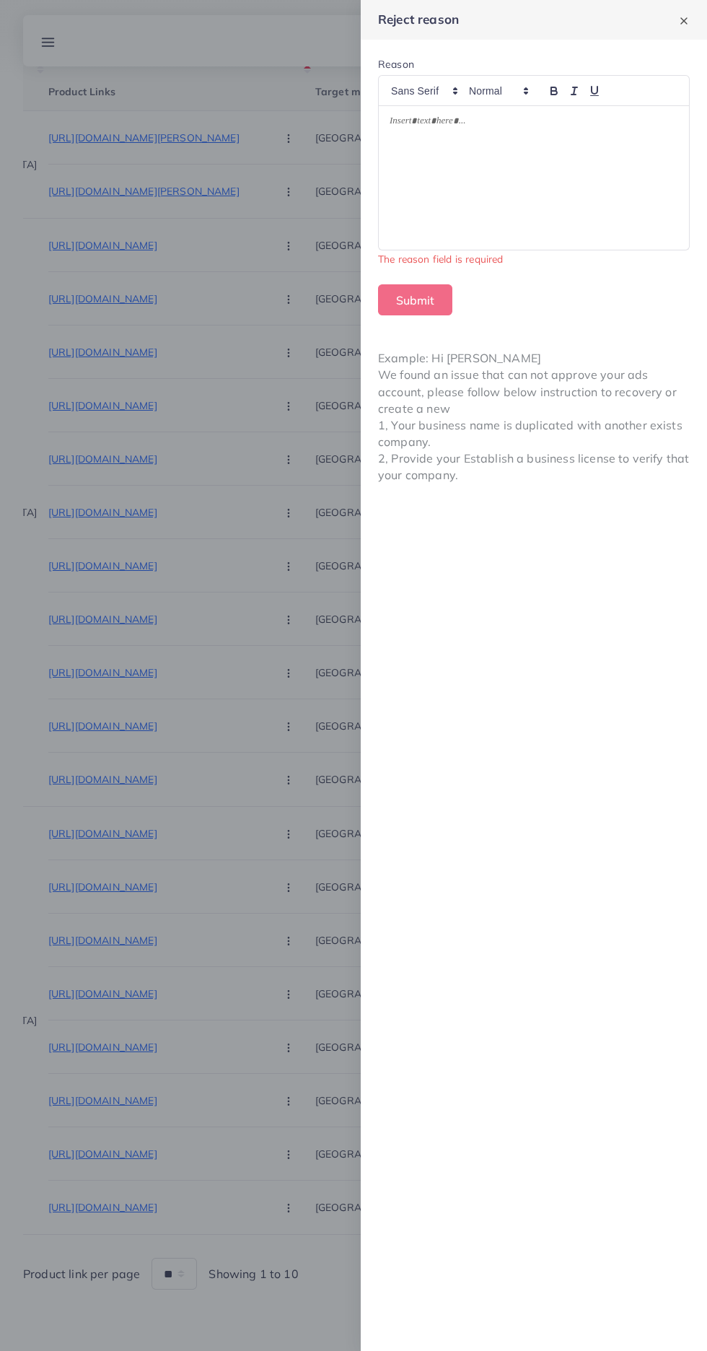
click at [314, 909] on div at bounding box center [353, 675] width 707 height 1351
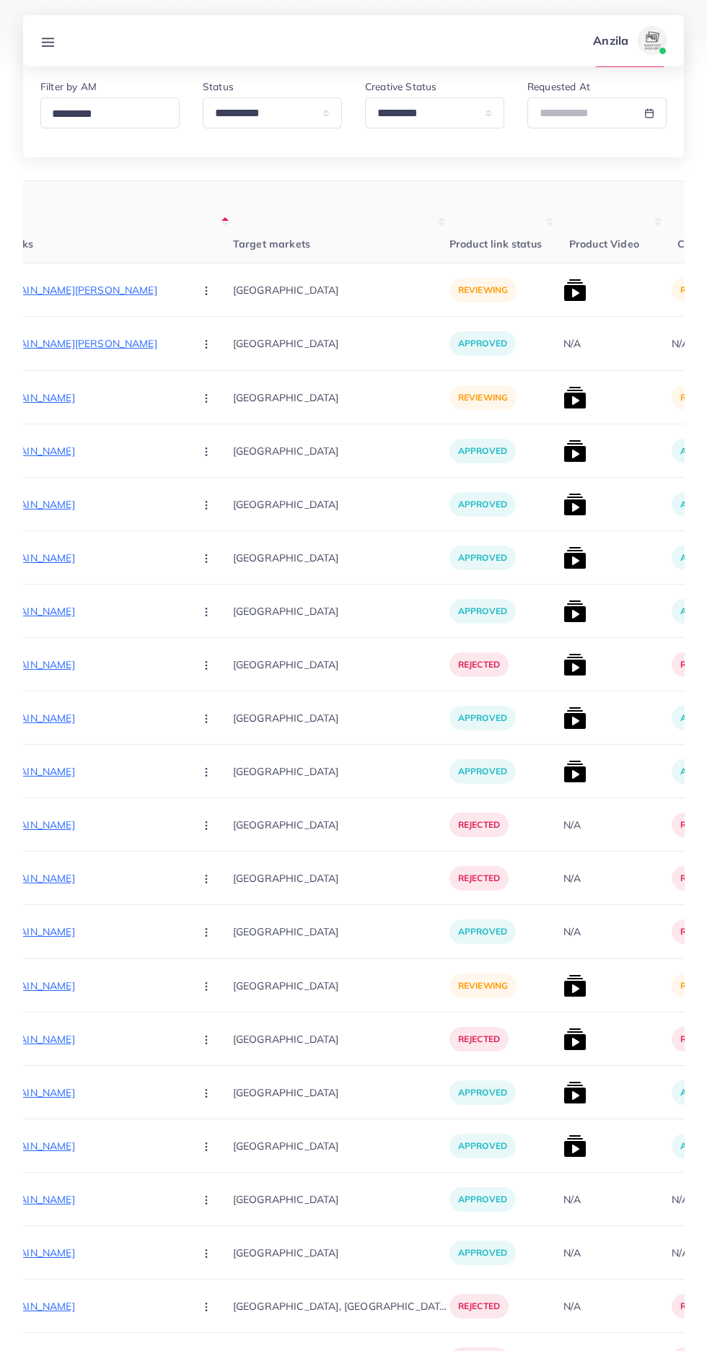
scroll to position [114, 0]
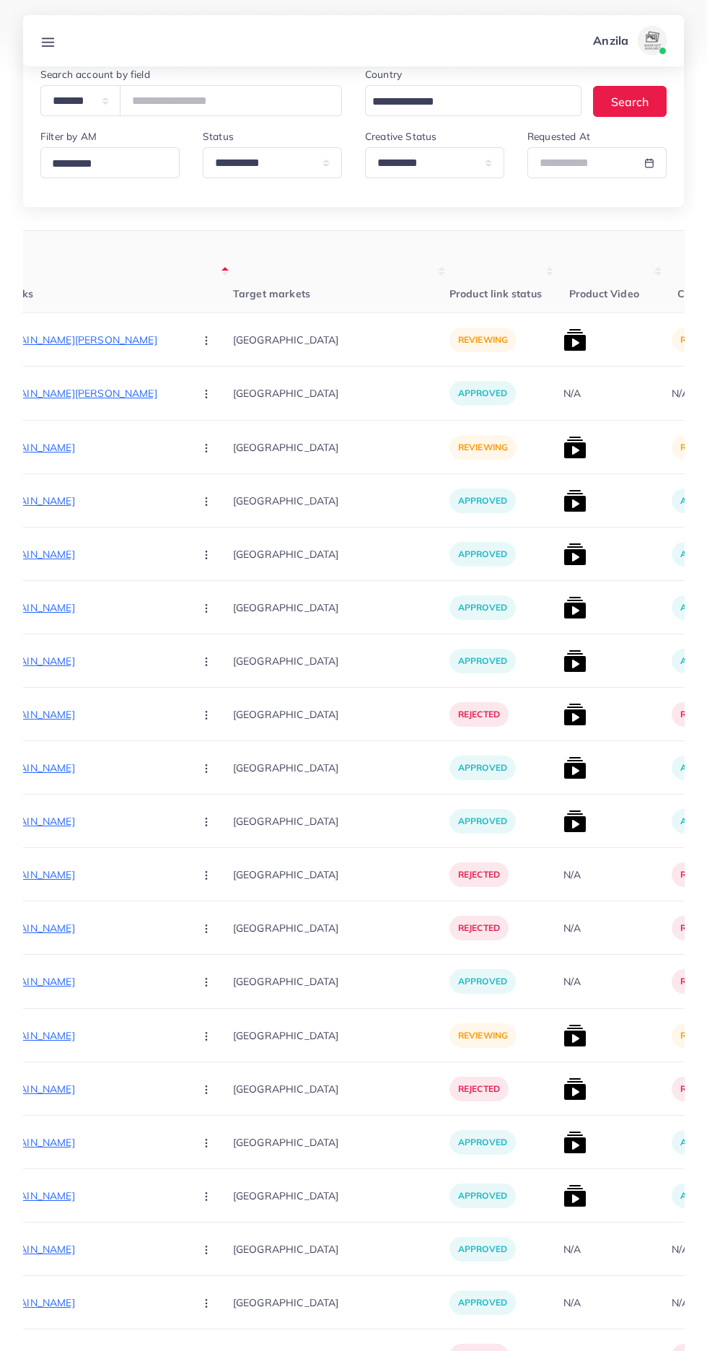
click at [95, 447] on p "https://hsmart.store/products/man-quartz-orignal-warch-black" at bounding box center [74, 447] width 216 height 17
click at [62, 447] on p "https://hsmart.store/products/man-quartz-orignal-warch-black" at bounding box center [74, 447] width 216 height 17
click at [206, 448] on circle "button" at bounding box center [206, 447] width 1 height 1
click at [214, 524] on span "Reject" at bounding box center [231, 523] width 35 height 14
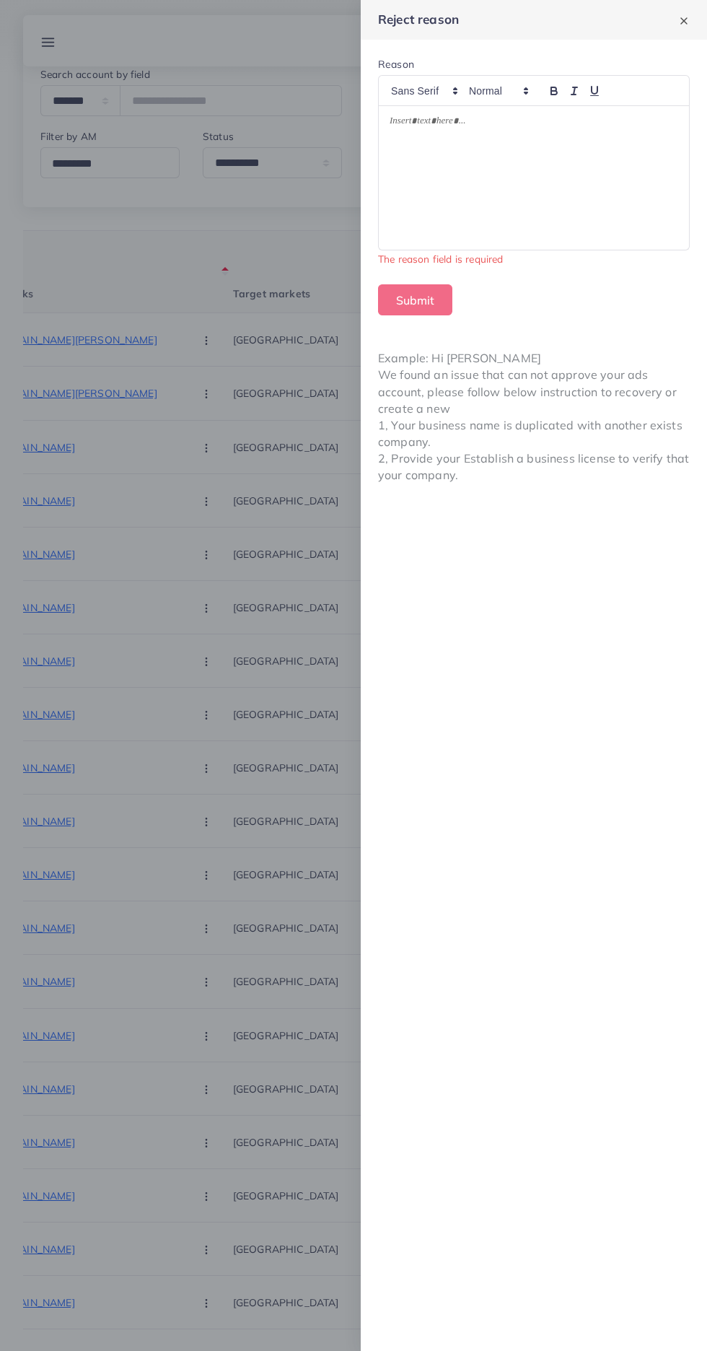
click at [437, 156] on div at bounding box center [534, 178] width 310 height 144
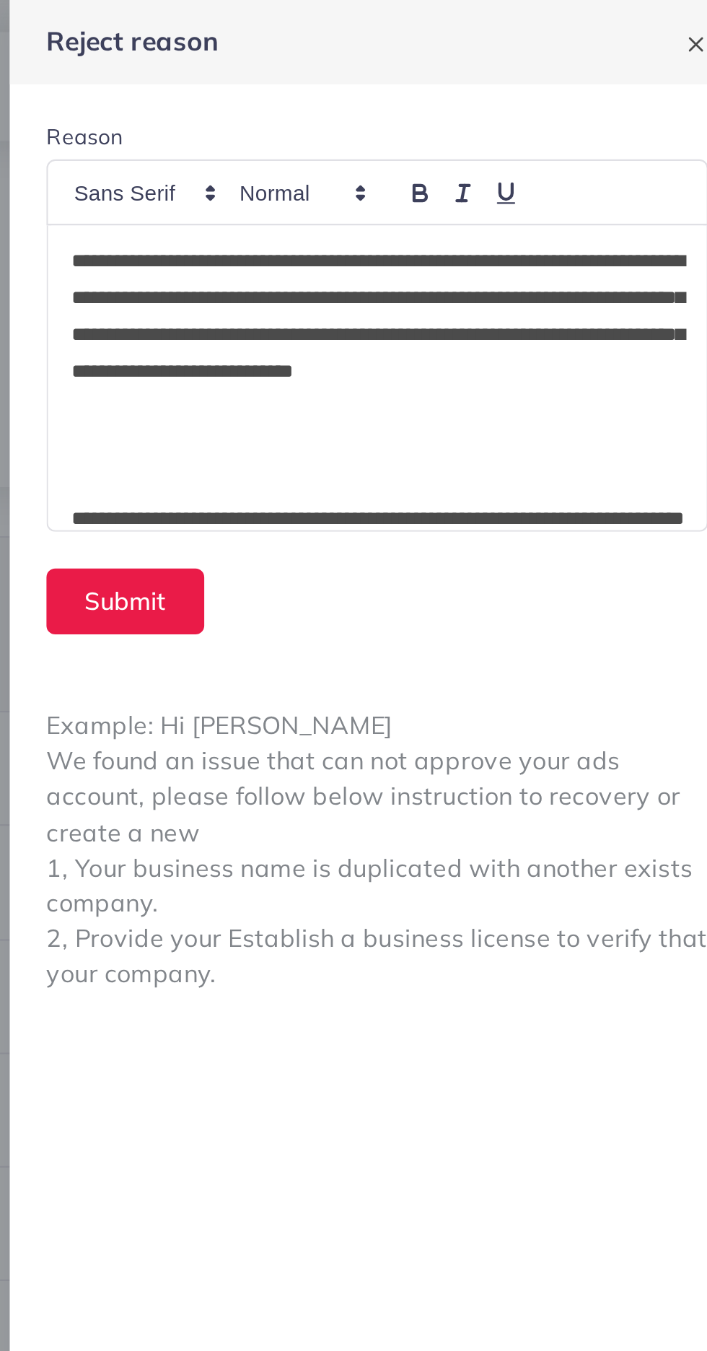
scroll to position [122, 0]
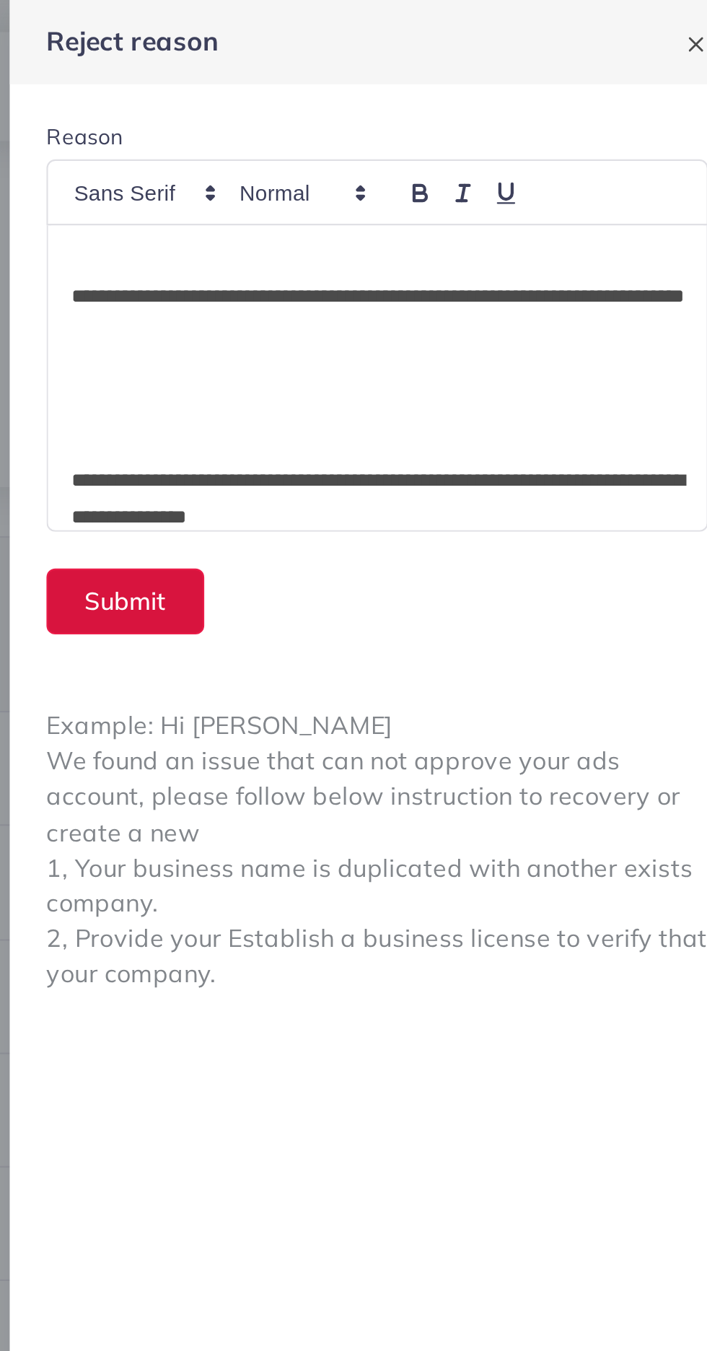
click at [405, 289] on button "Submit" at bounding box center [415, 283] width 74 height 31
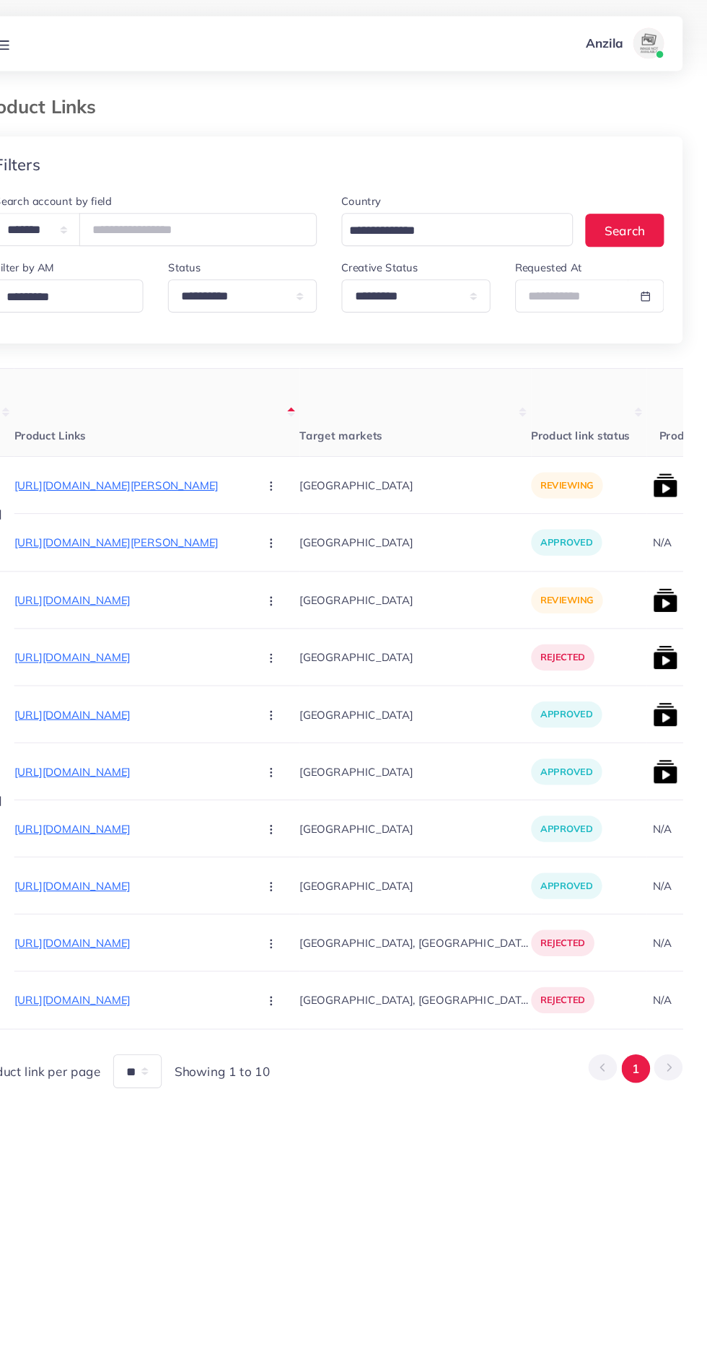
scroll to position [0, 146]
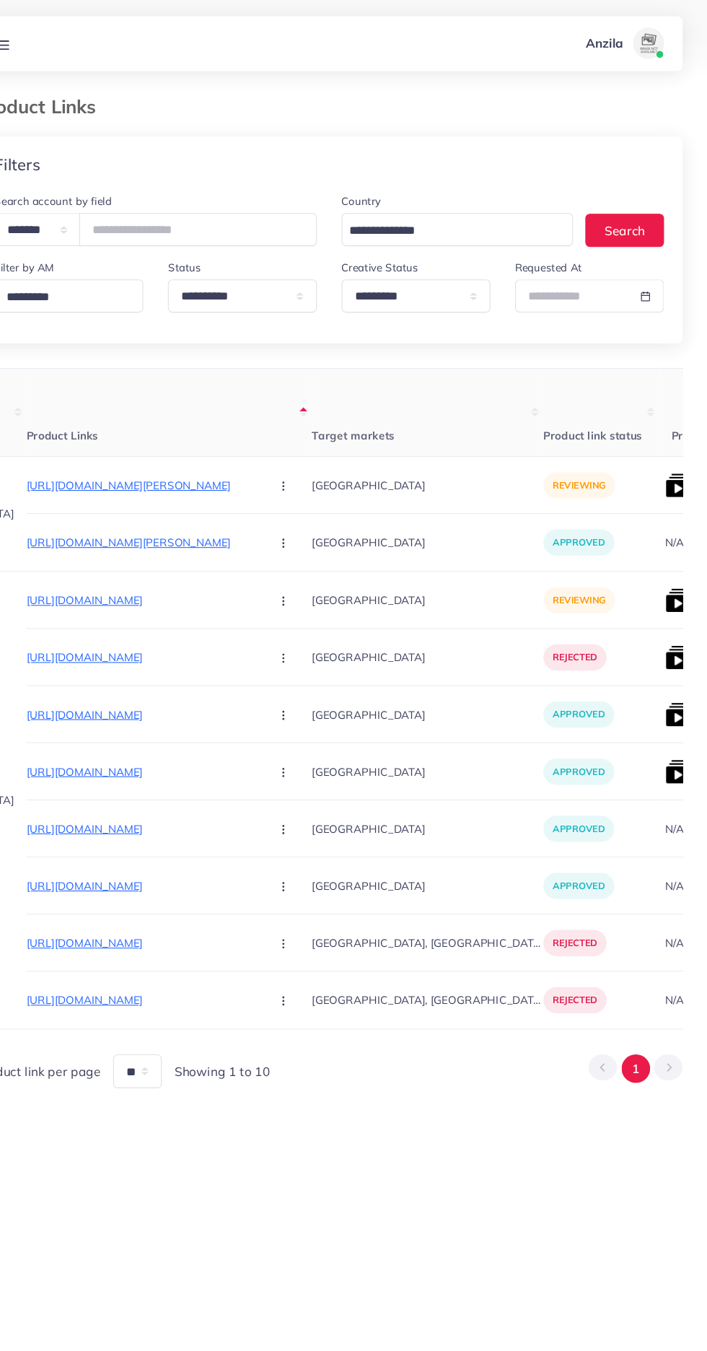
click at [139, 454] on p "https://larosawears.com/products/ella-5-pc-set?utm_source=tiktok&utm_medium=__P…" at bounding box center [179, 453] width 216 height 17
click at [287, 459] on button "button" at bounding box center [312, 453] width 51 height 32
click at [318, 530] on span "Reject" at bounding box center [335, 529] width 35 height 14
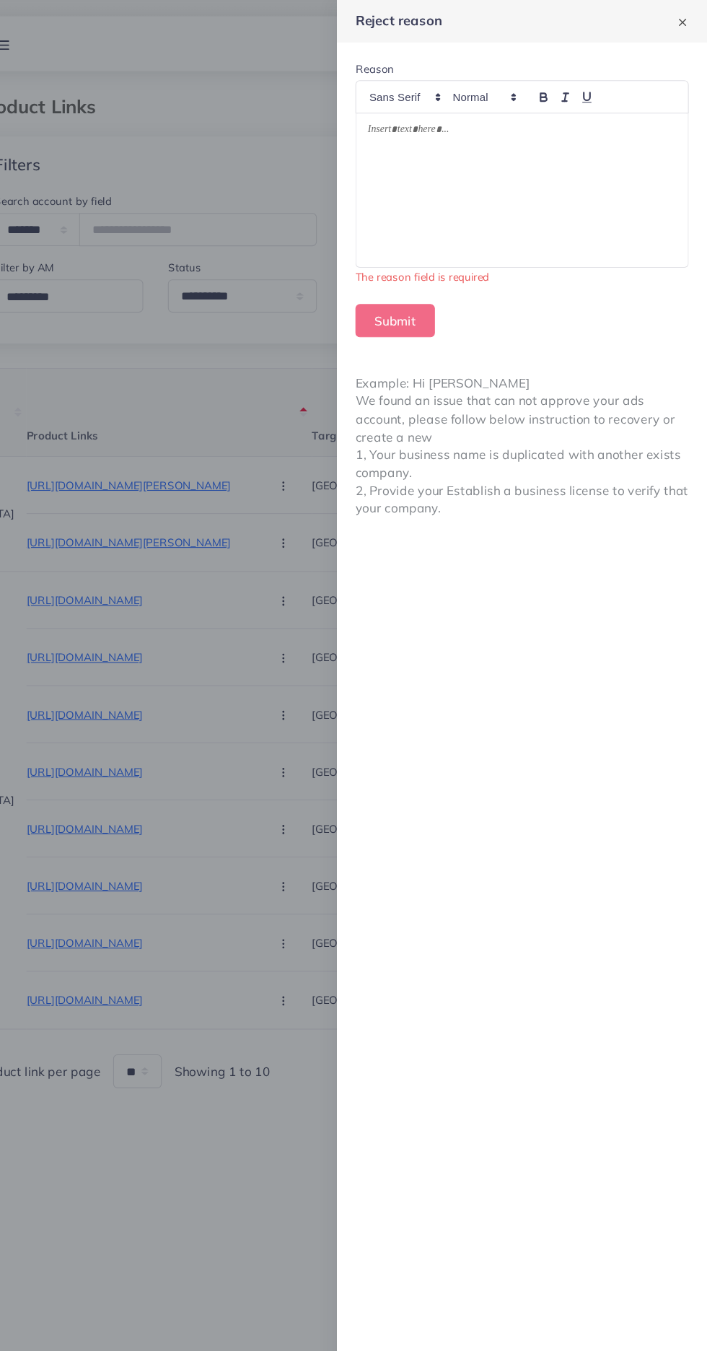
click at [395, 218] on div at bounding box center [534, 178] width 310 height 144
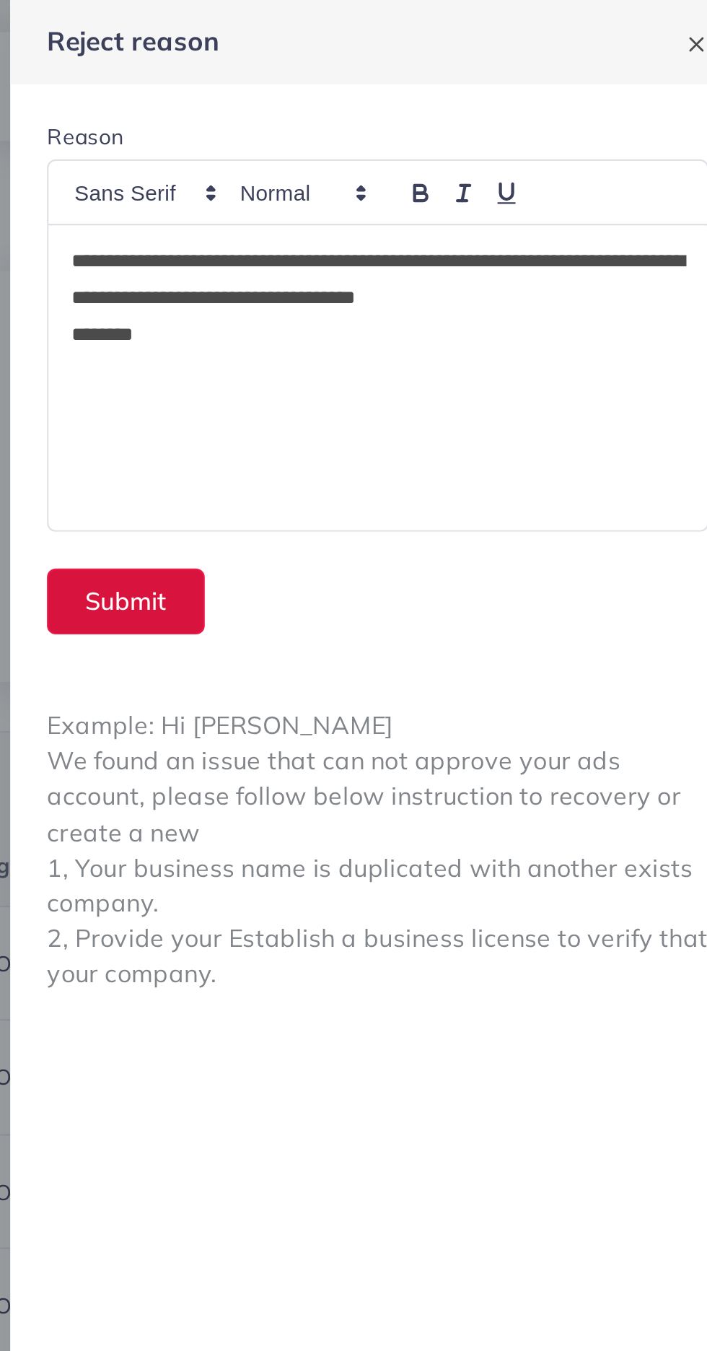
click at [400, 288] on button "Submit" at bounding box center [415, 283] width 74 height 31
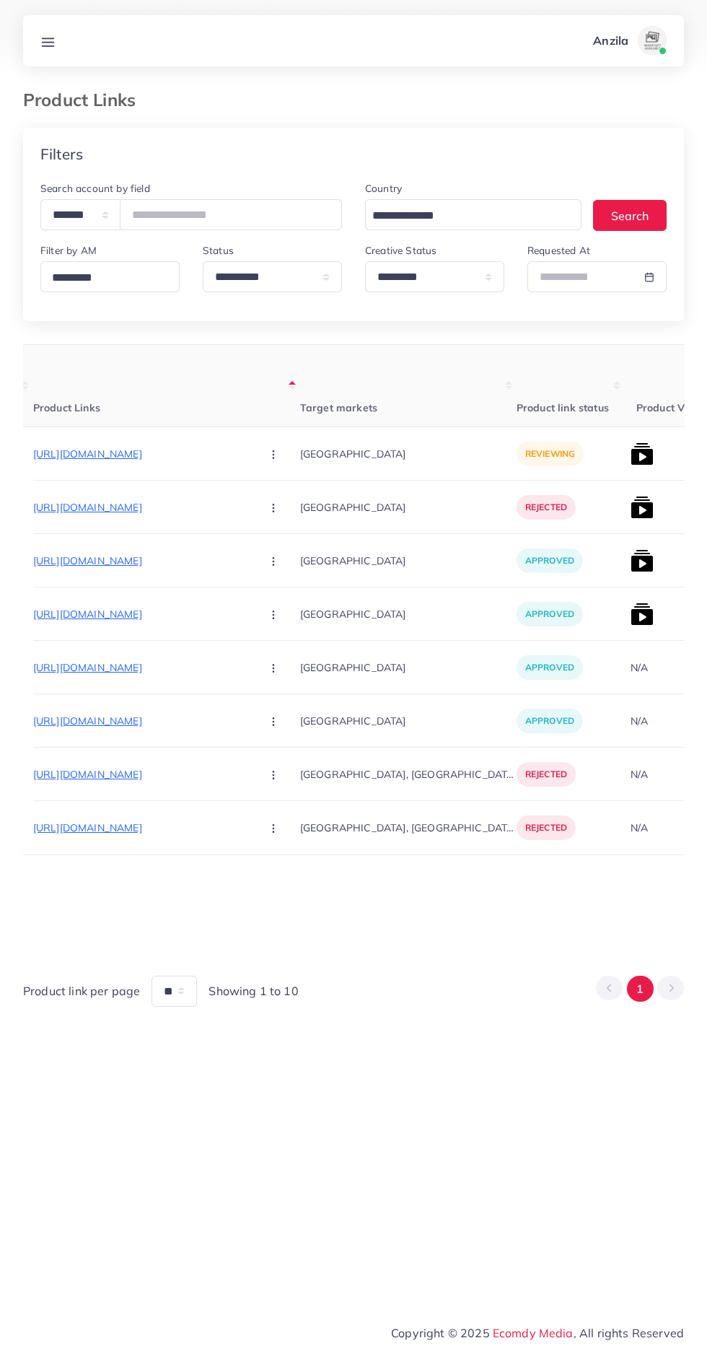
scroll to position [0, 201]
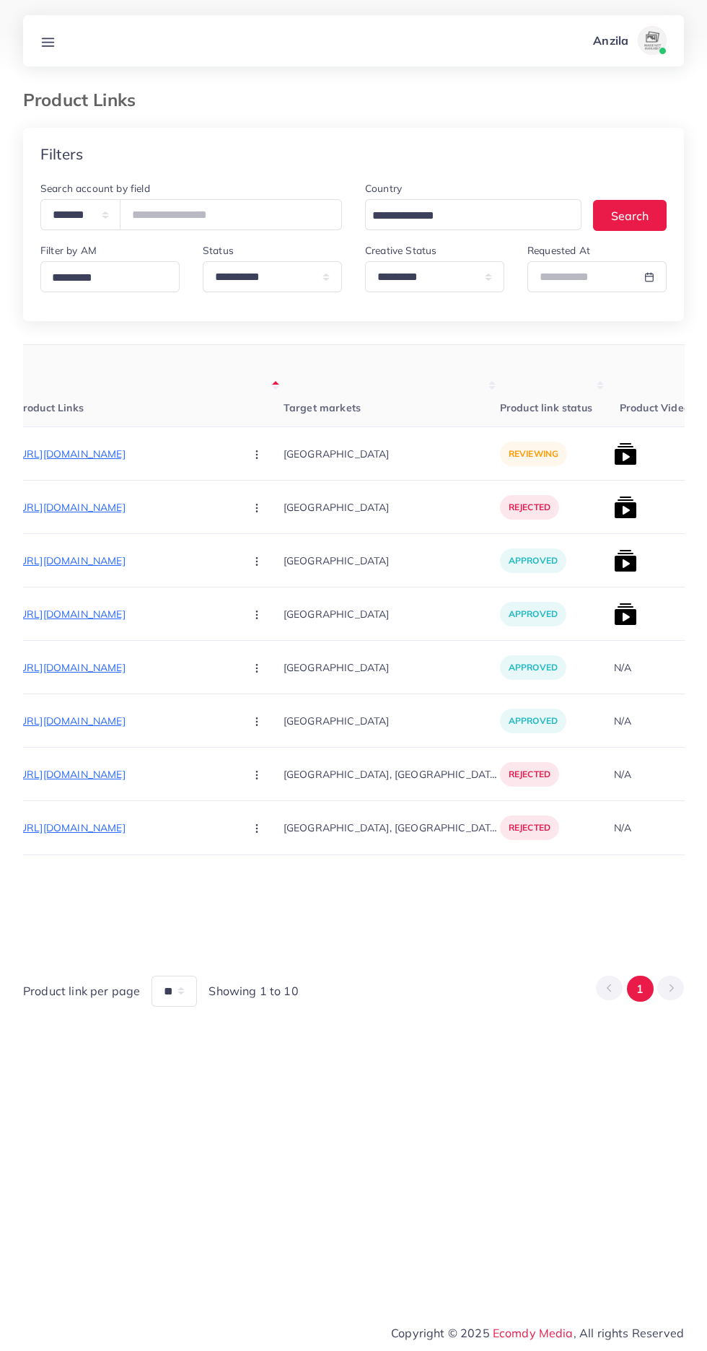
click at [251, 456] on icon "button" at bounding box center [257, 455] width 12 height 12
click at [264, 528] on span "Reject" at bounding box center [281, 529] width 35 height 14
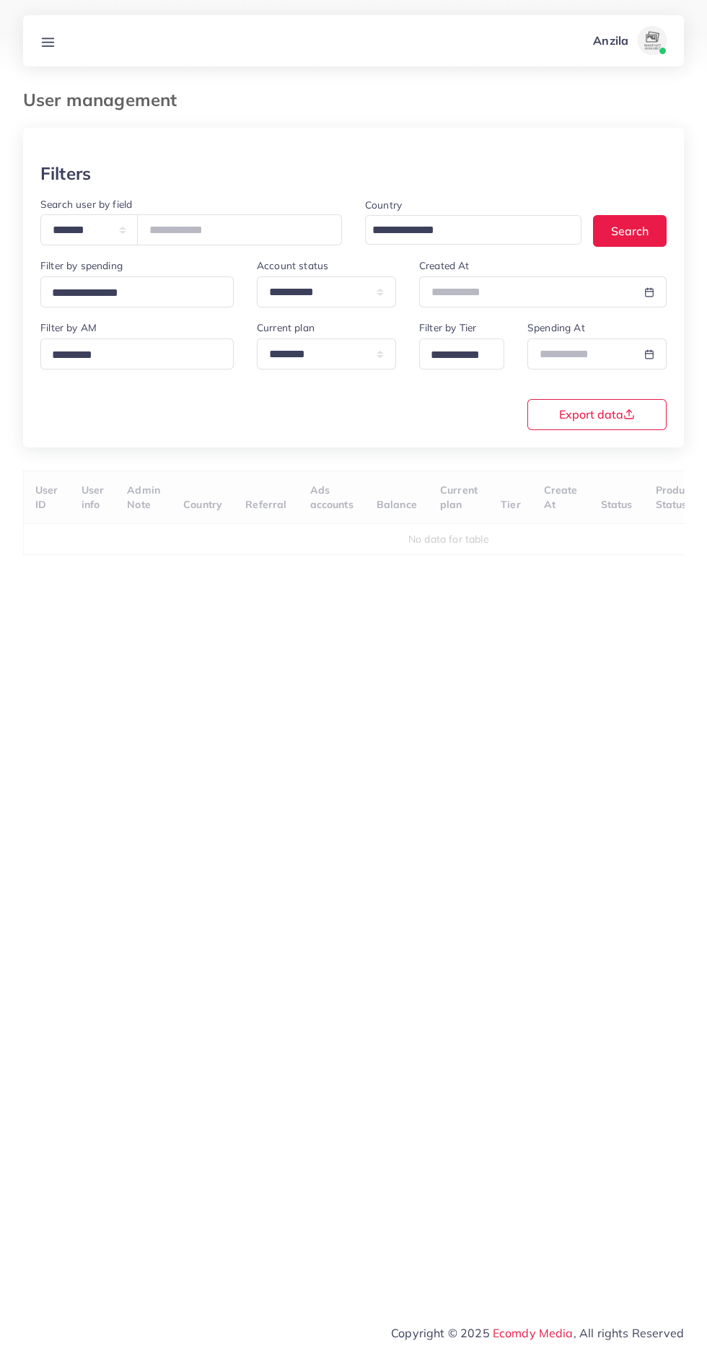
click at [48, 45] on line at bounding box center [49, 45] width 12 height 0
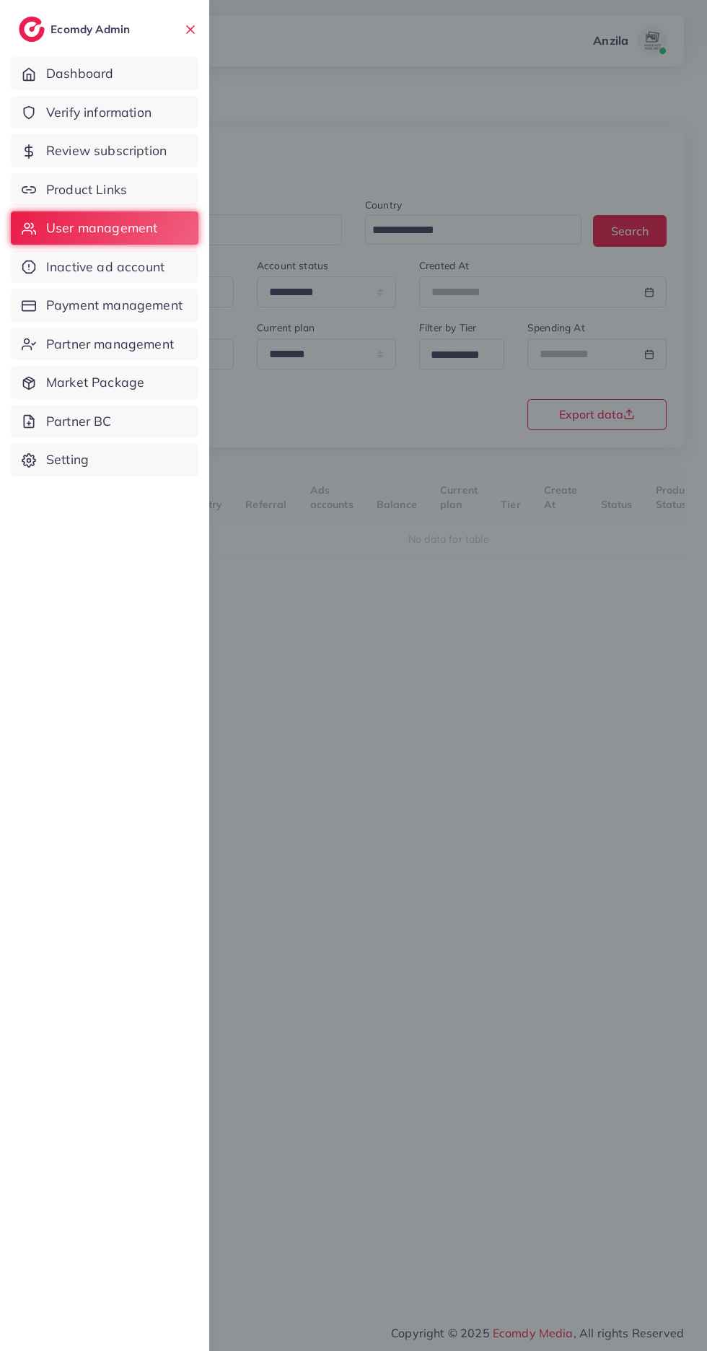
click at [88, 194] on span "Product Links" at bounding box center [86, 189] width 81 height 19
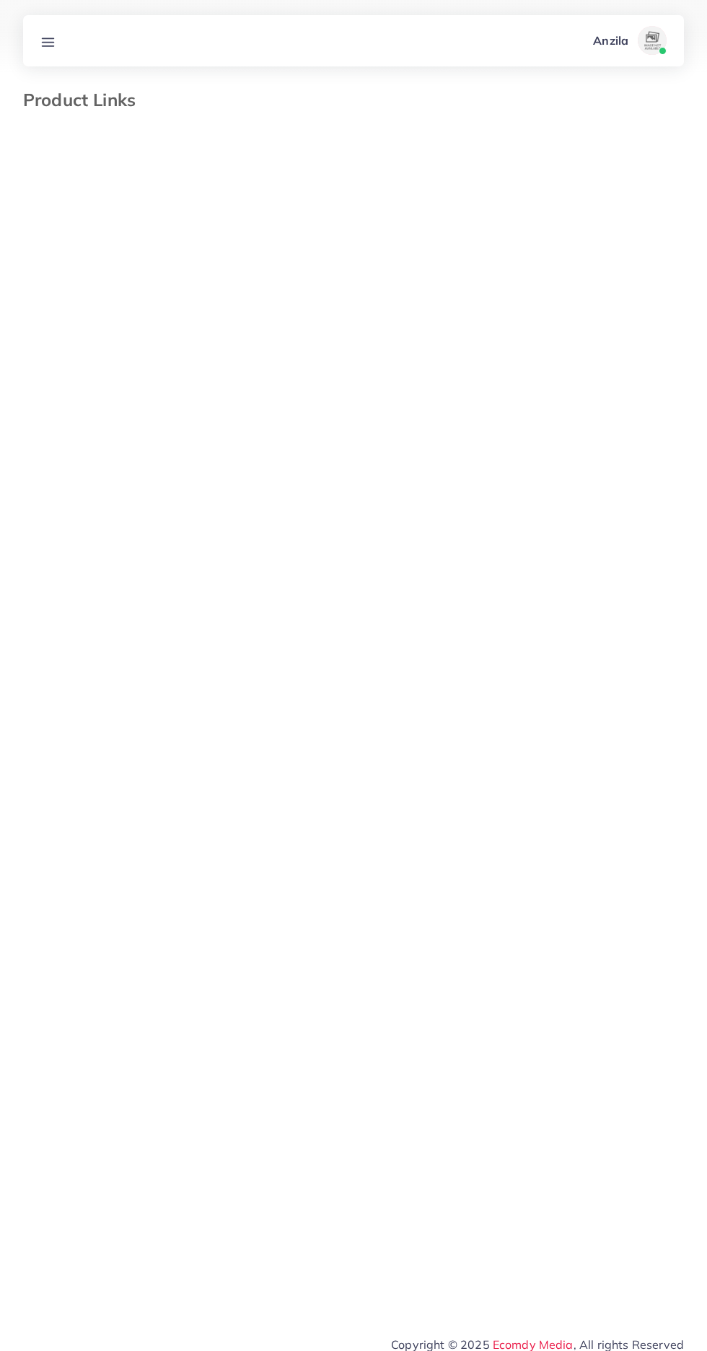
select select "*********"
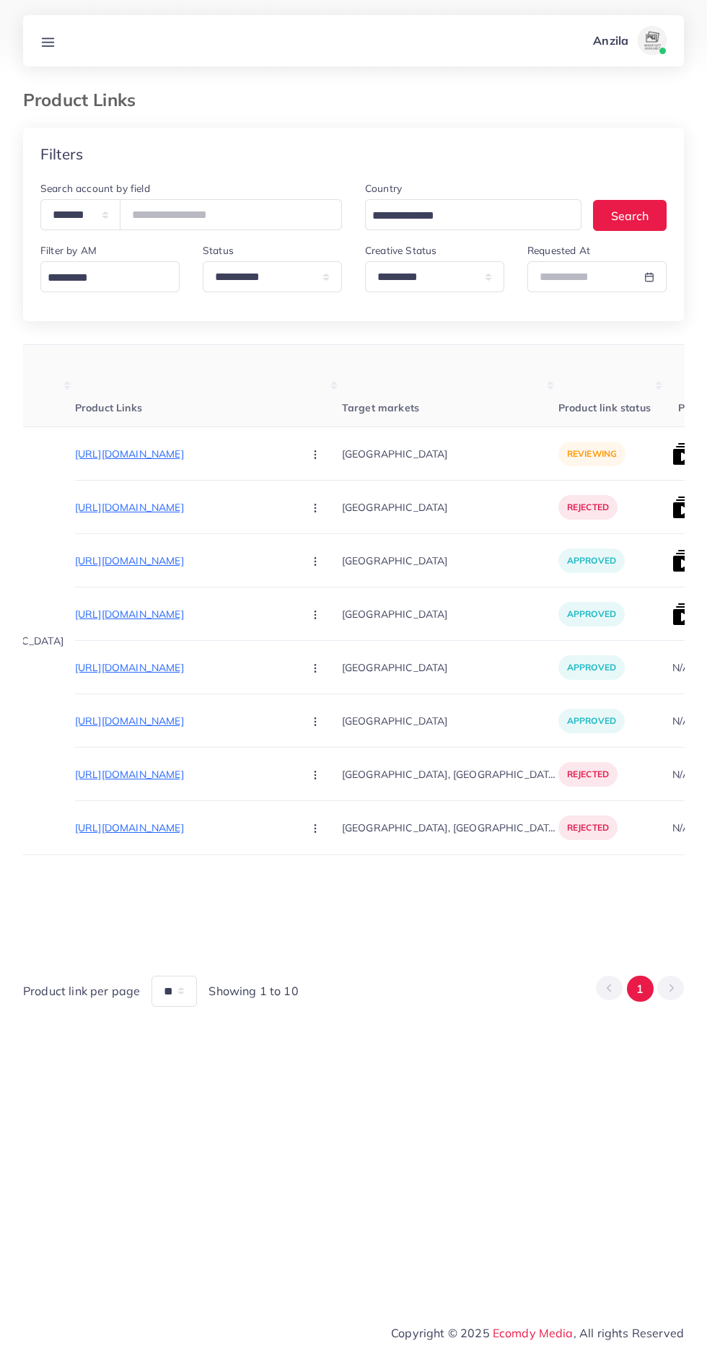
scroll to position [0, 198]
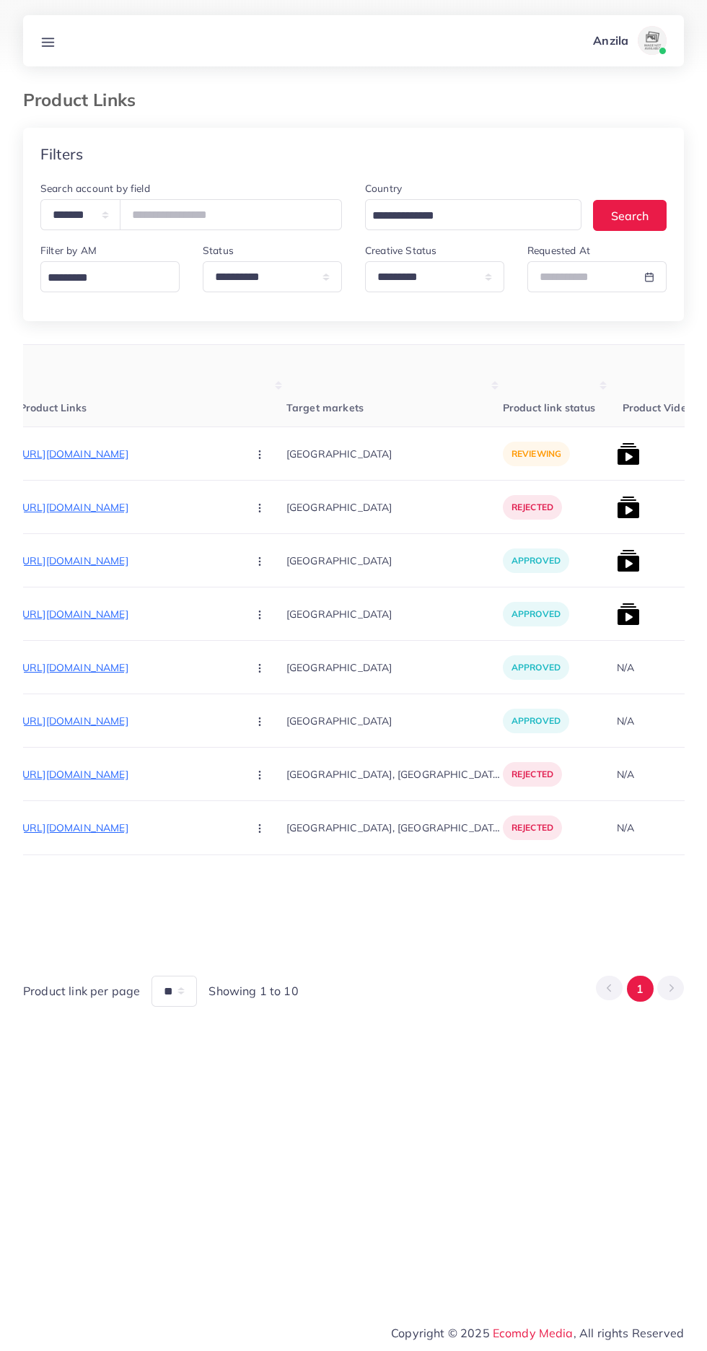
click at [259, 455] on circle "button" at bounding box center [259, 454] width 1 height 1
click at [267, 530] on span "Reject" at bounding box center [284, 529] width 35 height 14
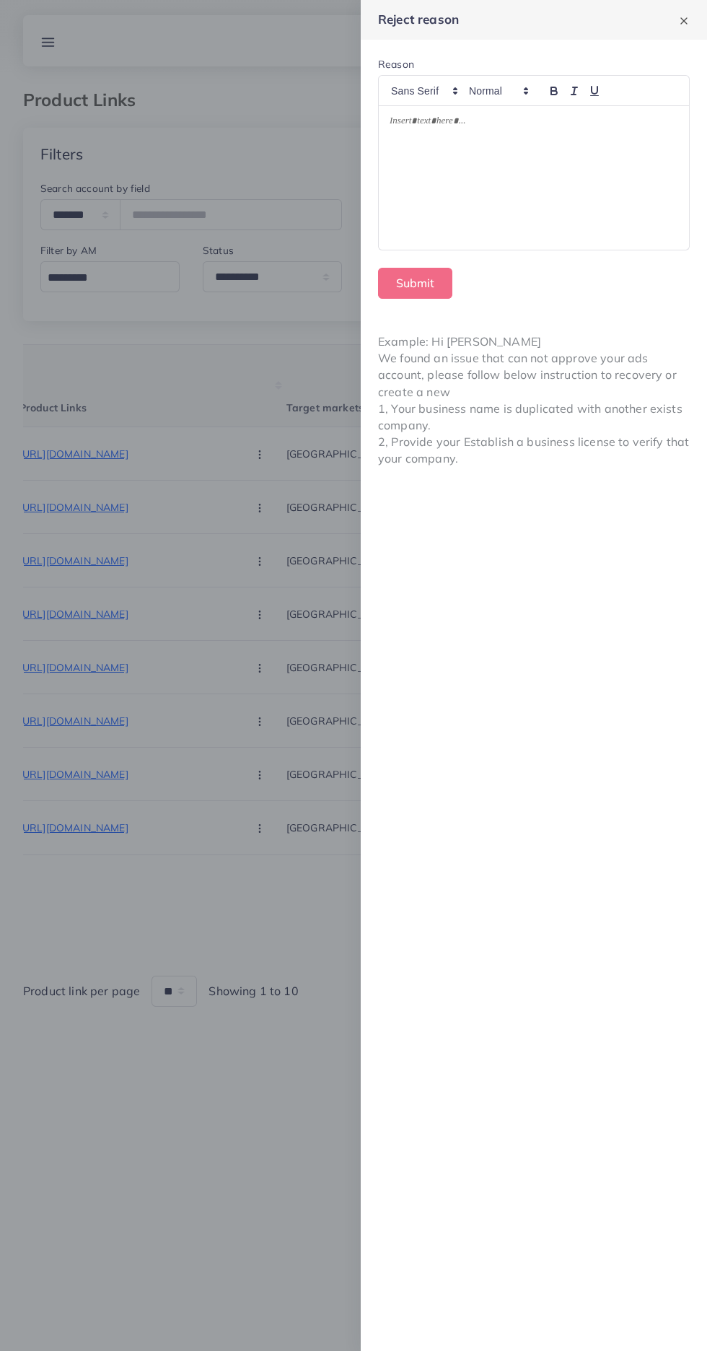
click at [452, 206] on div at bounding box center [534, 178] width 310 height 144
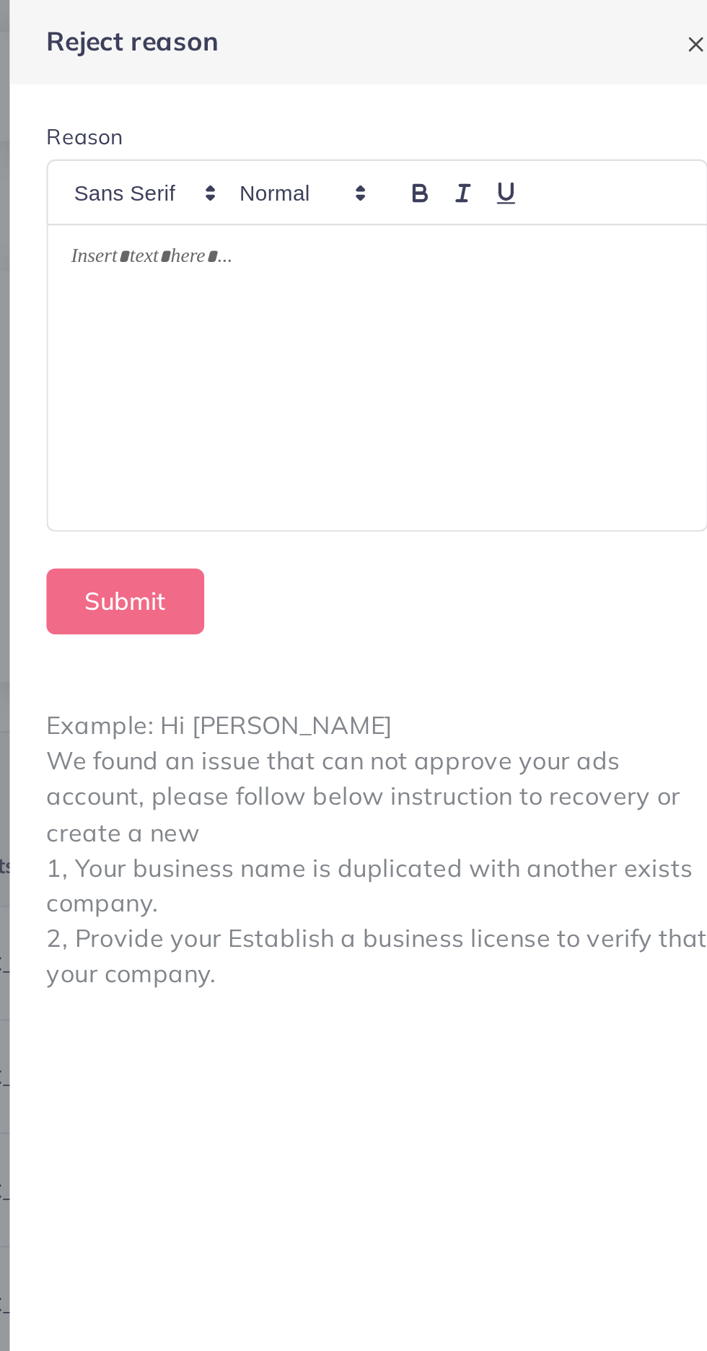
scroll to position [1, 0]
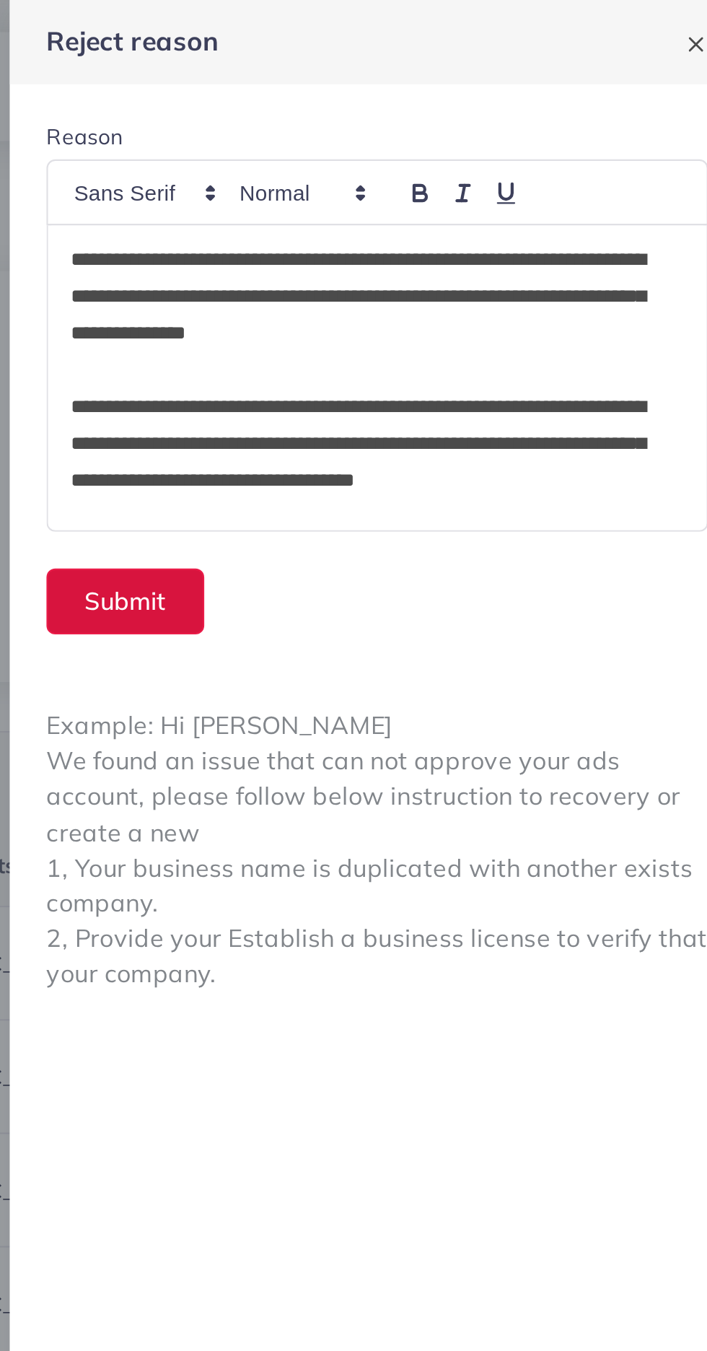
click at [414, 289] on button "Submit" at bounding box center [415, 283] width 74 height 31
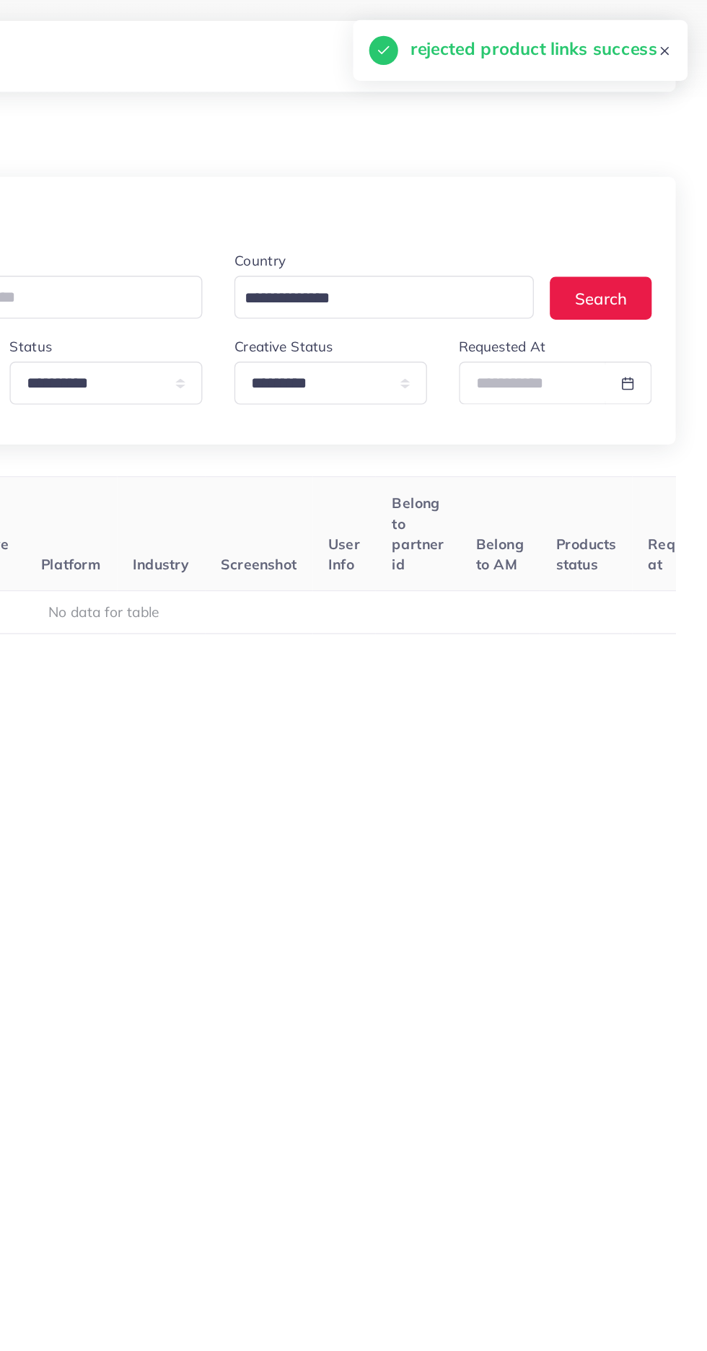
scroll to position [0, 200]
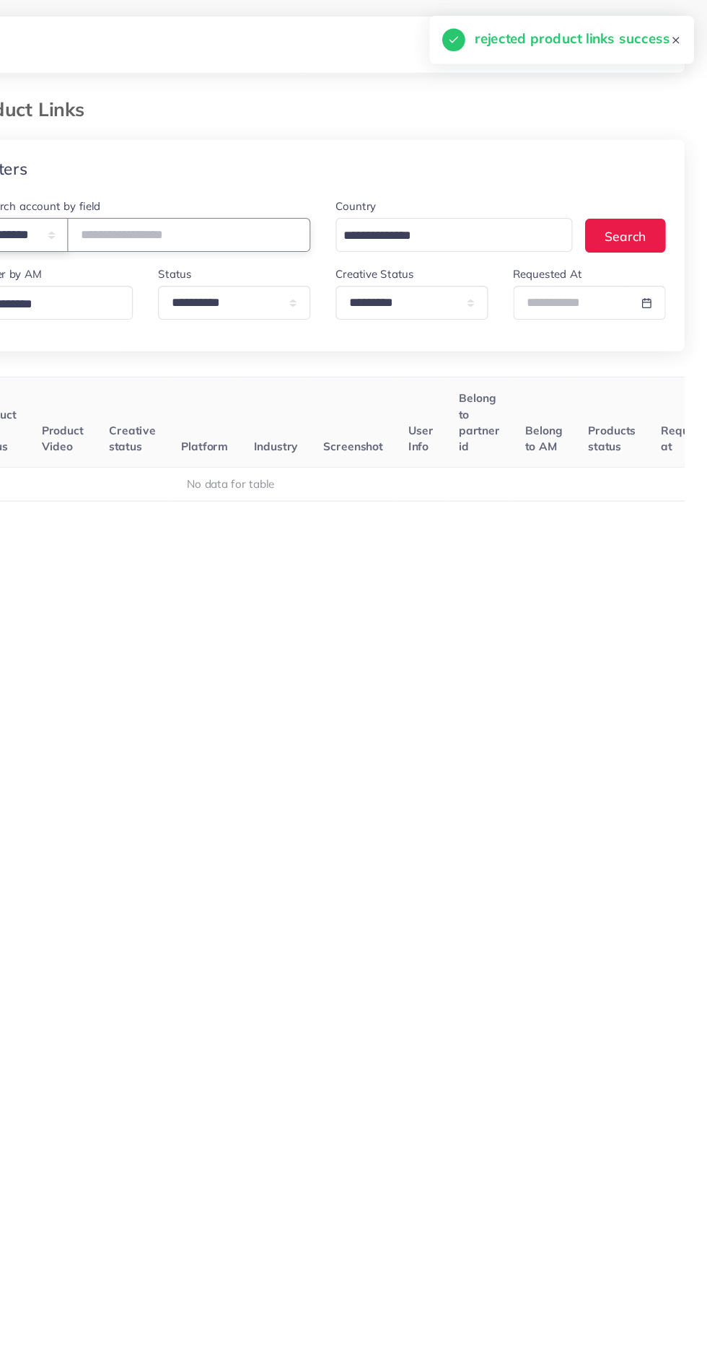
click at [81, 207] on select "**********" at bounding box center [80, 214] width 80 height 31
select select "*****"
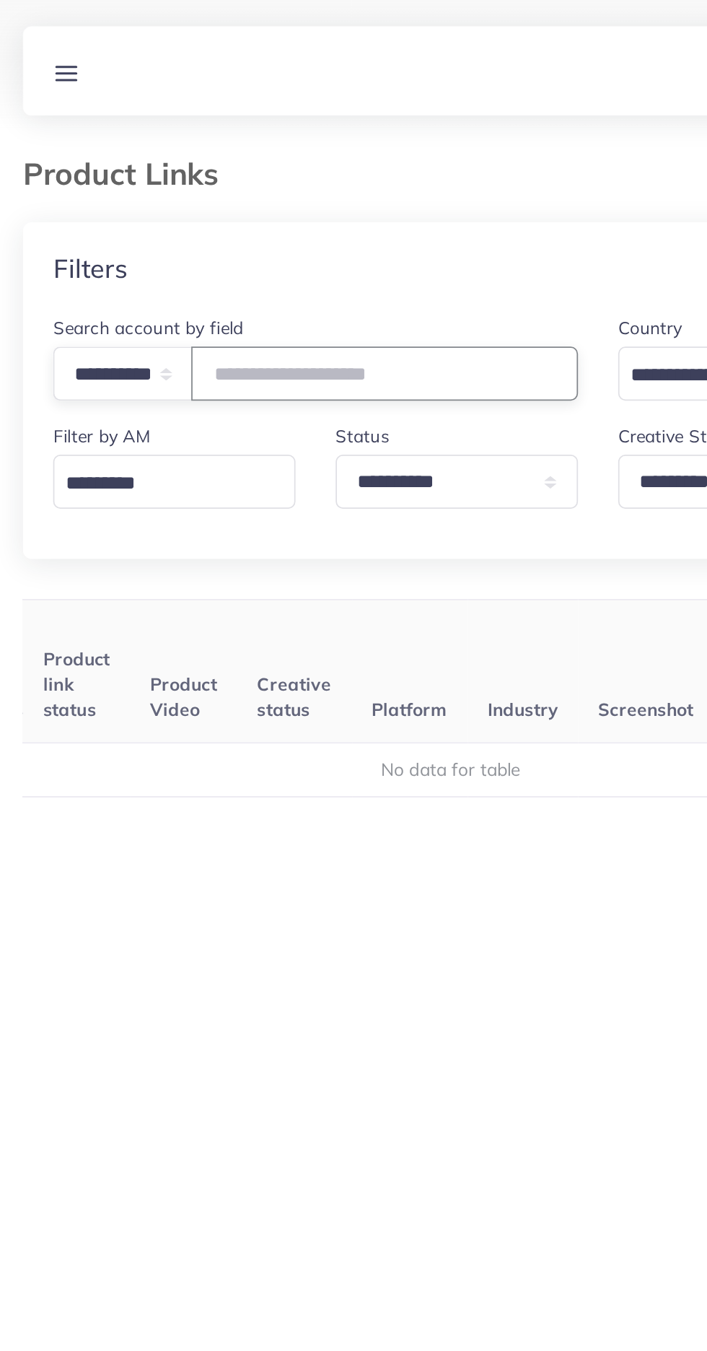
paste input "**********"
type input "**********"
click at [136, 349] on div "User ID Country Product Links Target markets Product link status Product Video …" at bounding box center [353, 648] width 661 height 608
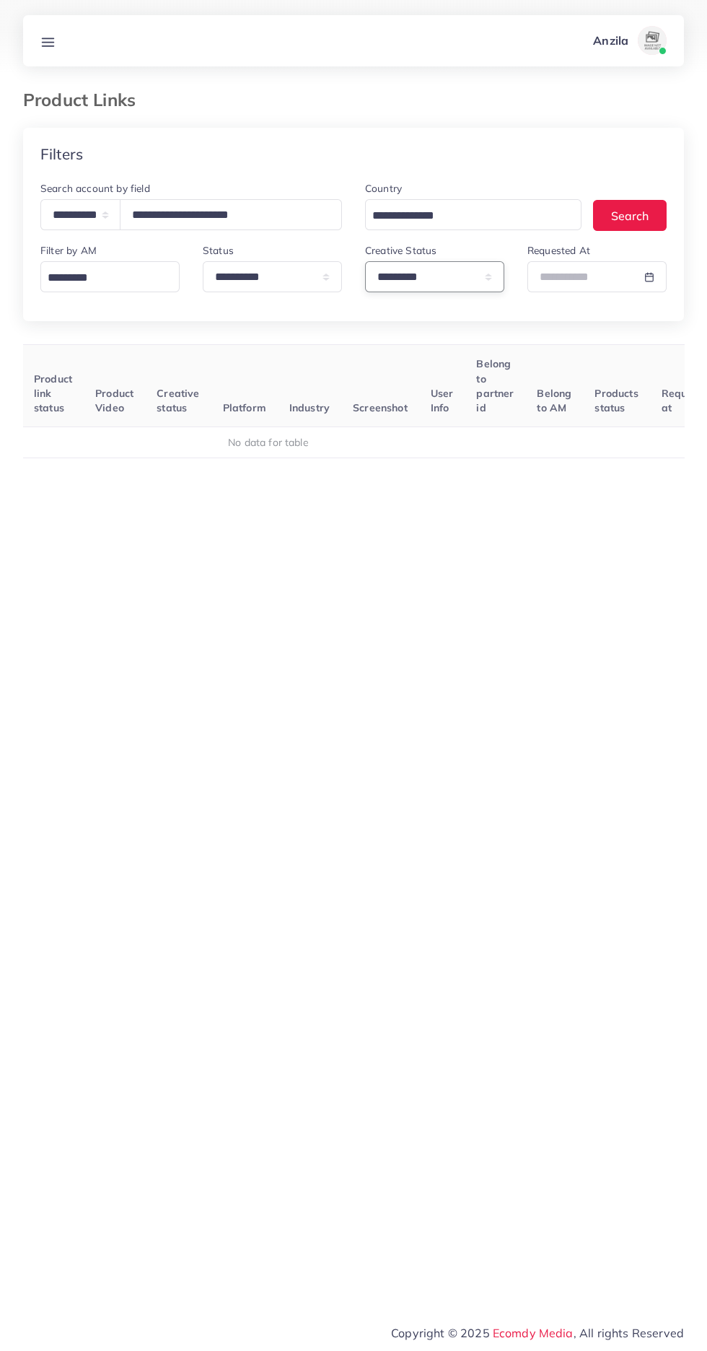
click at [397, 274] on select "**********" at bounding box center [434, 276] width 139 height 31
select select
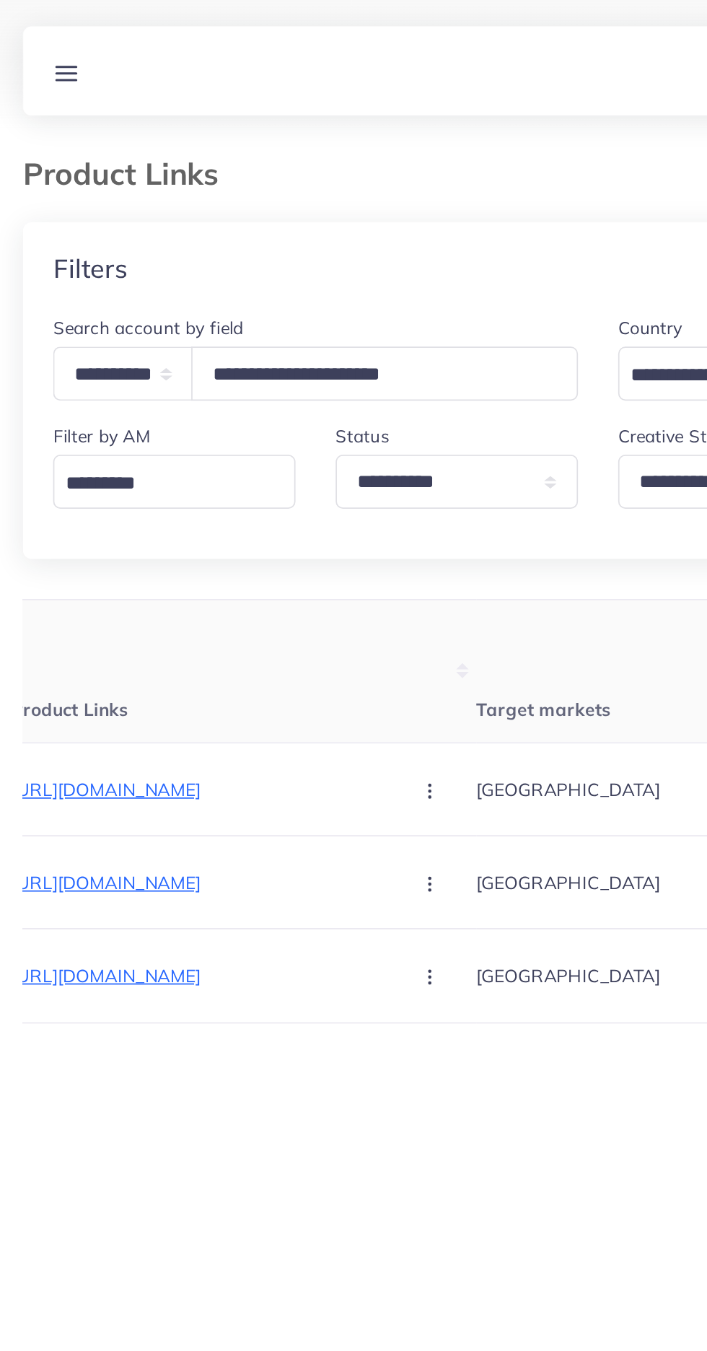
click at [48, 42] on line at bounding box center [49, 42] width 12 height 0
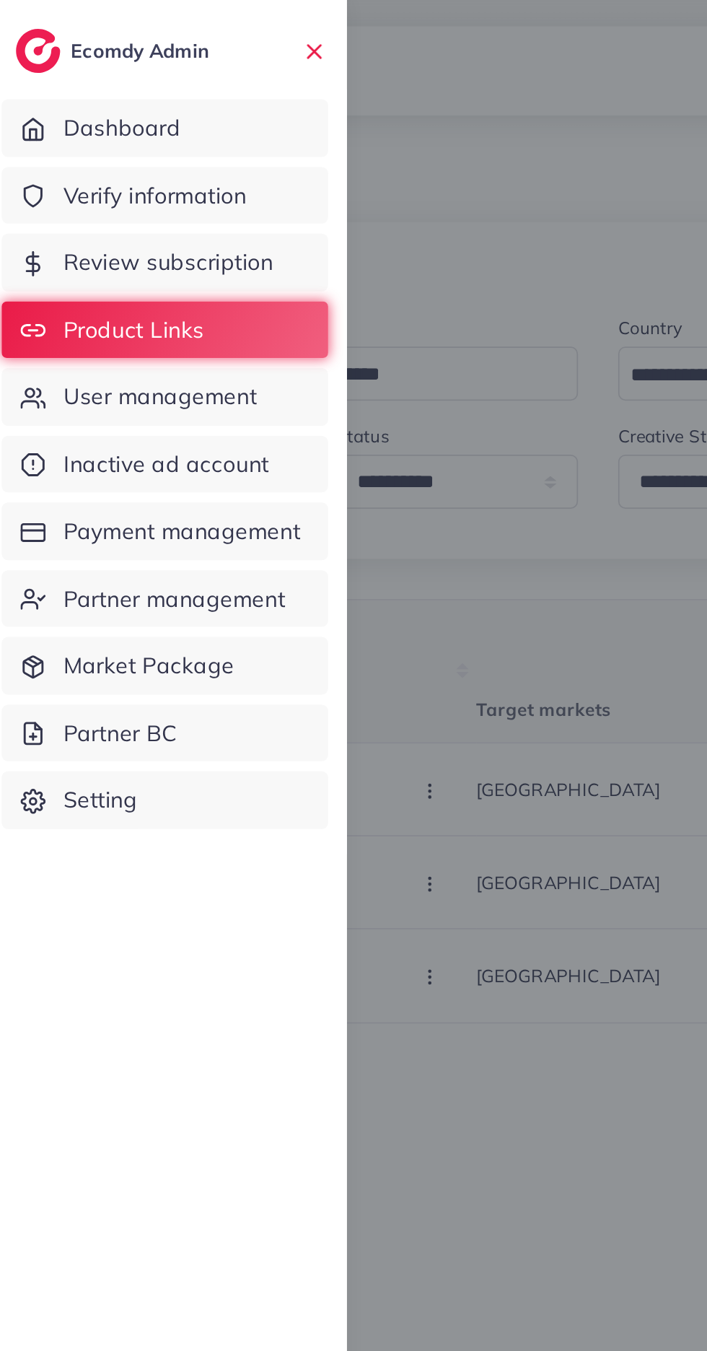
click at [72, 121] on span "Verify information" at bounding box center [98, 112] width 105 height 19
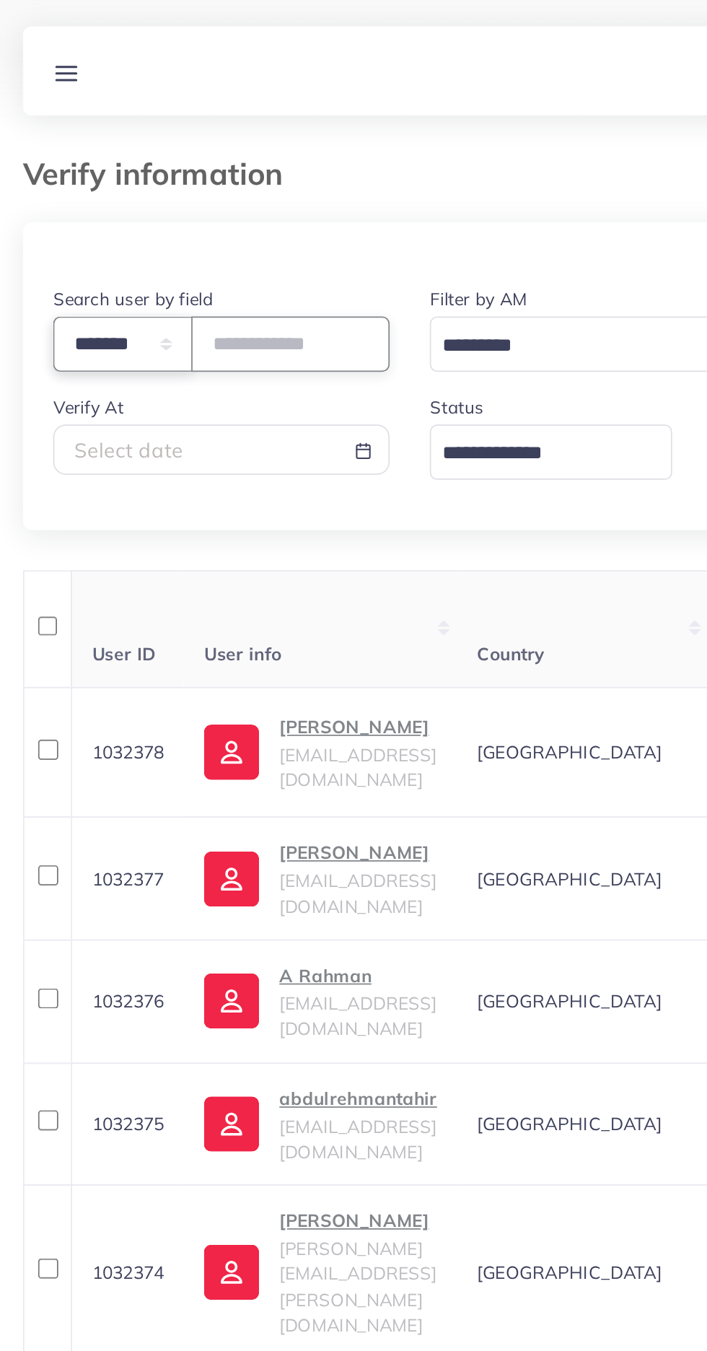
click at [65, 198] on select "**********" at bounding box center [80, 197] width 80 height 31
select select "*****"
paste input "**********"
type input "**********"
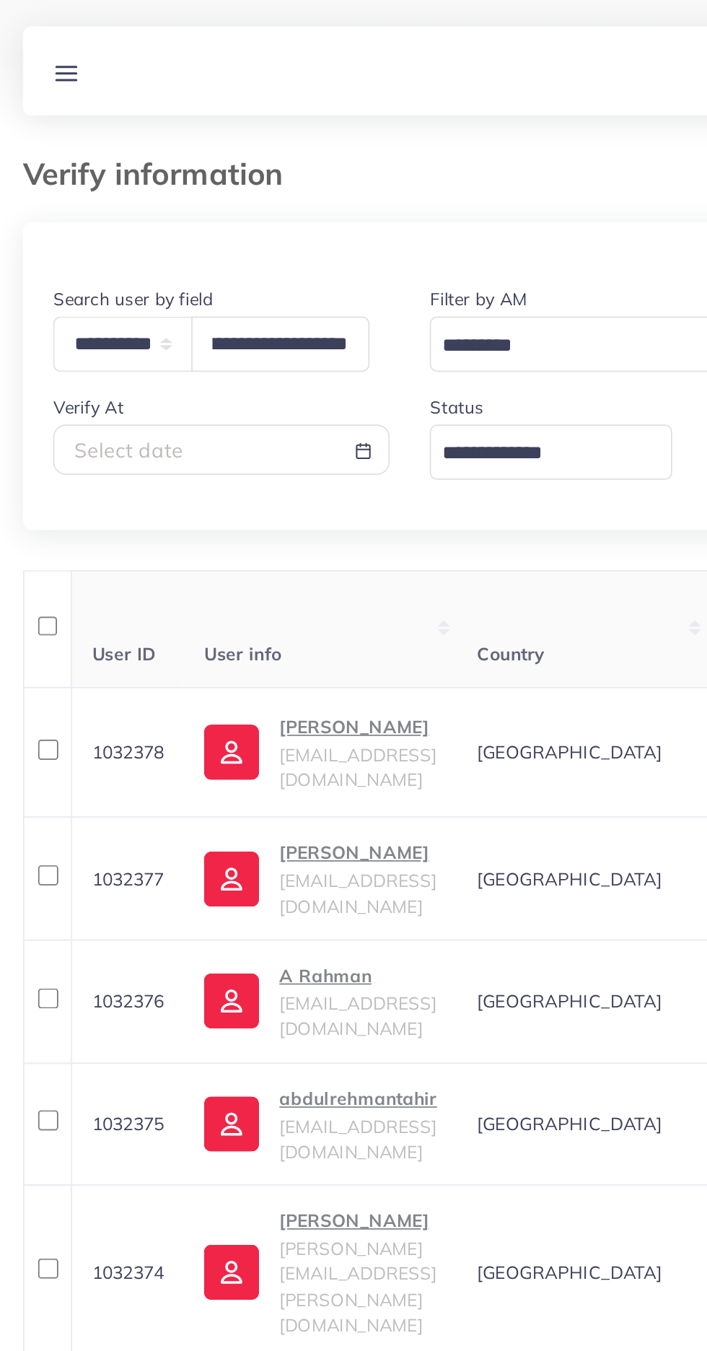
click at [171, 377] on span "User info" at bounding box center [149, 375] width 44 height 13
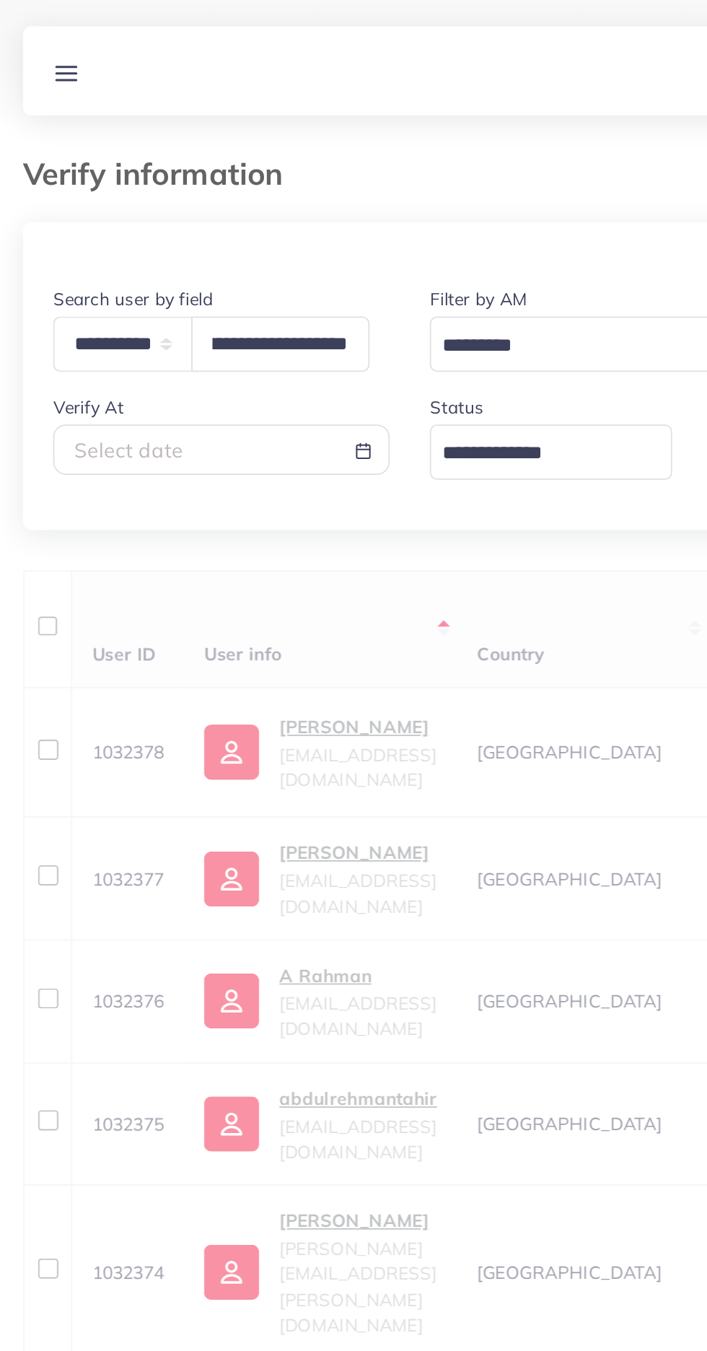
scroll to position [0, 0]
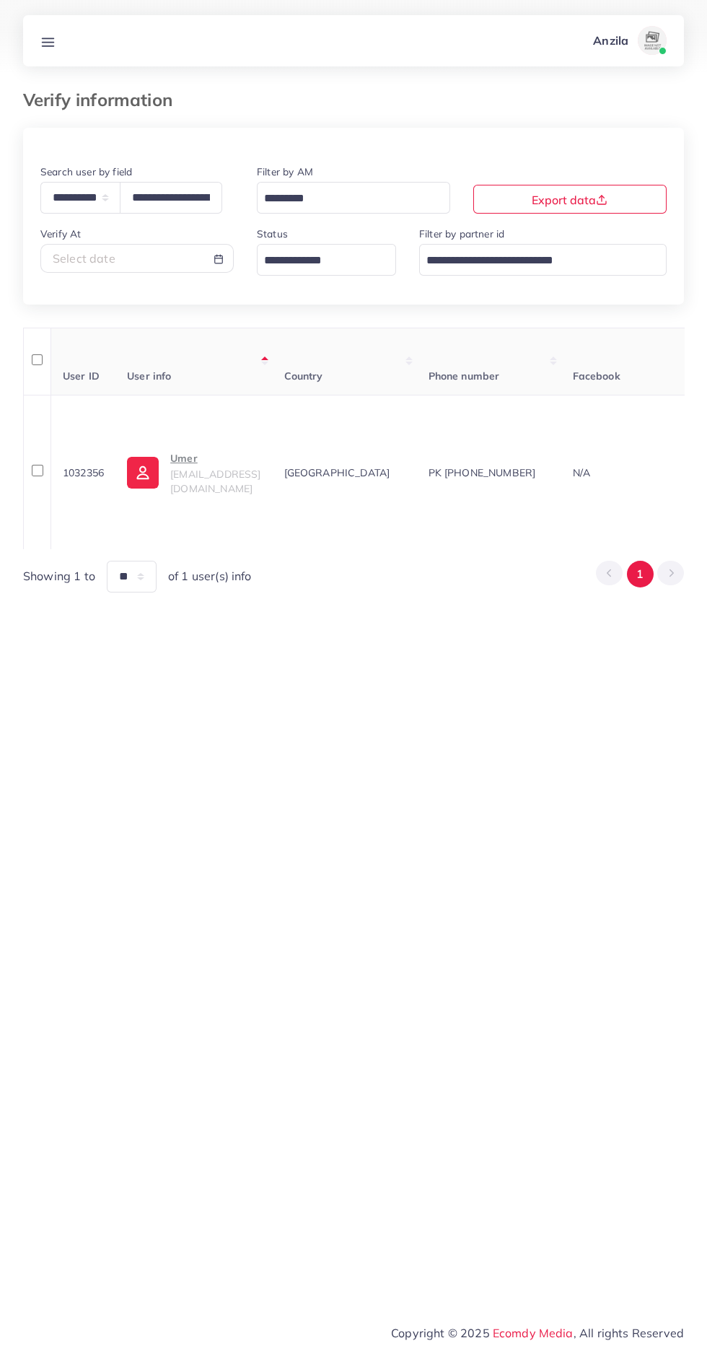
click at [194, 467] on p "Umer" at bounding box center [215, 458] width 90 height 17
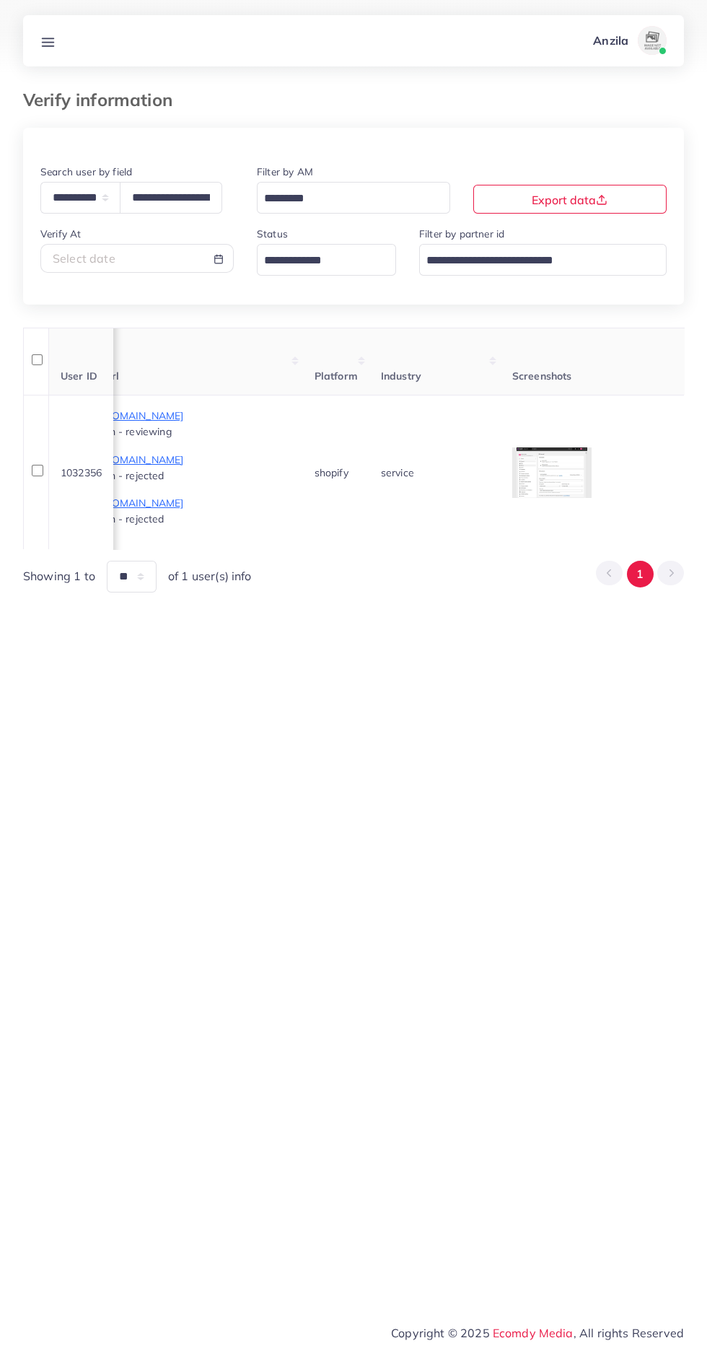
scroll to position [0, 908]
click at [0, 0] on div at bounding box center [0, 0] width 0 height 0
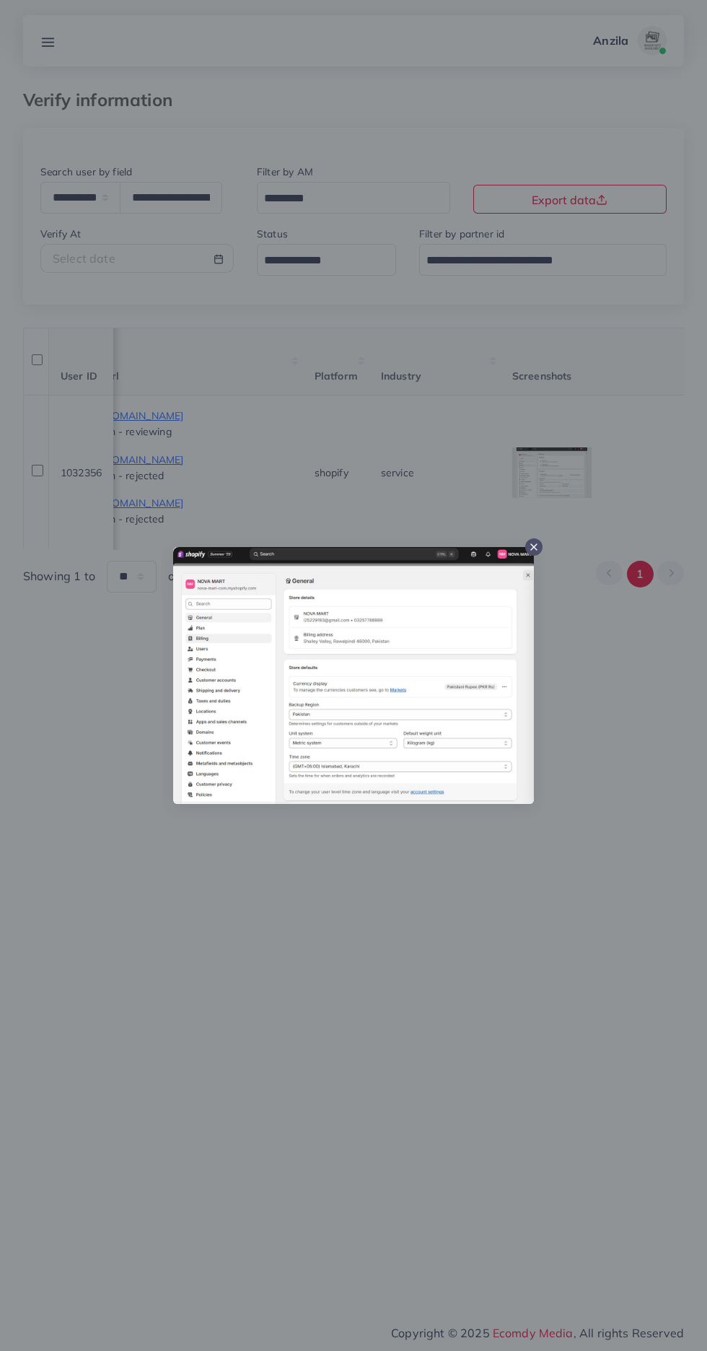
click at [576, 471] on div at bounding box center [353, 675] width 707 height 1351
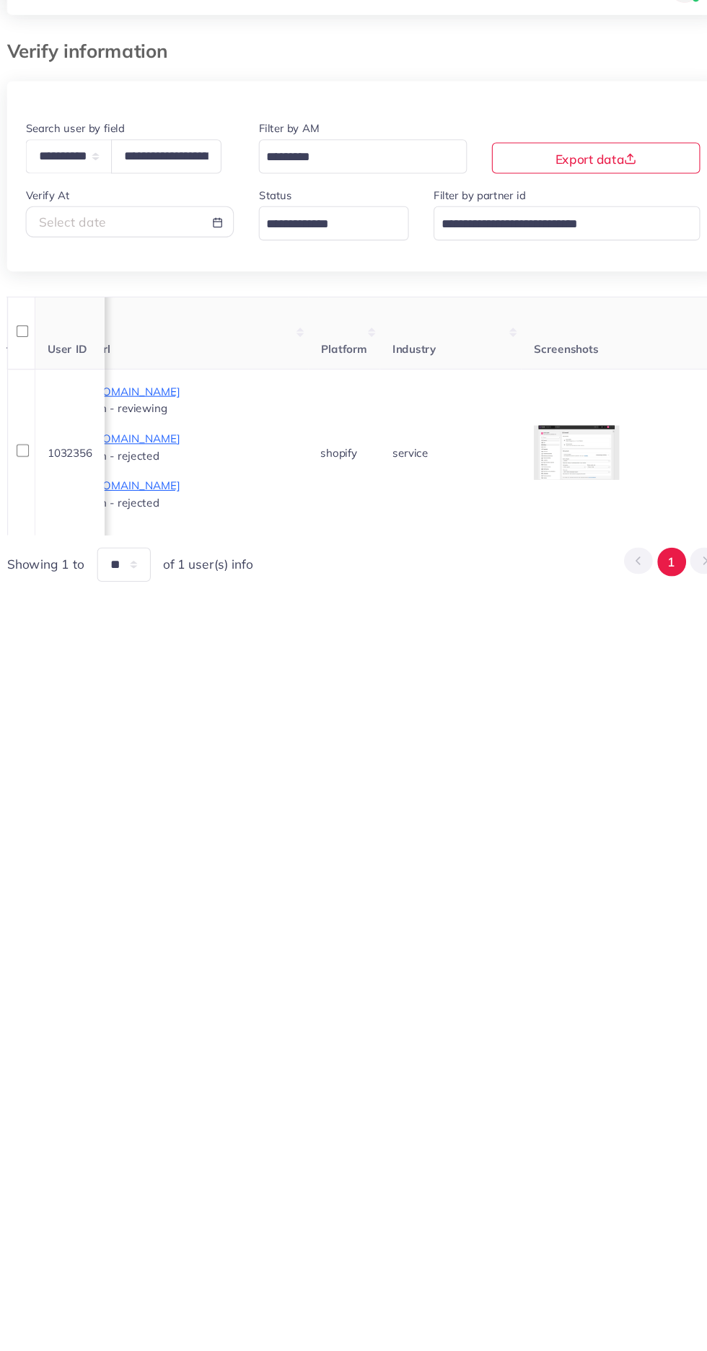
click at [0, 0] on div at bounding box center [0, 0] width 0 height 0
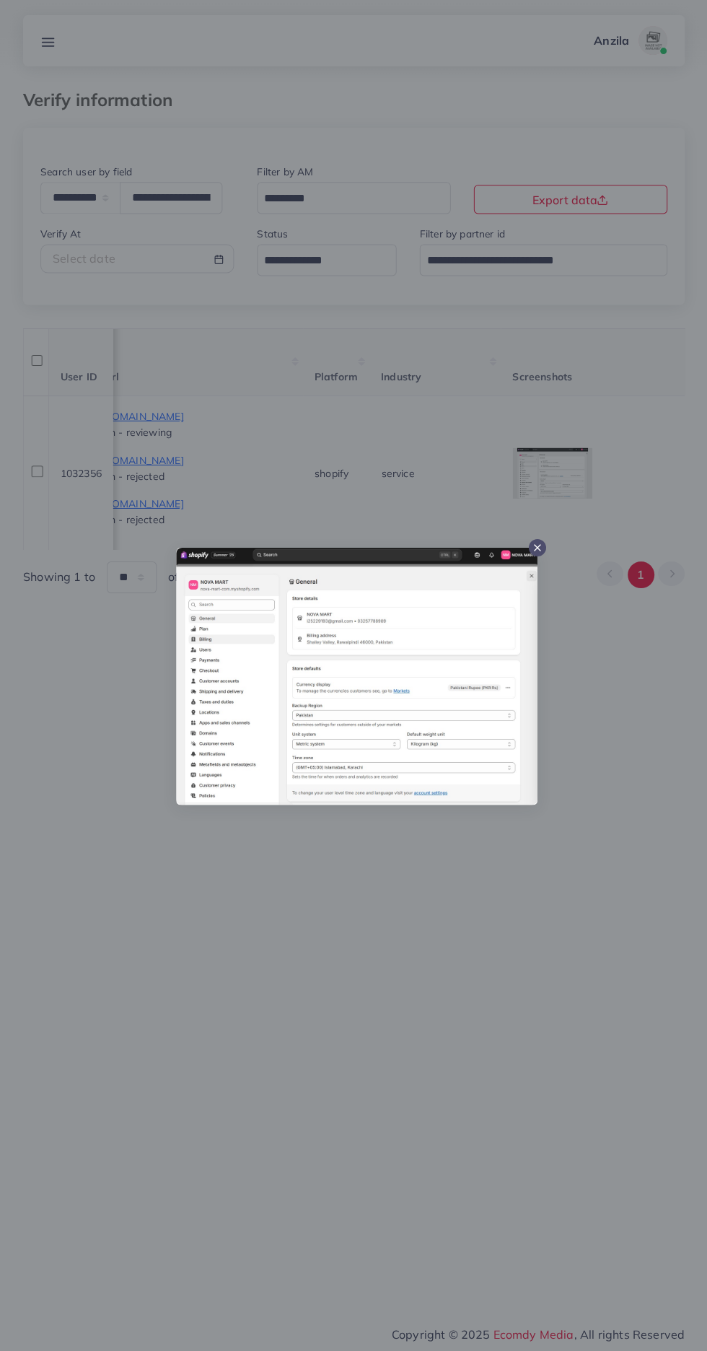
click at [351, 1031] on div at bounding box center [353, 675] width 707 height 1351
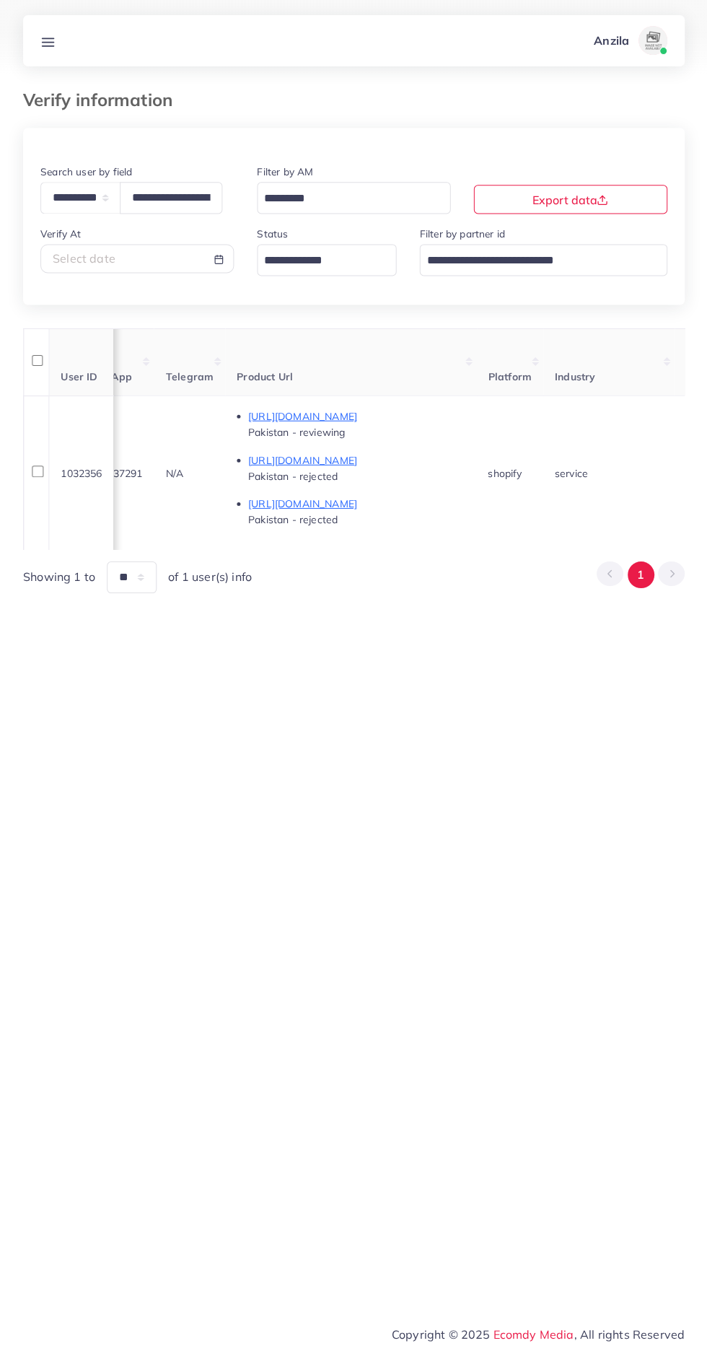
scroll to position [0, 621]
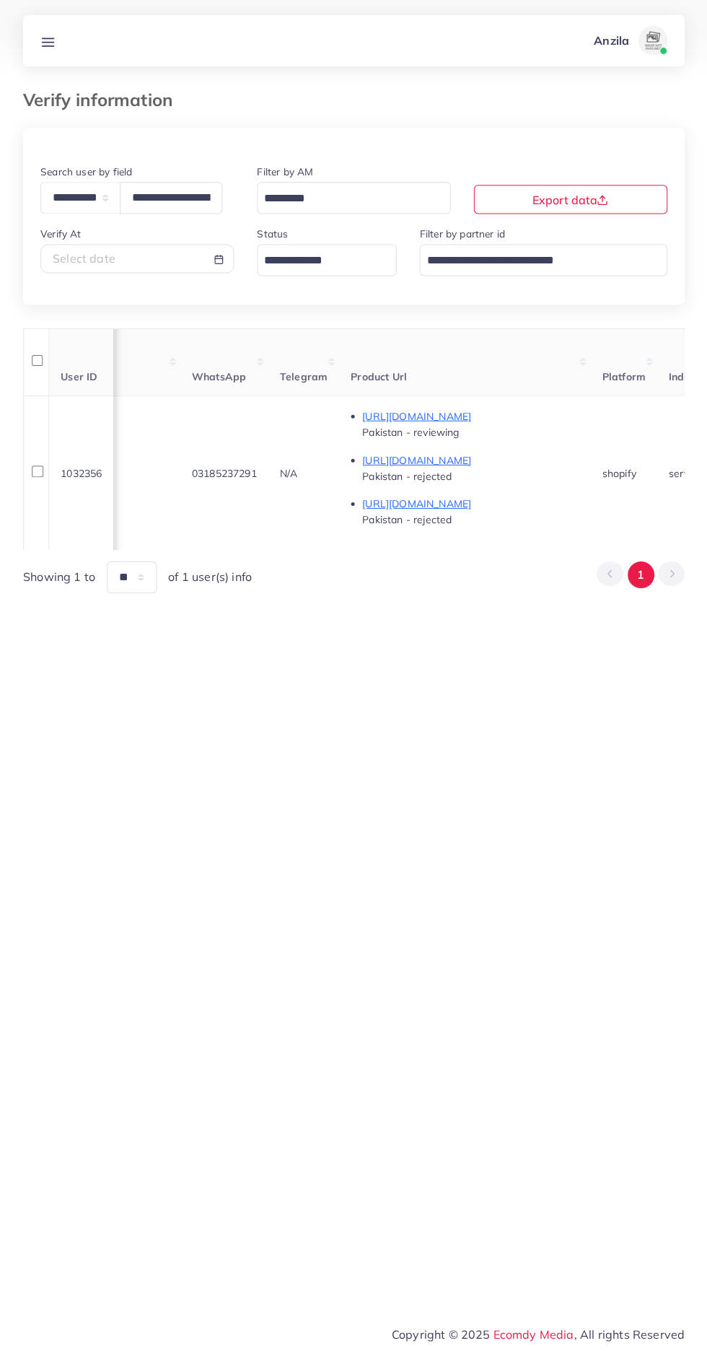
copy span "03185237291"
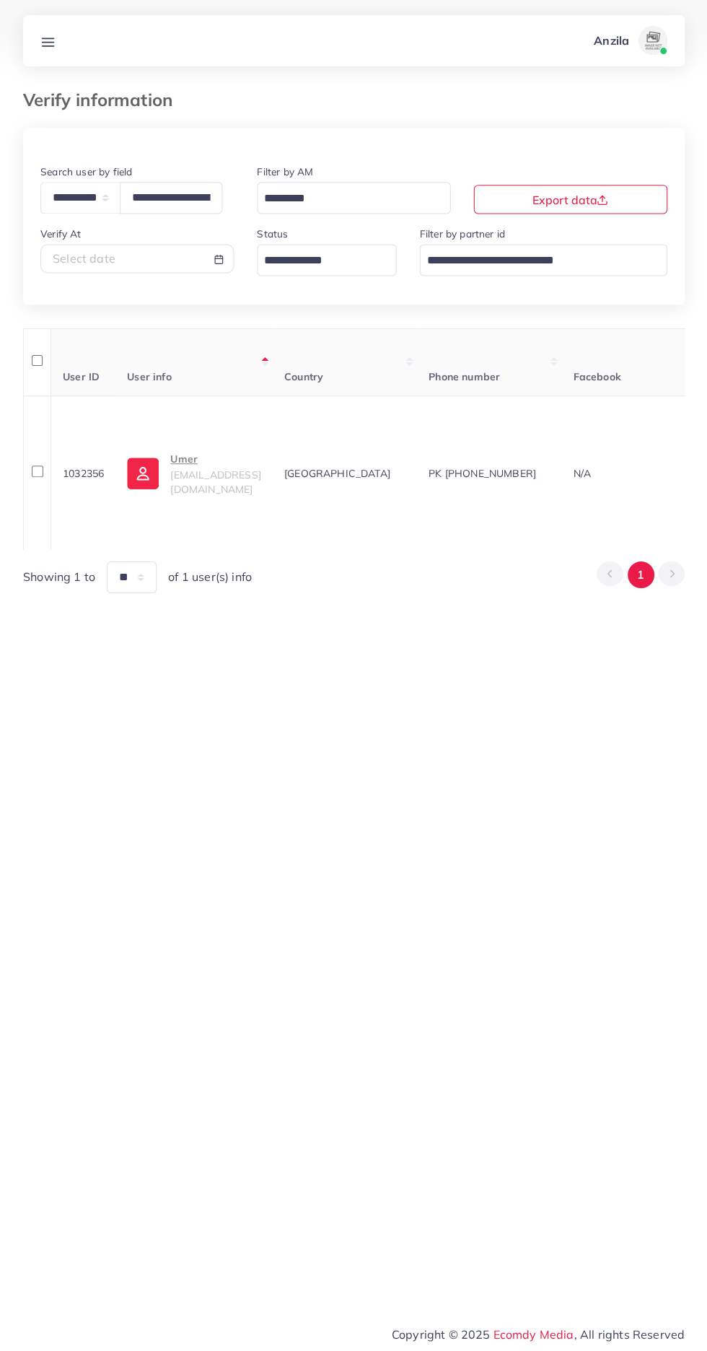
click at [220, 477] on span "adservice460@gmail.com" at bounding box center [215, 481] width 90 height 27
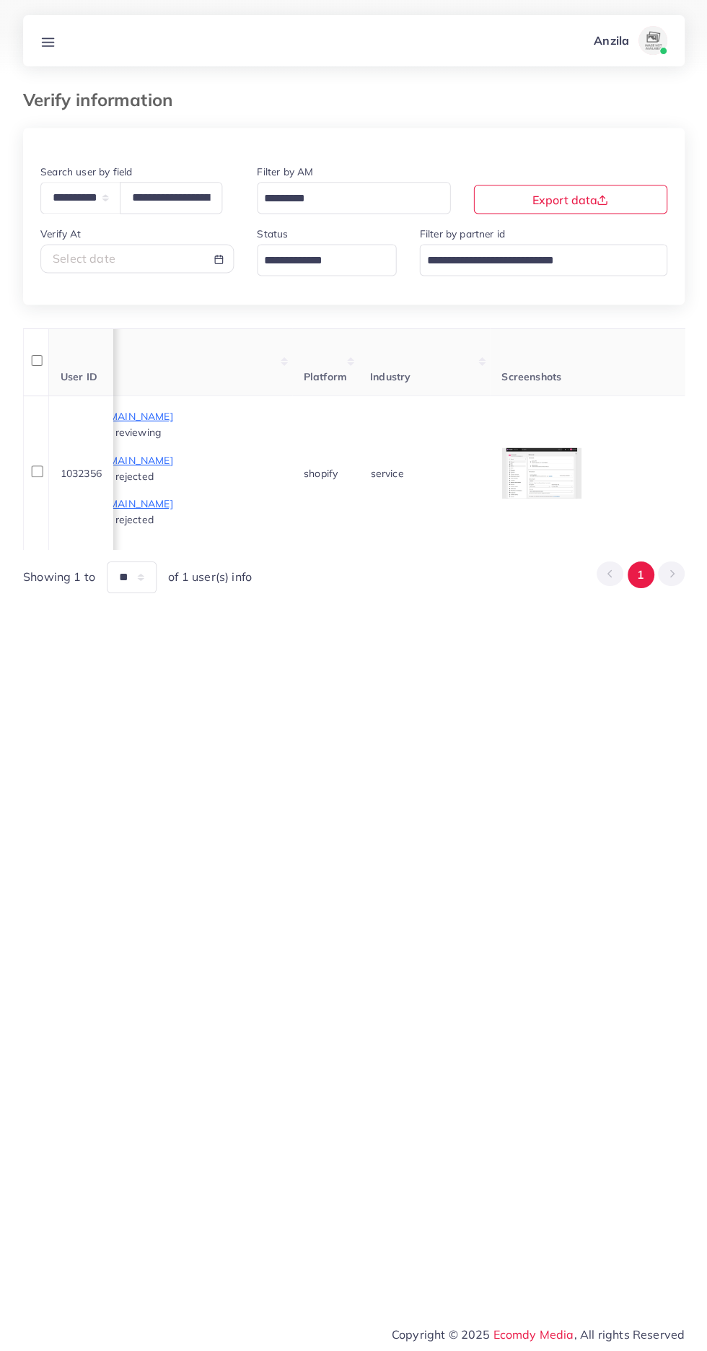
scroll to position [0, 1670]
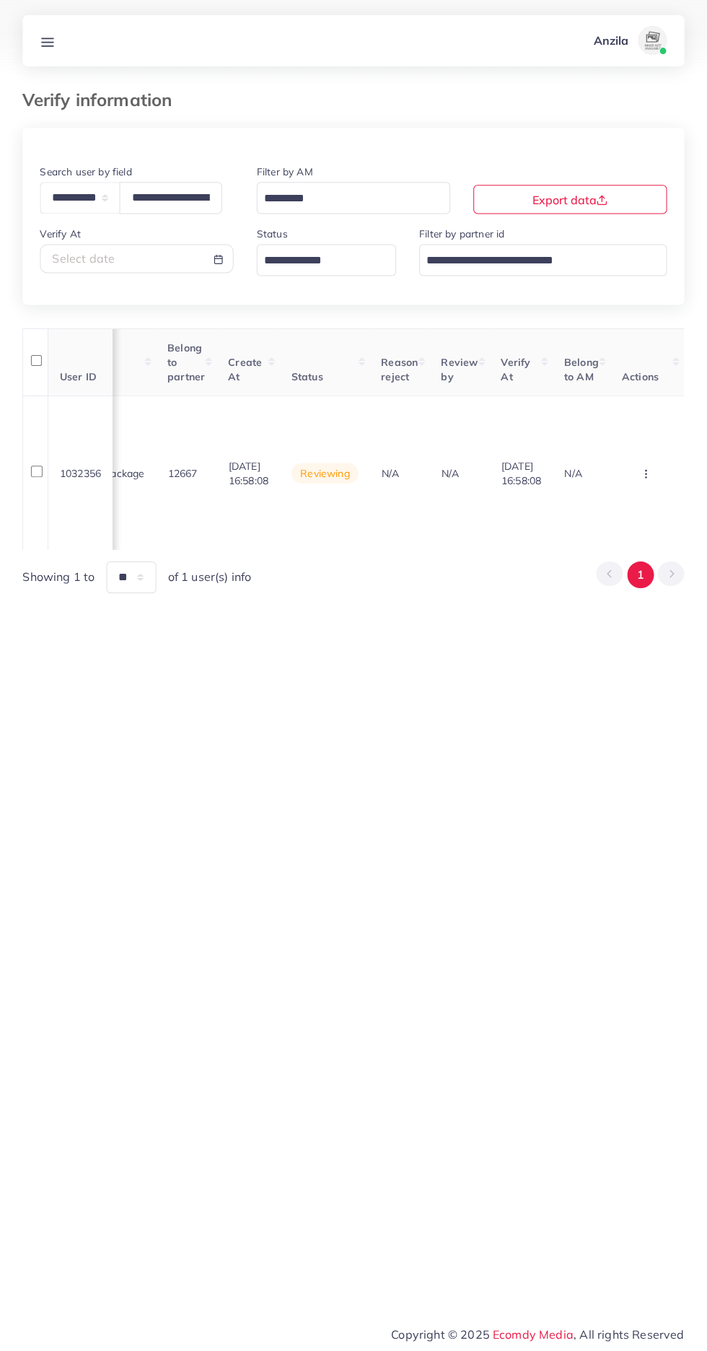
click at [647, 469] on icon "button" at bounding box center [646, 474] width 12 height 12
click at [624, 398] on link "Reject" at bounding box center [623, 396] width 114 height 32
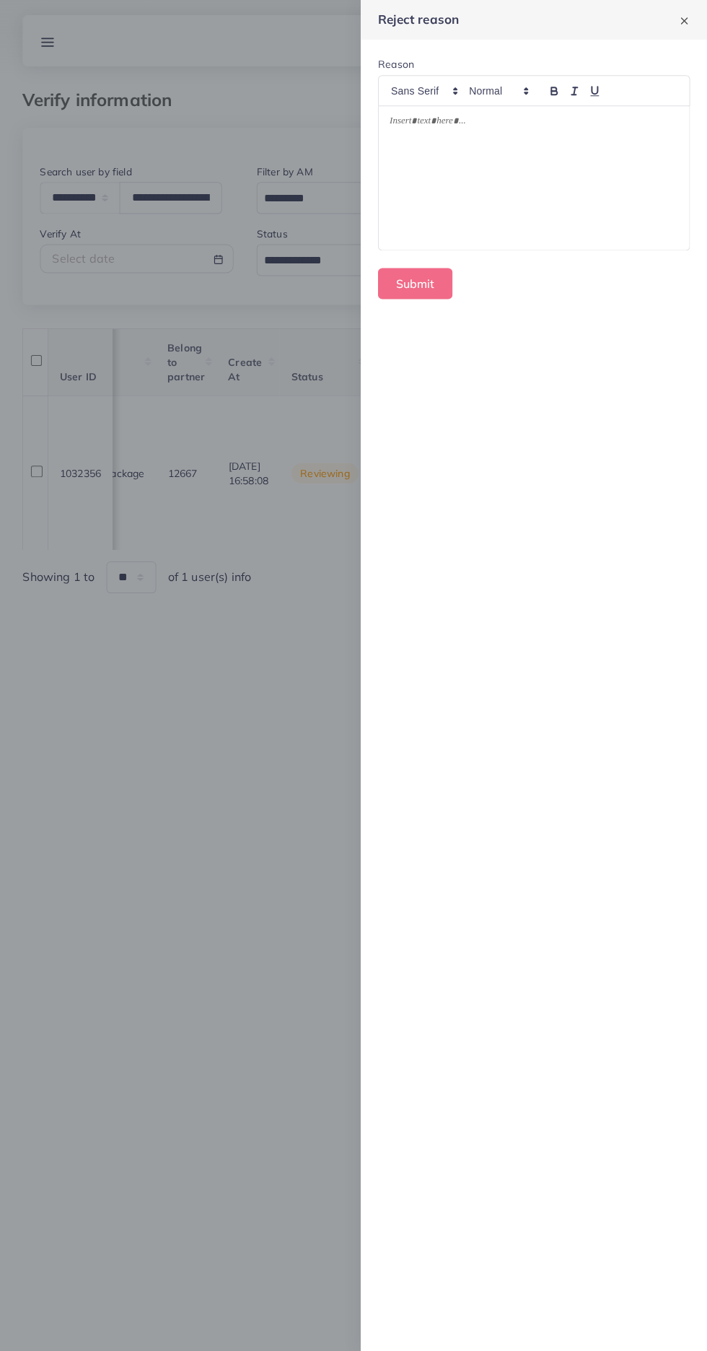
click at [576, 156] on div at bounding box center [534, 178] width 310 height 144
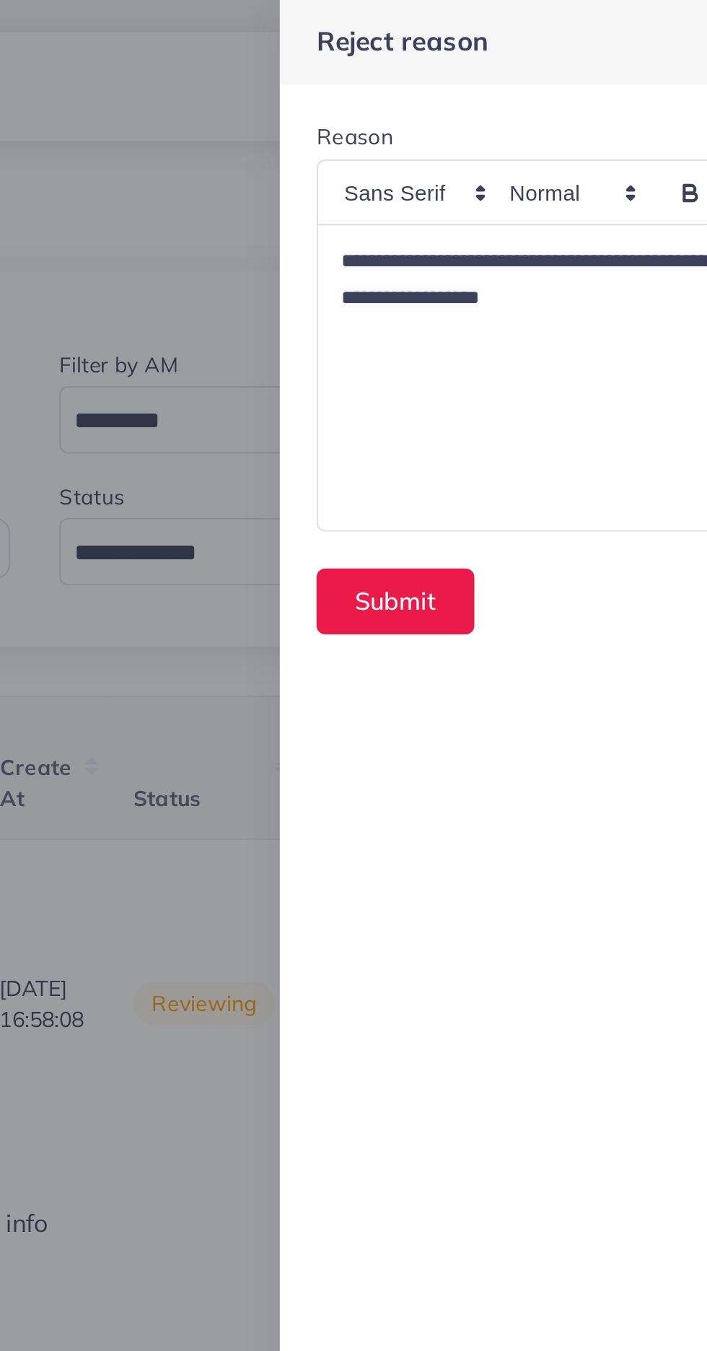
scroll to position [0, 0]
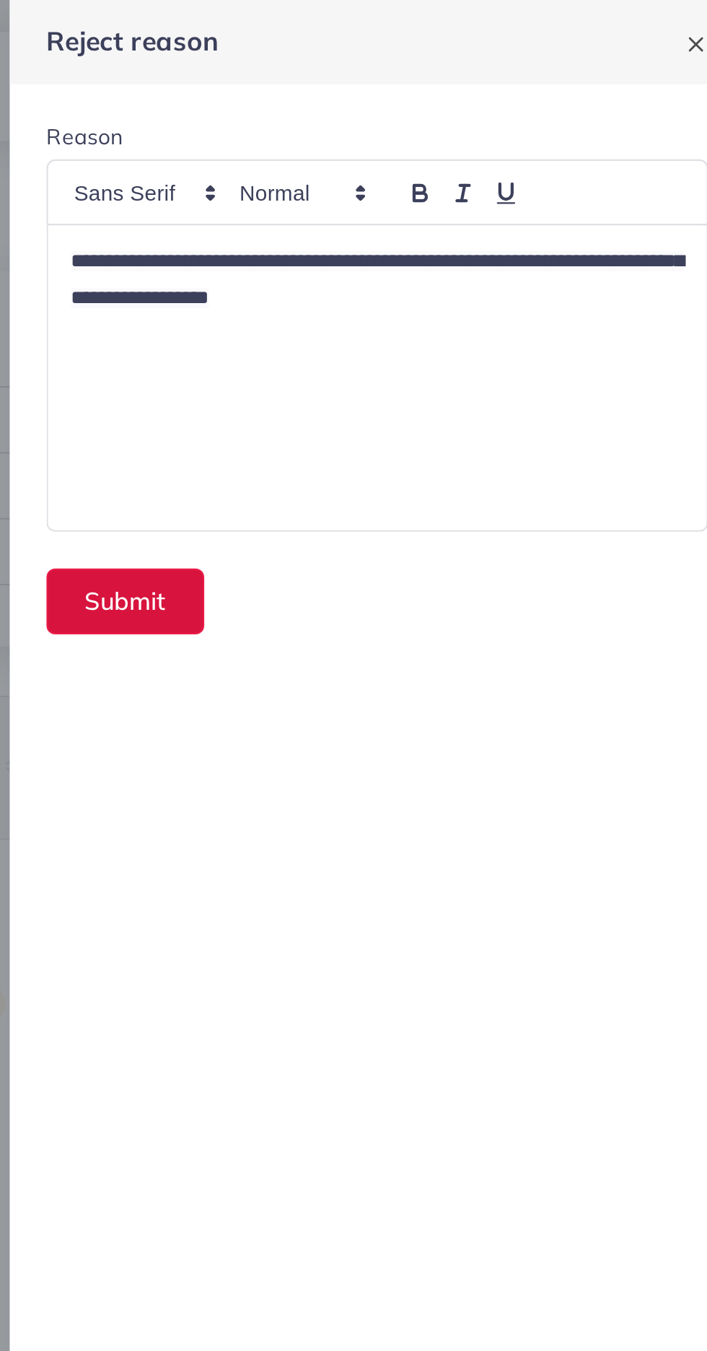
click at [411, 281] on button "Submit" at bounding box center [415, 283] width 74 height 31
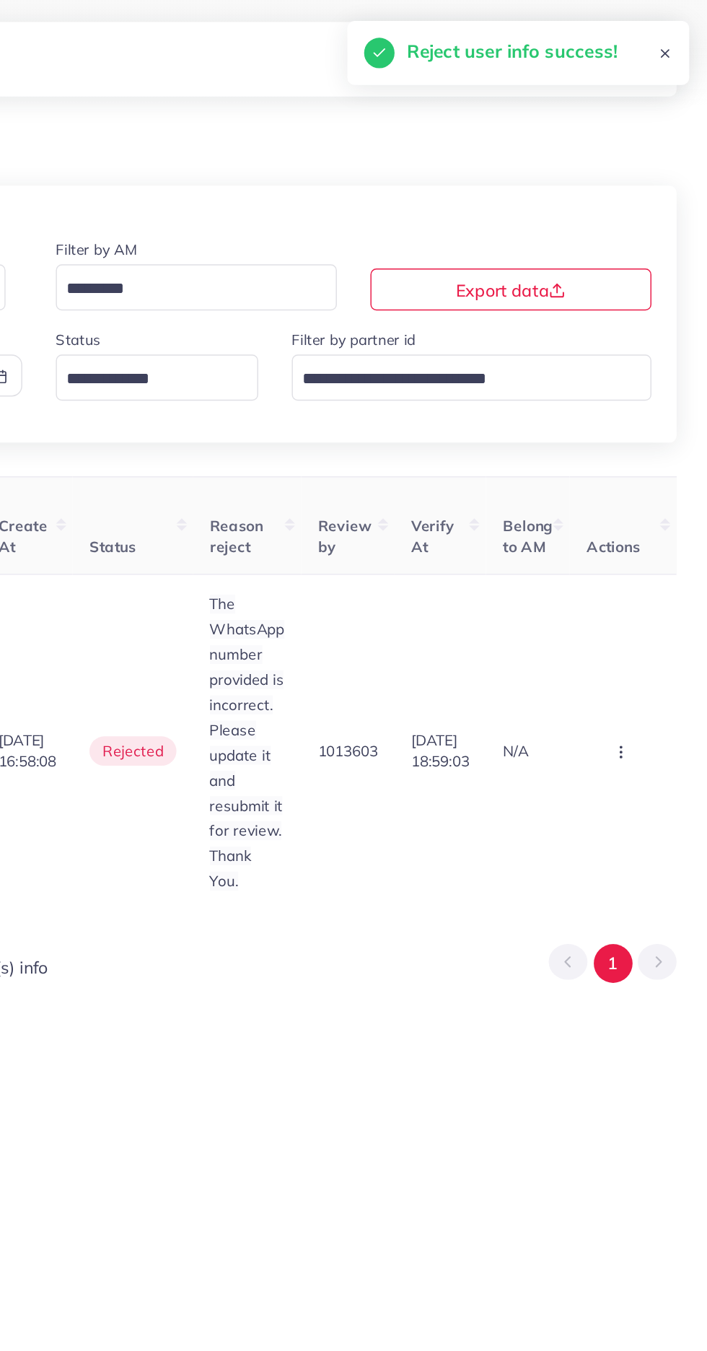
scroll to position [0, 1677]
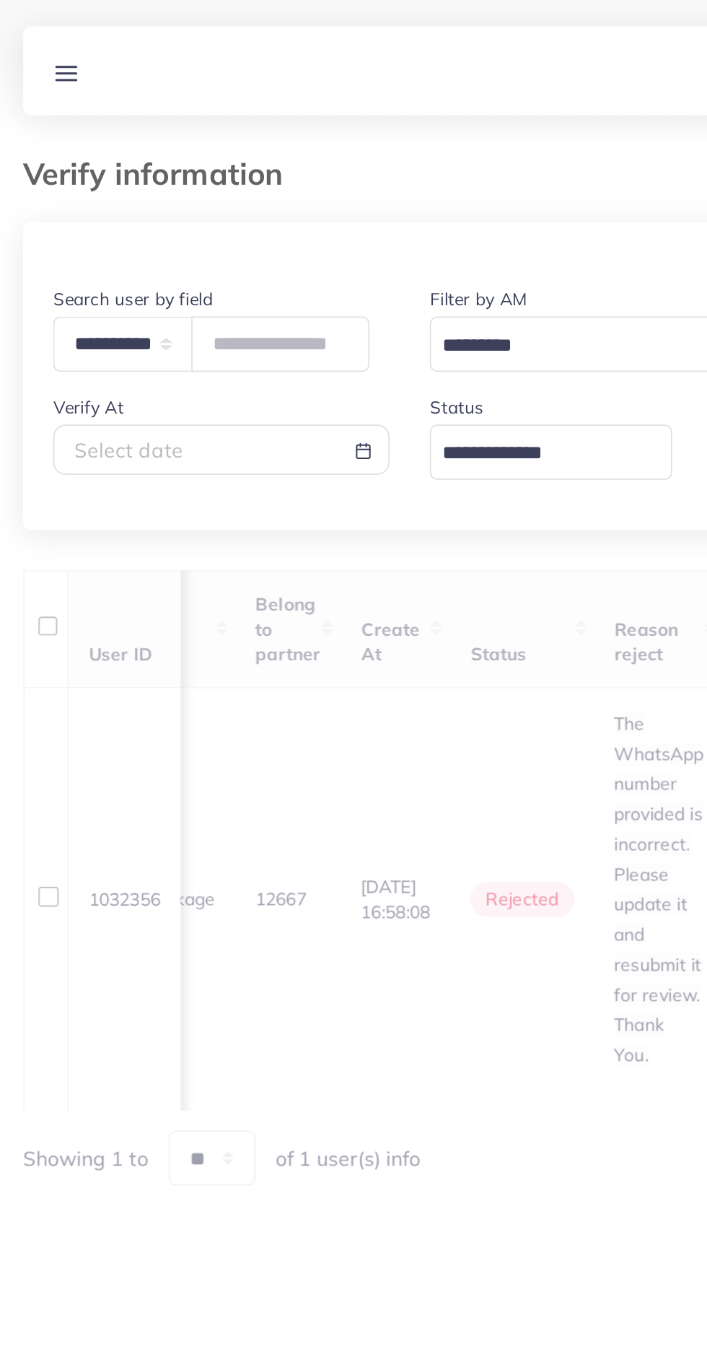
click at [292, 266] on input "Search for option" at bounding box center [318, 261] width 118 height 22
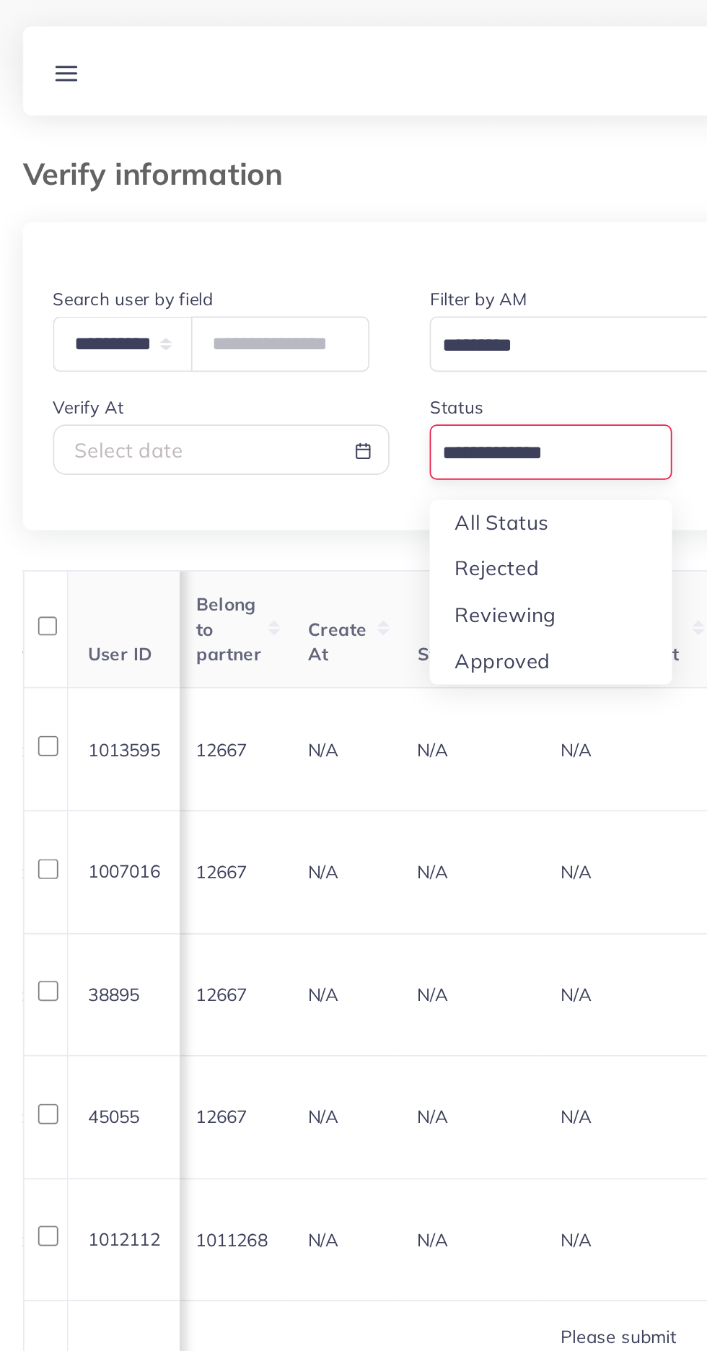
click at [292, 349] on div "**********" at bounding box center [353, 992] width 661 height 1729
type input "**********"
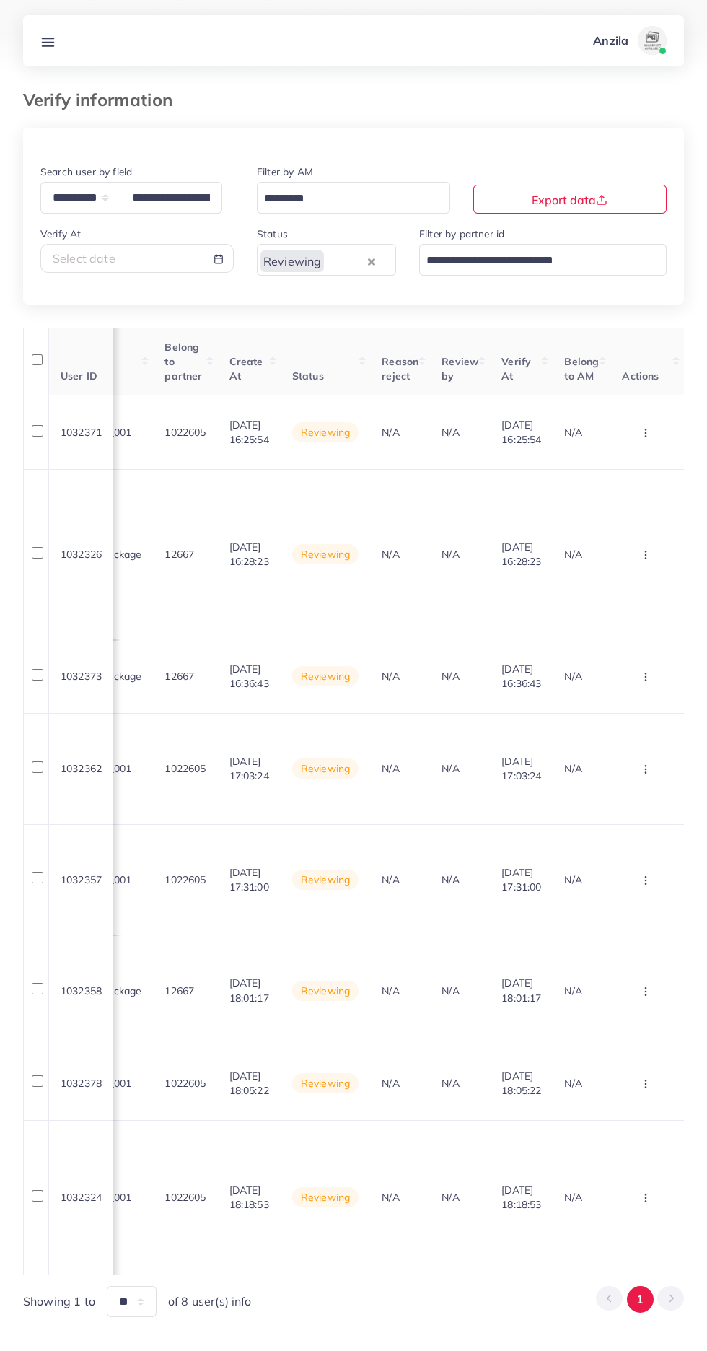
scroll to position [0, 1676]
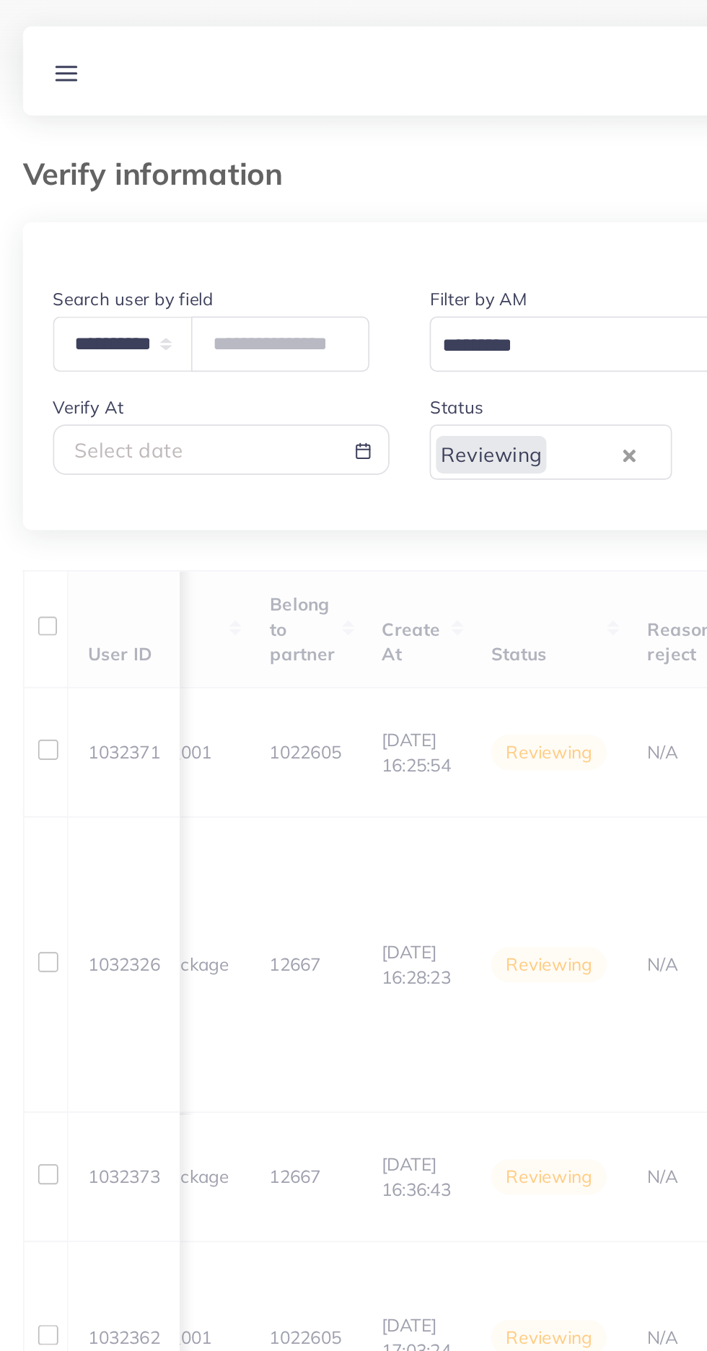
click at [173, 371] on th "Belong to partner" at bounding box center [185, 362] width 64 height 68
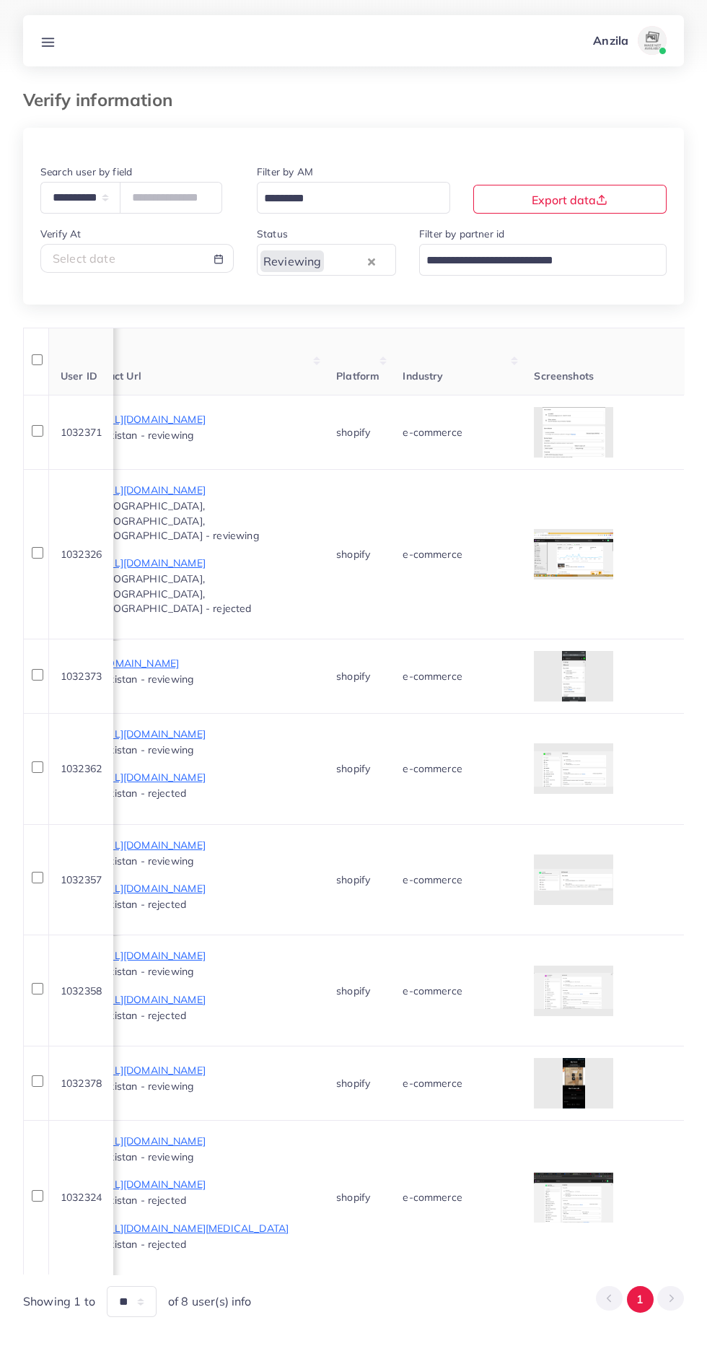
scroll to position [0, 909]
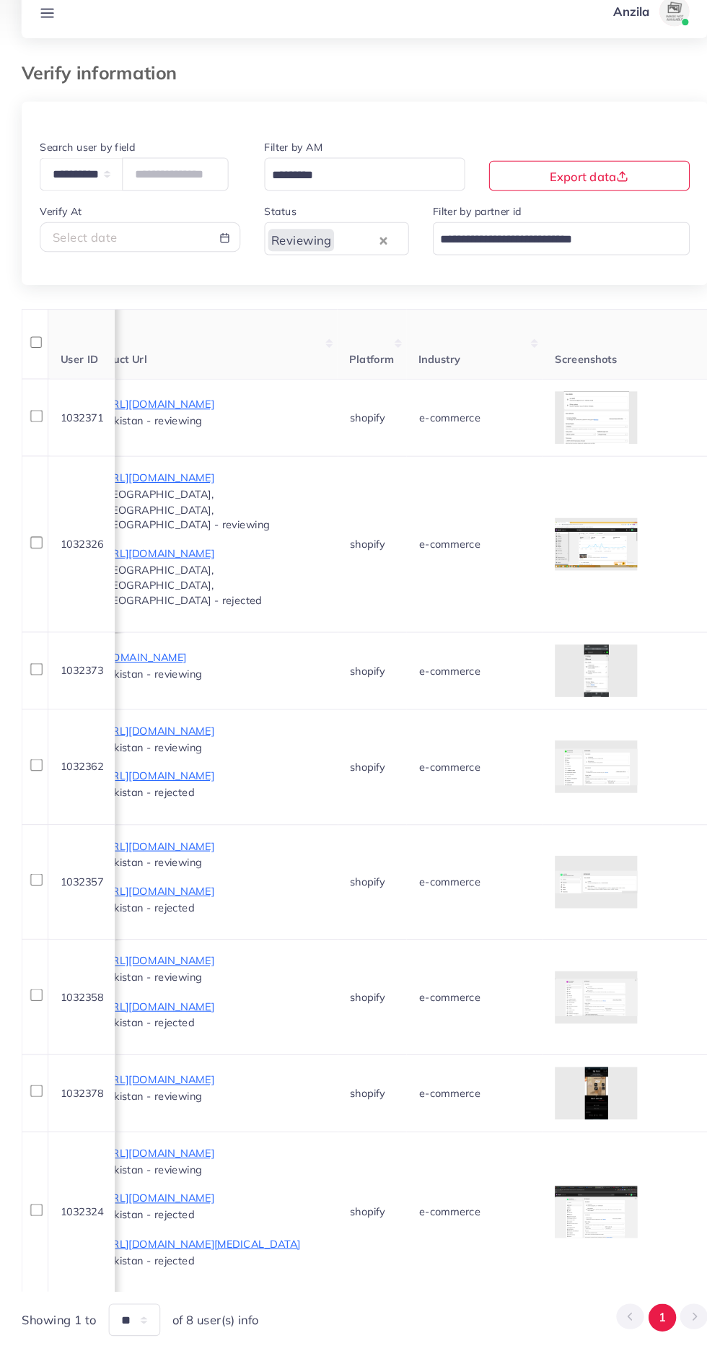
click at [0, 0] on div at bounding box center [0, 0] width 0 height 0
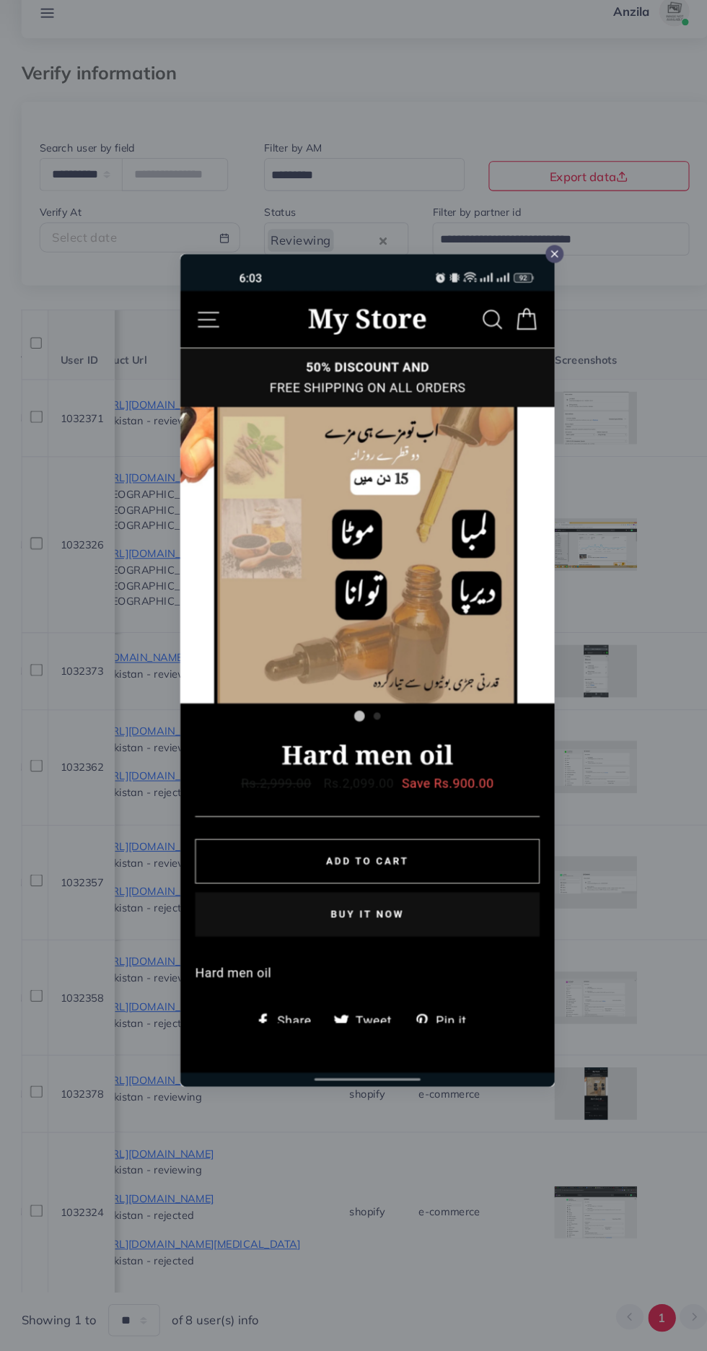
click at [617, 931] on div at bounding box center [353, 675] width 707 height 1351
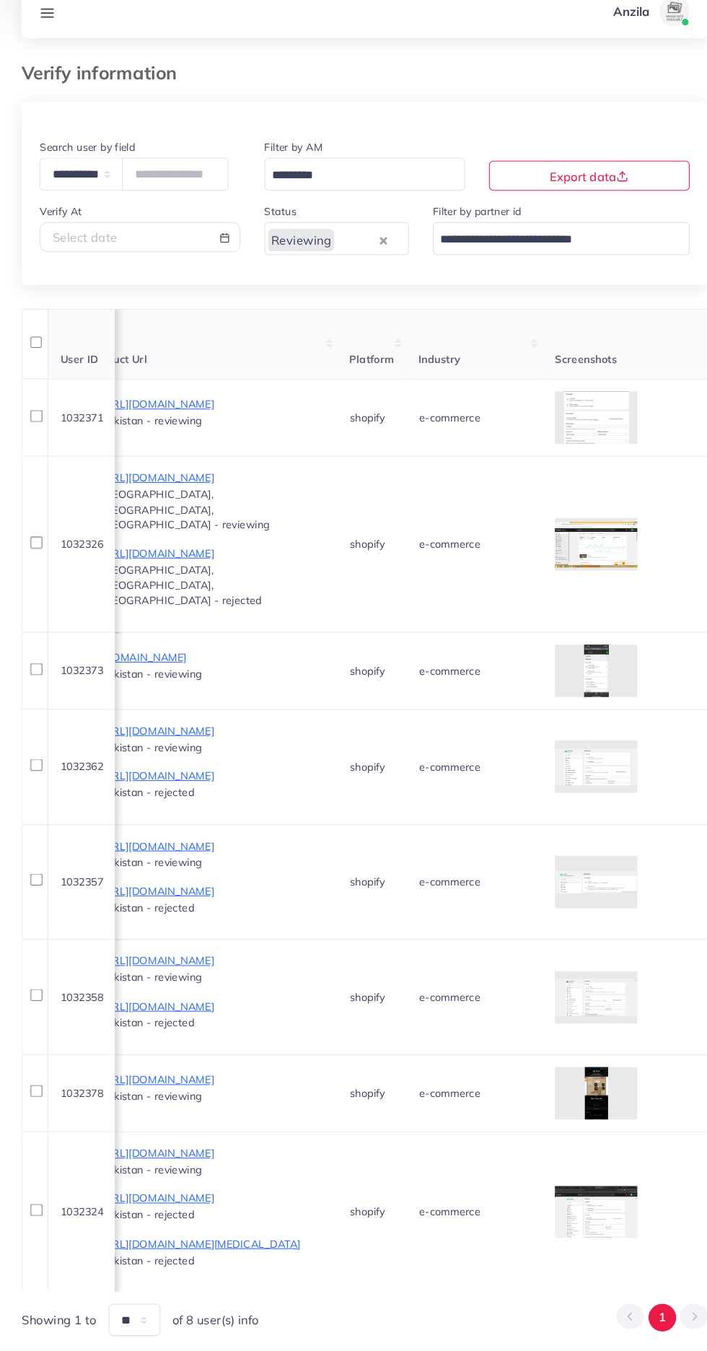
click at [316, 1061] on p "https://qv1dvr-0t.myshopify.com/products/hard-men-oil?_pos=1&_sid=876fd3bcc&_ss…" at bounding box center [208, 1069] width 216 height 17
click at [302, 1061] on p "https://qv1dvr-0t.myshopify.com/products/hard-men-oil?_pos=1&_sid=876fd3bcc&_ss…" at bounding box center [208, 1069] width 216 height 17
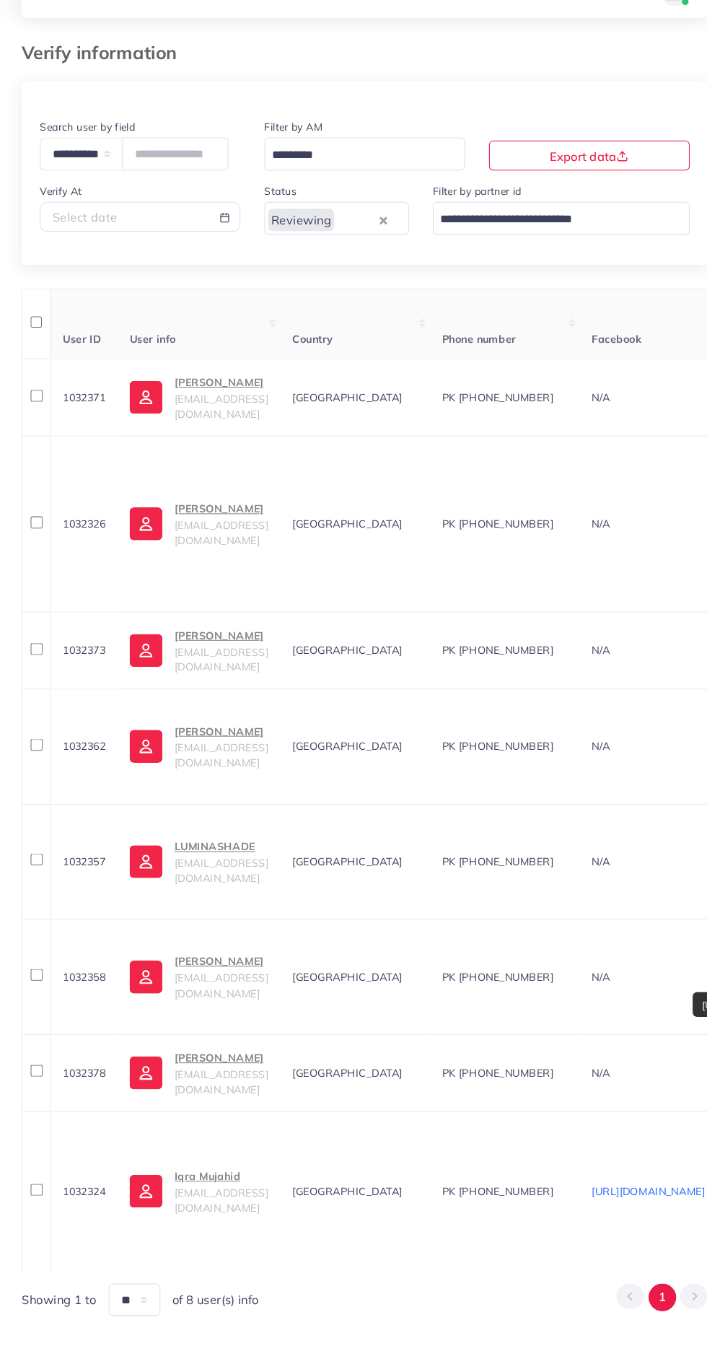
scroll to position [0, 0]
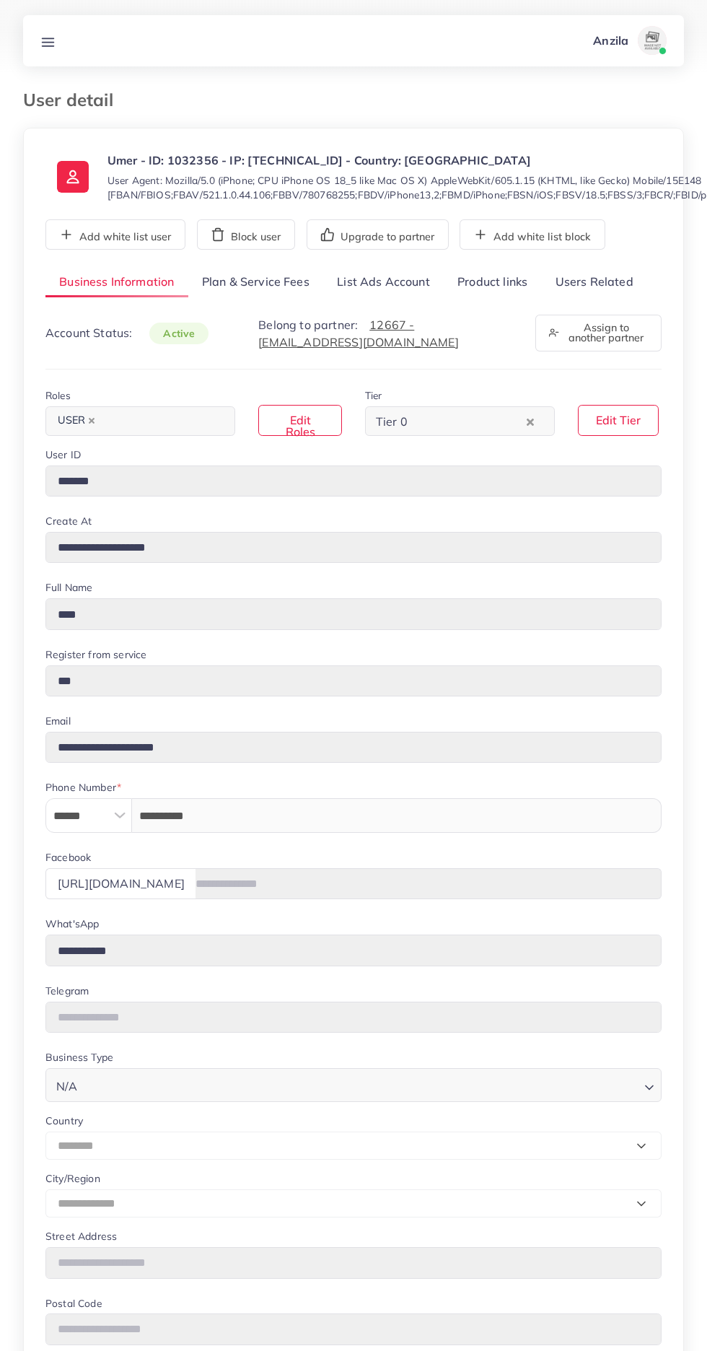
select select "********"
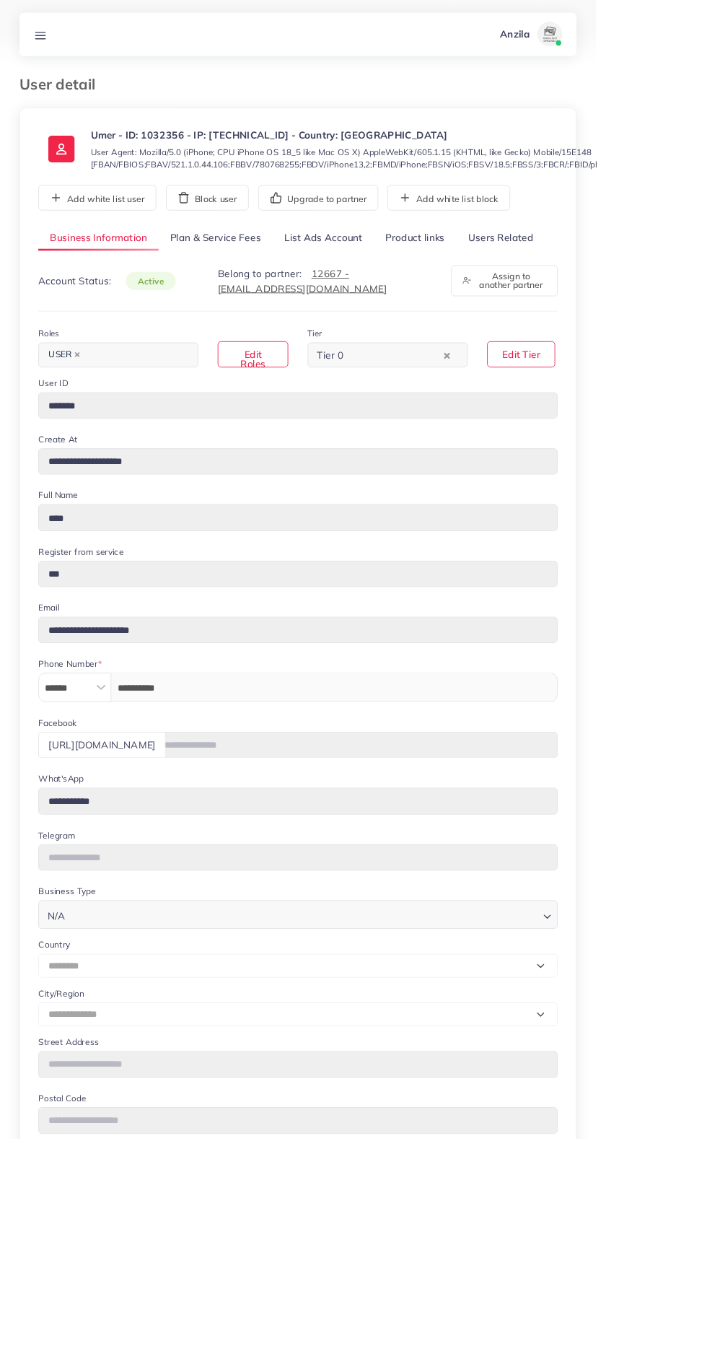
click at [597, 281] on link "Users Related" at bounding box center [593, 282] width 105 height 31
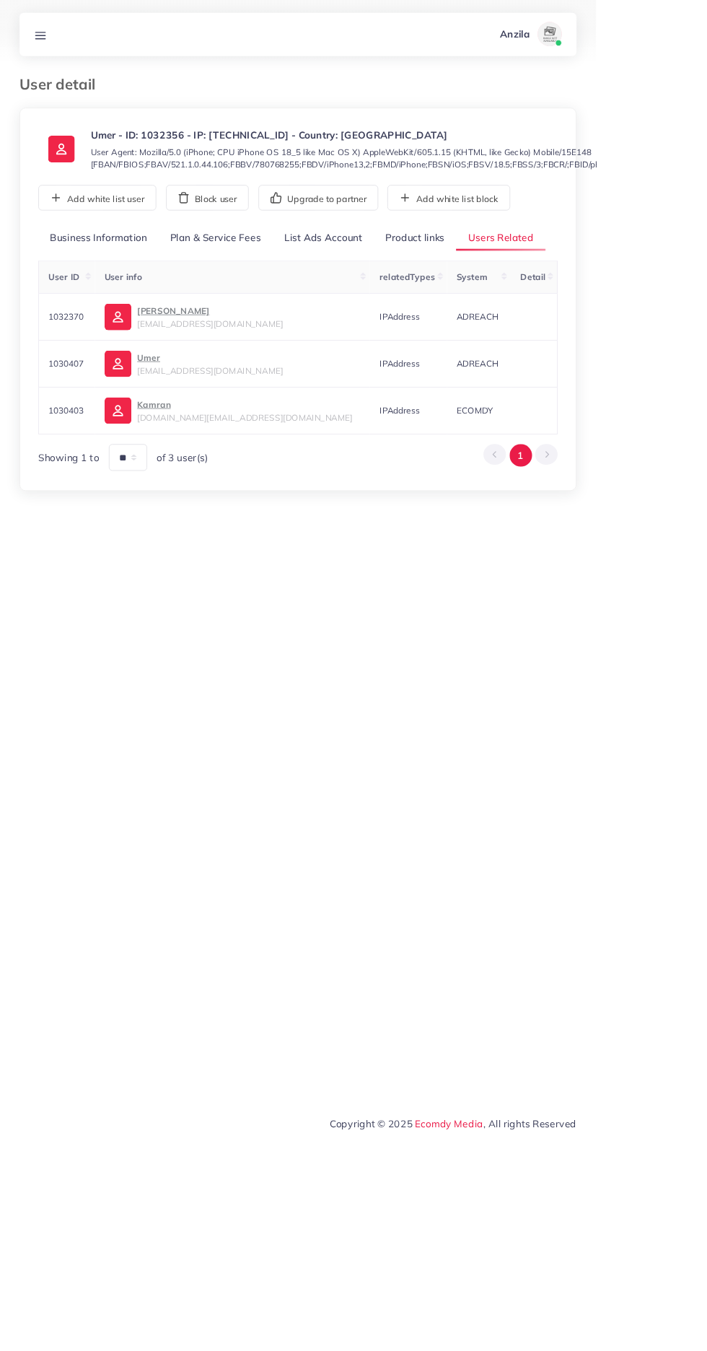
click at [499, 280] on link "Product links" at bounding box center [492, 282] width 97 height 31
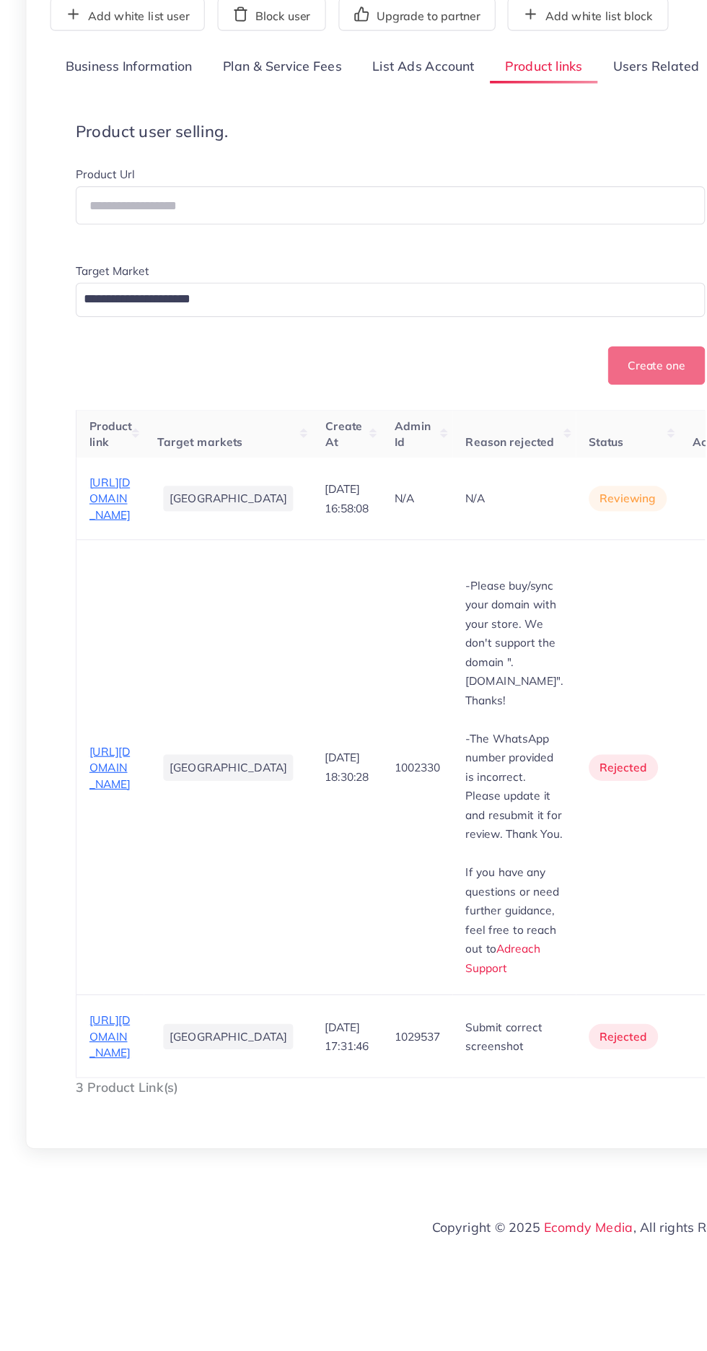
click at [92, 695] on span "https://www.novamartpk.site/products/2-in-1-high-quality-coffee-beater-and-egg-…" at bounding box center [100, 673] width 38 height 43
click at [649, 674] on circle "button" at bounding box center [649, 673] width 1 height 1
click at [601, 724] on span "Approve" at bounding box center [625, 717] width 48 height 14
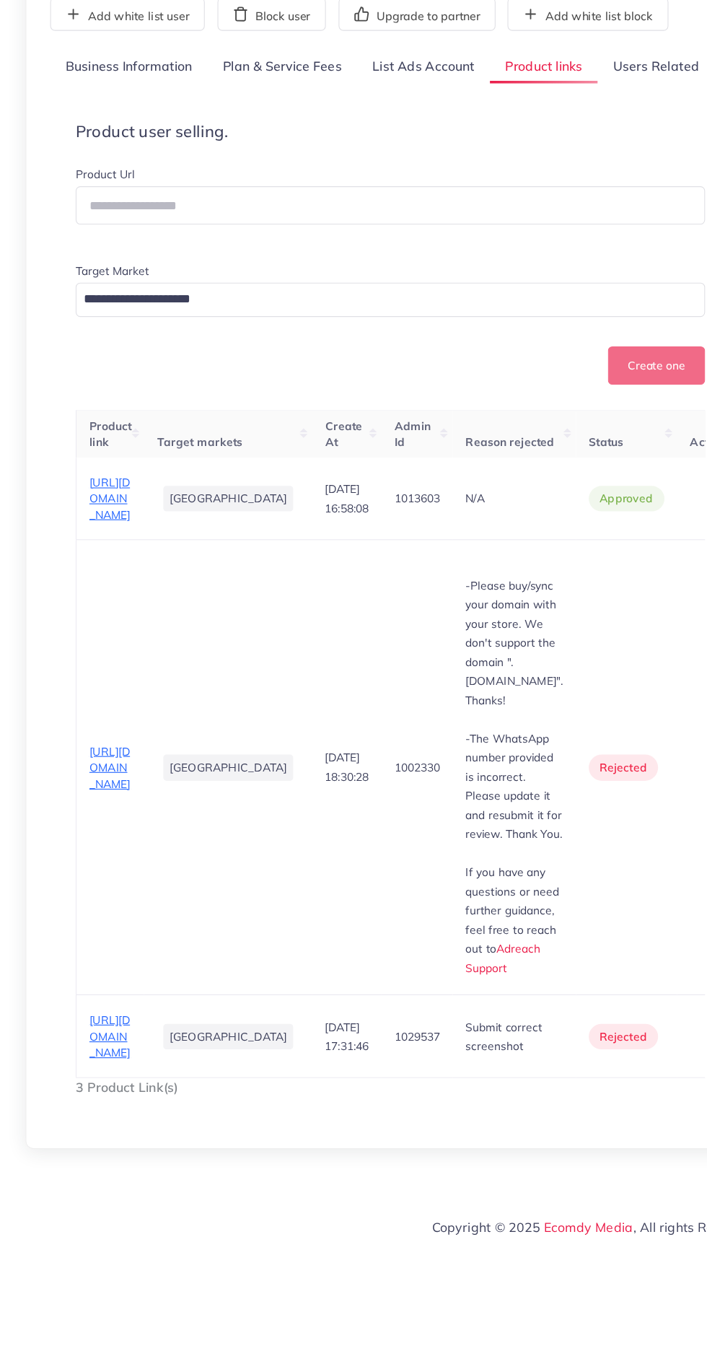
click at [601, 287] on link "Users Related" at bounding box center [593, 282] width 105 height 31
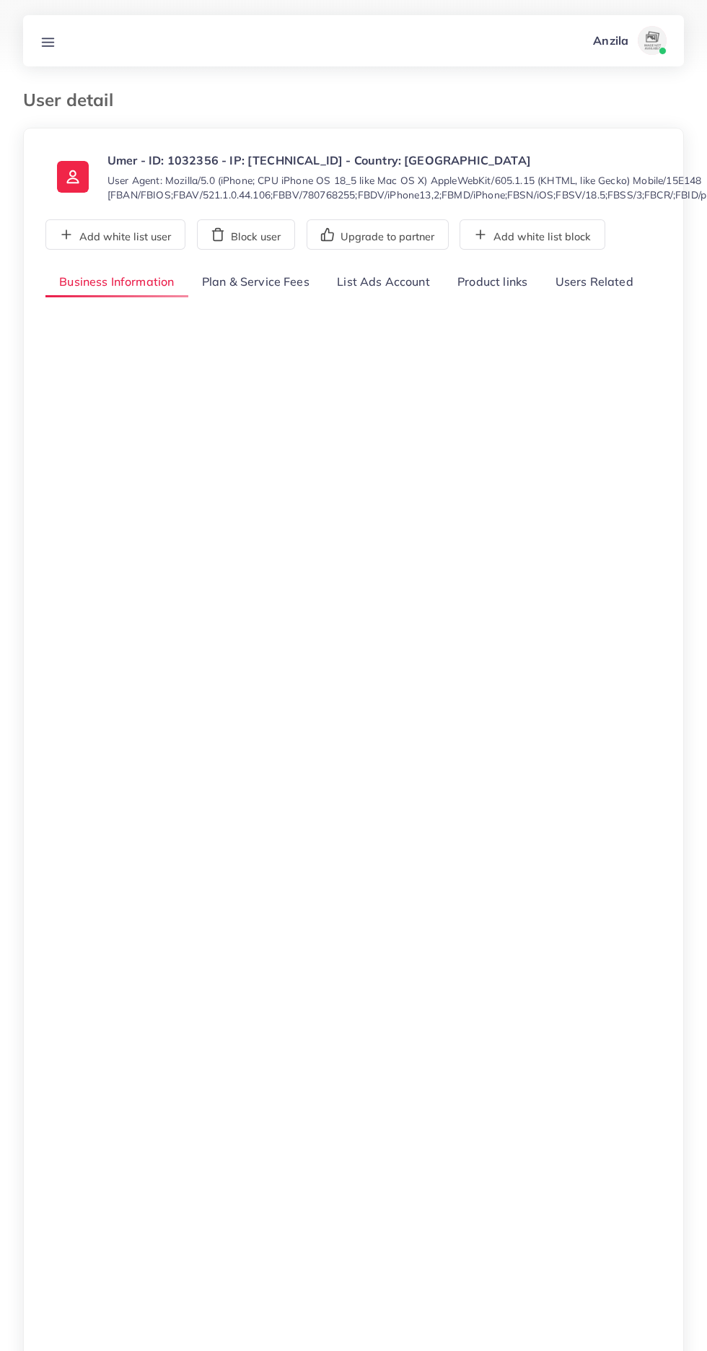
select select "********"
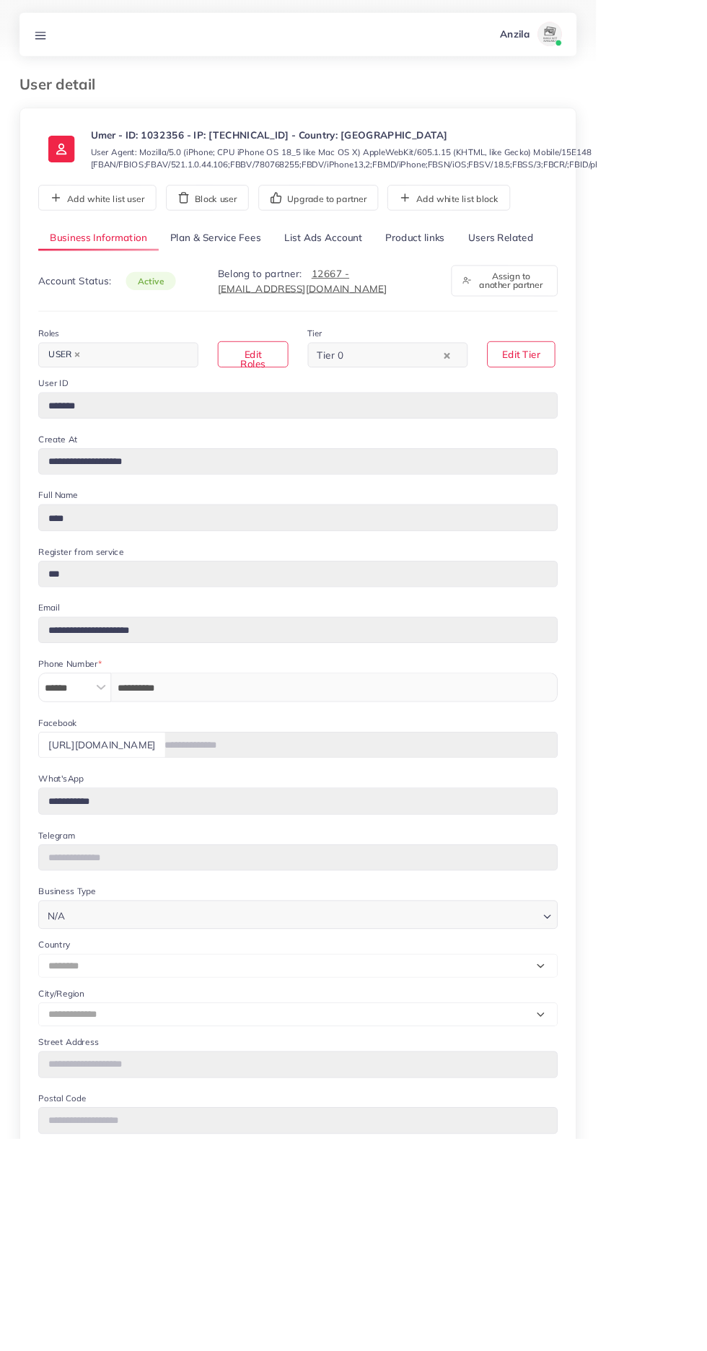
click at [503, 281] on link "Product links" at bounding box center [492, 282] width 97 height 31
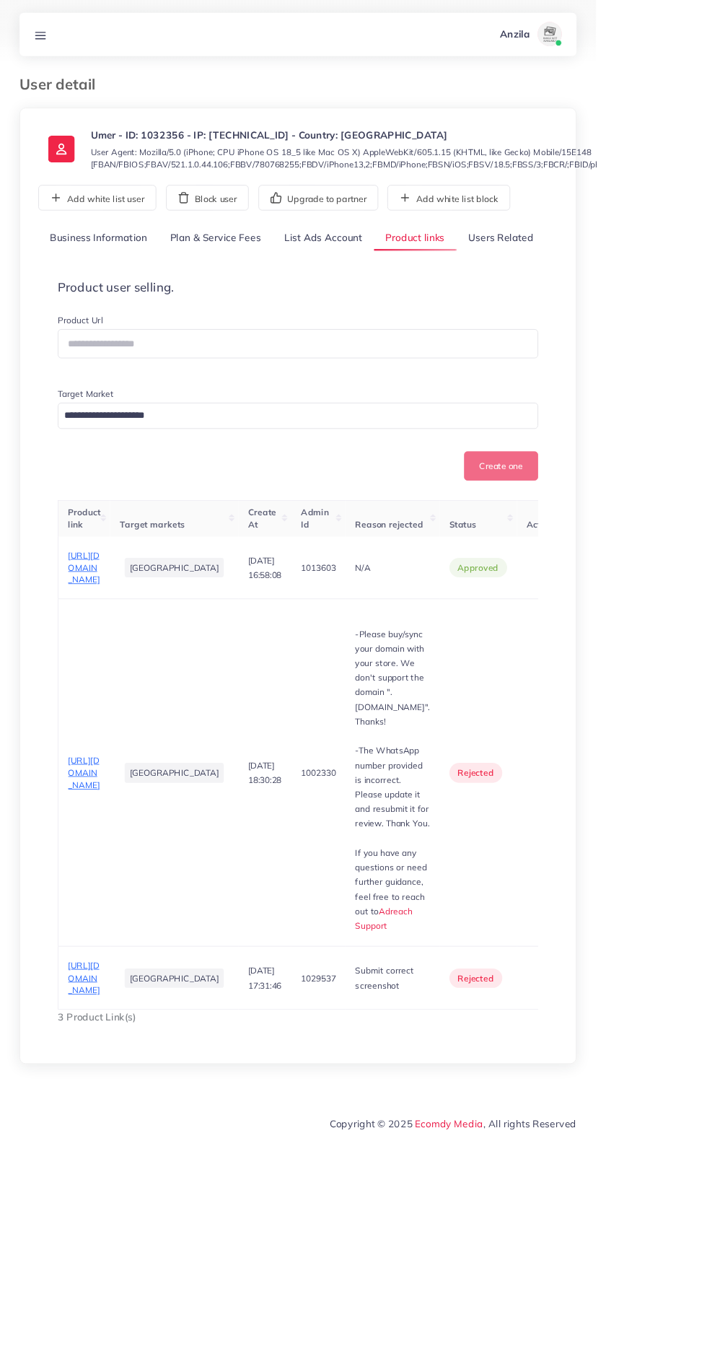
scroll to position [85, 0]
click at [643, 668] on icon "button" at bounding box center [649, 674] width 12 height 12
copy p "The WhatsApp number provided is incorrect. Please update it and resubmit it for…"
click at [600, 742] on span "Reject" at bounding box center [617, 749] width 35 height 14
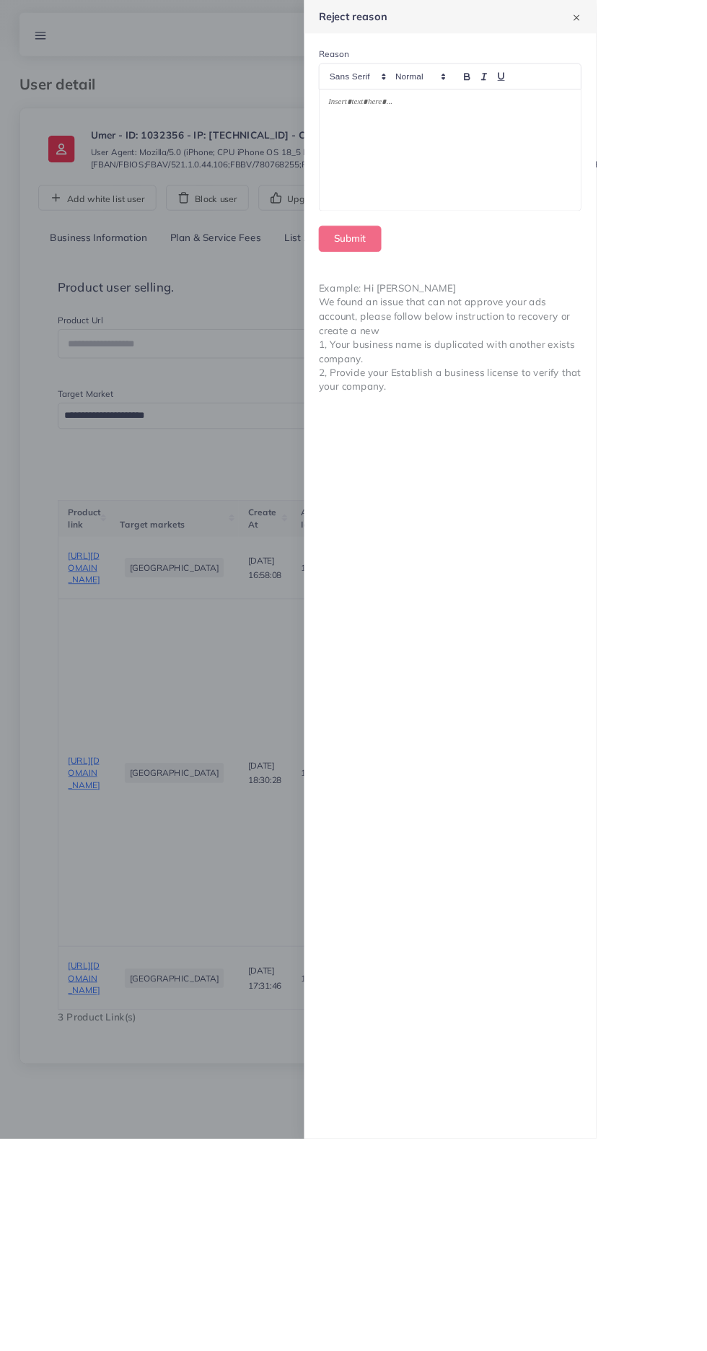
click at [689, 189] on div at bounding box center [534, 178] width 310 height 144
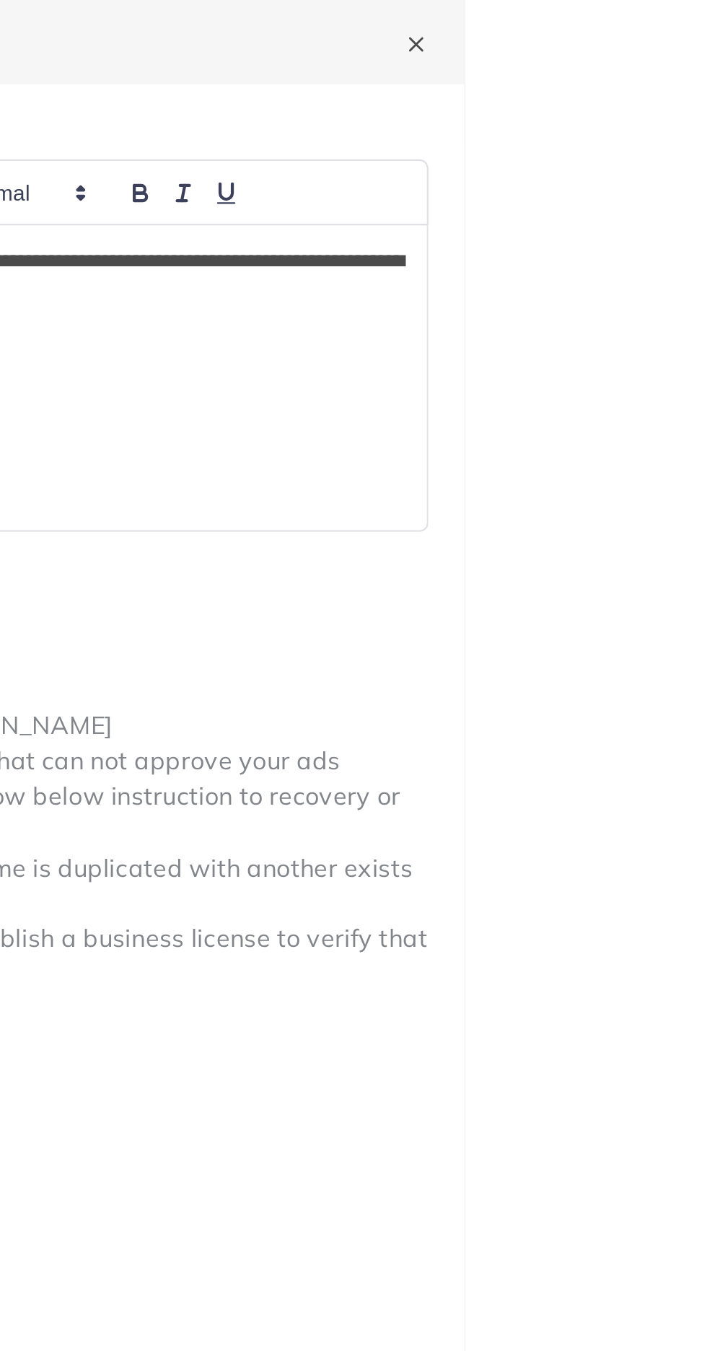
click at [452, 281] on button "Submit" at bounding box center [415, 283] width 74 height 31
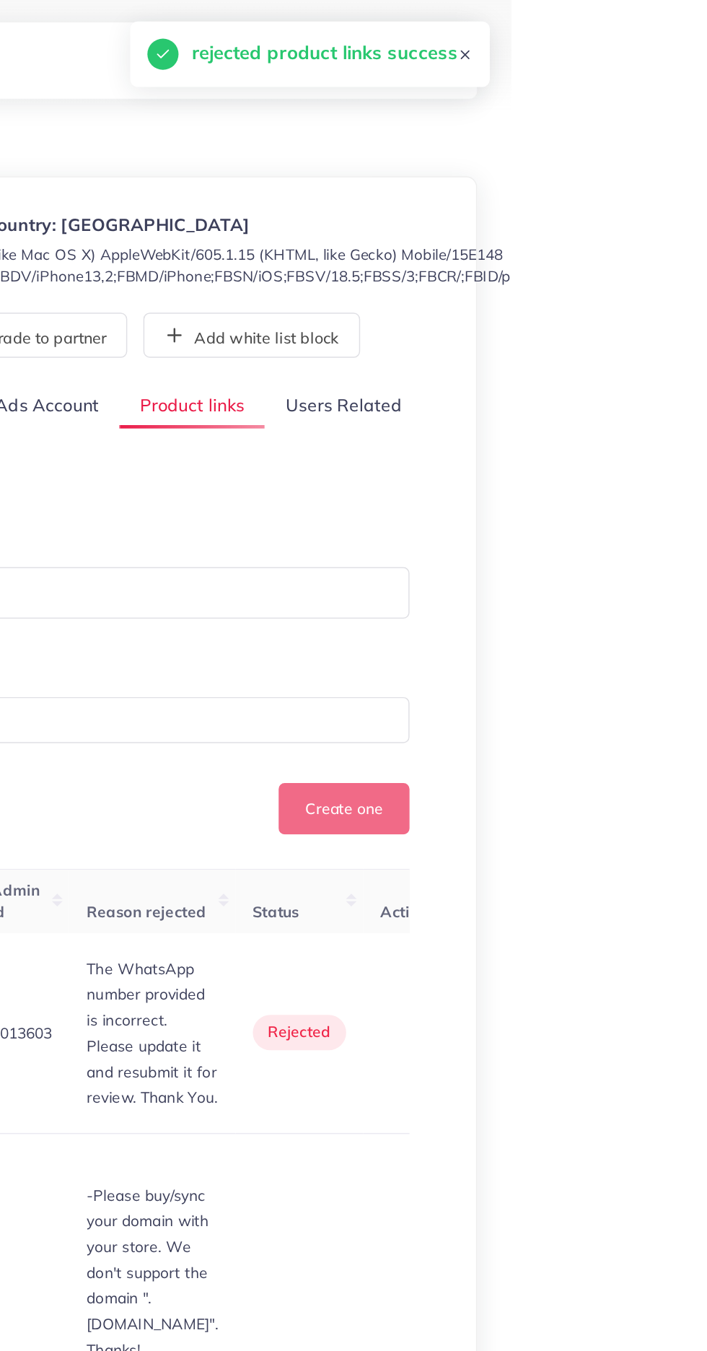
scroll to position [0, 0]
